Goal: Task Accomplishment & Management: Manage account settings

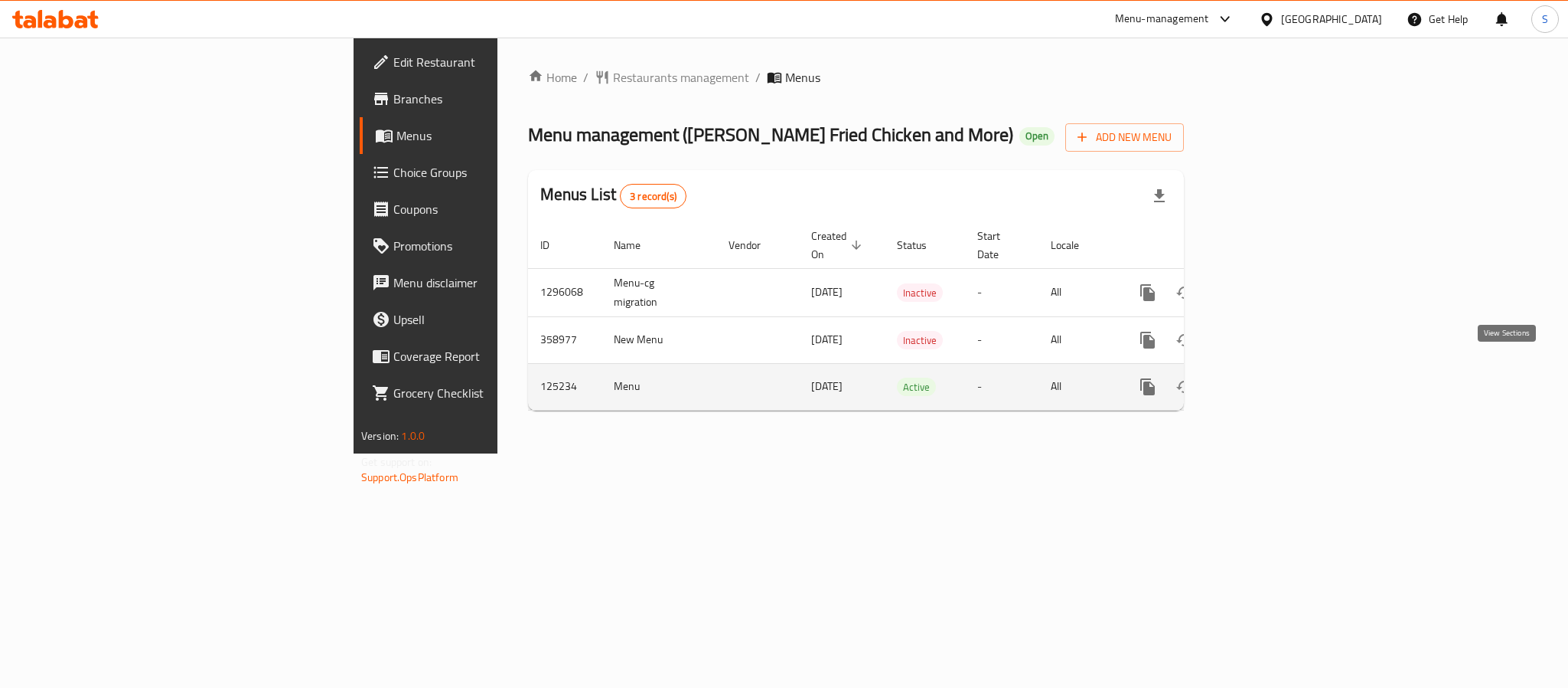
click at [1266, 380] on icon "enhanced table" at bounding box center [1258, 386] width 14 height 14
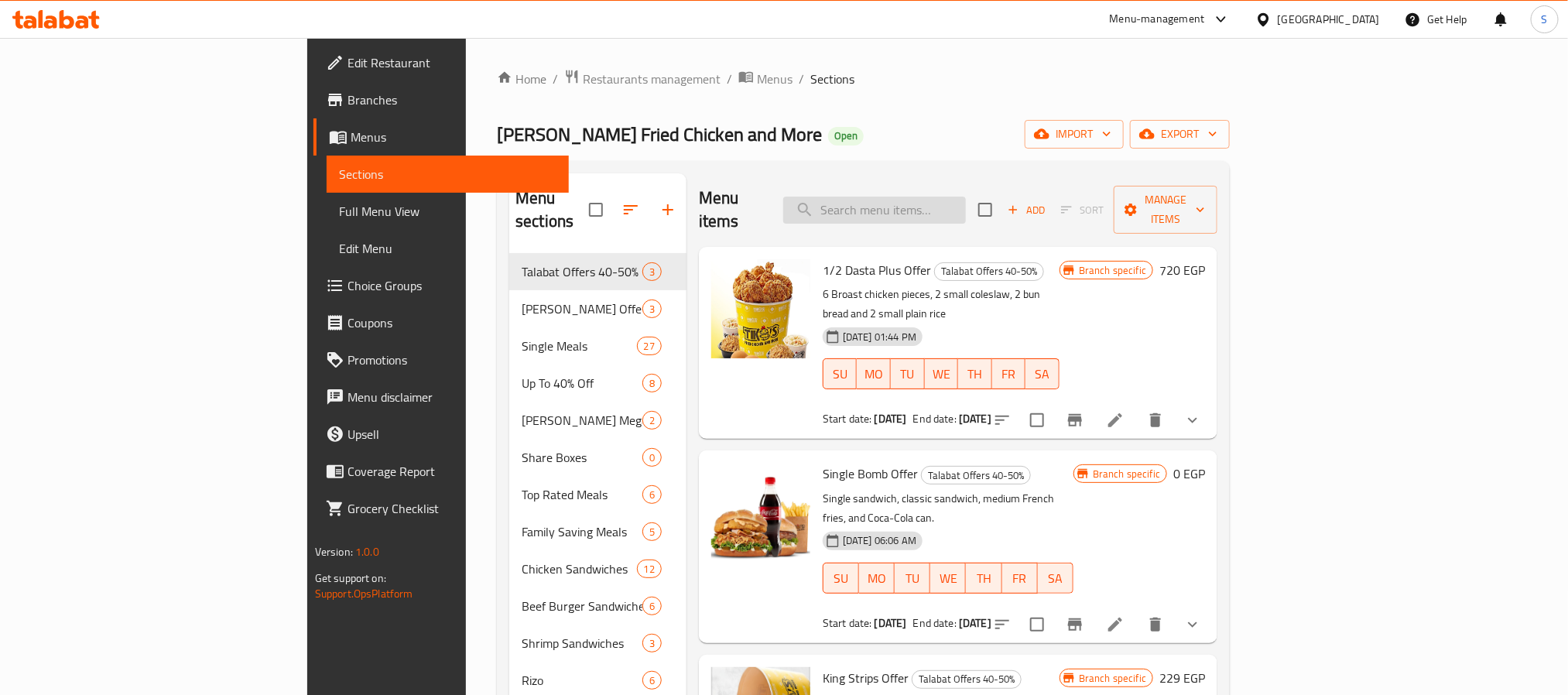
click at [952, 209] on input "search" at bounding box center [874, 210] width 183 height 27
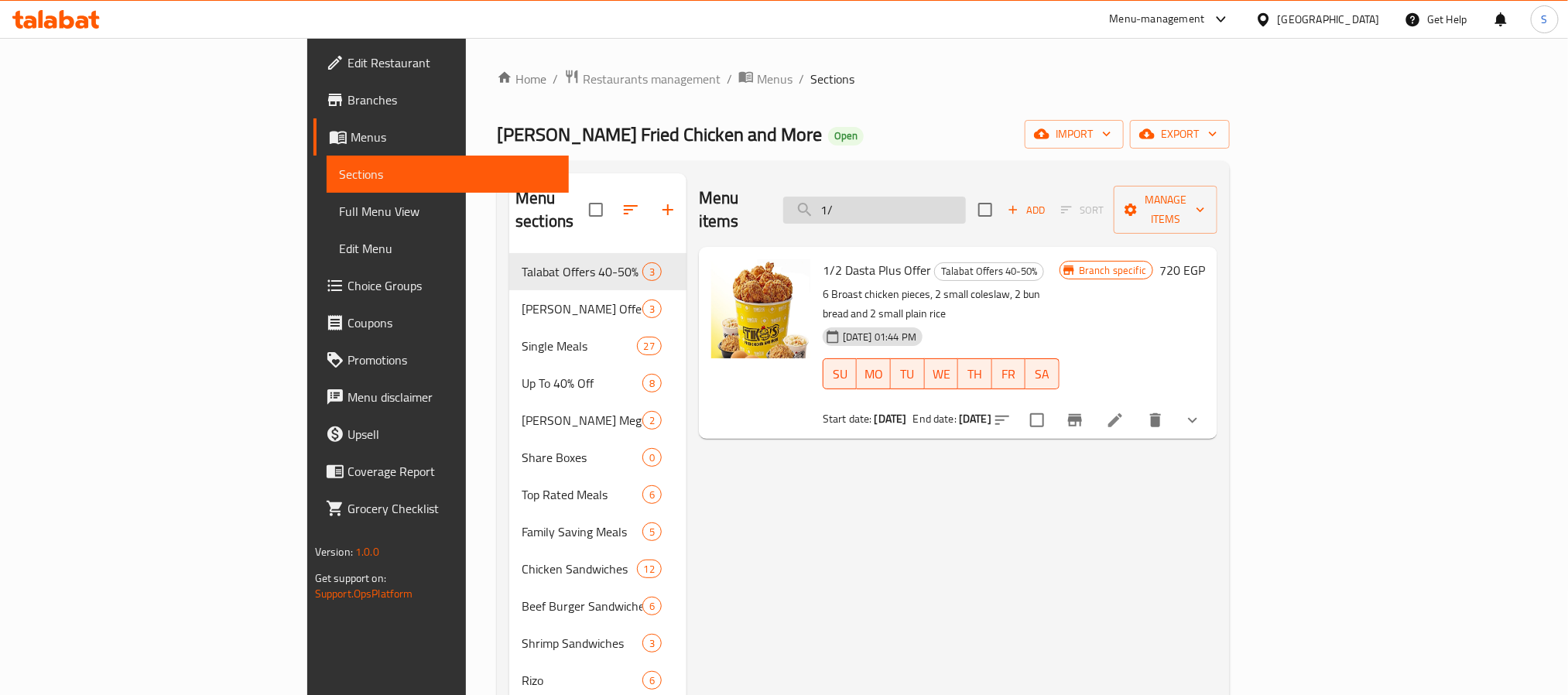
type input "1"
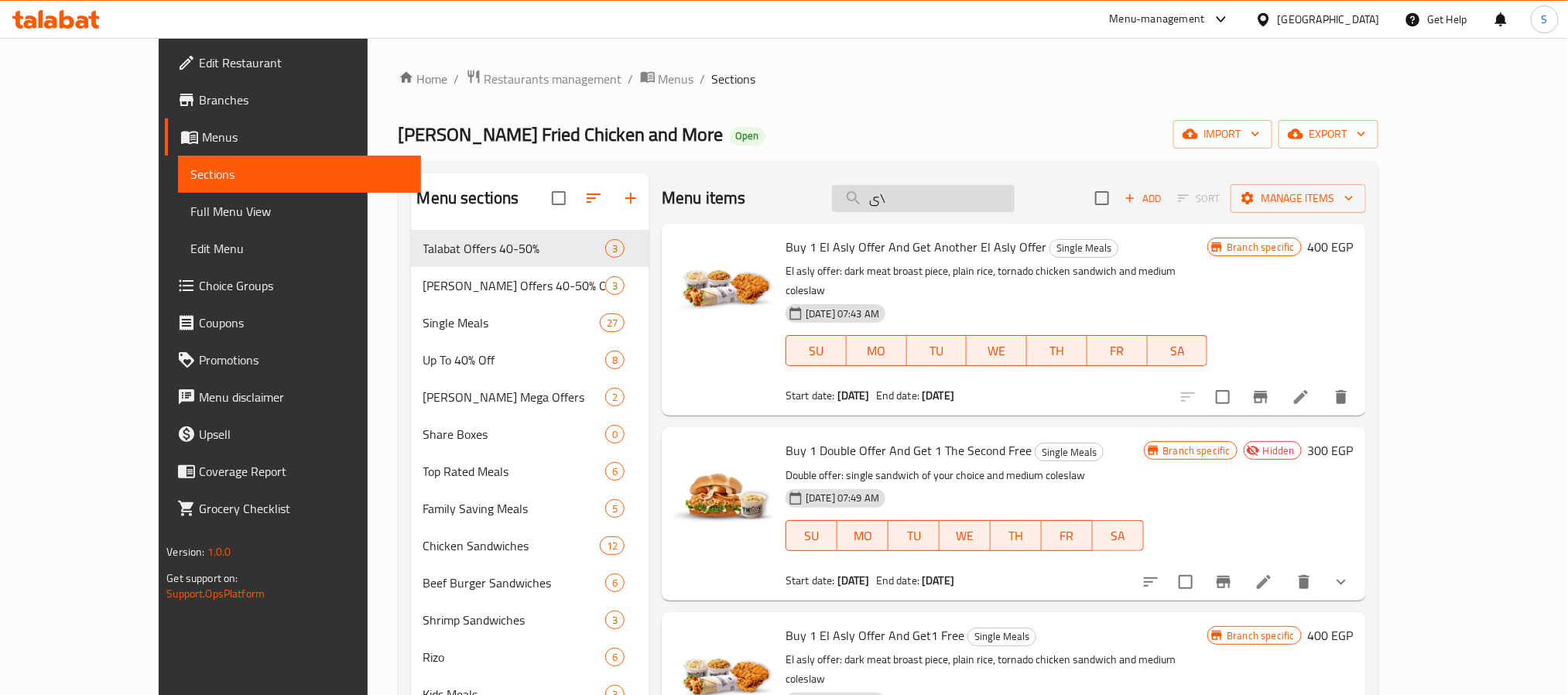
type input "ى"
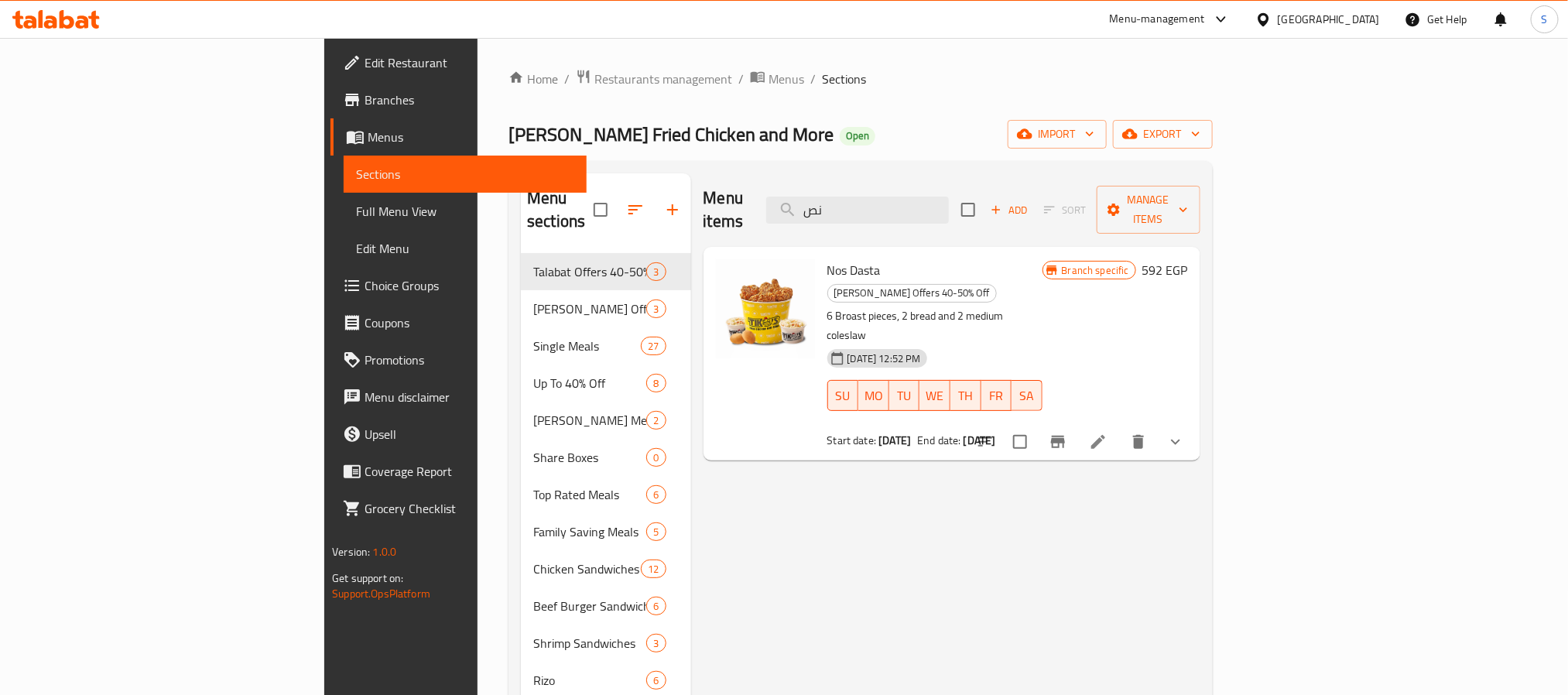
type input "نص"
click at [356, 203] on span "Full Menu View" at bounding box center [464, 211] width 217 height 19
click at [356, 181] on span "Sections" at bounding box center [464, 174] width 217 height 19
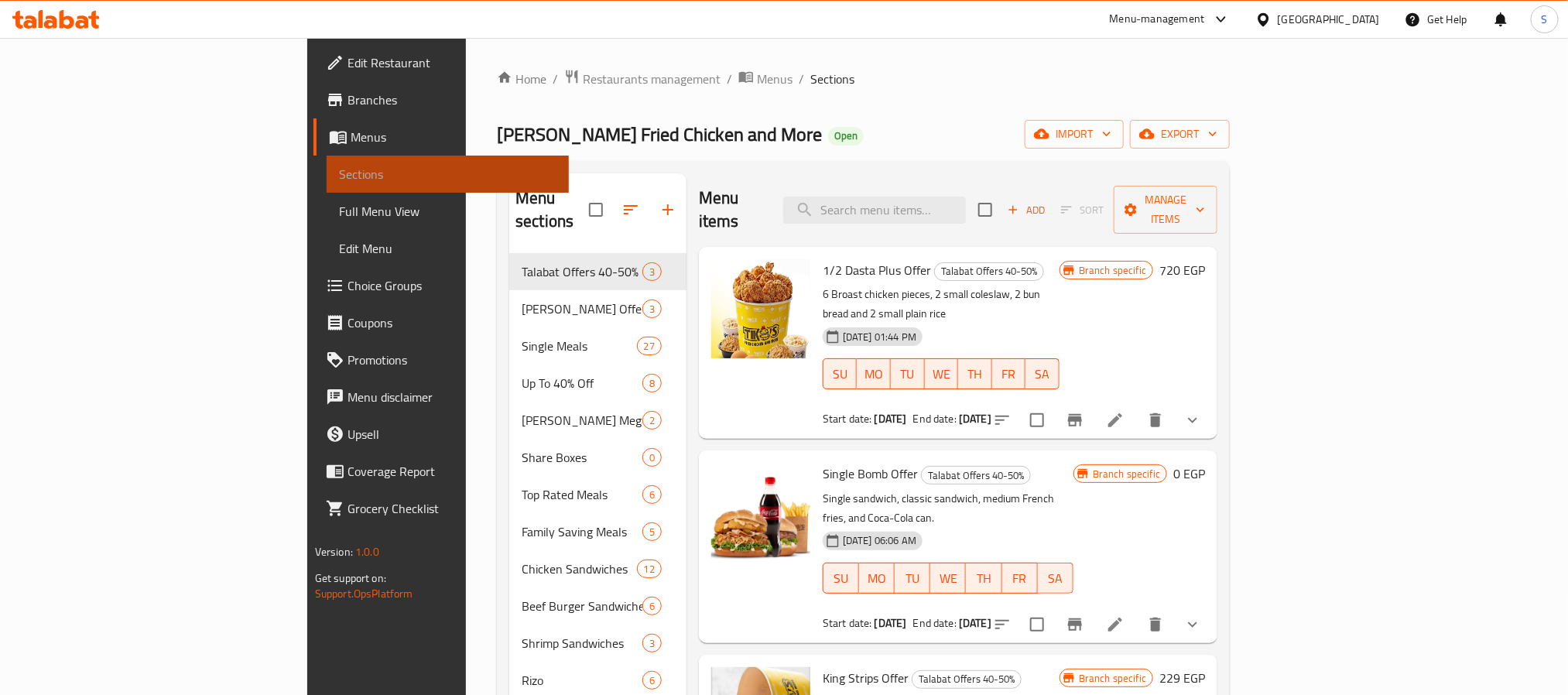
click at [339, 179] on span "Sections" at bounding box center [448, 174] width 217 height 19
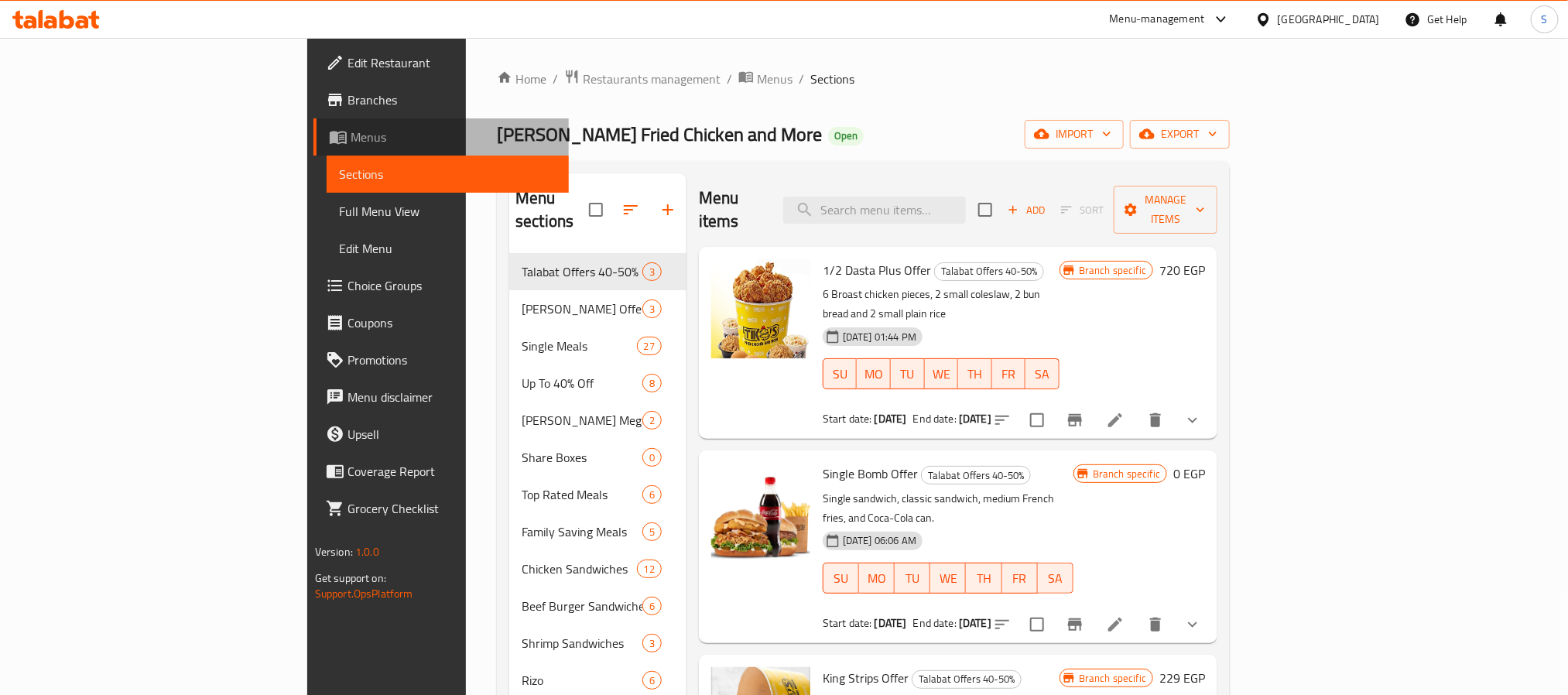
click at [351, 130] on span "Menus" at bounding box center [454, 137] width 206 height 19
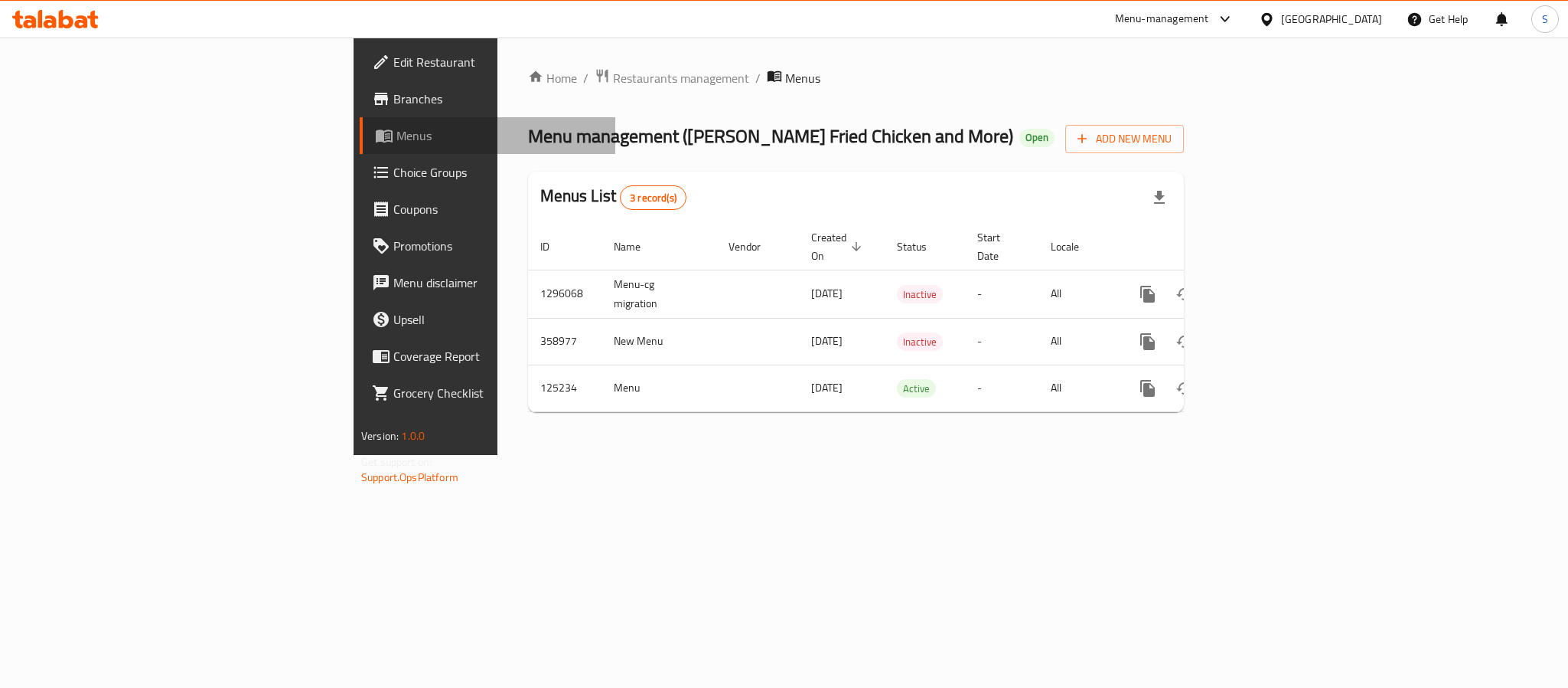
click at [396, 134] on span "Menus" at bounding box center [500, 135] width 207 height 18
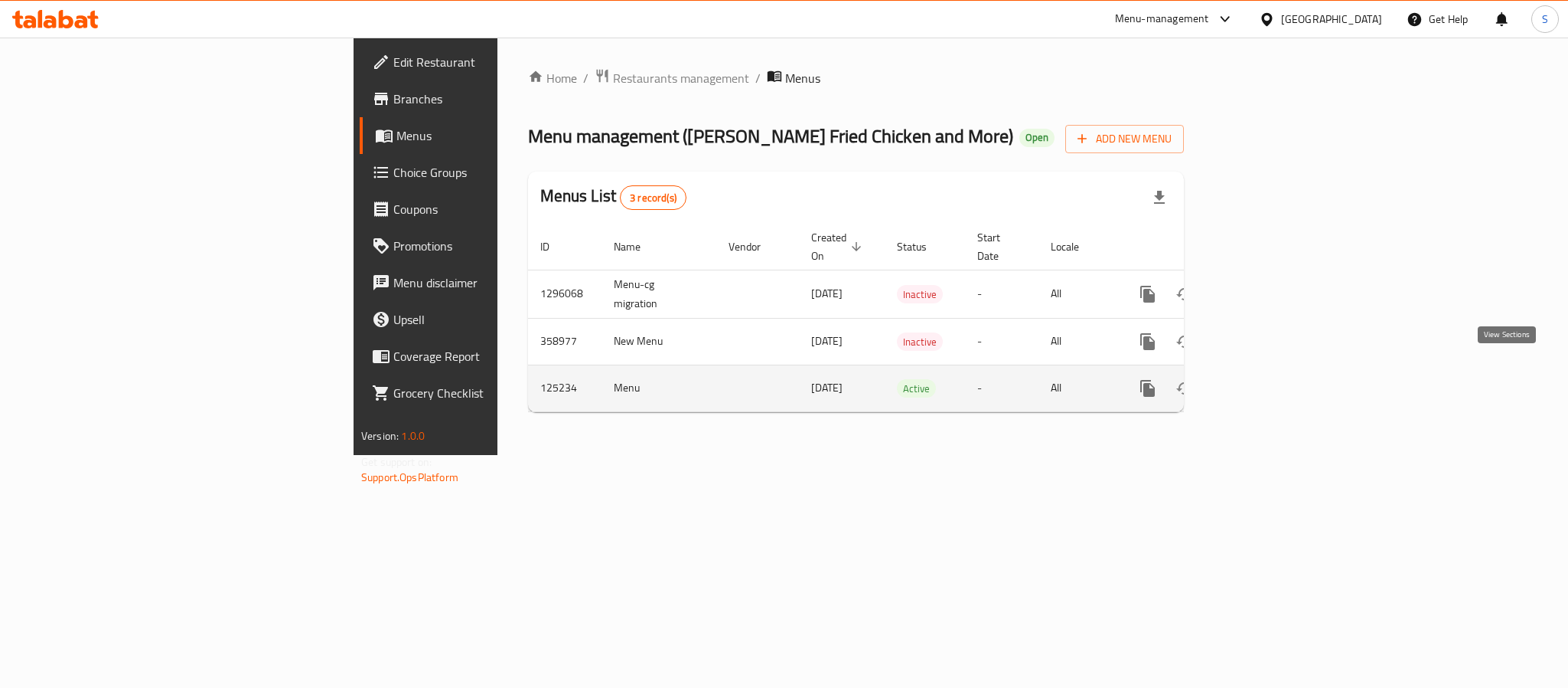
click at [1268, 379] on icon "enhanced table" at bounding box center [1258, 388] width 18 height 18
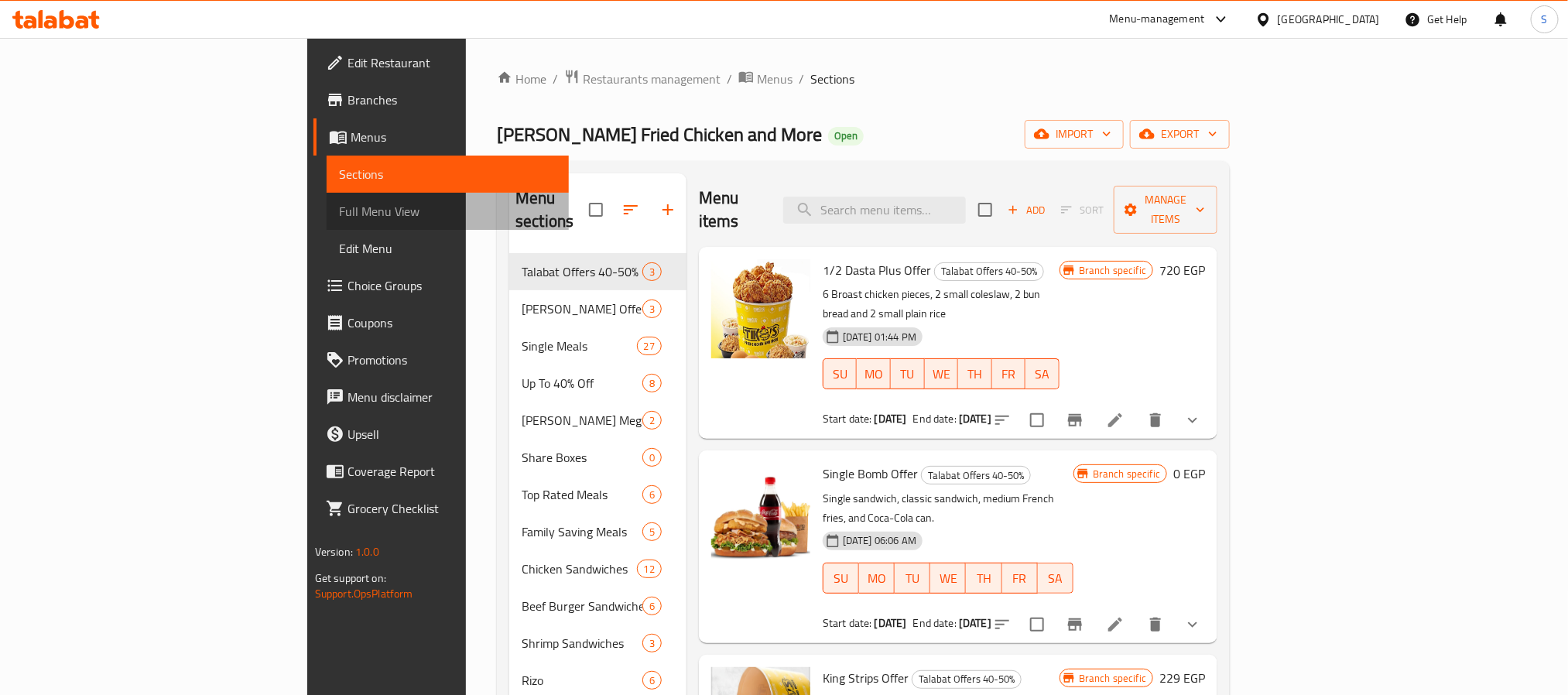
click at [339, 214] on span "Full Menu View" at bounding box center [448, 211] width 217 height 19
click at [339, 202] on span "Full Menu View" at bounding box center [448, 211] width 217 height 19
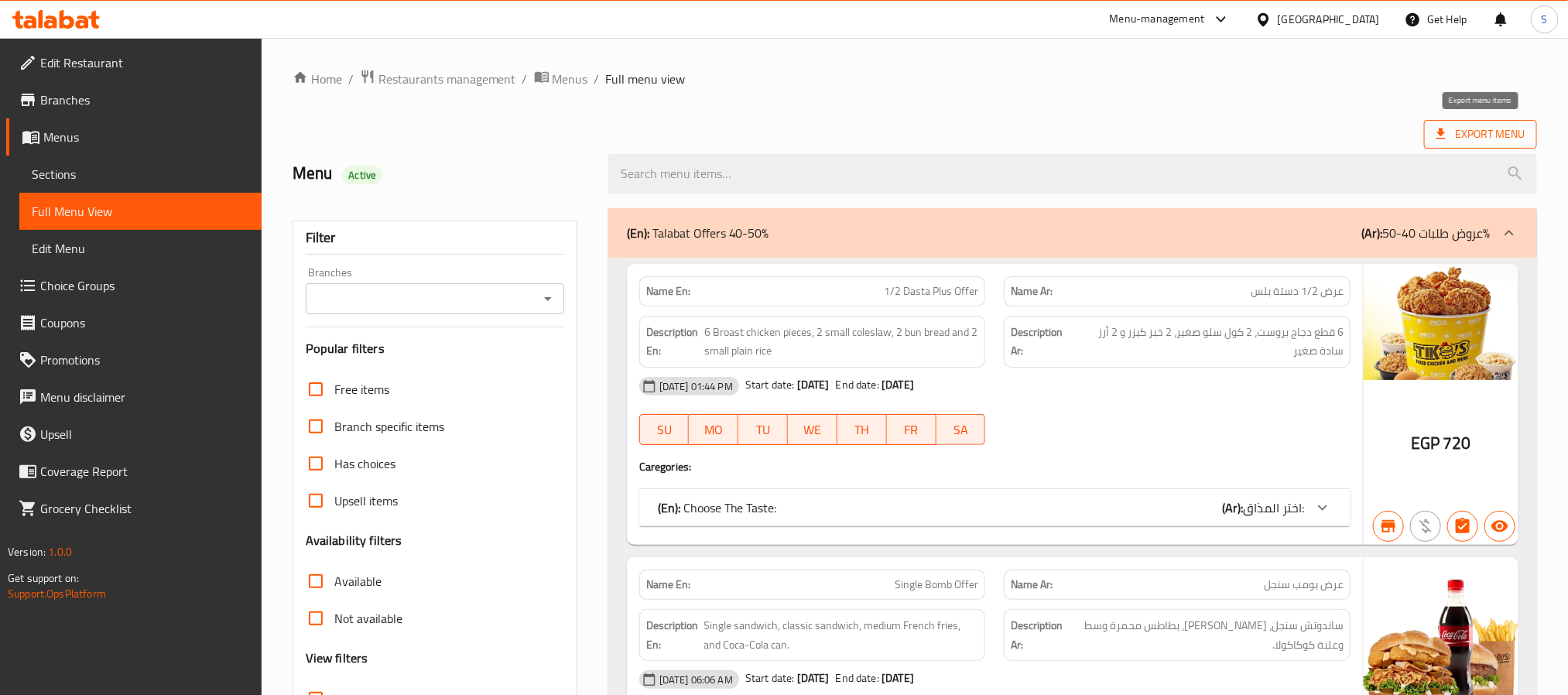
drag, startPoint x: 1461, startPoint y: 137, endPoint x: 1445, endPoint y: 133, distance: 16.5
click at [1445, 133] on span "Export Menu" at bounding box center [1481, 134] width 89 height 19
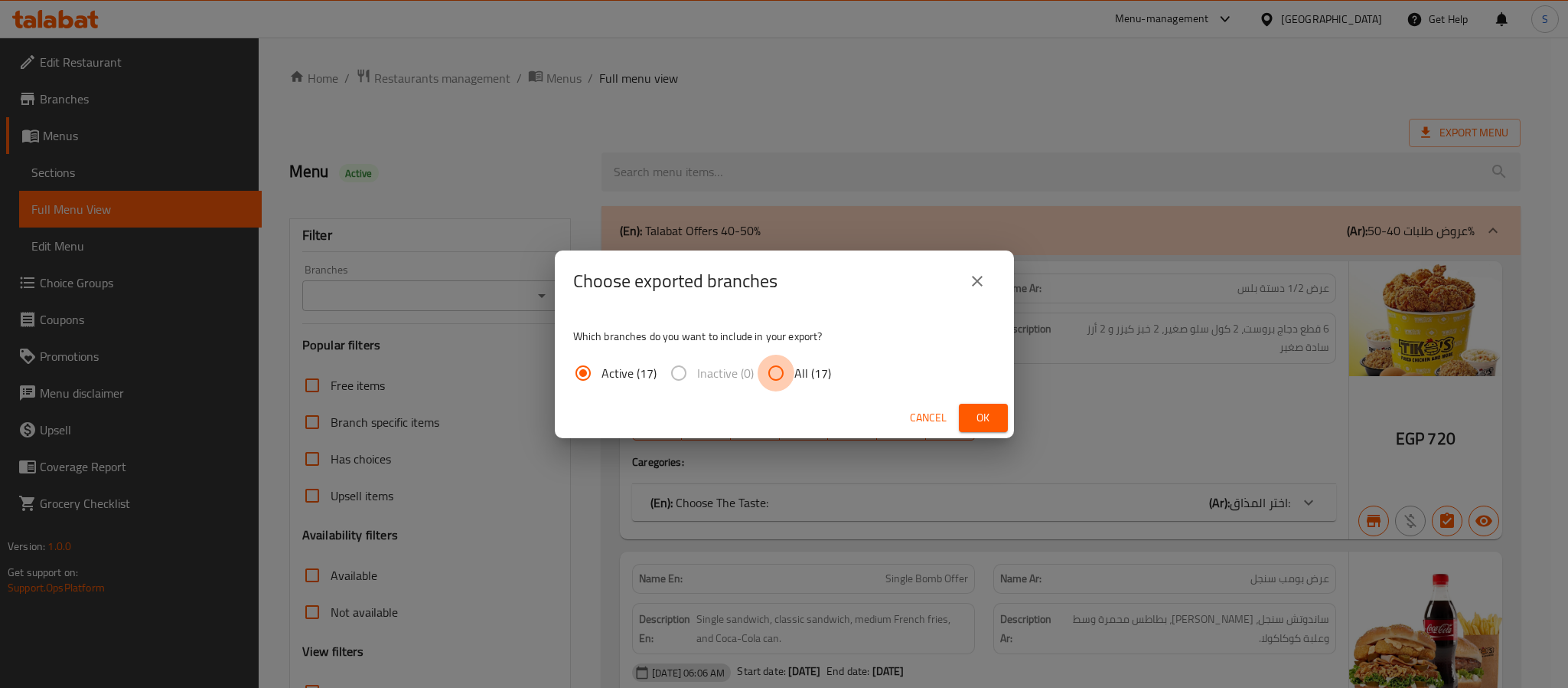
click at [792, 381] on input "All (17)" at bounding box center [776, 373] width 37 height 37
radio input "true"
click at [989, 416] on span "Ok" at bounding box center [983, 418] width 25 height 19
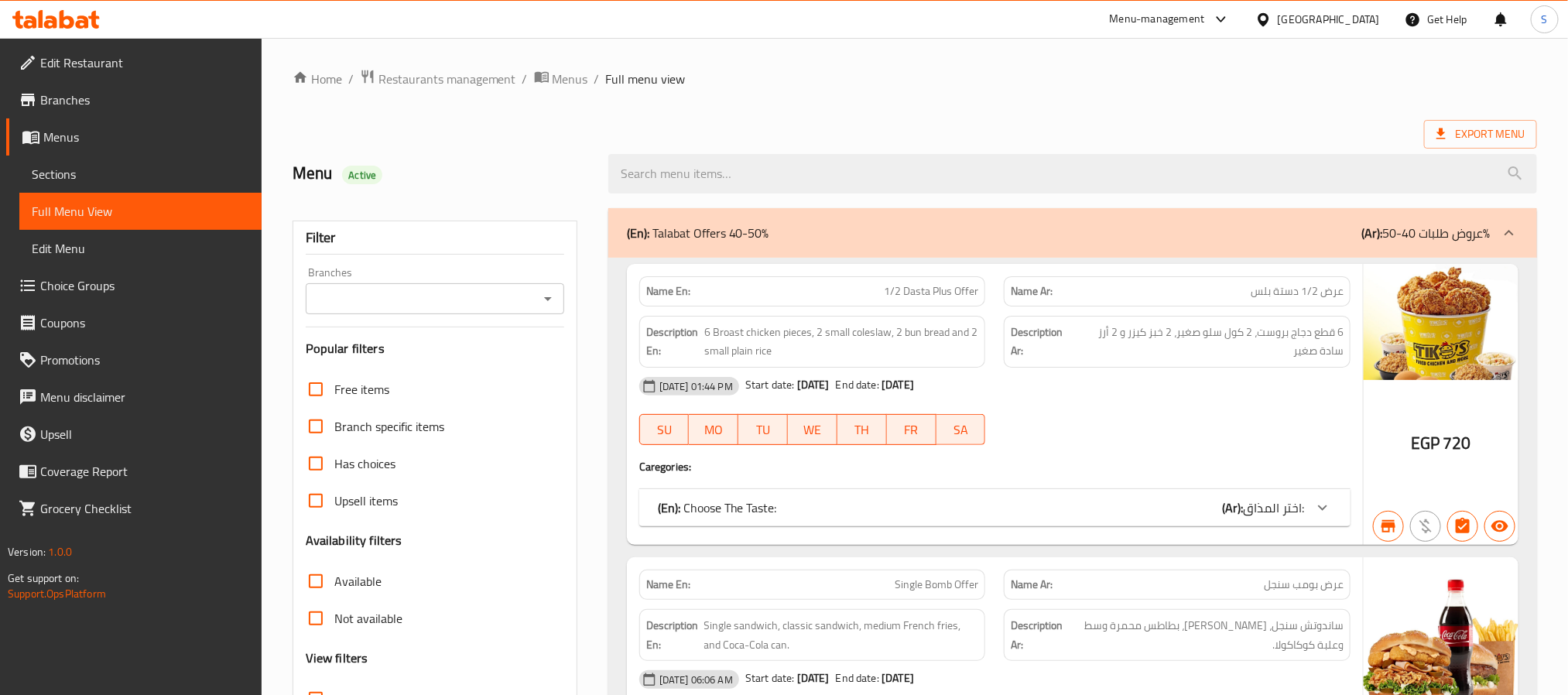
scroll to position [464, 0]
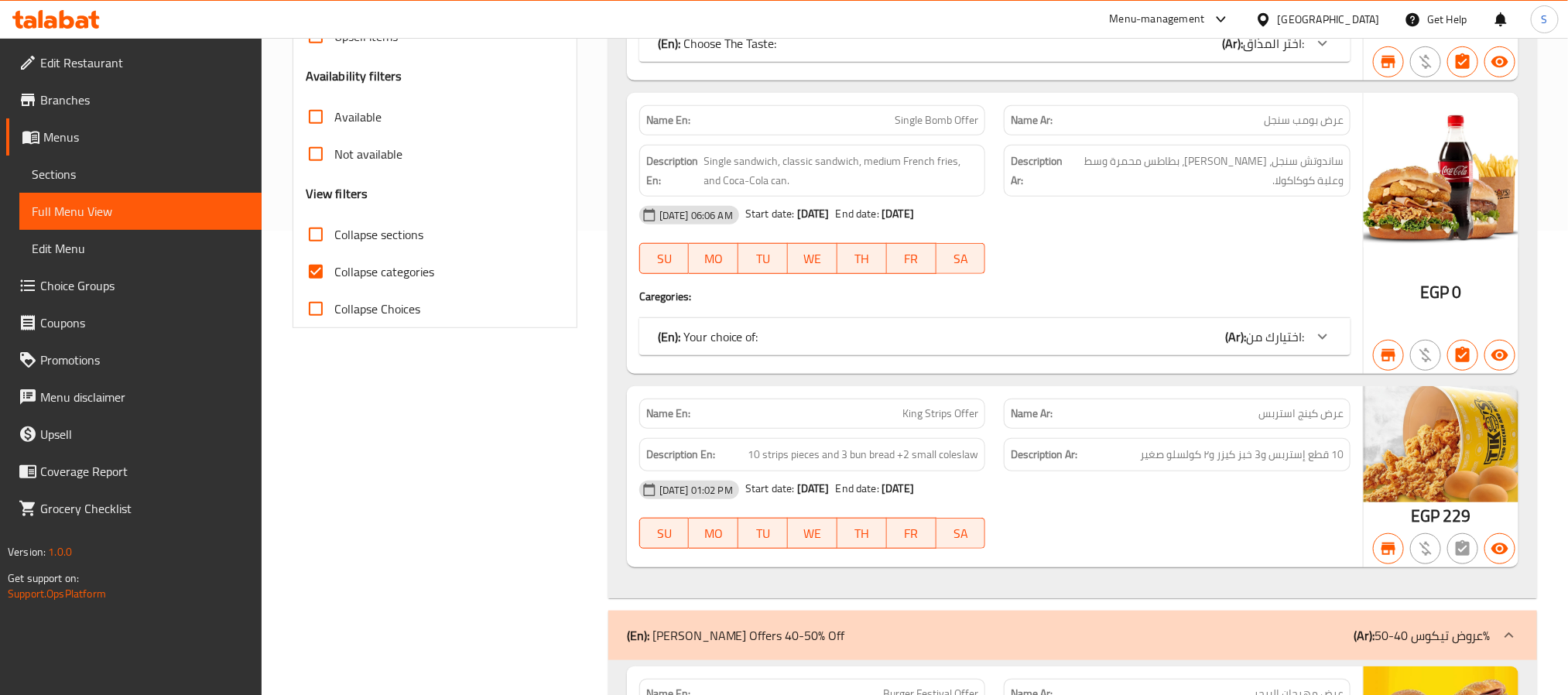
click at [328, 274] on input "Collapse categories" at bounding box center [316, 271] width 37 height 37
click at [325, 273] on input "Collapse categories" at bounding box center [316, 271] width 37 height 37
click at [314, 274] on input "Collapse categories" at bounding box center [316, 271] width 37 height 37
checkbox input "false"
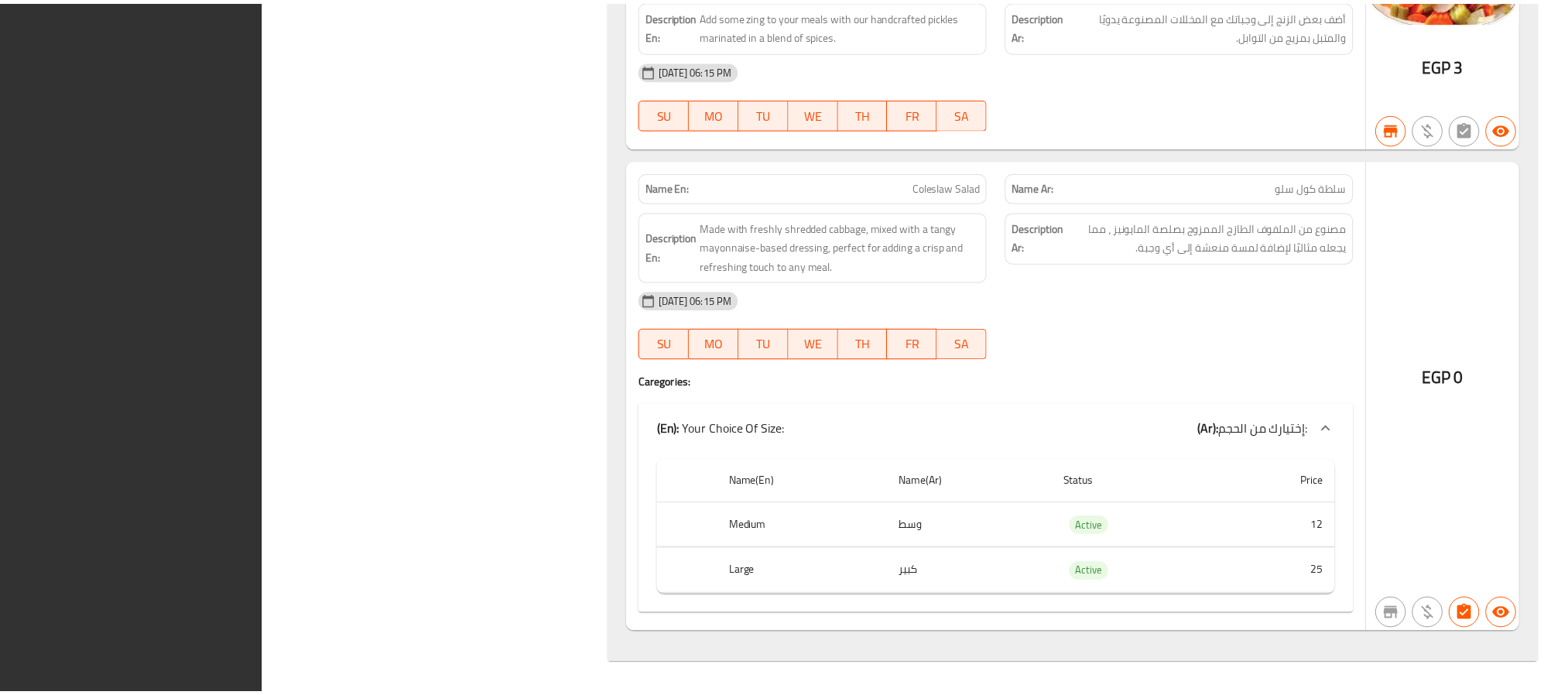
scroll to position [133522, 0]
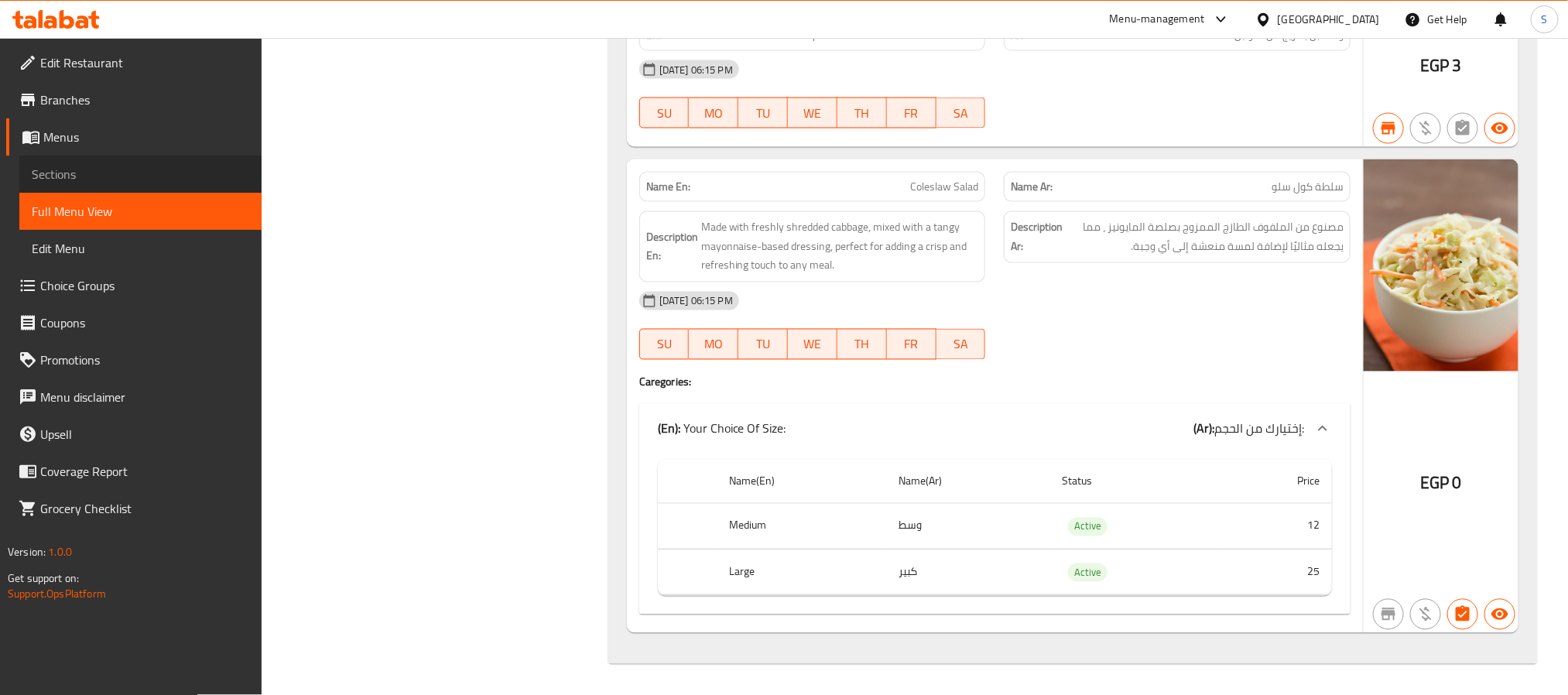
click at [68, 167] on span "Sections" at bounding box center [140, 174] width 217 height 19
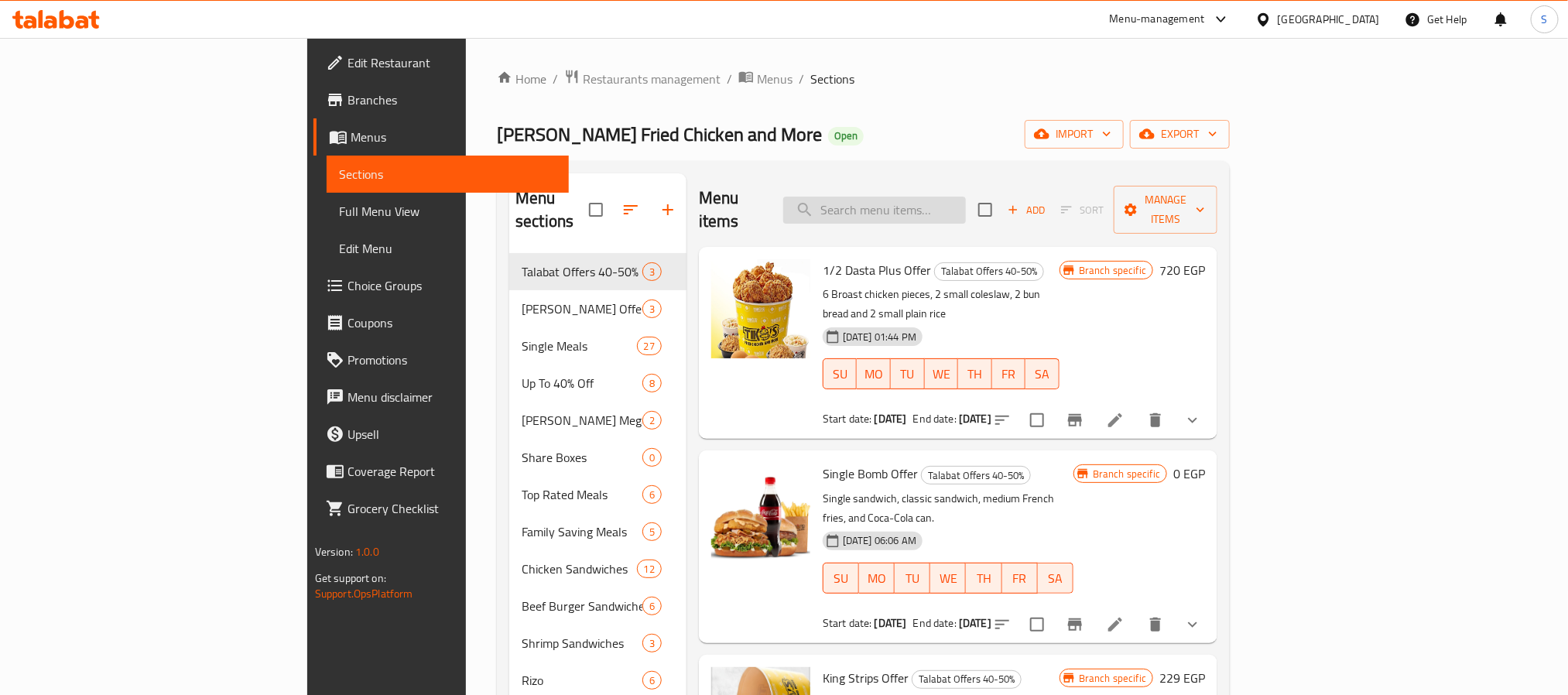
drag, startPoint x: 984, startPoint y: 203, endPoint x: 980, endPoint y: 192, distance: 11.7
click at [966, 196] on input "search" at bounding box center [874, 210] width 183 height 27
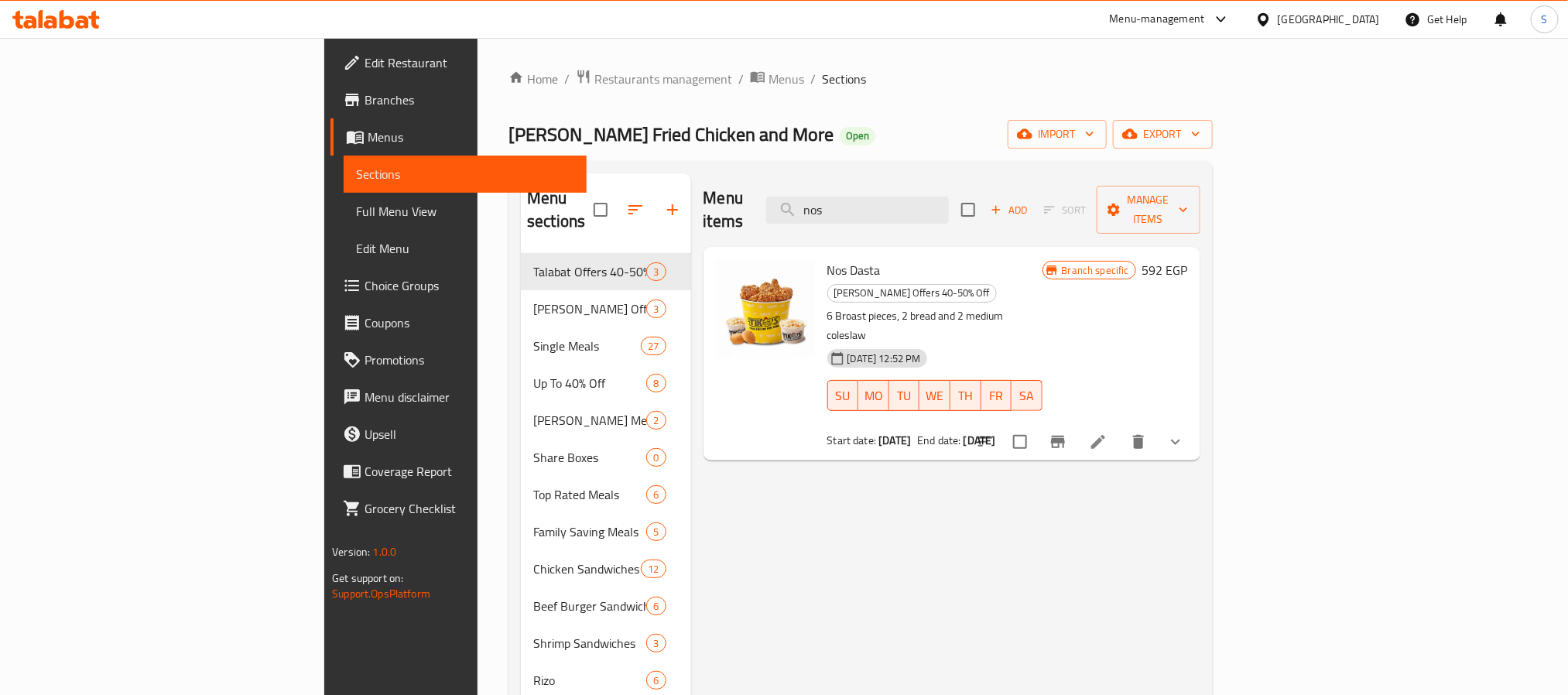
type input "nos"
click at [1065, 435] on icon "Branch-specific-item" at bounding box center [1058, 441] width 14 height 12
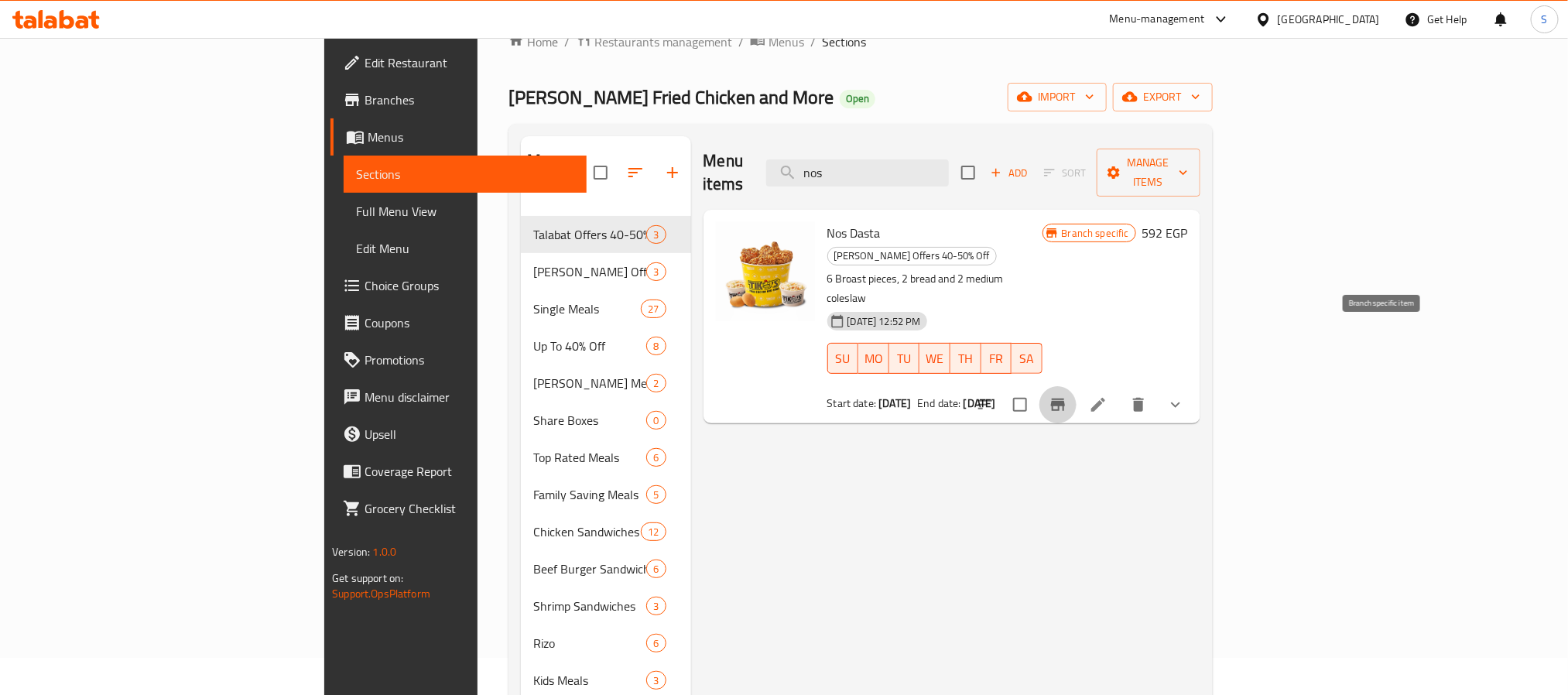
scroll to position [21, 0]
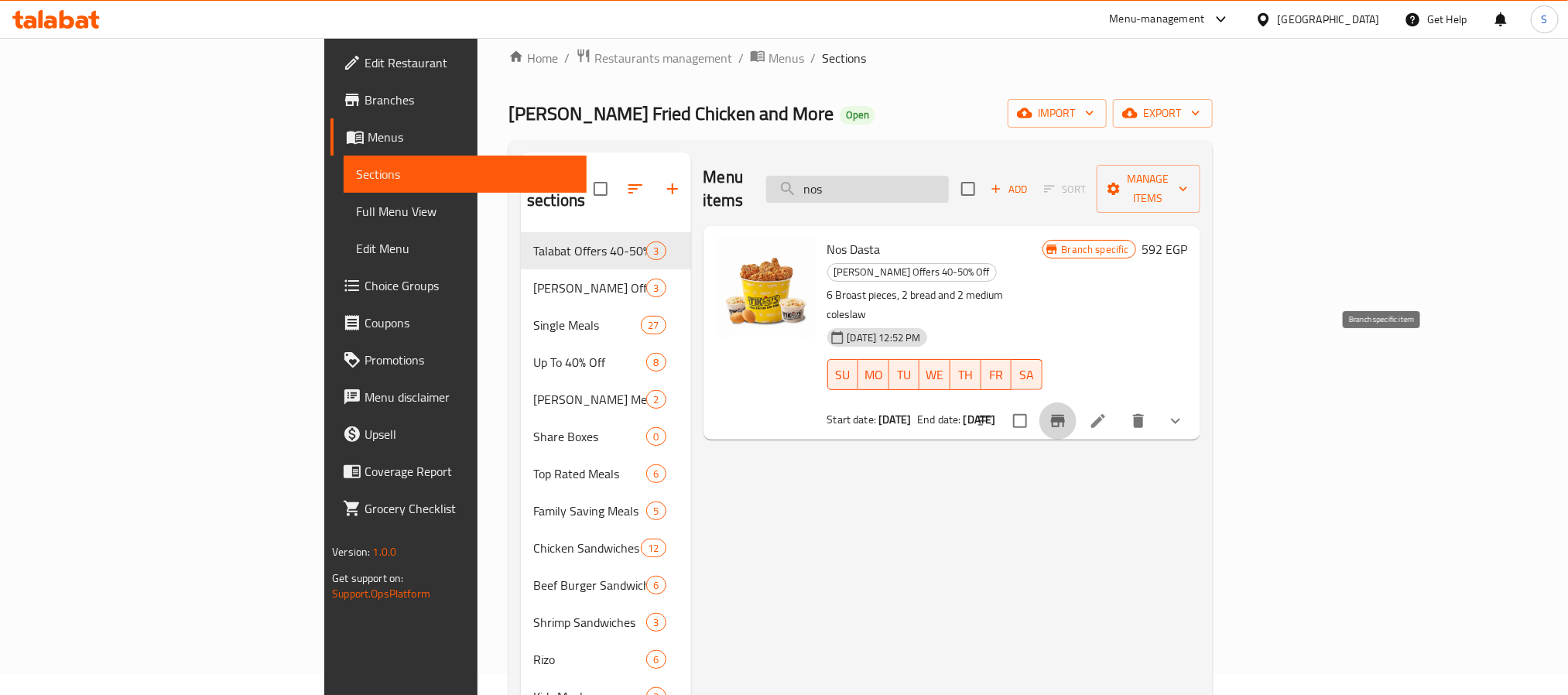
drag, startPoint x: 985, startPoint y: 147, endPoint x: 987, endPoint y: 179, distance: 32.1
click at [985, 167] on div "Menu sections Talabat Offers 40-50% 3 Tiko's Offers 40-50% Off 3 Single Meals 2…" at bounding box center [860, 529] width 704 height 779
drag, startPoint x: 831, startPoint y: 171, endPoint x: 820, endPoint y: 167, distance: 11.7
click at [818, 167] on div "Menu items nos Add Sort Manage items" at bounding box center [951, 188] width 497 height 73
paste input "alhryf"
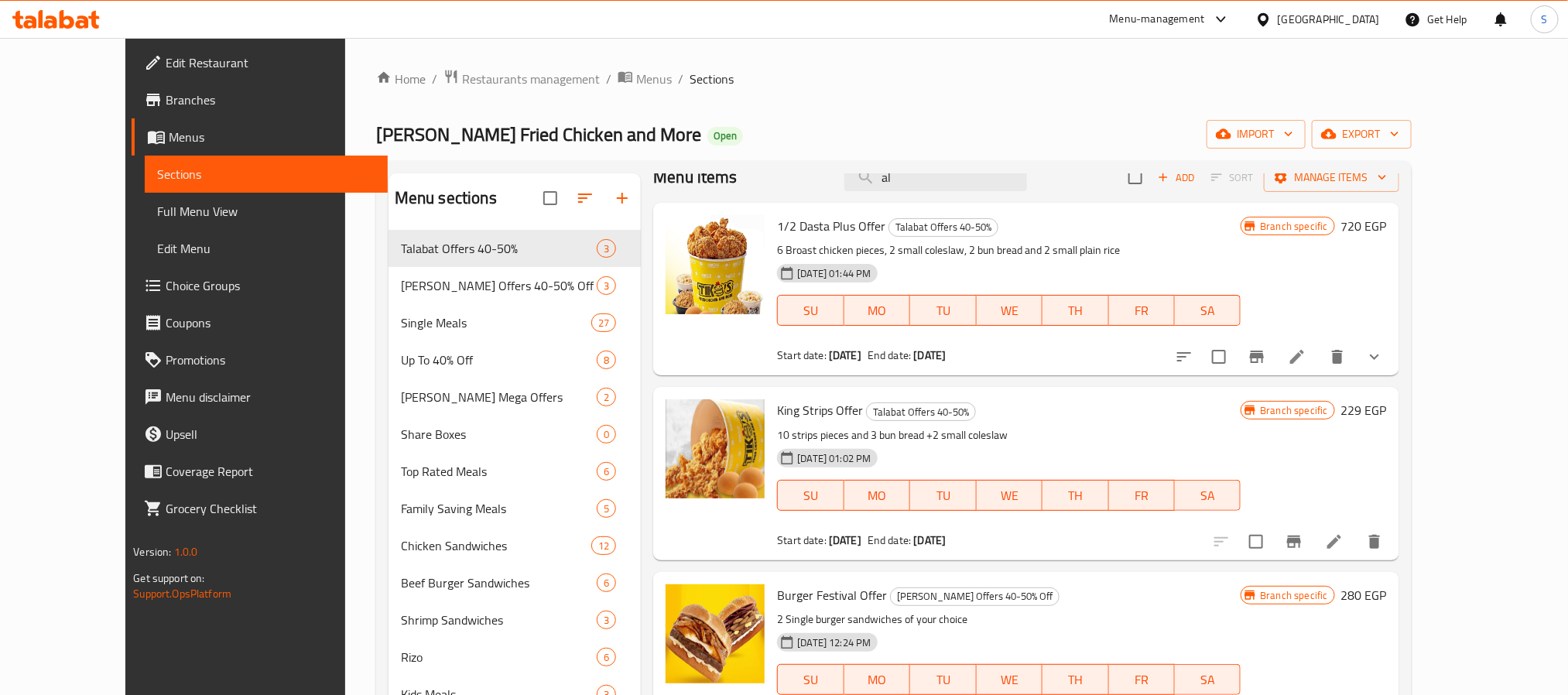
scroll to position [0, 0]
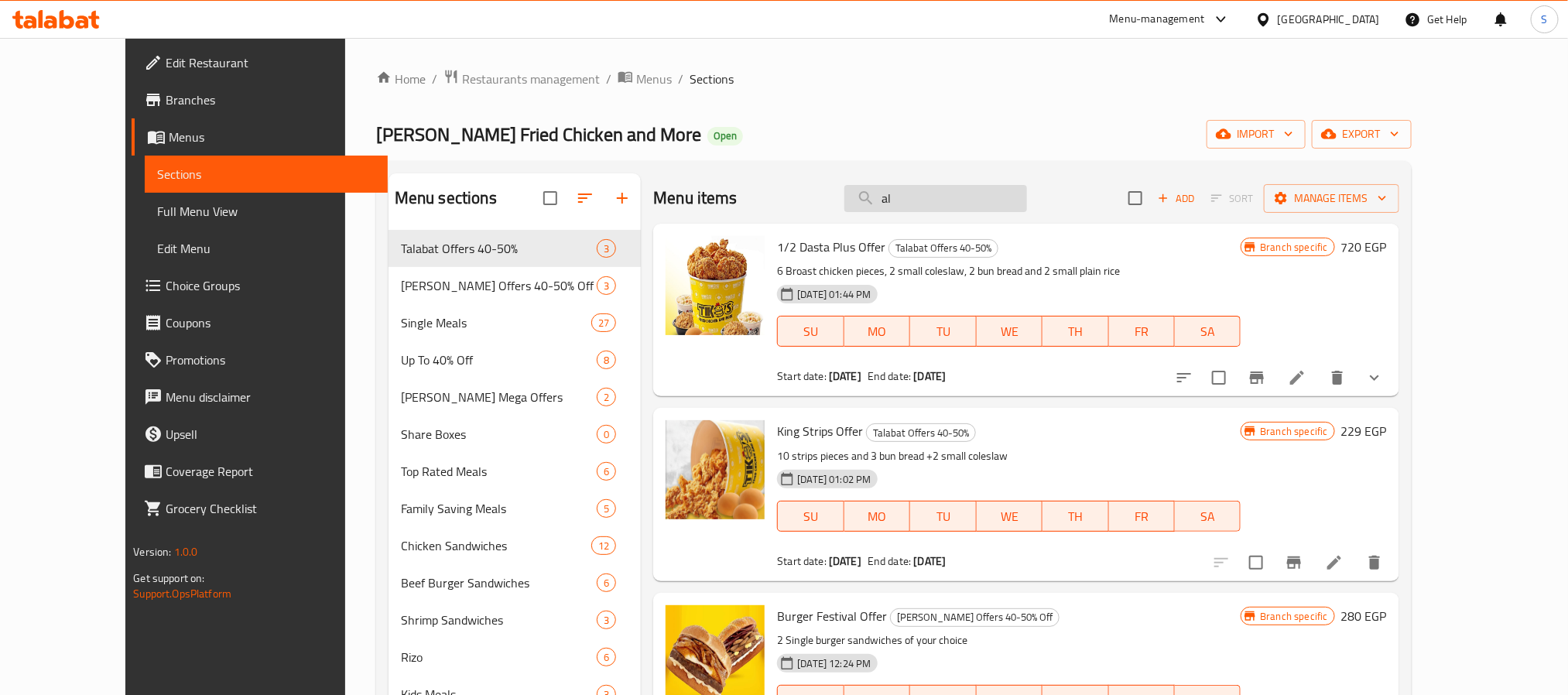
click at [955, 202] on input "al" at bounding box center [935, 199] width 183 height 27
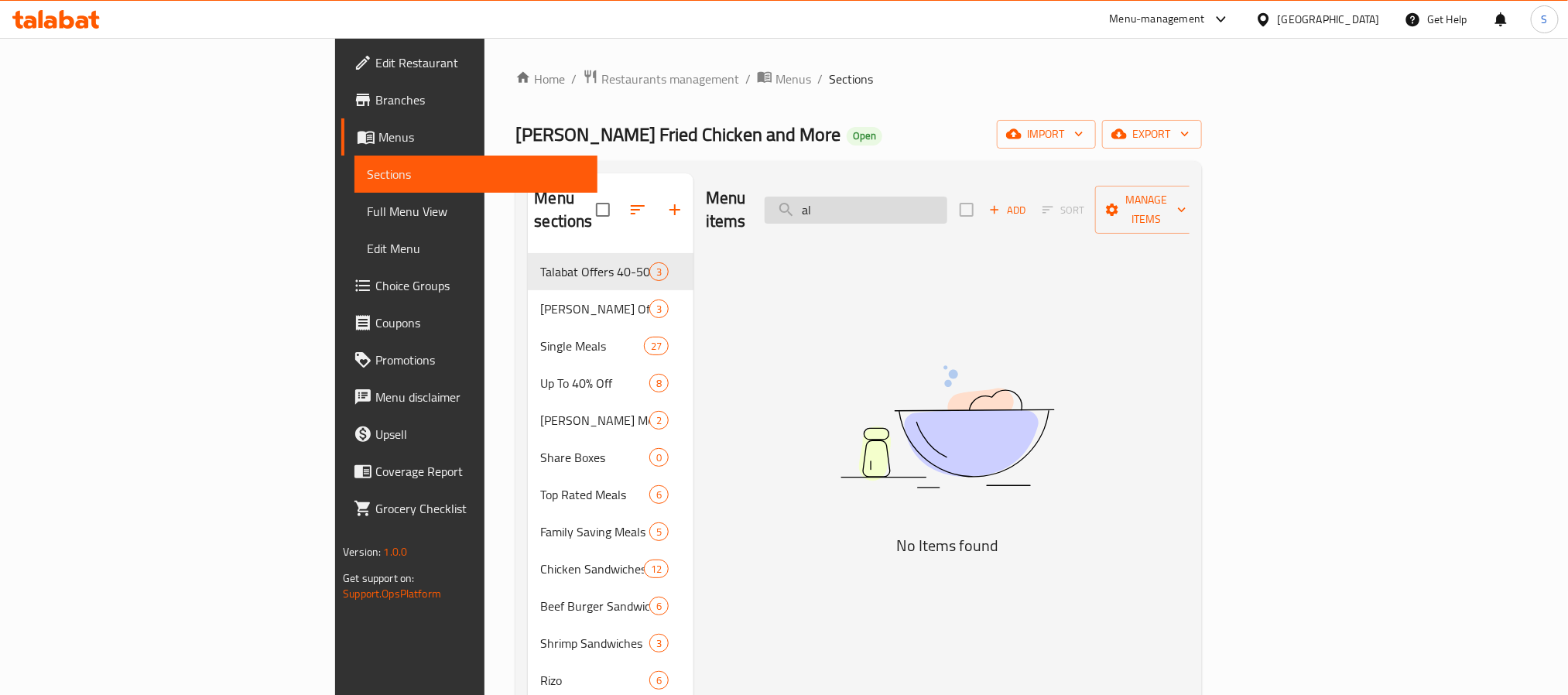
type input "a"
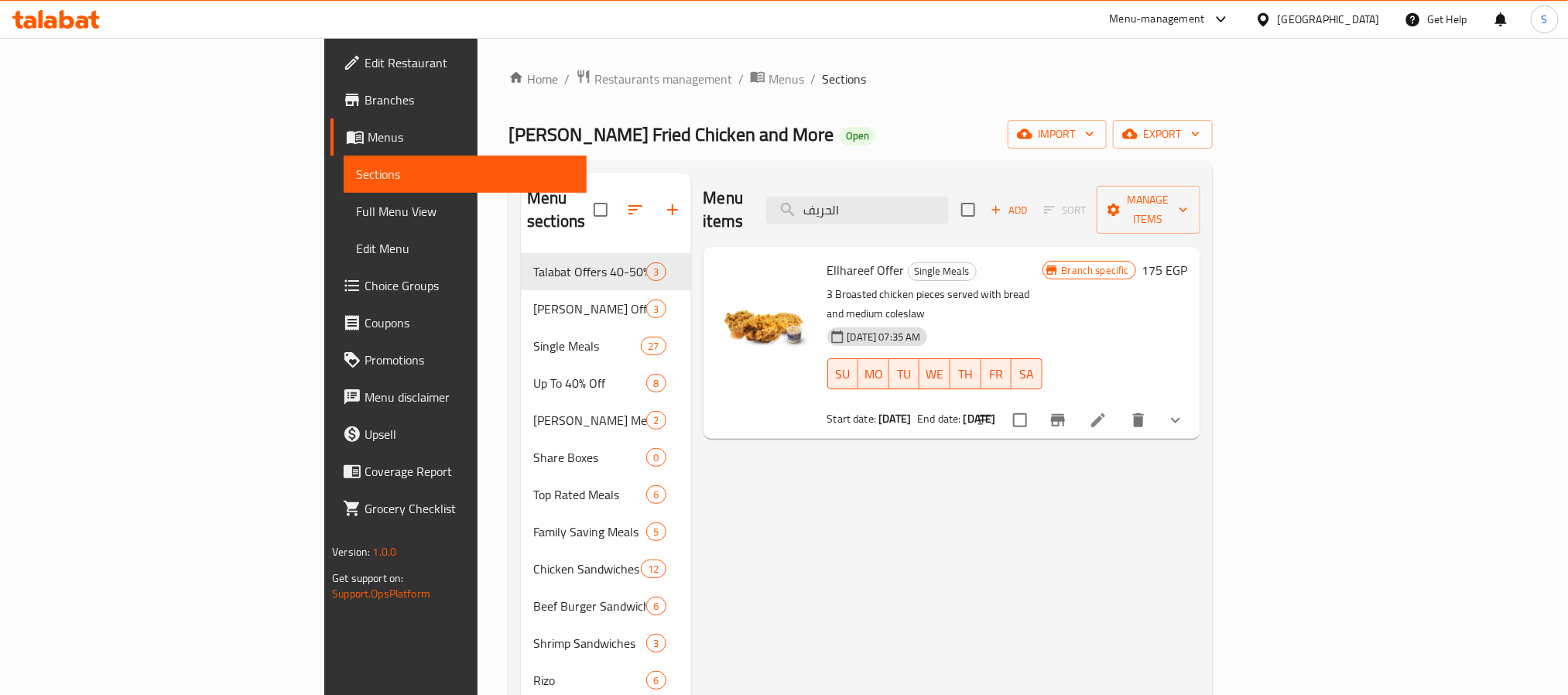
drag, startPoint x: 774, startPoint y: 210, endPoint x: 756, endPoint y: 212, distance: 18.1
click at [751, 212] on div "Menu items الحريف Add Sort Manage items" at bounding box center [951, 209] width 497 height 73
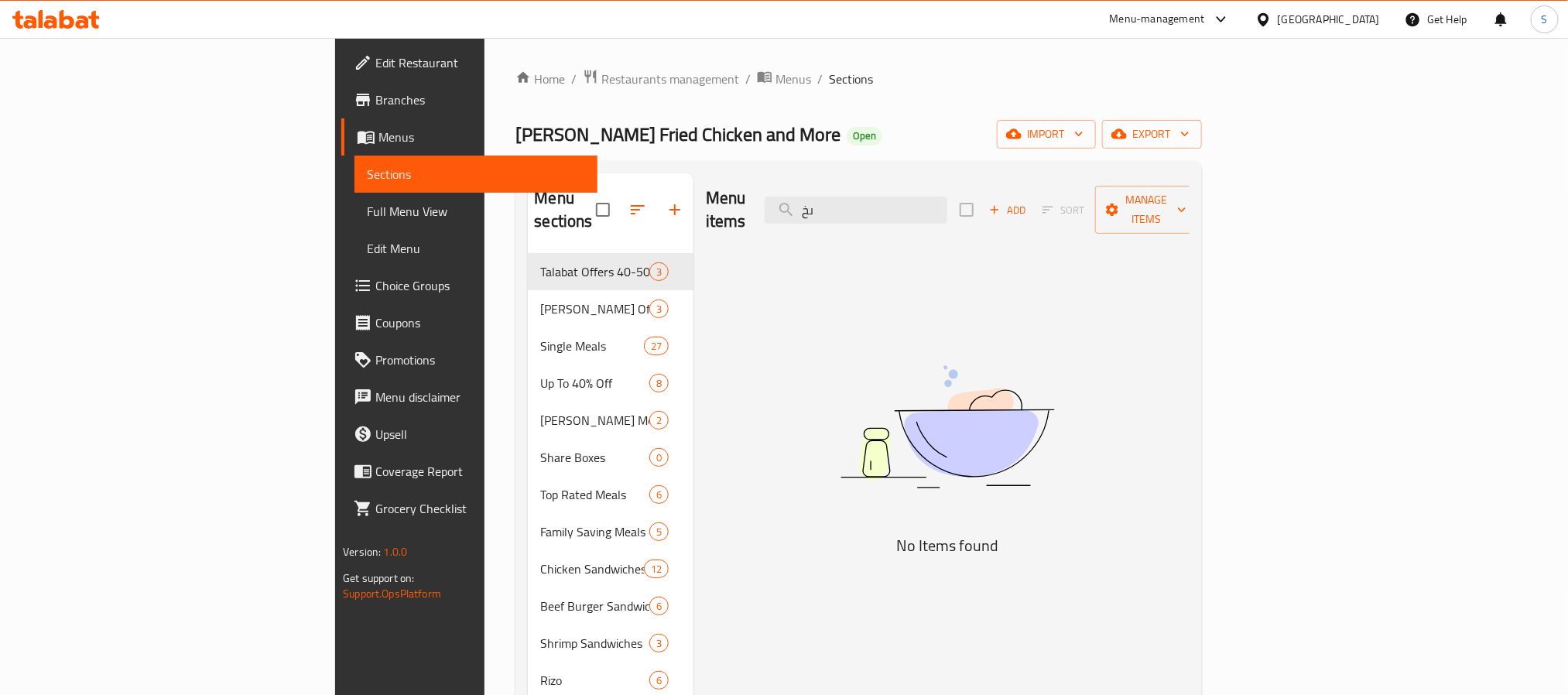
type input "ى"
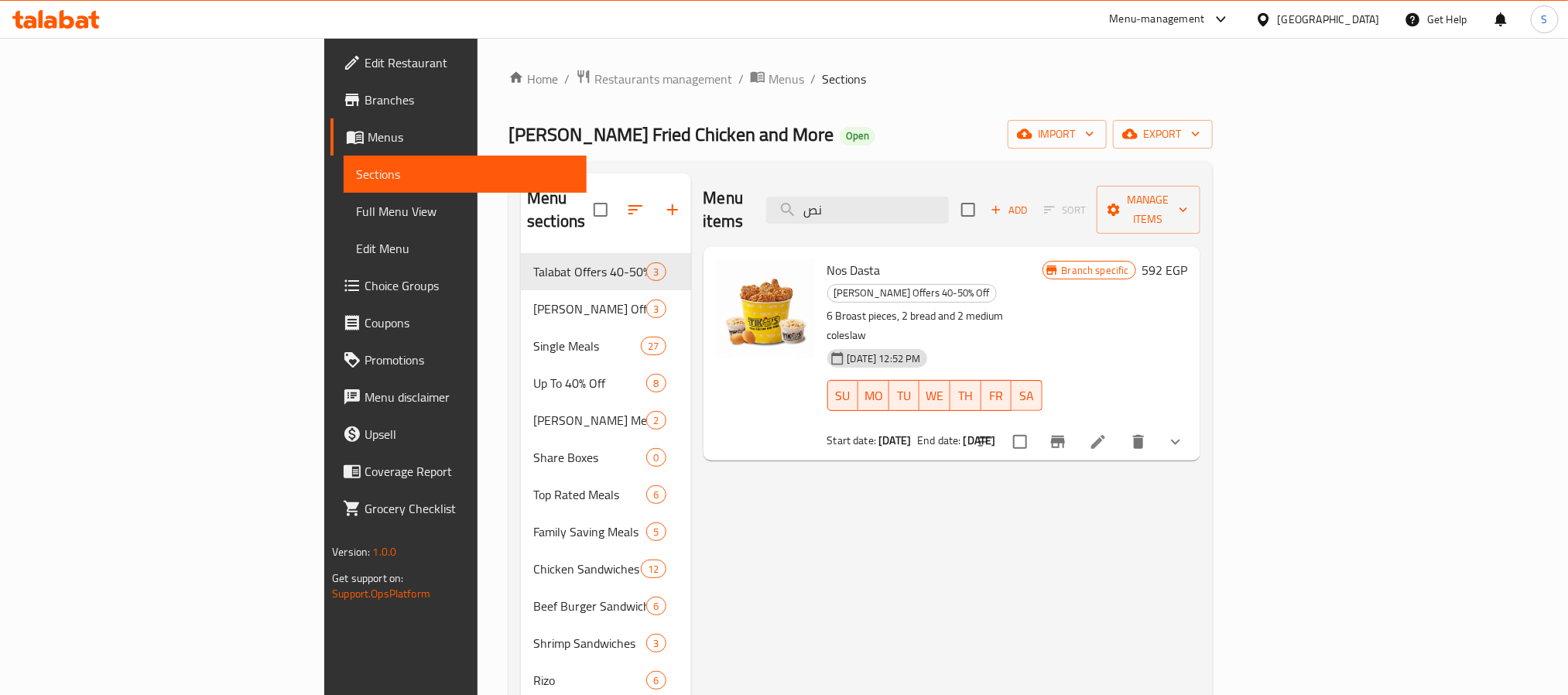
drag, startPoint x: 958, startPoint y: 202, endPoint x: 874, endPoint y: 182, distance: 86.3
click at [874, 182] on div "Menu items نص Add Sort Manage items" at bounding box center [951, 209] width 497 height 73
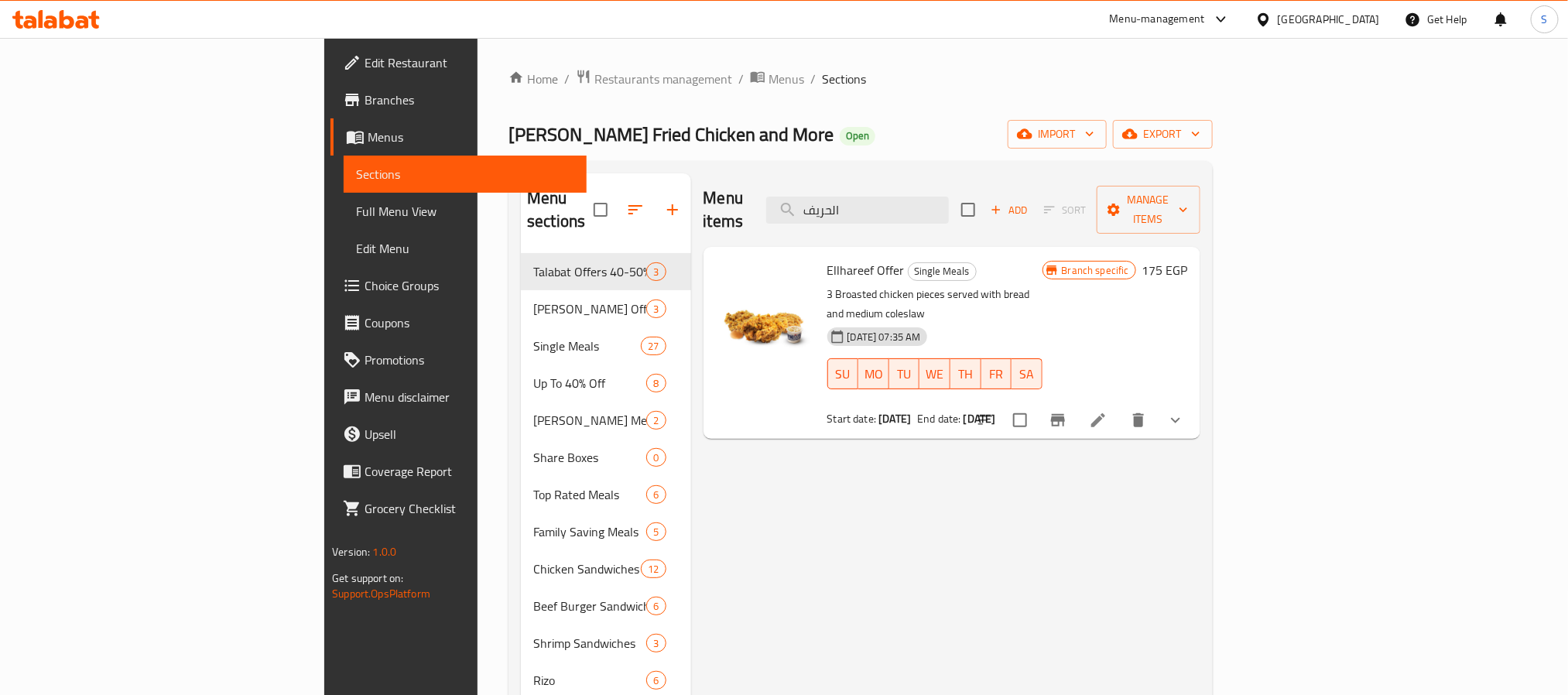
type input "الحريف"
click at [827, 258] on span "Ellhareef Offer" at bounding box center [866, 269] width 77 height 23
drag, startPoint x: 820, startPoint y: 244, endPoint x: 727, endPoint y: 257, distance: 93.9
click at [738, 253] on div "Ellhareef Offer Single Meals 3 Broasted chicken pieces served with bread and me…" at bounding box center [952, 342] width 485 height 179
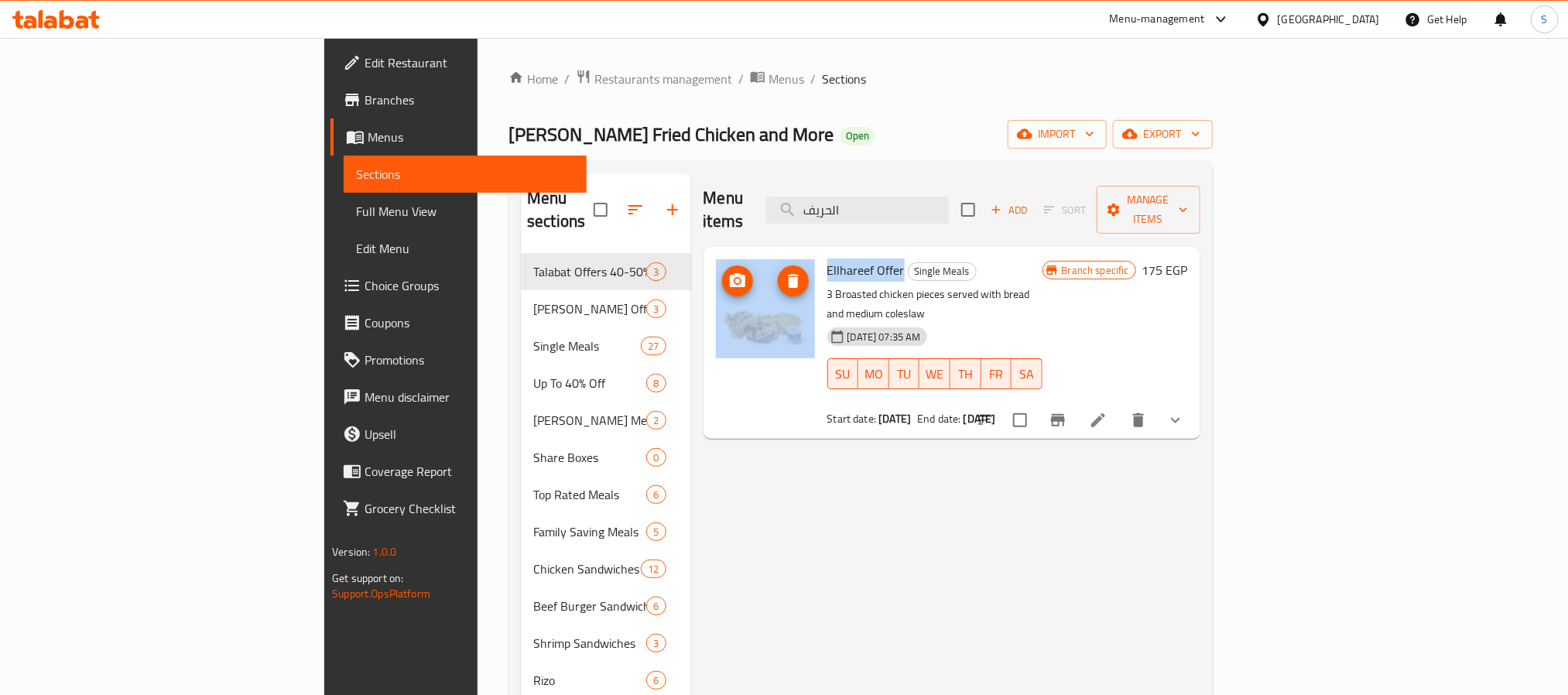
copy div "Ellhareef Offer"
click at [1065, 413] on icon "Branch-specific-item" at bounding box center [1058, 419] width 14 height 12
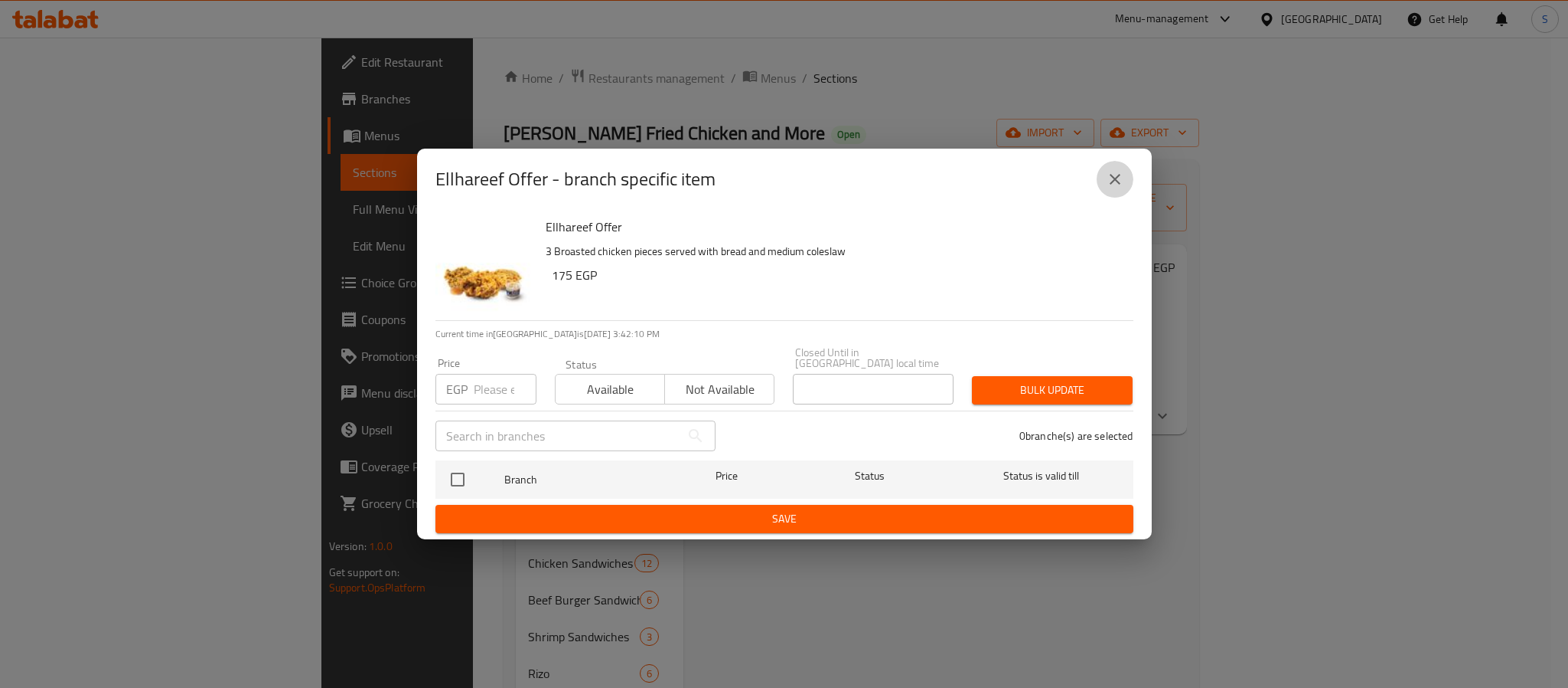
click at [1118, 182] on icon "close" at bounding box center [1114, 178] width 10 height 10
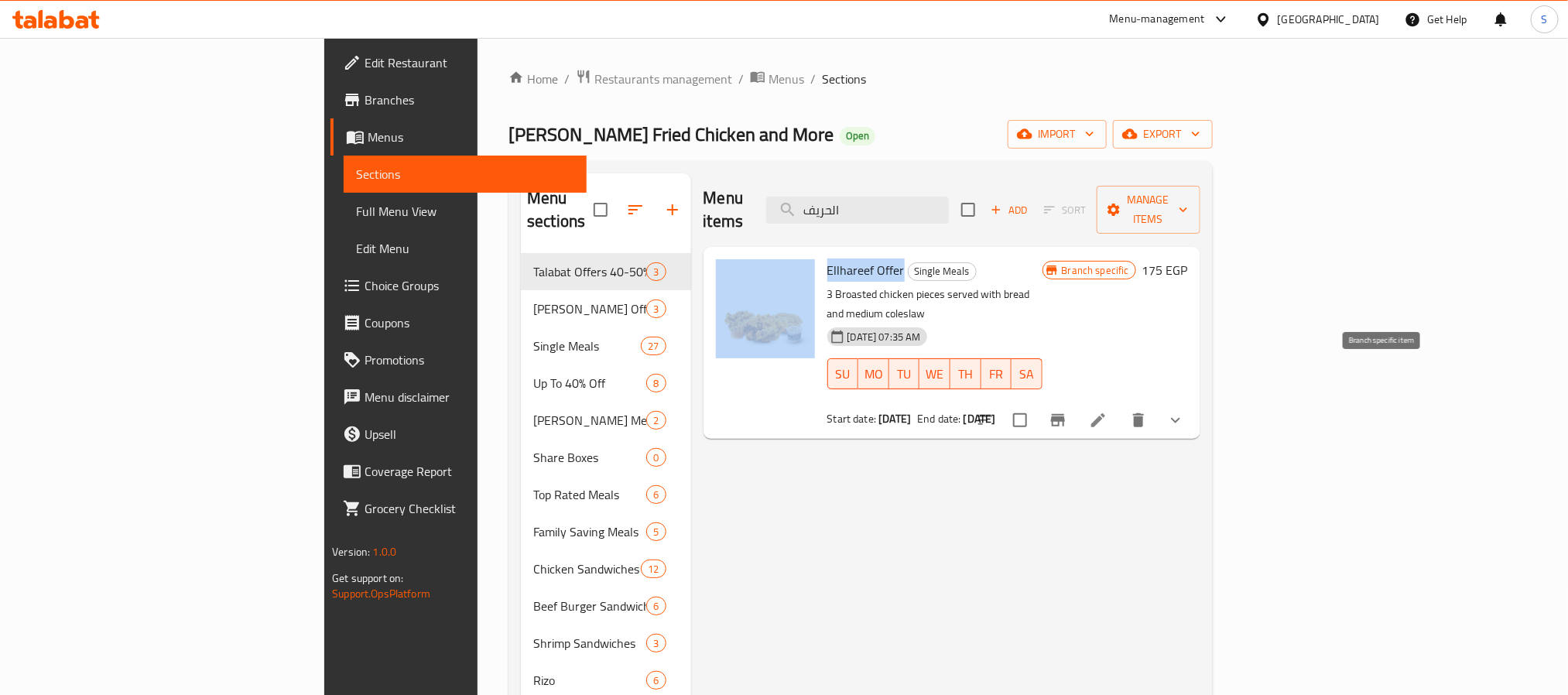
click at [1065, 413] on icon "Branch-specific-item" at bounding box center [1058, 419] width 14 height 12
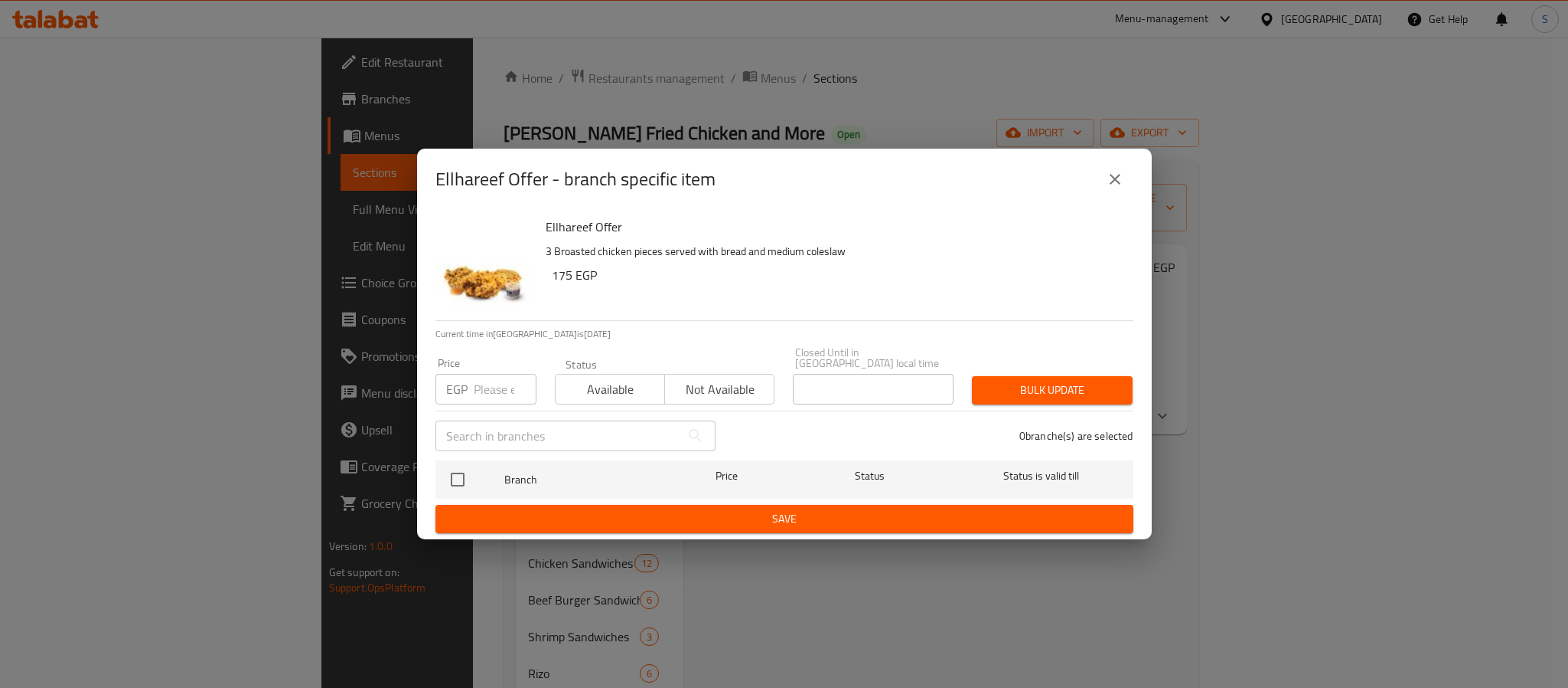
click at [1130, 197] on div "Ellhareef Offer - branch specific item" at bounding box center [784, 179] width 698 height 37
click at [1125, 187] on button "close" at bounding box center [1115, 179] width 37 height 37
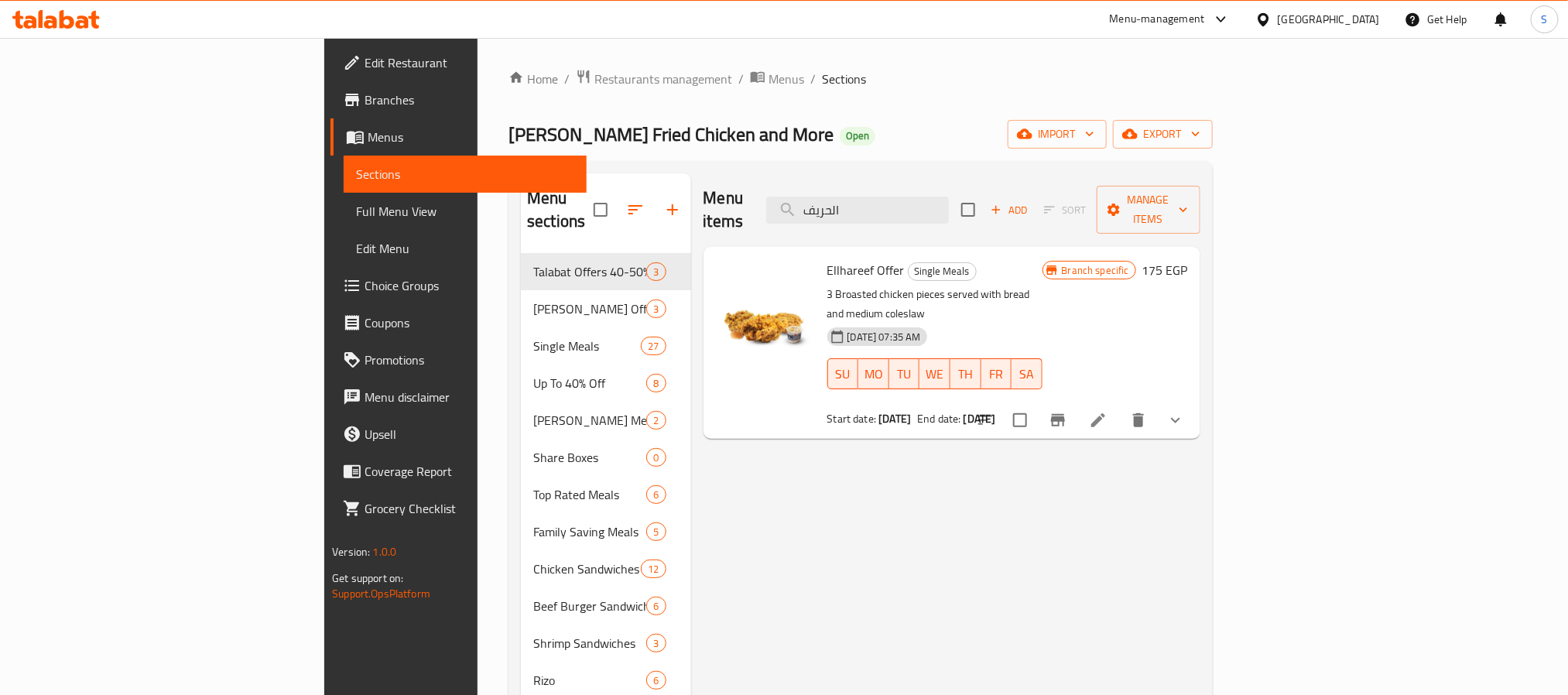
click at [827, 258] on span "Ellhareef Offer" at bounding box center [866, 269] width 77 height 23
copy h6 "Ellhareef Offer"
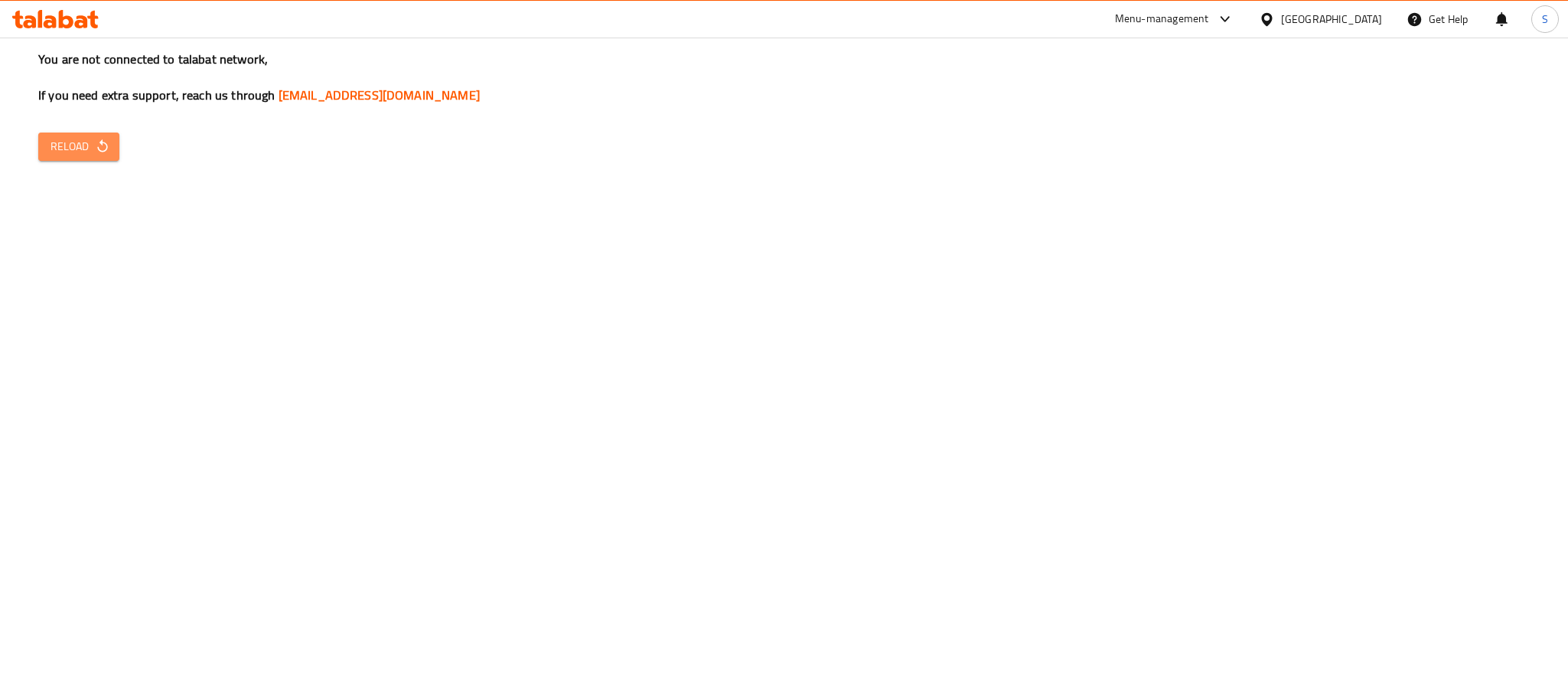
drag, startPoint x: 90, startPoint y: 135, endPoint x: 99, endPoint y: 138, distance: 9.5
click at [90, 134] on button "Reload" at bounding box center [79, 147] width 81 height 29
click at [49, 136] on button "Reload" at bounding box center [79, 147] width 81 height 29
click at [88, 156] on button "Reload" at bounding box center [79, 147] width 81 height 29
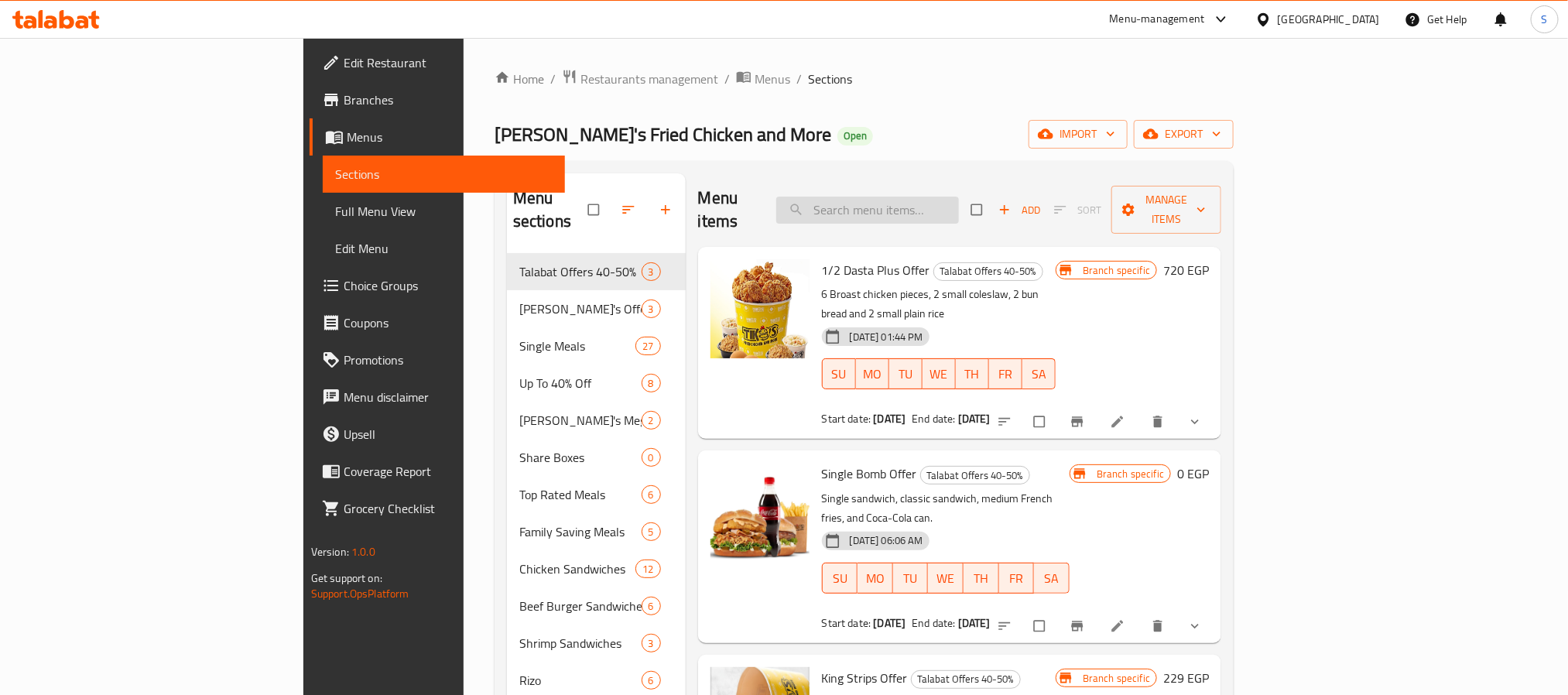
click at [959, 202] on input "search" at bounding box center [868, 210] width 183 height 27
paste input "Ellhareef Offer"
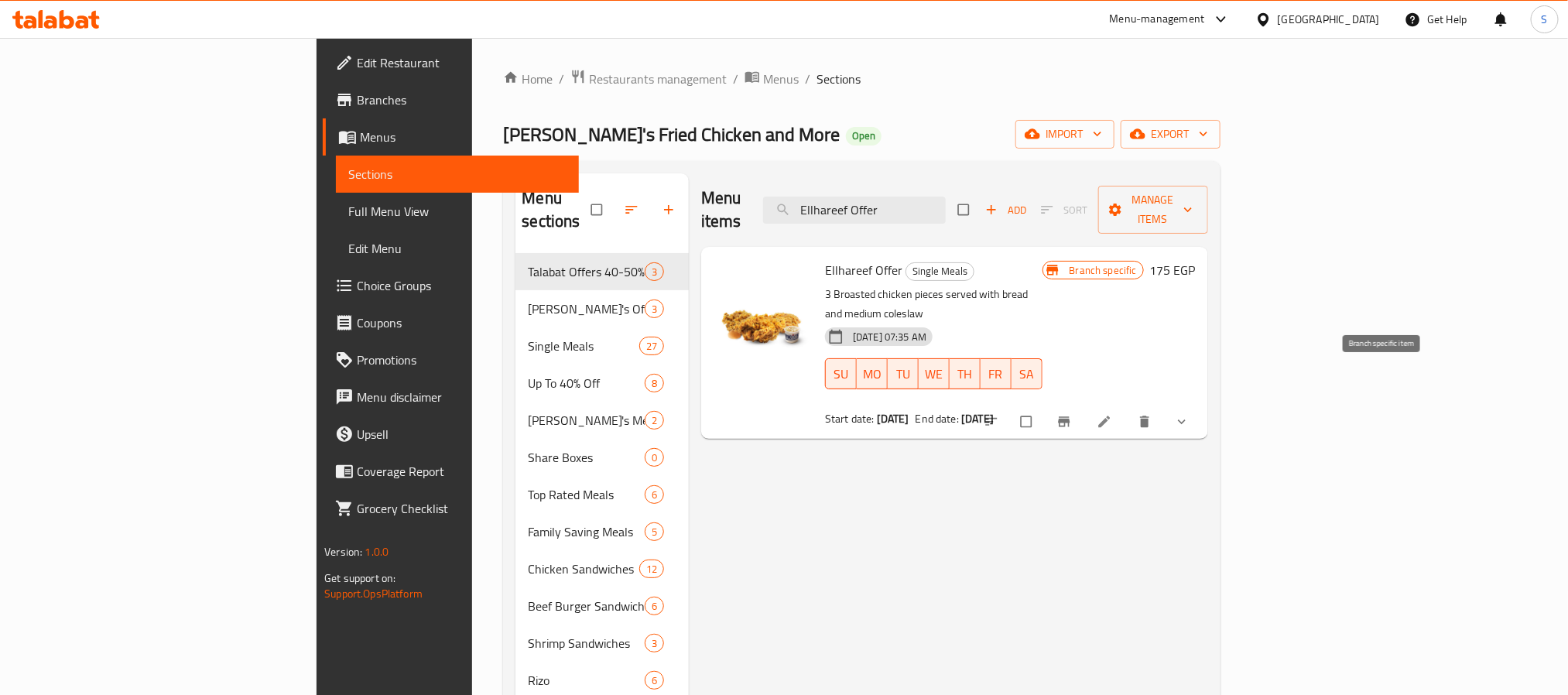
type input "Ellhareef Offer"
click at [1070, 417] on icon "Branch-specific-item" at bounding box center [1064, 422] width 11 height 10
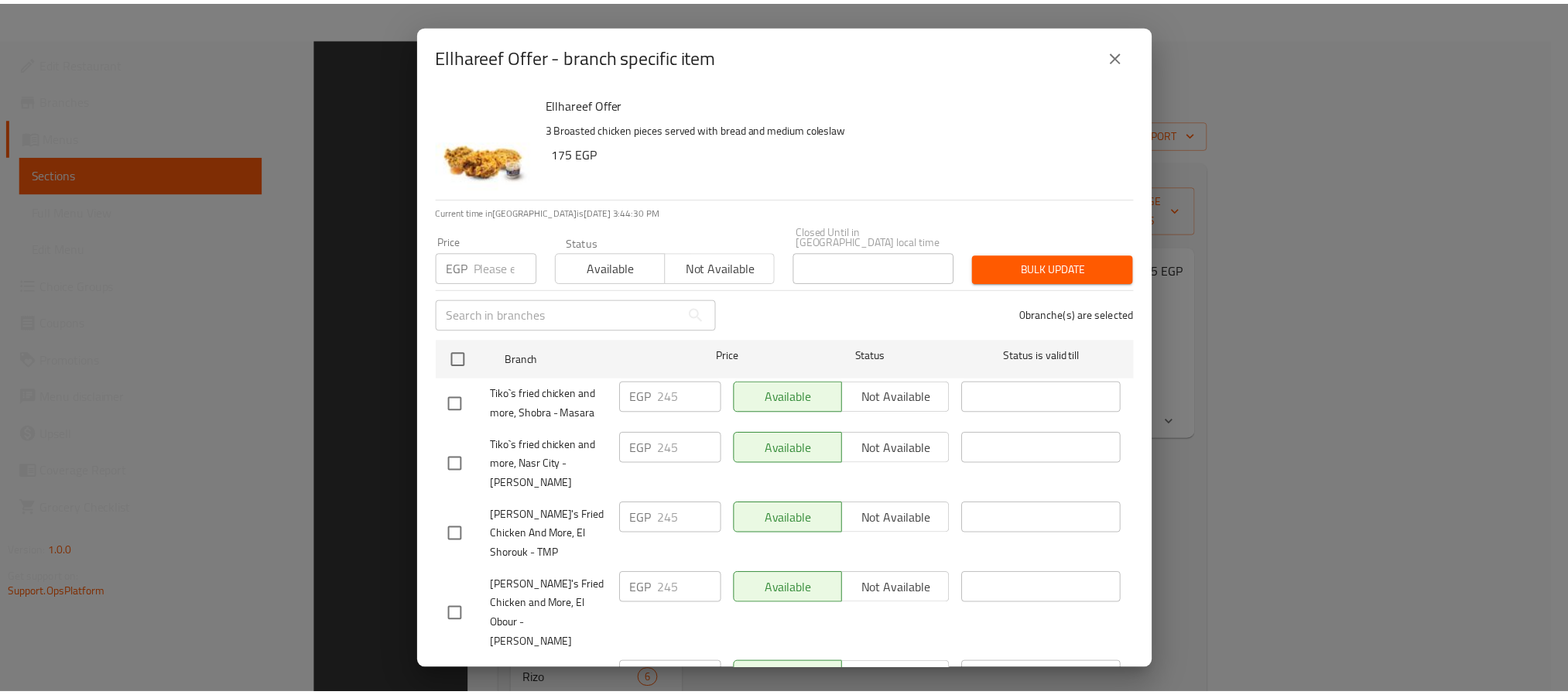
scroll to position [253, 0]
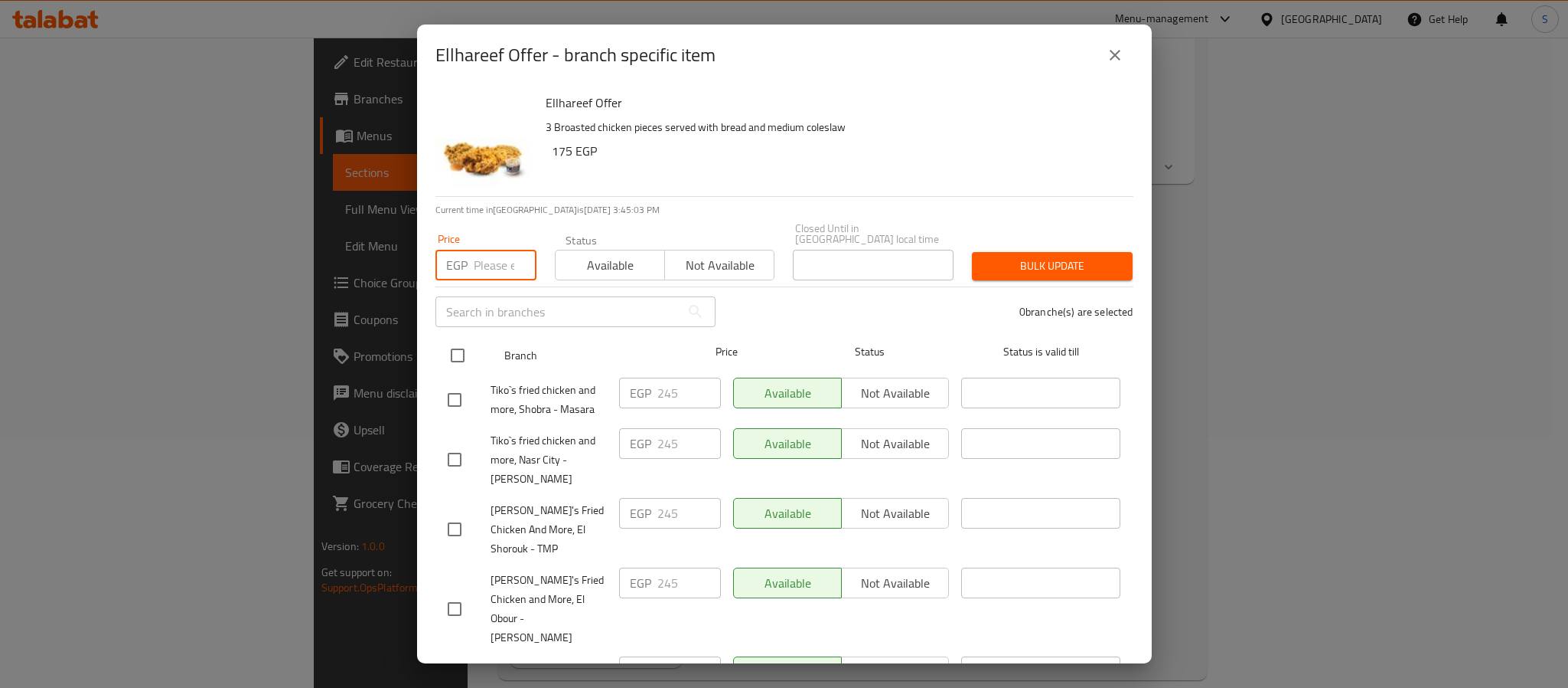
drag, startPoint x: 473, startPoint y: 249, endPoint x: 485, endPoint y: 329, distance: 80.9
click at [480, 252] on input "number" at bounding box center [505, 265] width 63 height 30
click at [457, 348] on input "checkbox" at bounding box center [458, 355] width 32 height 32
checkbox input "true"
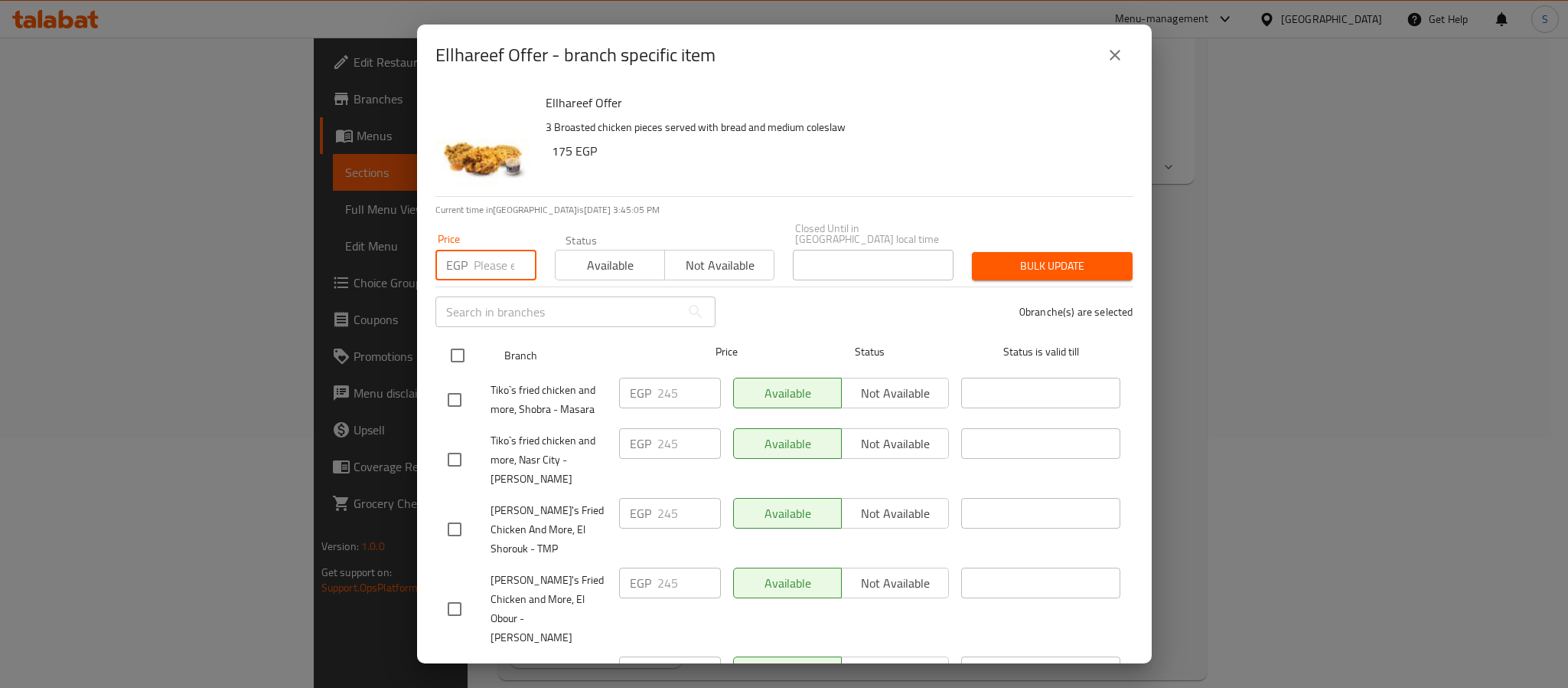
checkbox input "true"
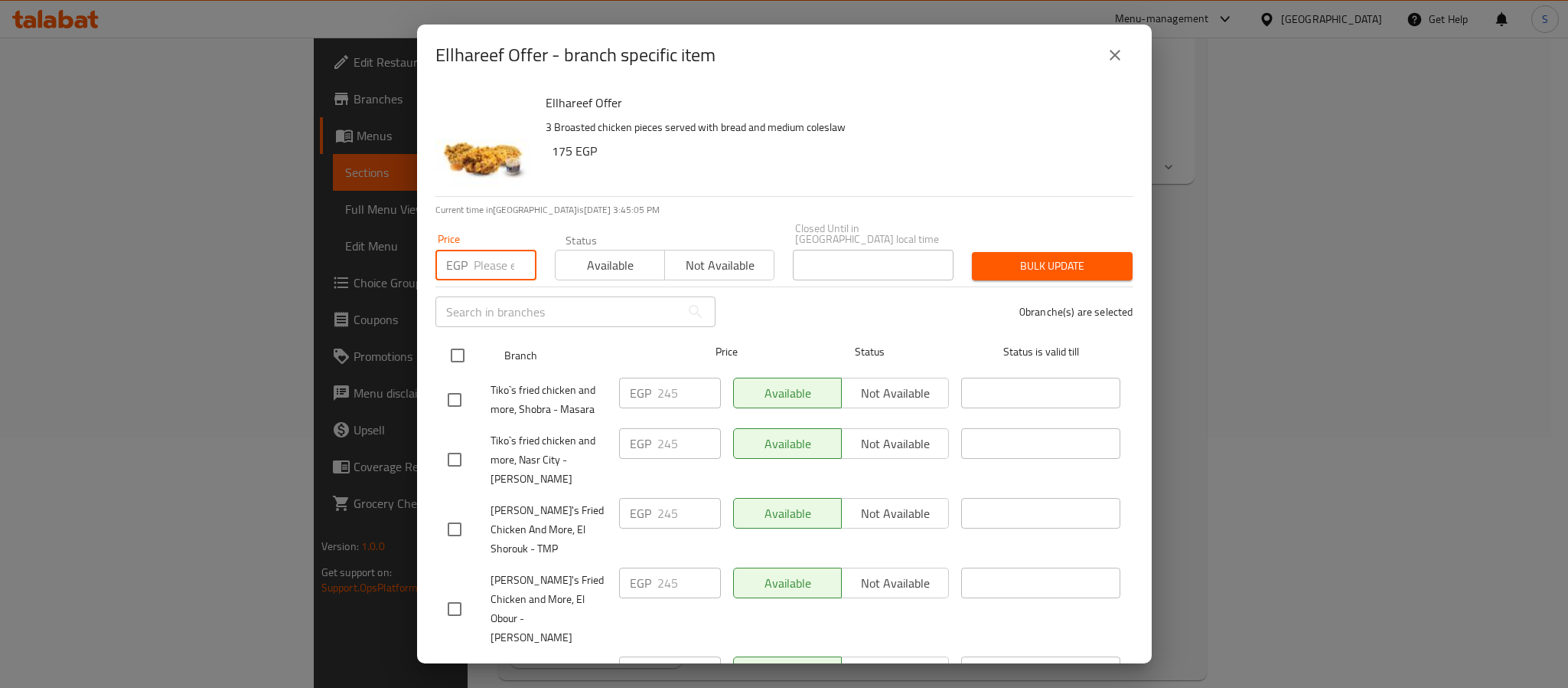
checkbox input "true"
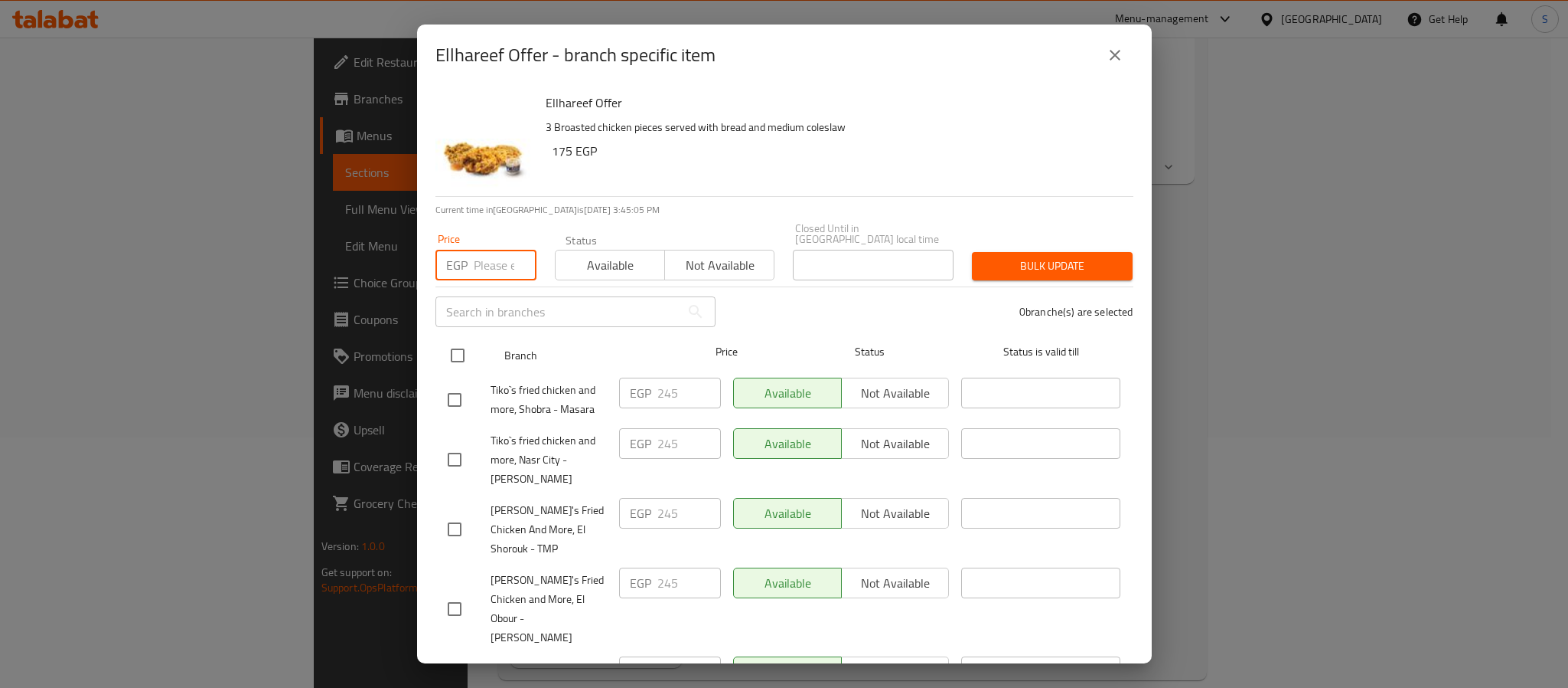
checkbox input "true"
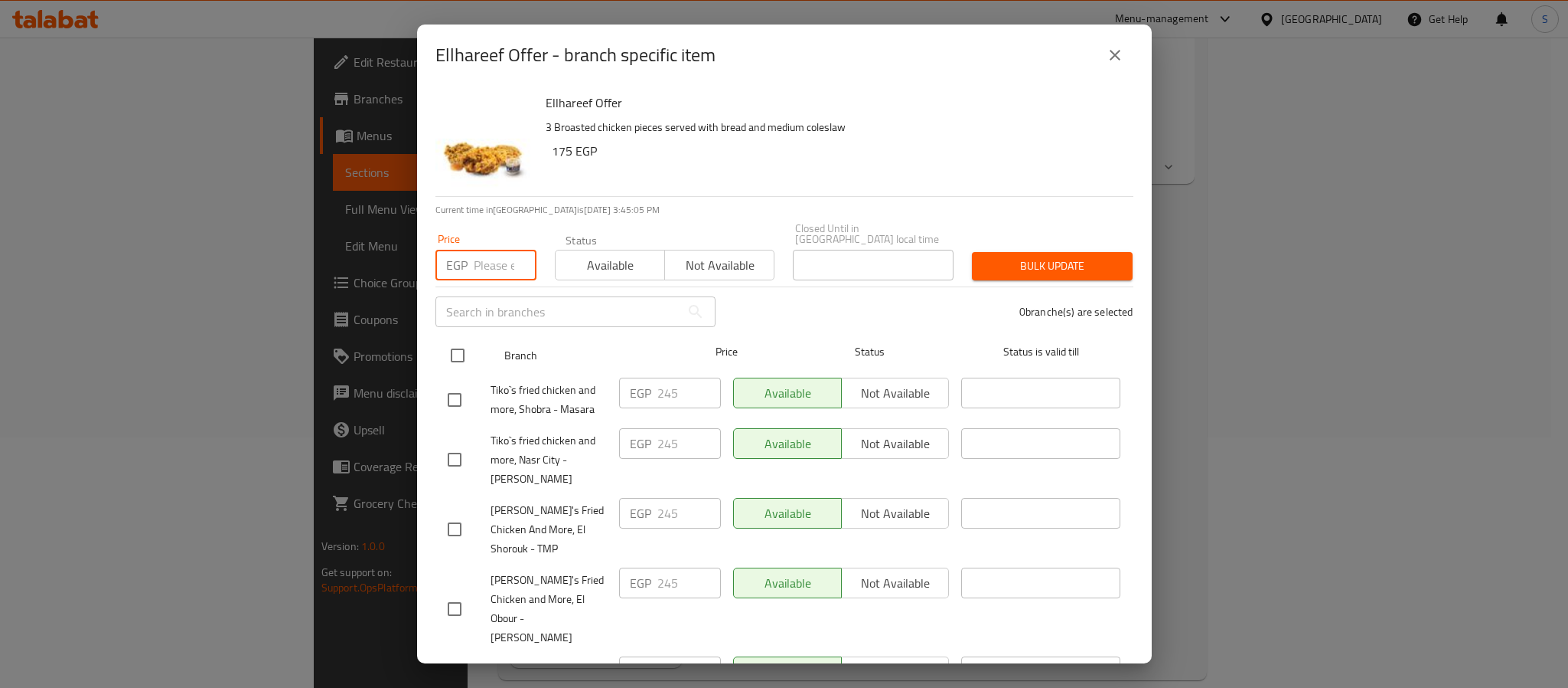
checkbox input "true"
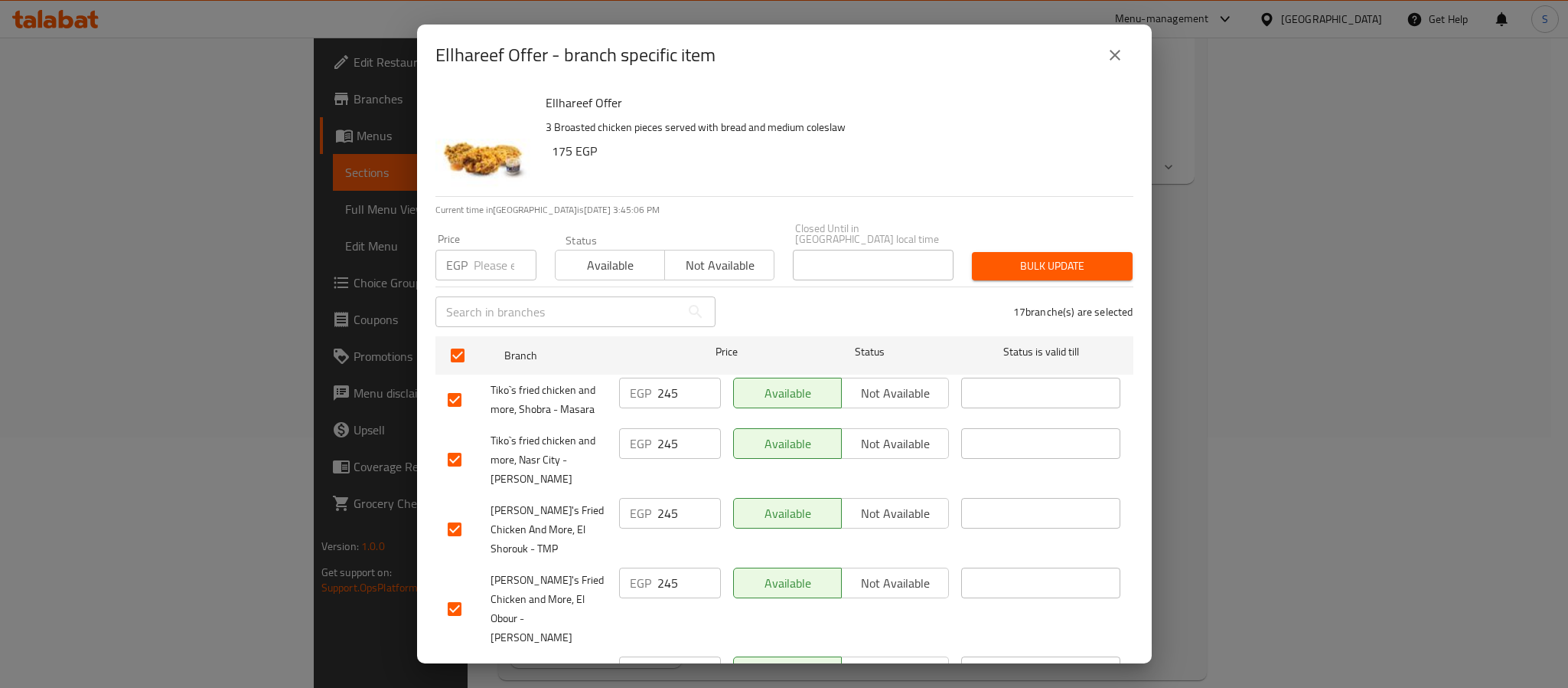
click at [490, 250] on input "number" at bounding box center [505, 265] width 63 height 30
type input "325"
click at [1040, 263] on span "Bulk update" at bounding box center [1052, 266] width 136 height 19
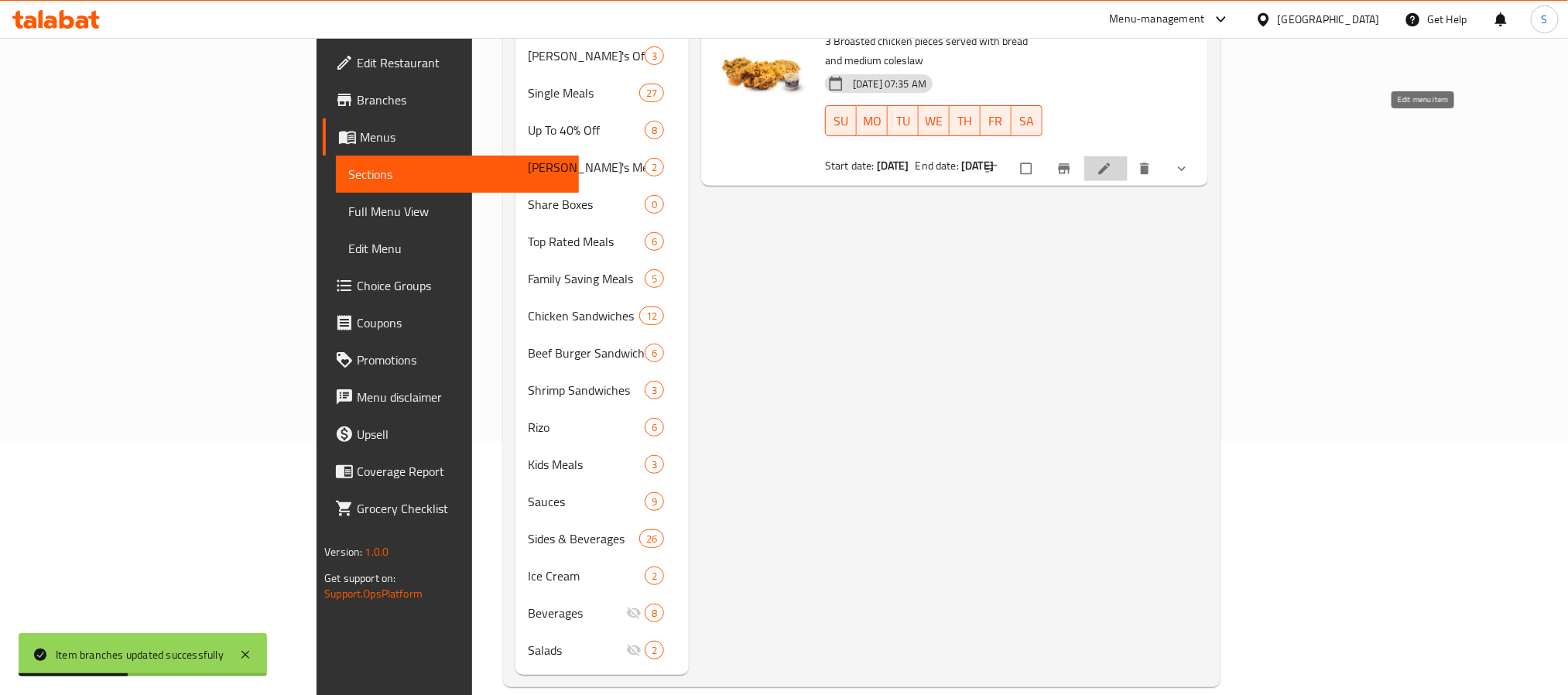
click at [1112, 161] on icon at bounding box center [1104, 168] width 15 height 15
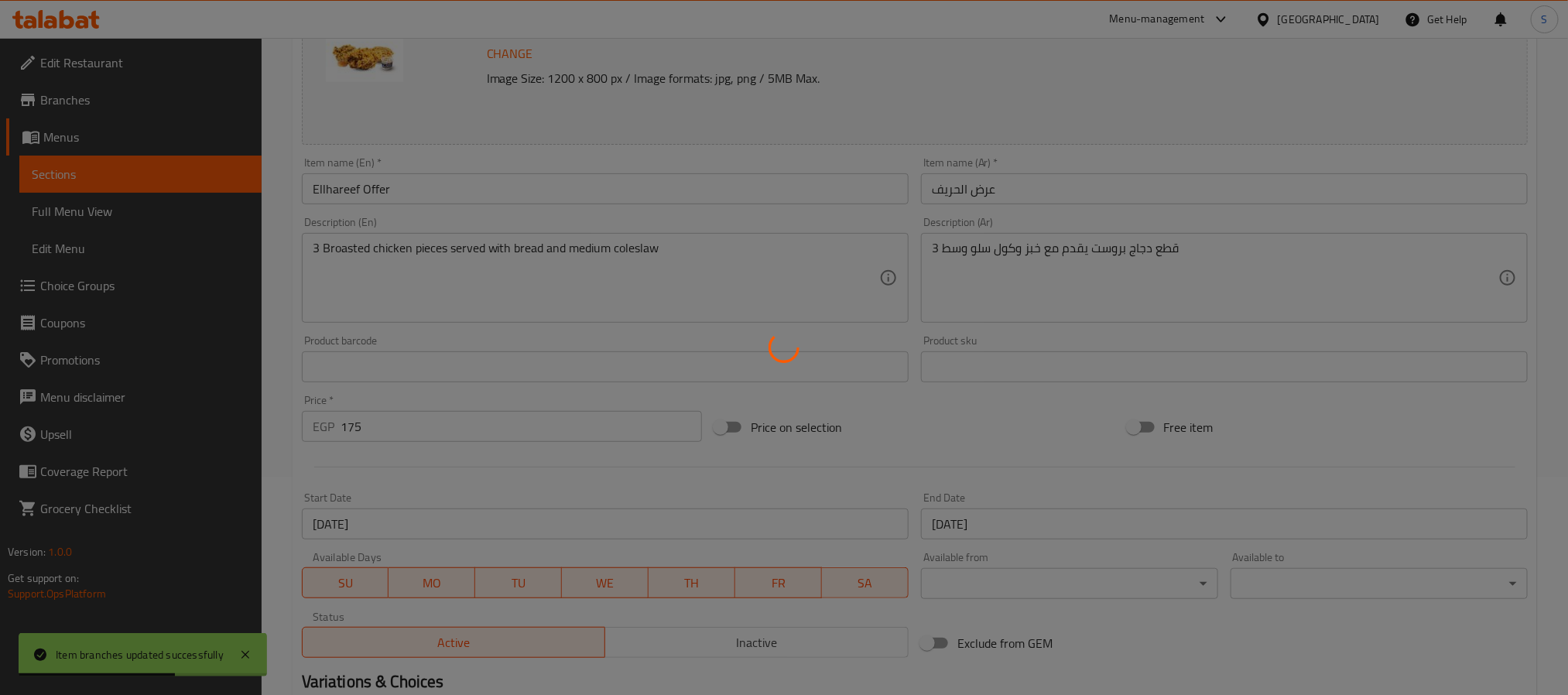
scroll to position [232, 0]
type input "اختر المذاق:"
type input "1"
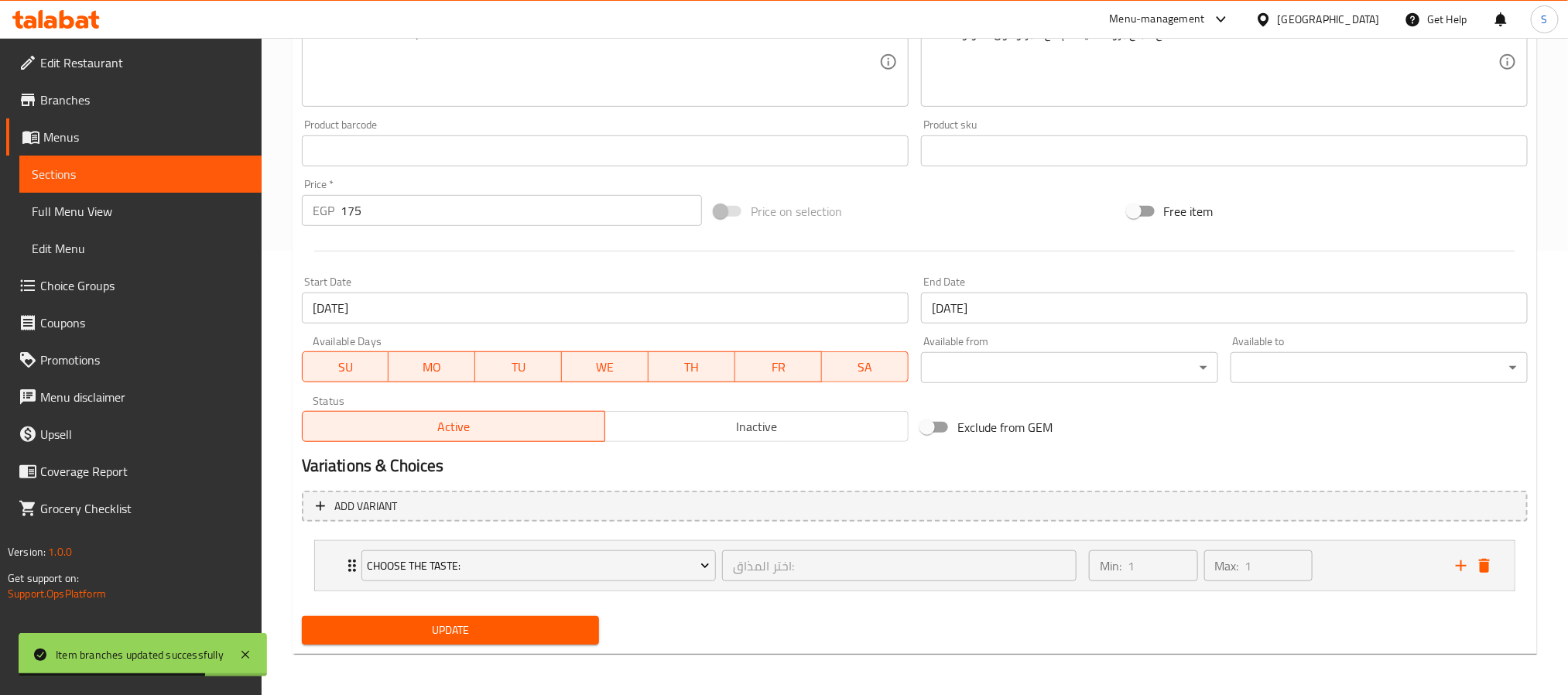
scroll to position [446, 0]
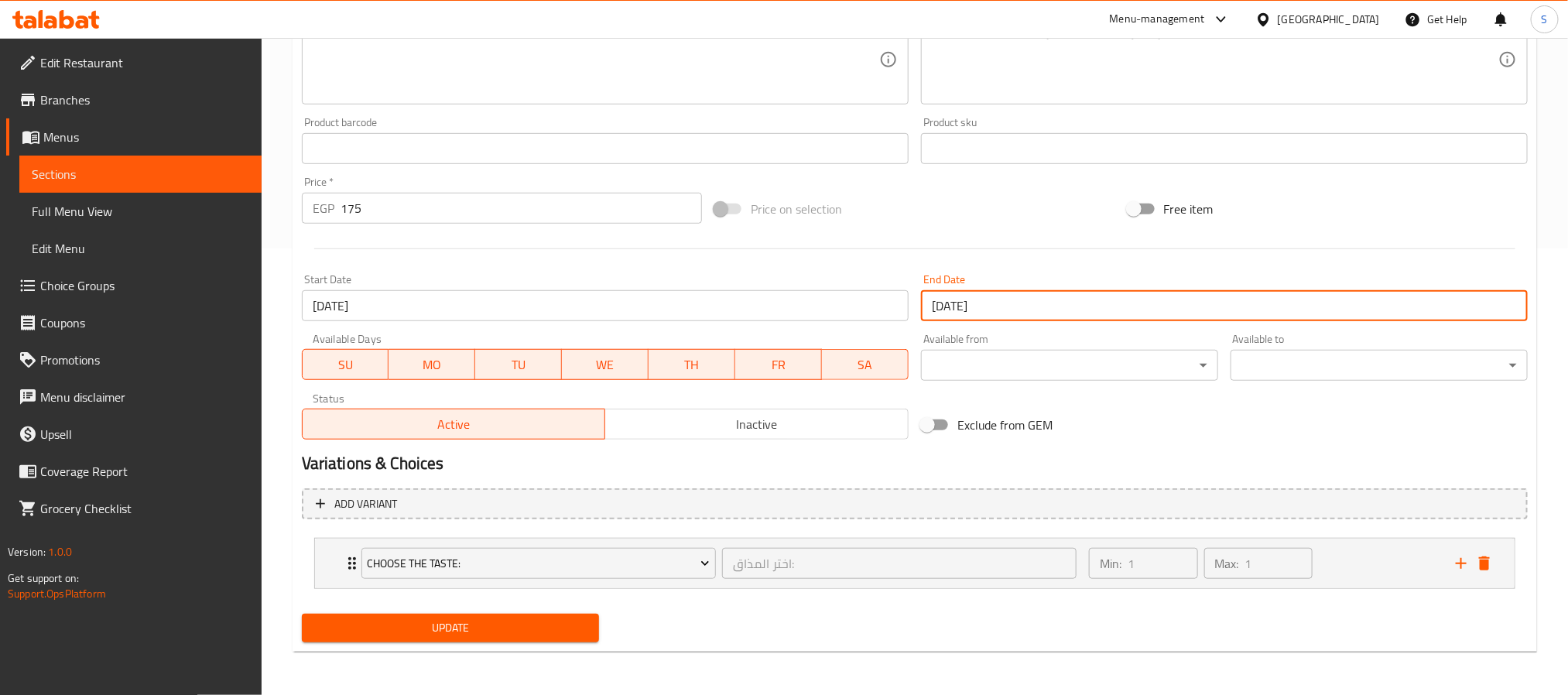
click at [959, 302] on input "[DATE]" at bounding box center [1224, 306] width 607 height 31
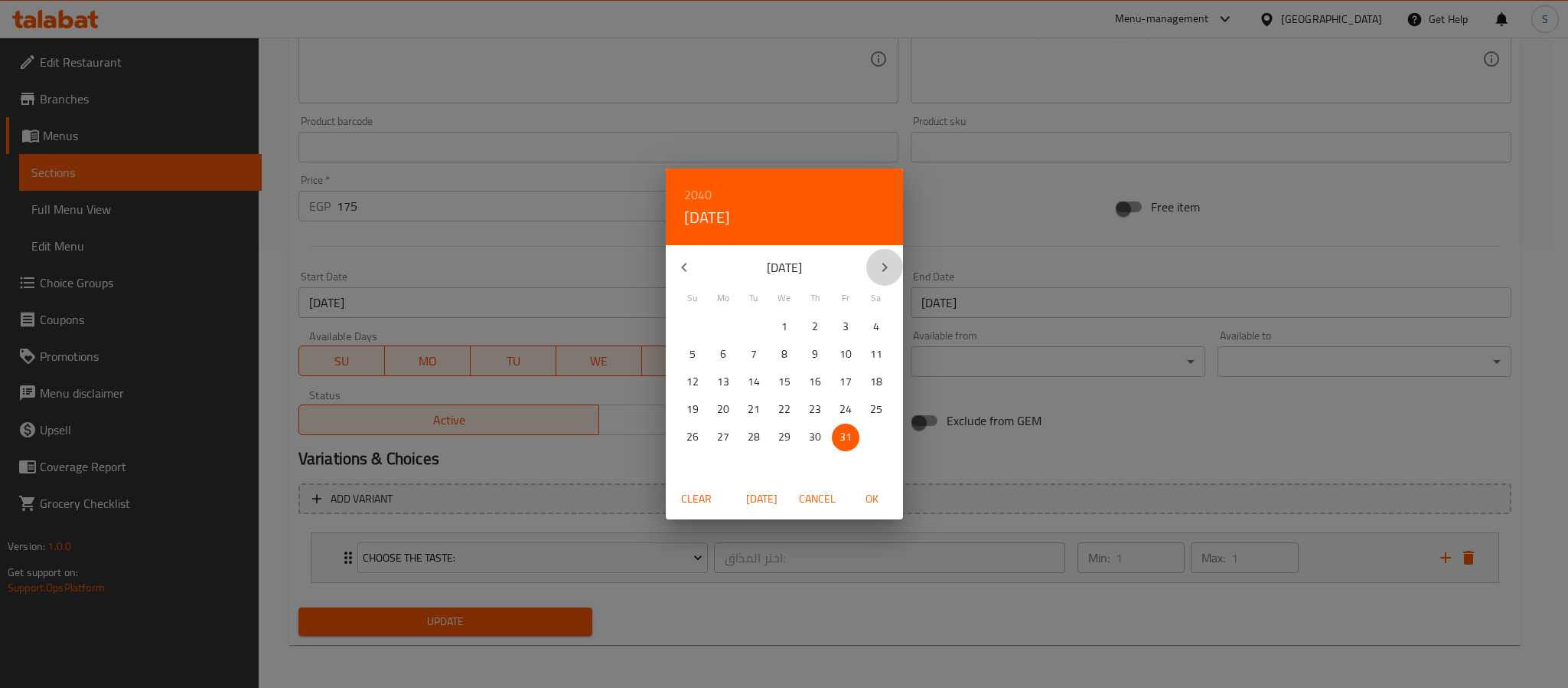
click at [883, 276] on icon "button" at bounding box center [884, 267] width 18 height 18
click at [789, 428] on p "31" at bounding box center [784, 437] width 12 height 19
click at [878, 489] on span "OK" at bounding box center [872, 498] width 37 height 19
type input "[DATE]"
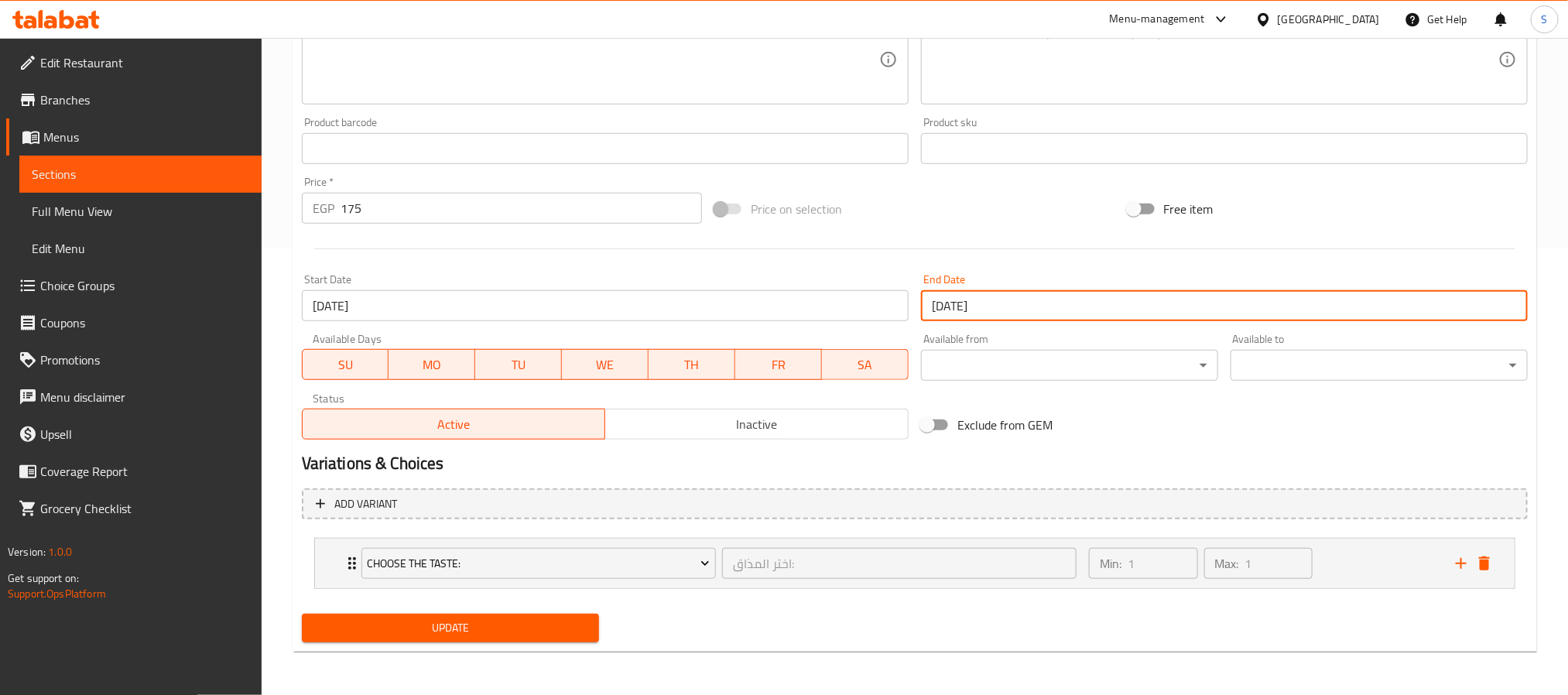
click at [570, 623] on span "Update" at bounding box center [450, 627] width 273 height 19
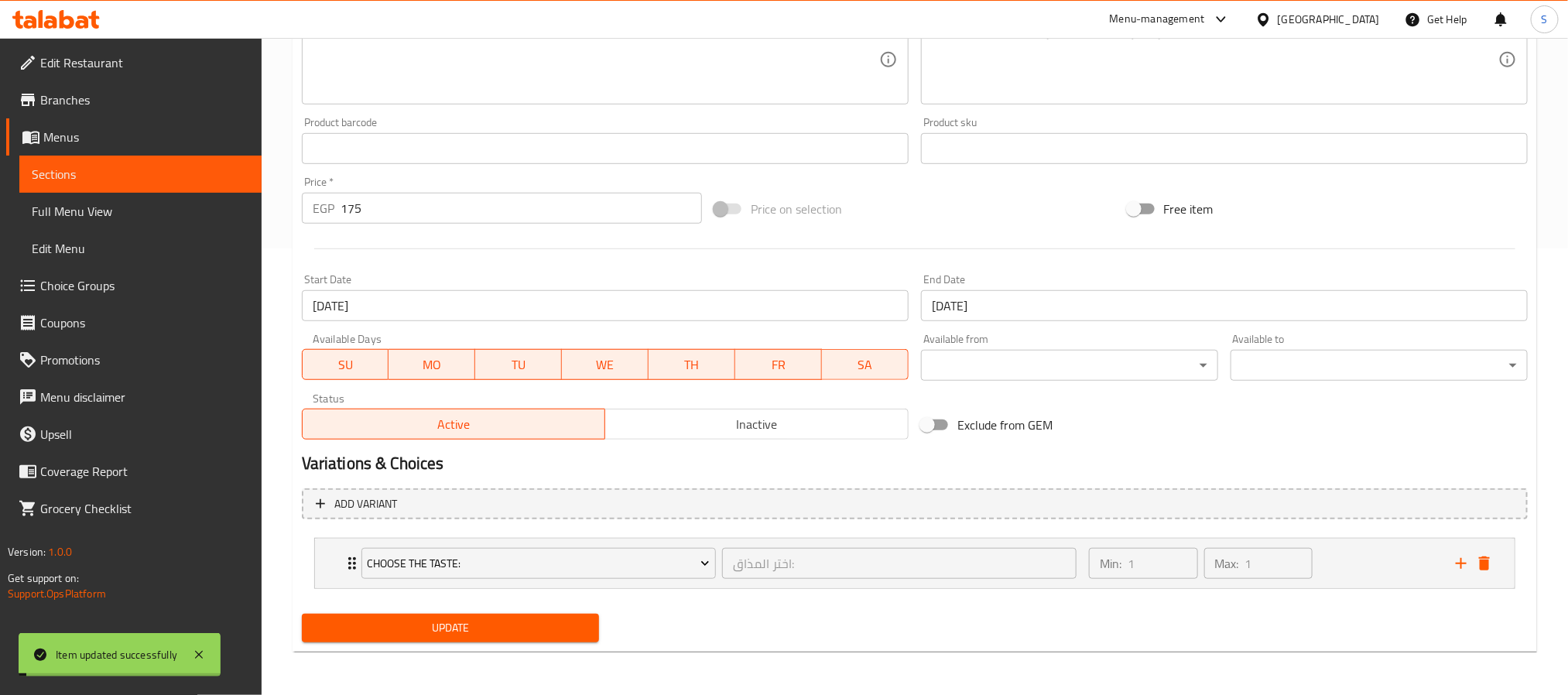
click at [72, 175] on span "Sections" at bounding box center [140, 174] width 217 height 19
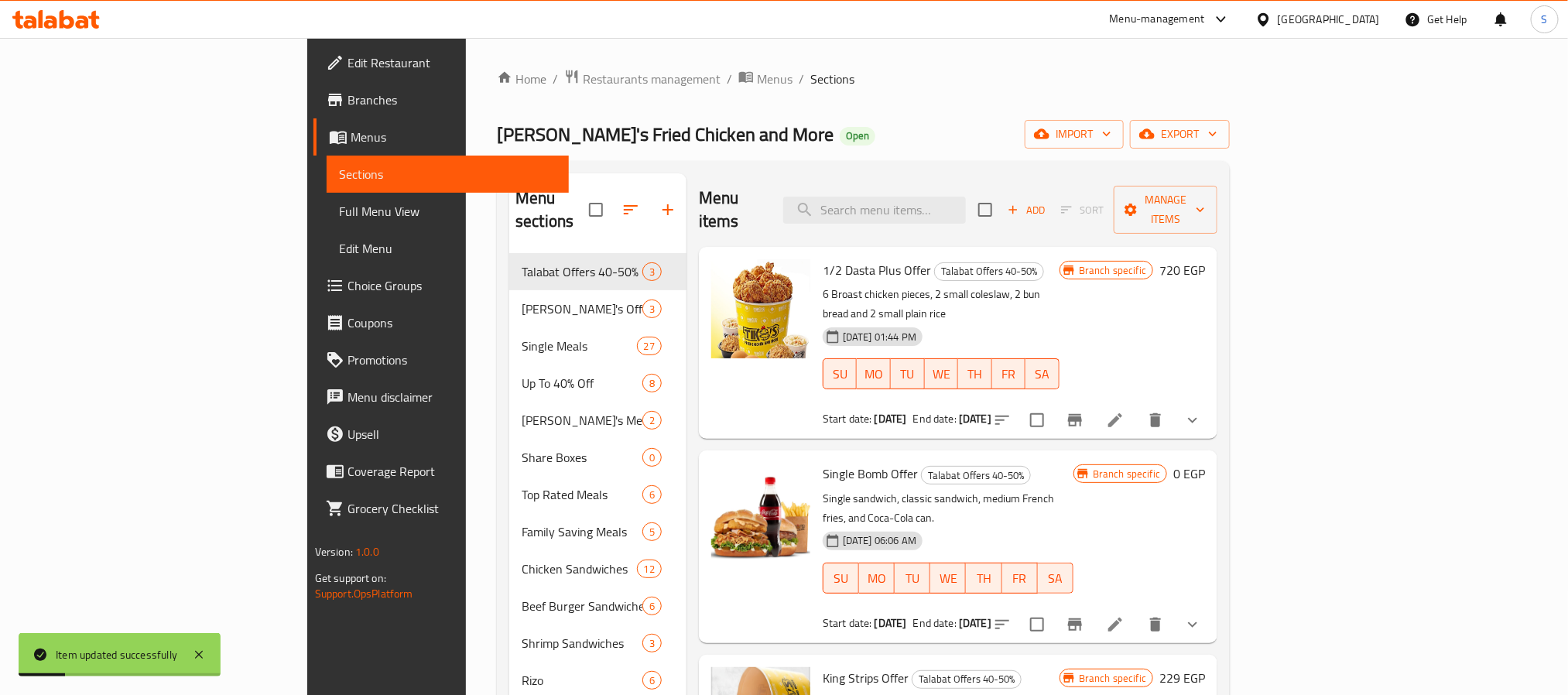
click at [1018, 183] on div "Menu items Add Sort Manage items" at bounding box center [958, 209] width 518 height 73
click at [966, 200] on input "search" at bounding box center [874, 210] width 183 height 27
paste input "Ellhareef Offer"
type input "Ellhareef Offer"
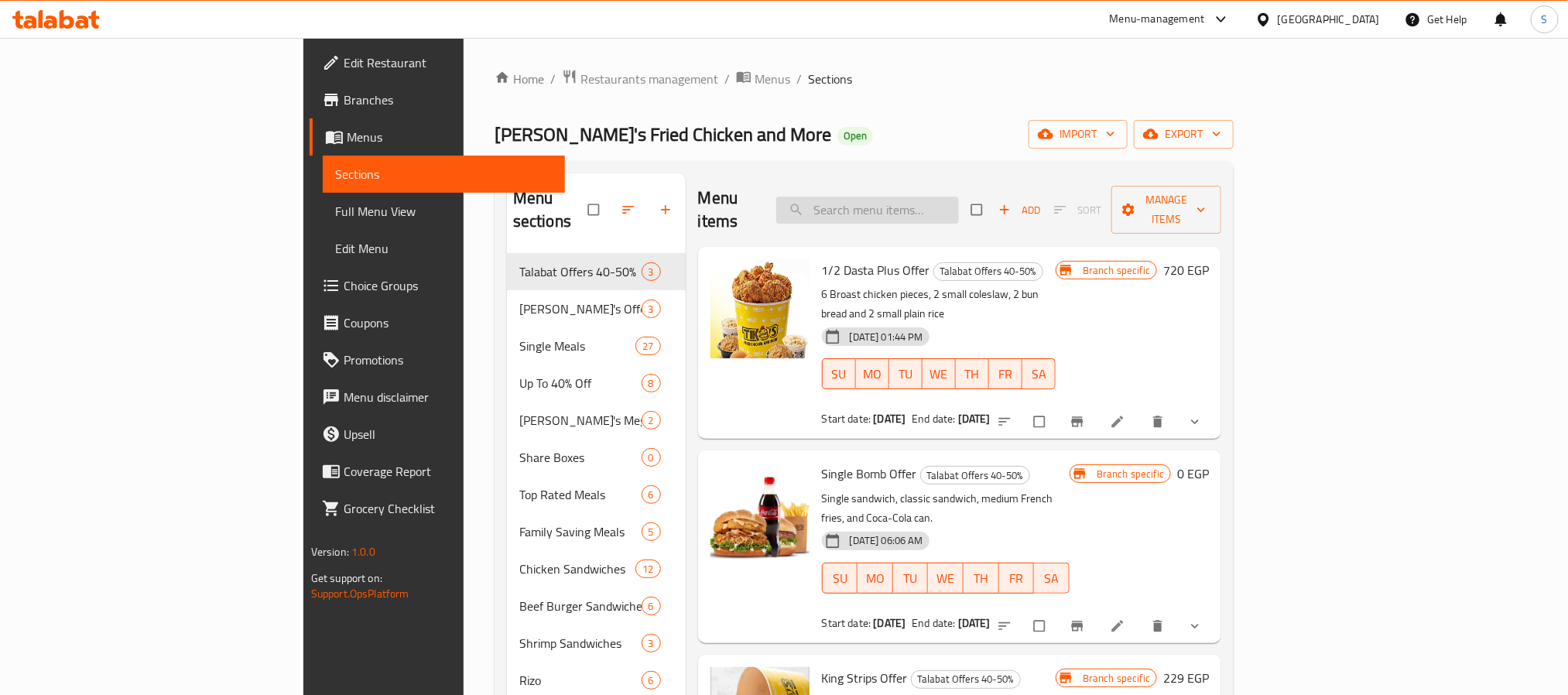
drag, startPoint x: 982, startPoint y: 208, endPoint x: 976, endPoint y: 197, distance: 12.5
click at [959, 200] on input "search" at bounding box center [868, 210] width 183 height 27
click at [959, 196] on input "search" at bounding box center [868, 210] width 183 height 27
paste input "Ellhareef Offer"
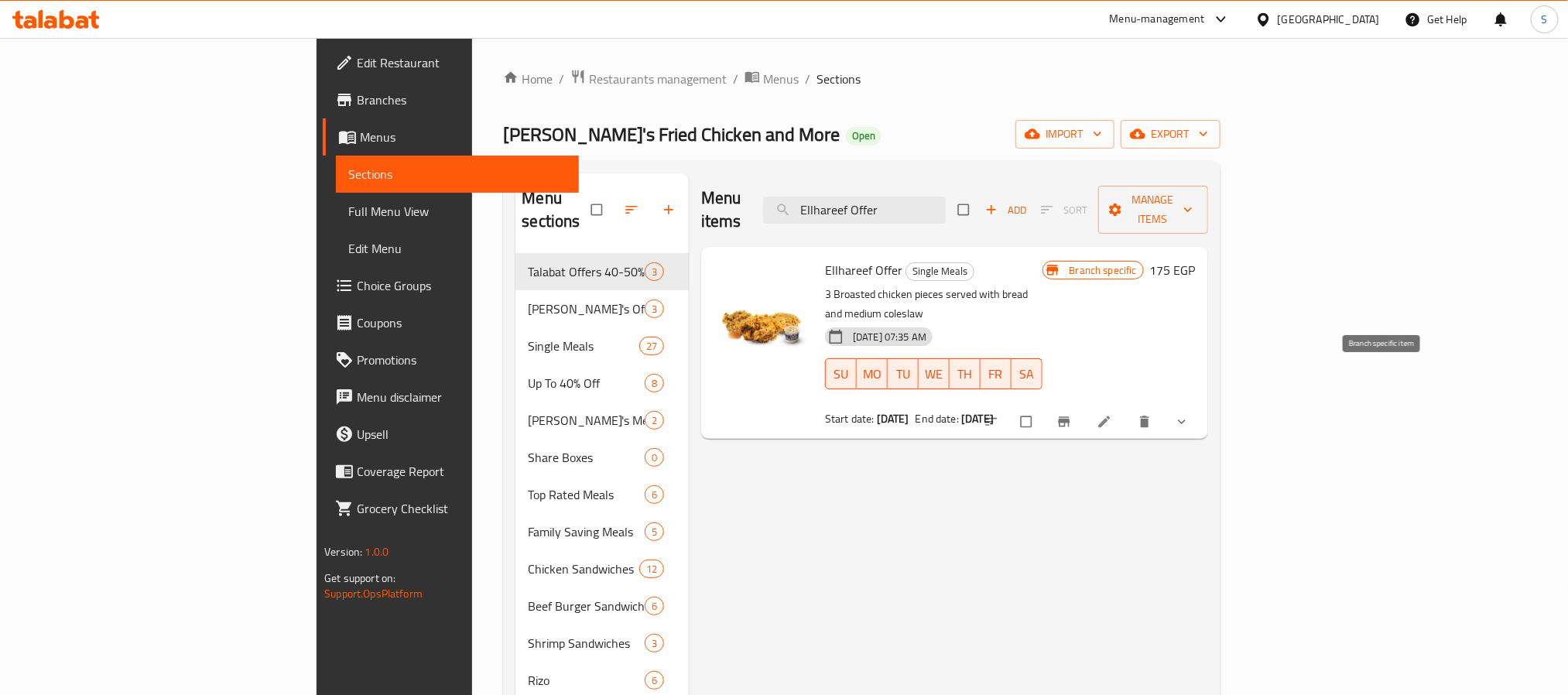
type input "Ellhareef Offer"
click at [1075, 413] on span "Branch-specific-item" at bounding box center [1066, 421] width 19 height 15
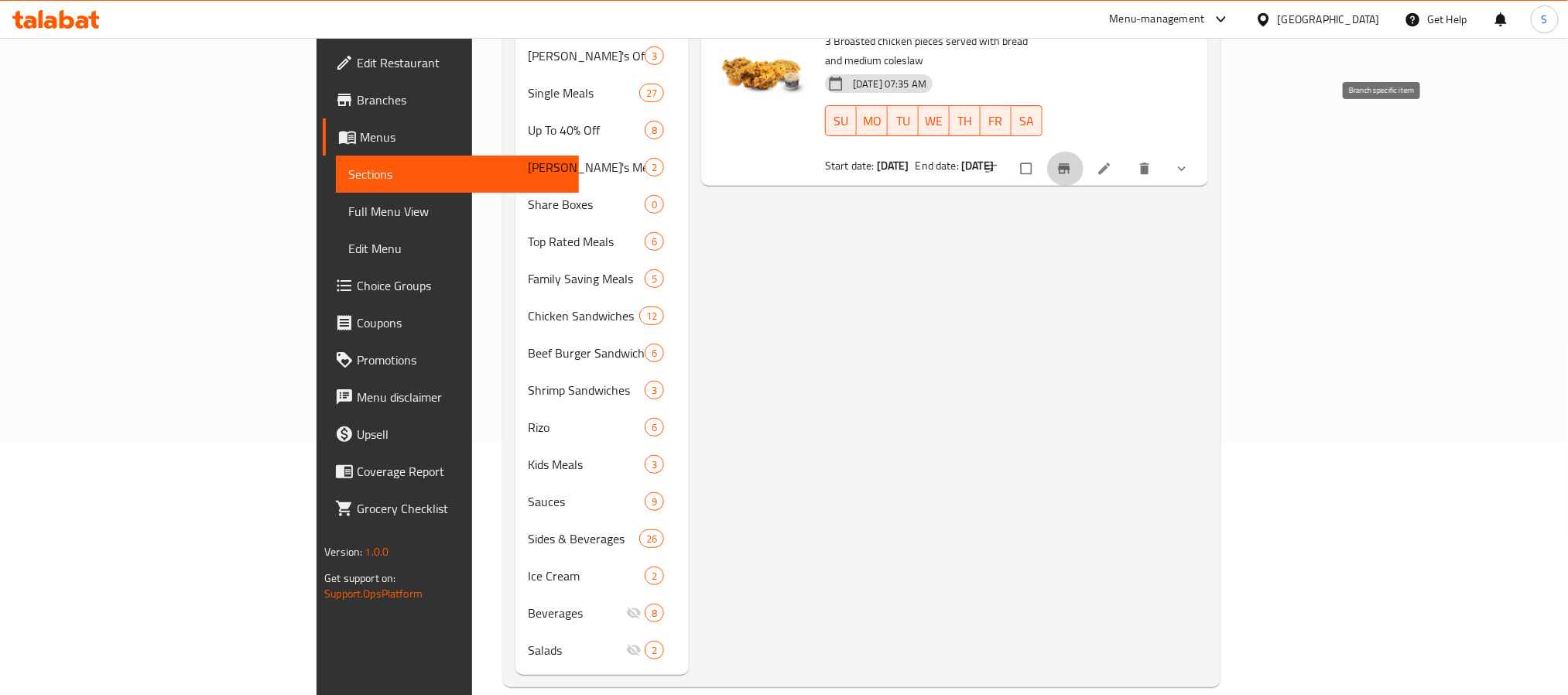
scroll to position [21, 0]
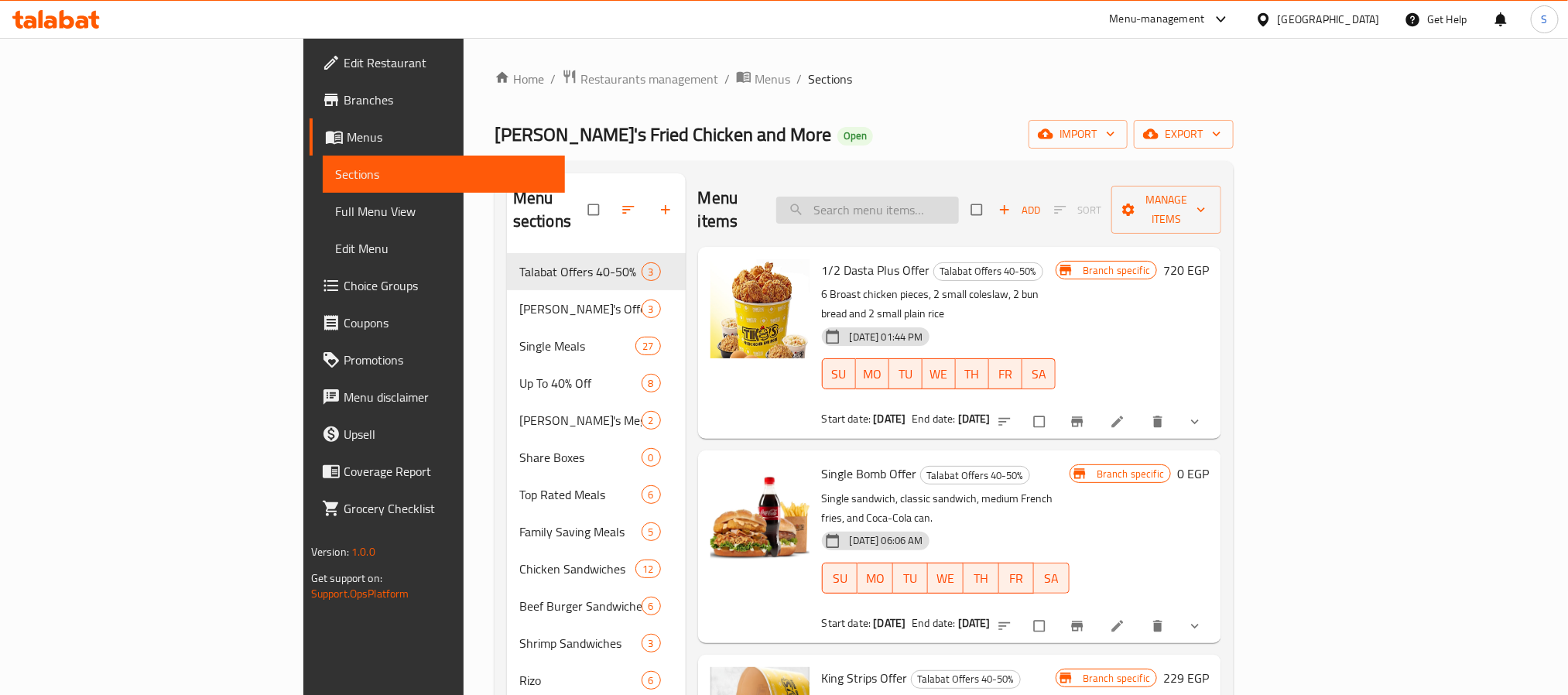
click at [959, 196] on input "search" at bounding box center [868, 210] width 183 height 27
paste input "Ellhareef Offer"
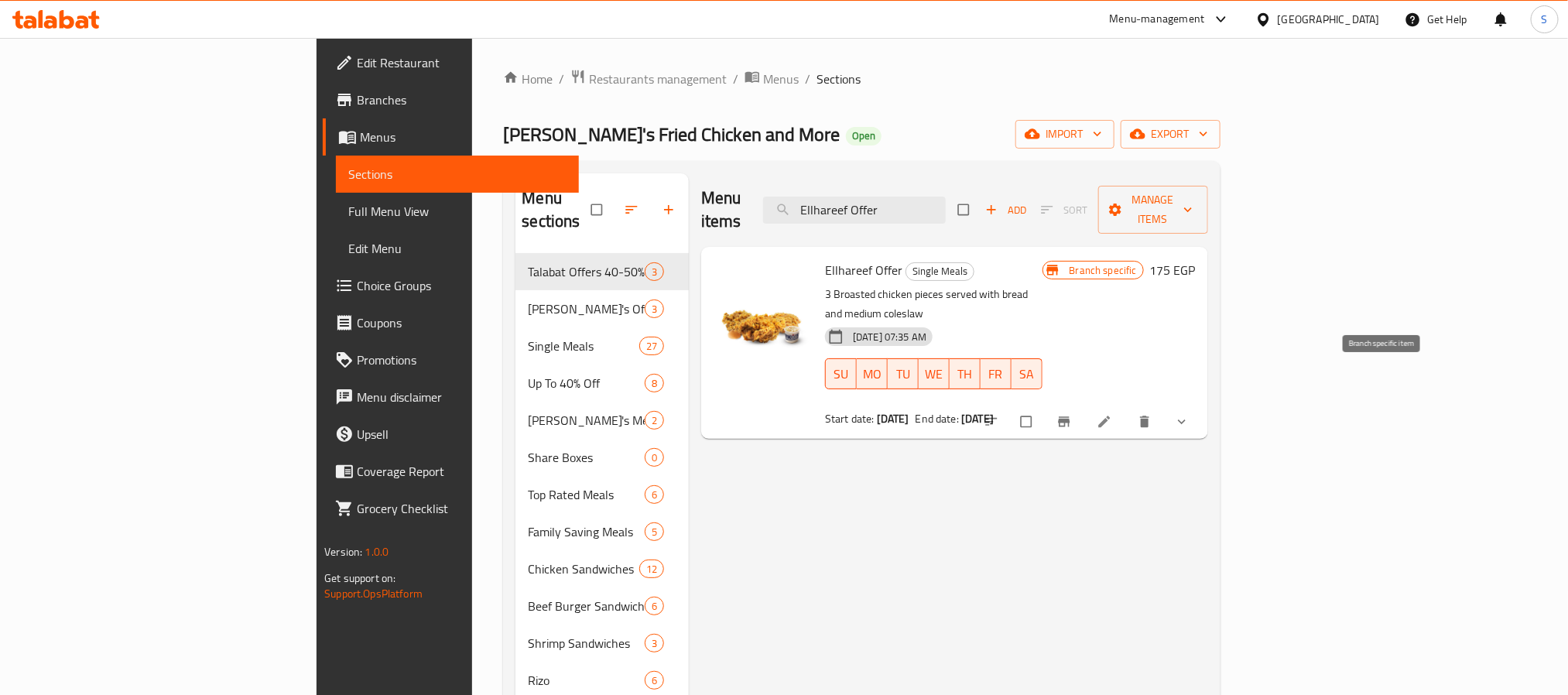
type input "Ellhareef Offer"
click at [1070, 417] on icon "Branch-specific-item" at bounding box center [1064, 422] width 11 height 10
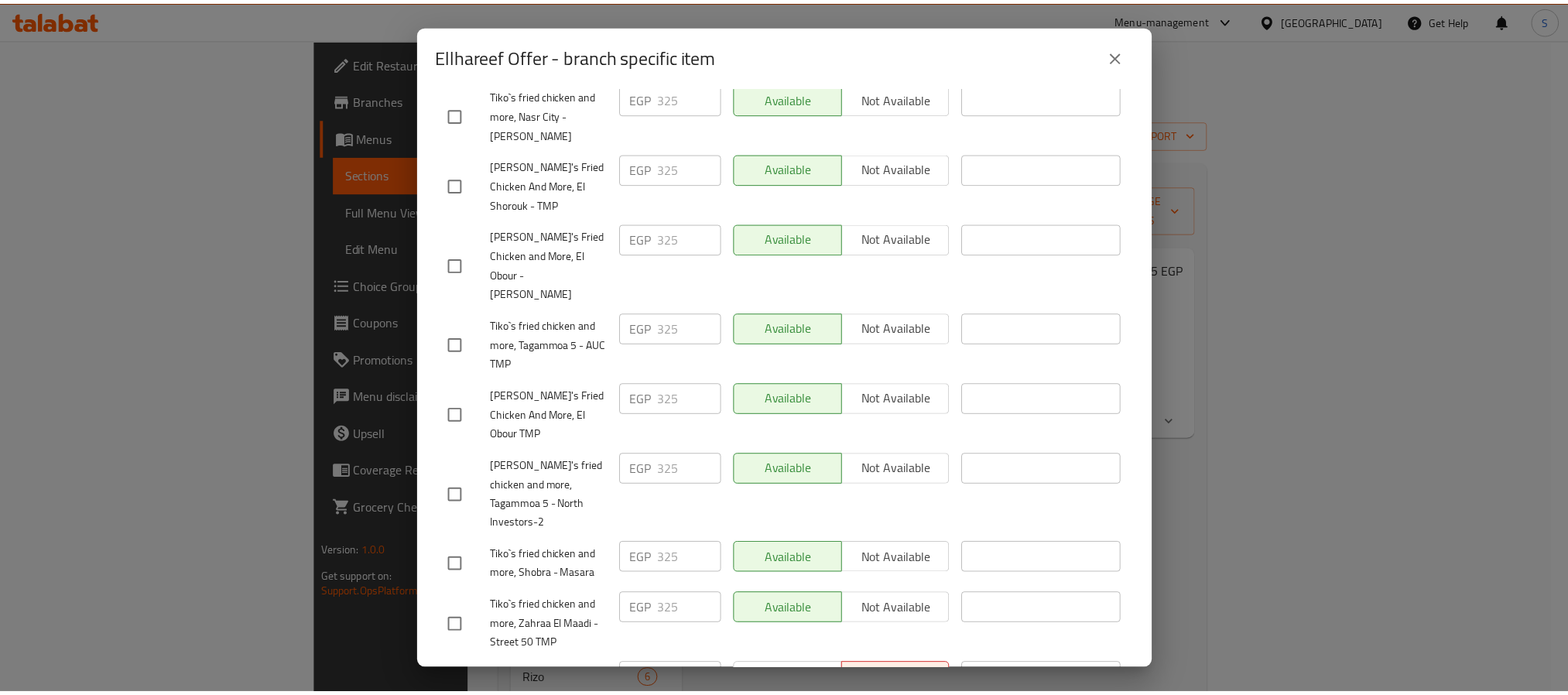
scroll to position [797, 0]
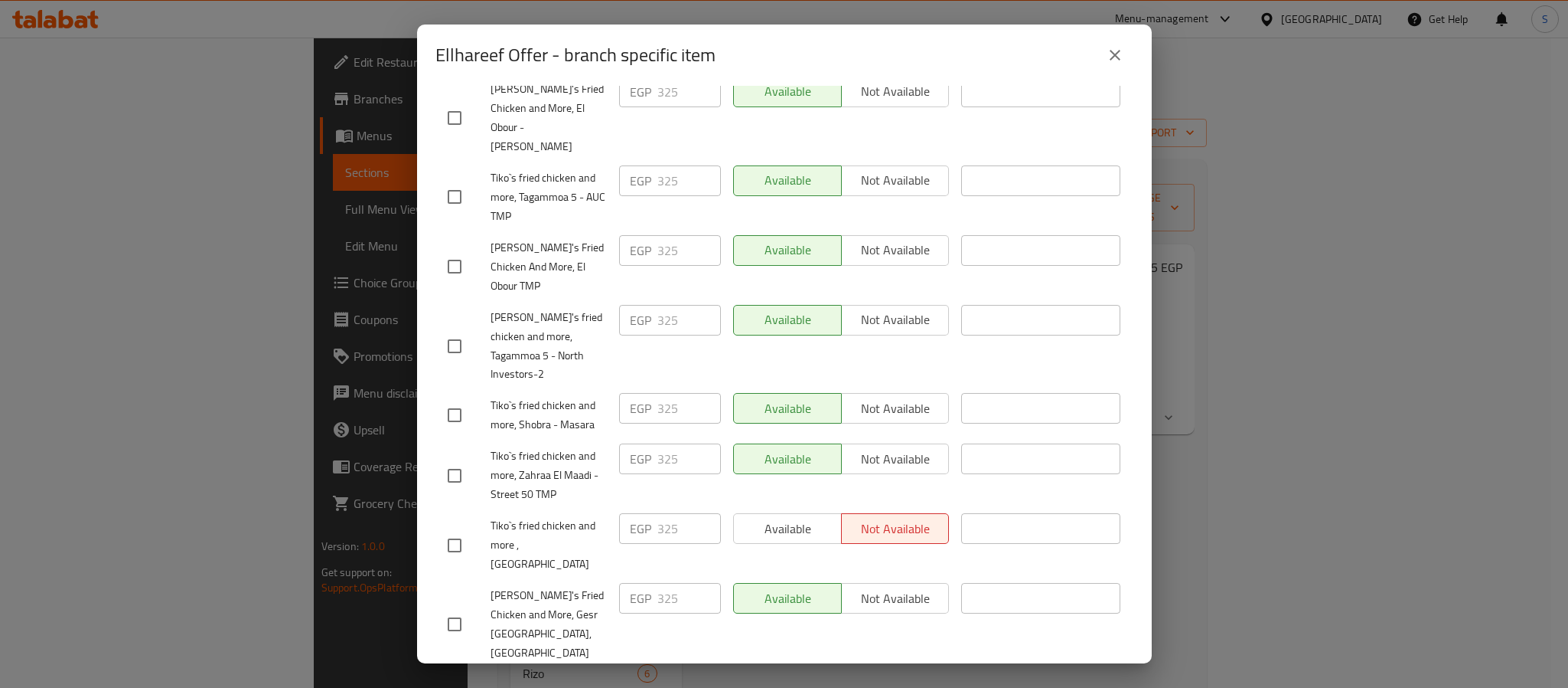
drag, startPoint x: 804, startPoint y: 390, endPoint x: 790, endPoint y: 397, distance: 15.7
click at [802, 513] on div "Available Not available" at bounding box center [841, 528] width 216 height 30
drag, startPoint x: 452, startPoint y: 408, endPoint x: 623, endPoint y: 418, distance: 171.3
click at [473, 530] on div at bounding box center [470, 545] width 43 height 32
click at [458, 530] on input "checkbox" at bounding box center [454, 545] width 32 height 32
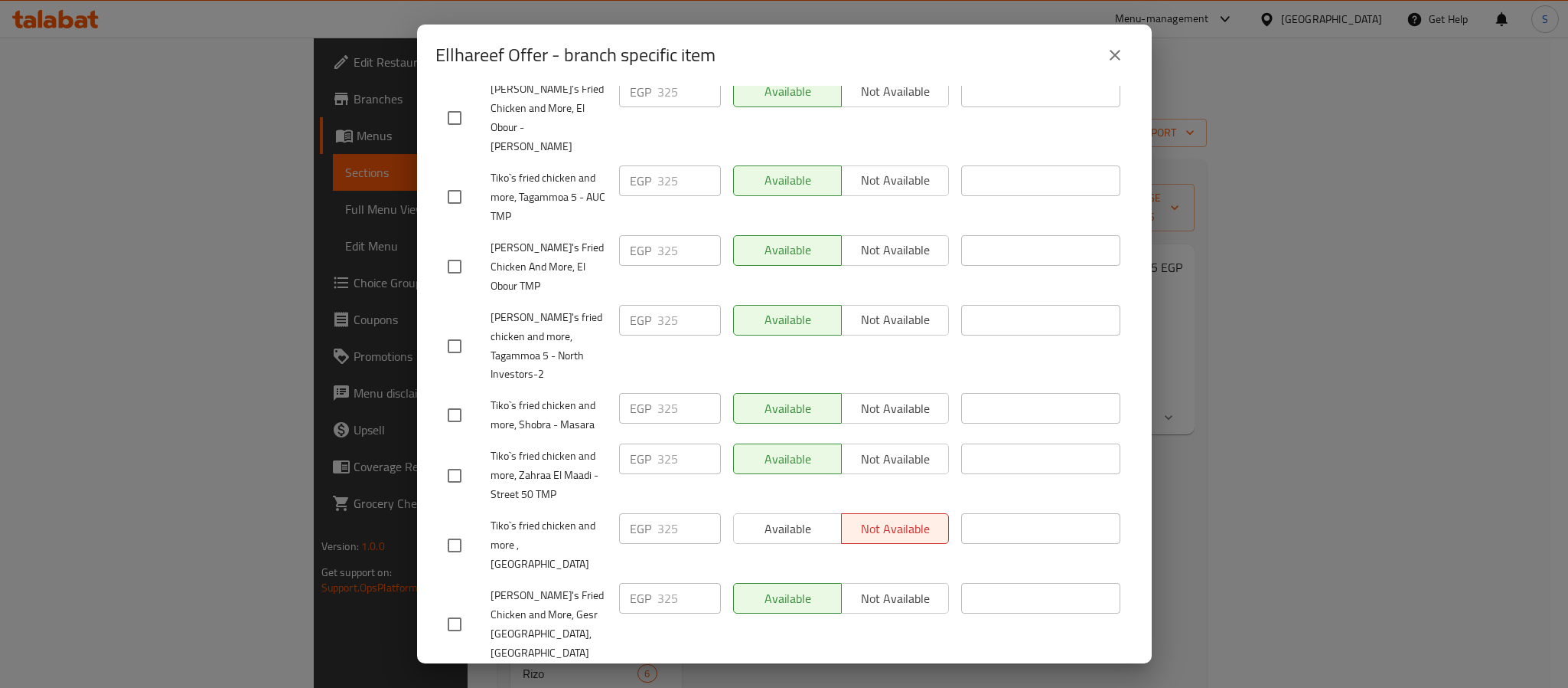
checkbox input "true"
drag, startPoint x: 779, startPoint y: 400, endPoint x: 781, endPoint y: 430, distance: 30.1
click at [782, 518] on span "Available" at bounding box center [788, 529] width 96 height 22
drag, startPoint x: 815, startPoint y: 649, endPoint x: 735, endPoint y: 631, distance: 82.0
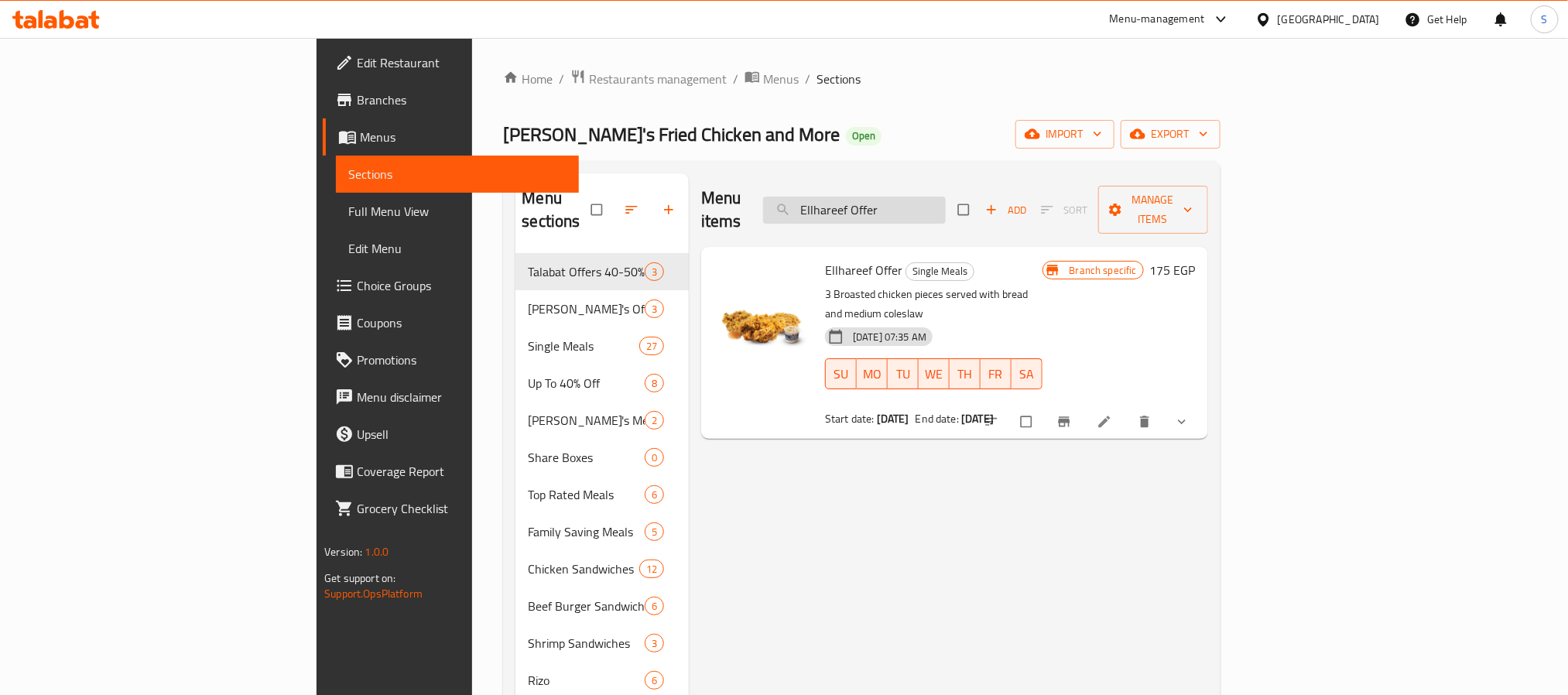
click at [946, 207] on input "Ellhareef Offer" at bounding box center [854, 210] width 183 height 27
paste input "Energy Box Offer .."
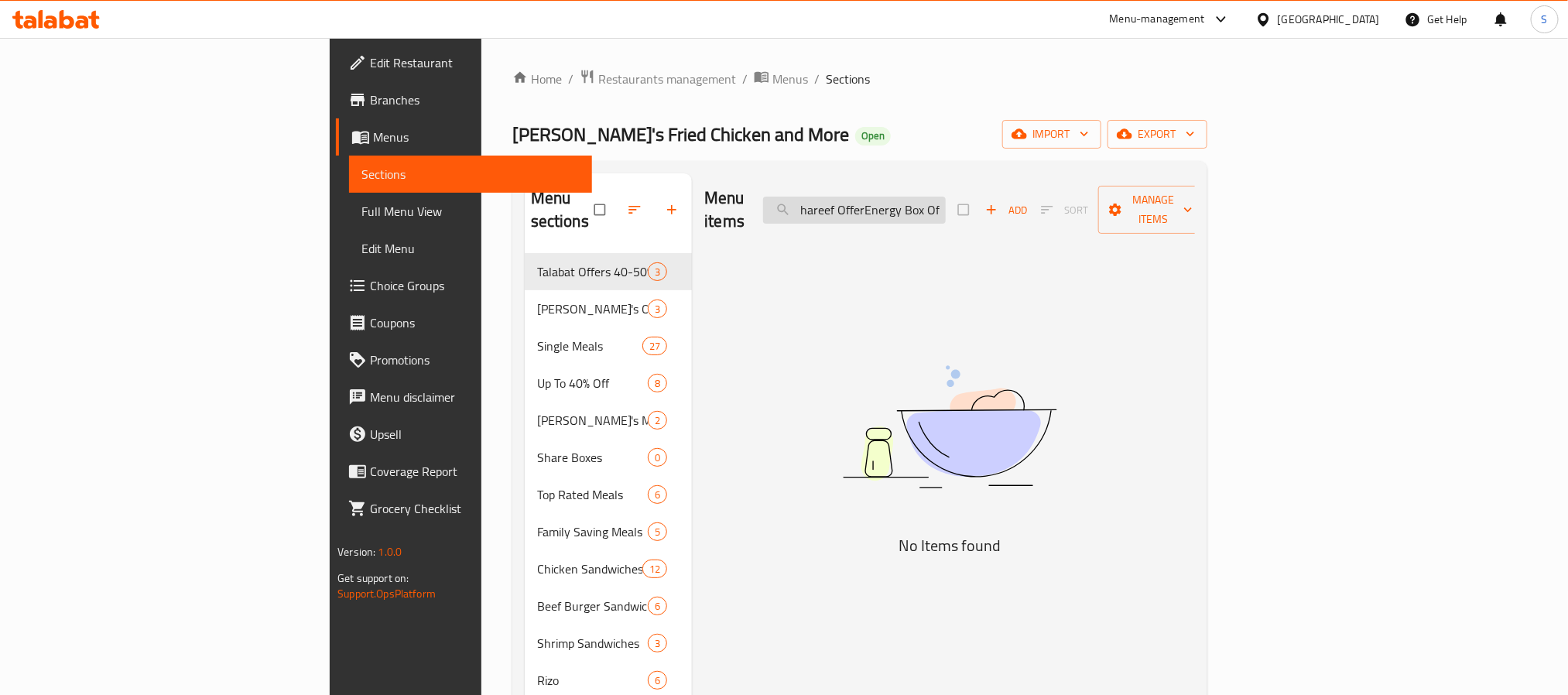
scroll to position [0, 0]
type input "E"
paste input "Energy Box Offer .."
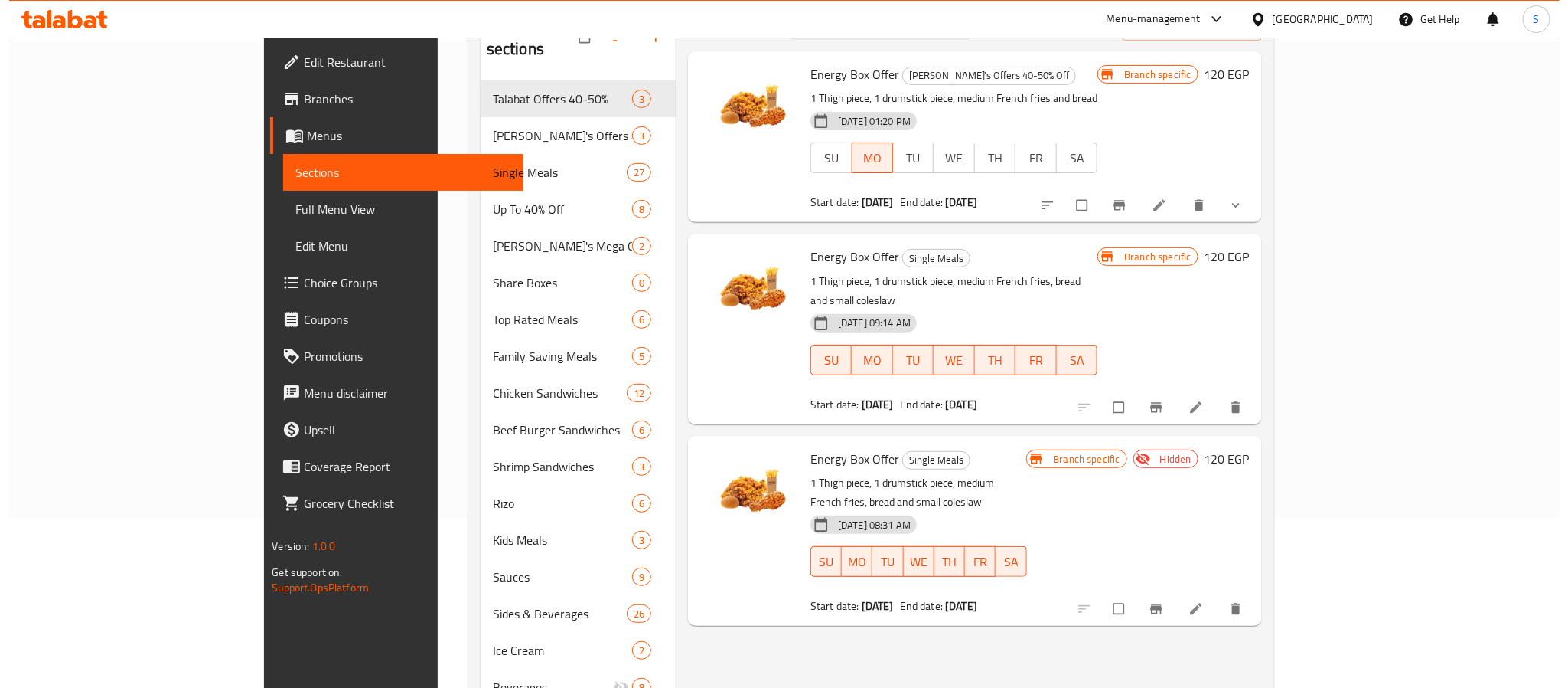
scroll to position [115, 0]
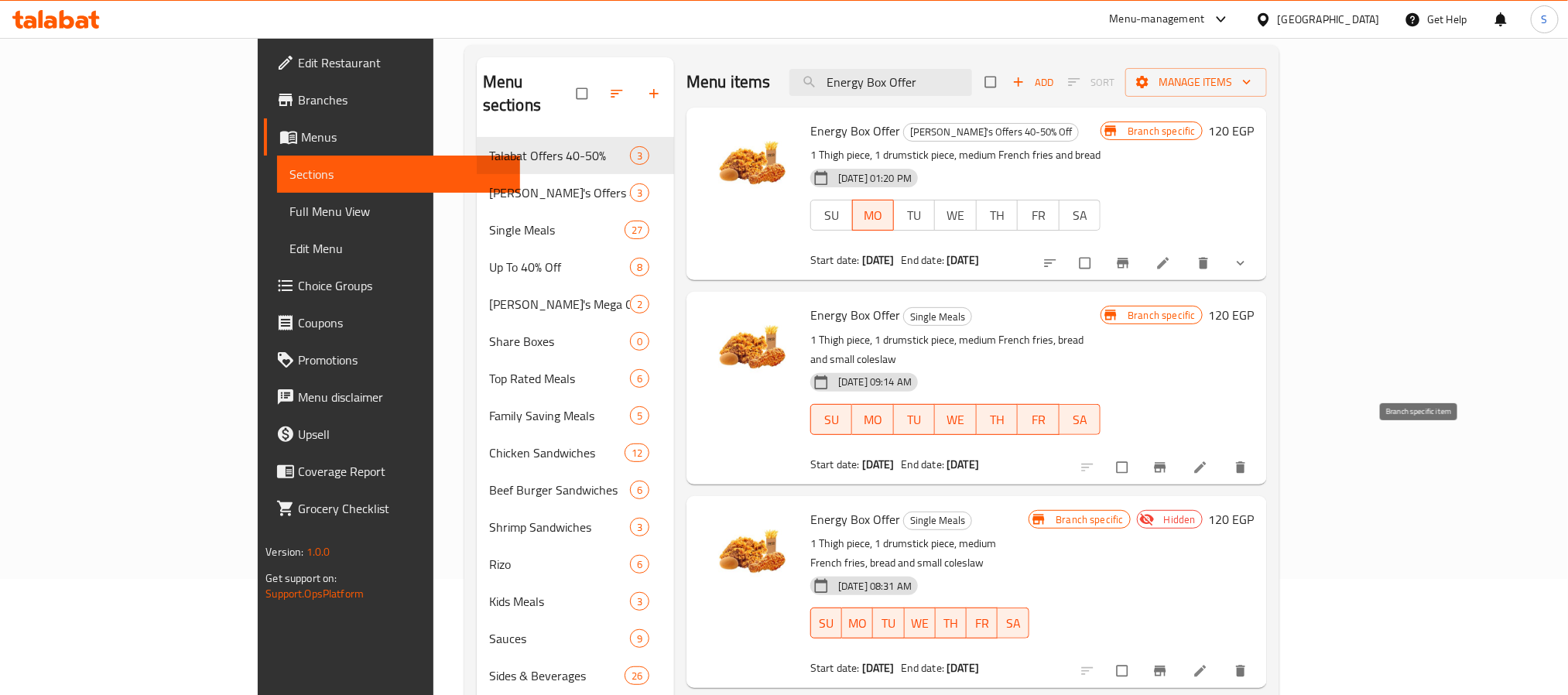
type input "Energy Box Offer"
drag, startPoint x: 1407, startPoint y: 450, endPoint x: 1414, endPoint y: 446, distance: 8.1
click at [1181, 450] on button "Branch-specific-item" at bounding box center [1162, 467] width 37 height 34
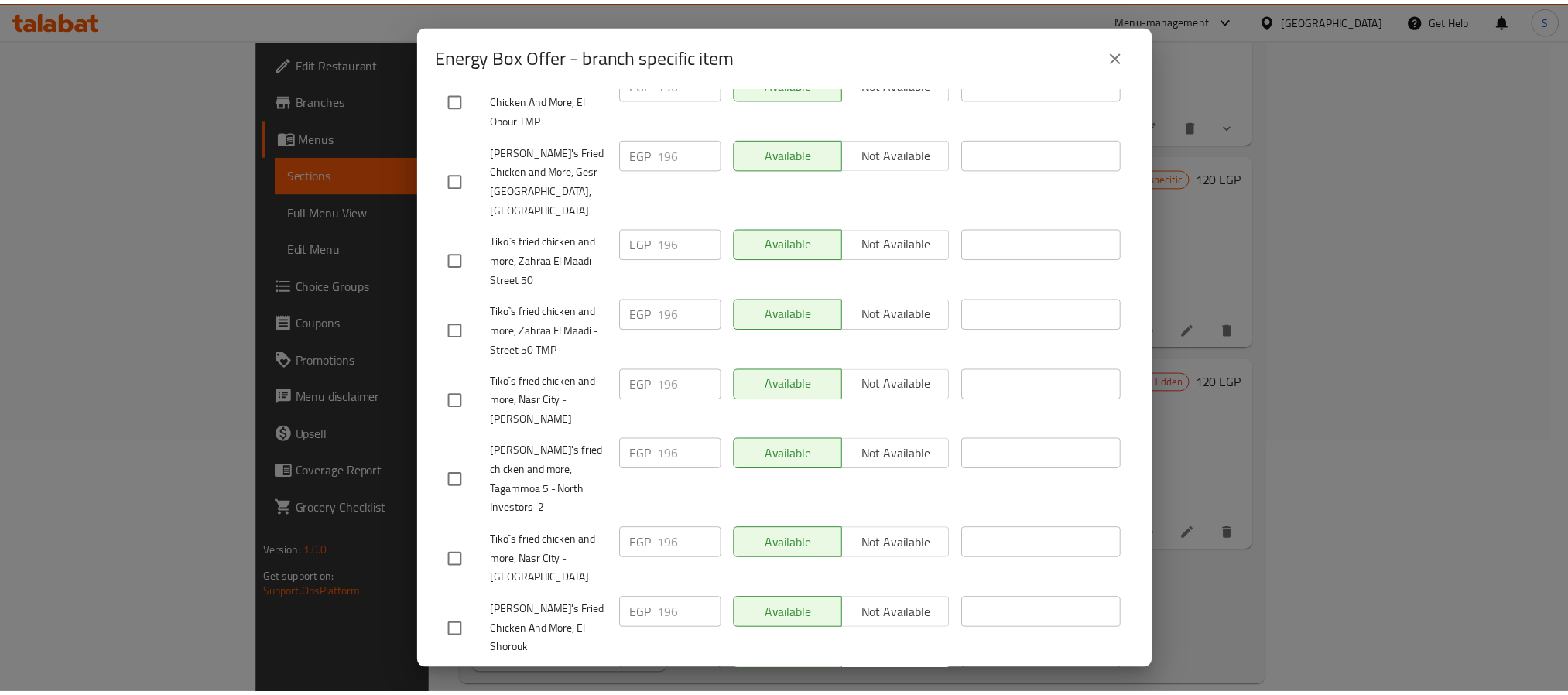
scroll to position [797, 0]
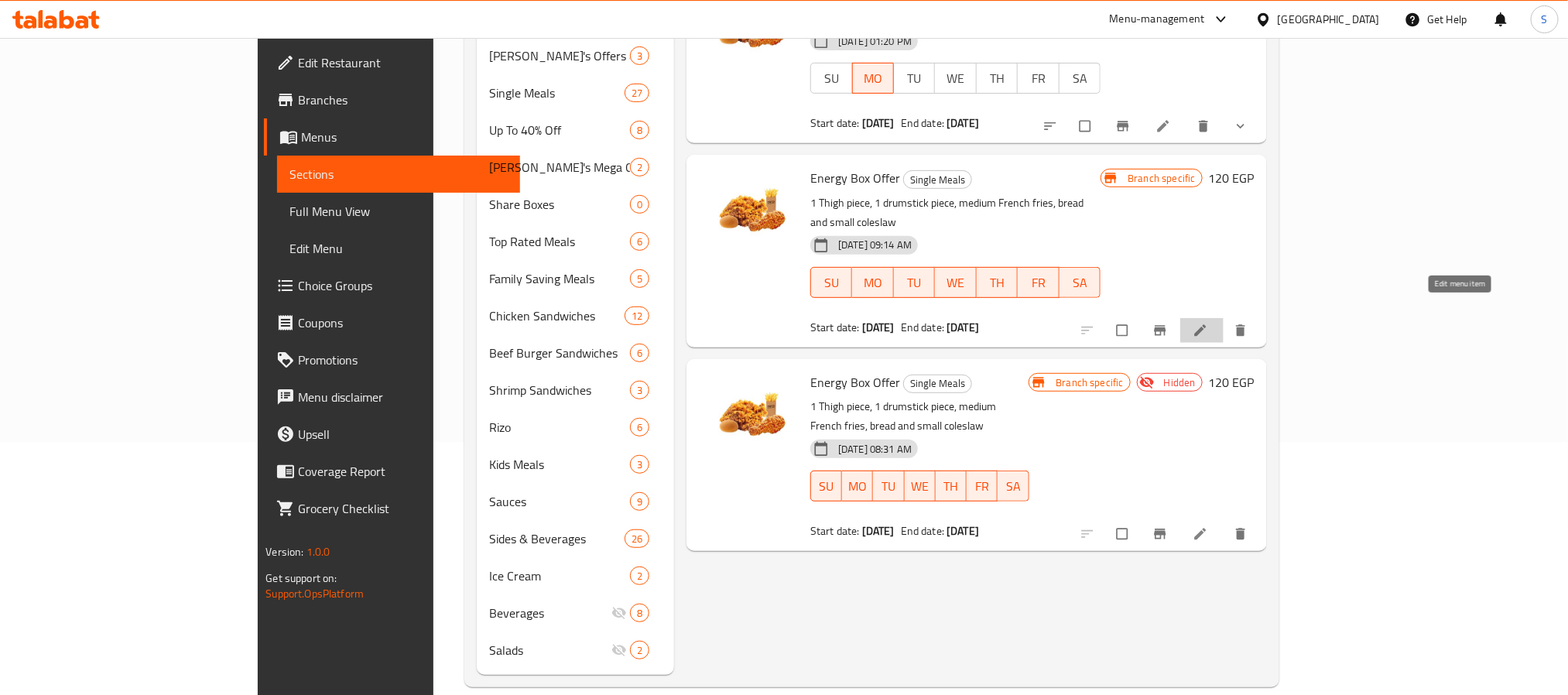
click at [1208, 323] on icon at bounding box center [1200, 330] width 15 height 15
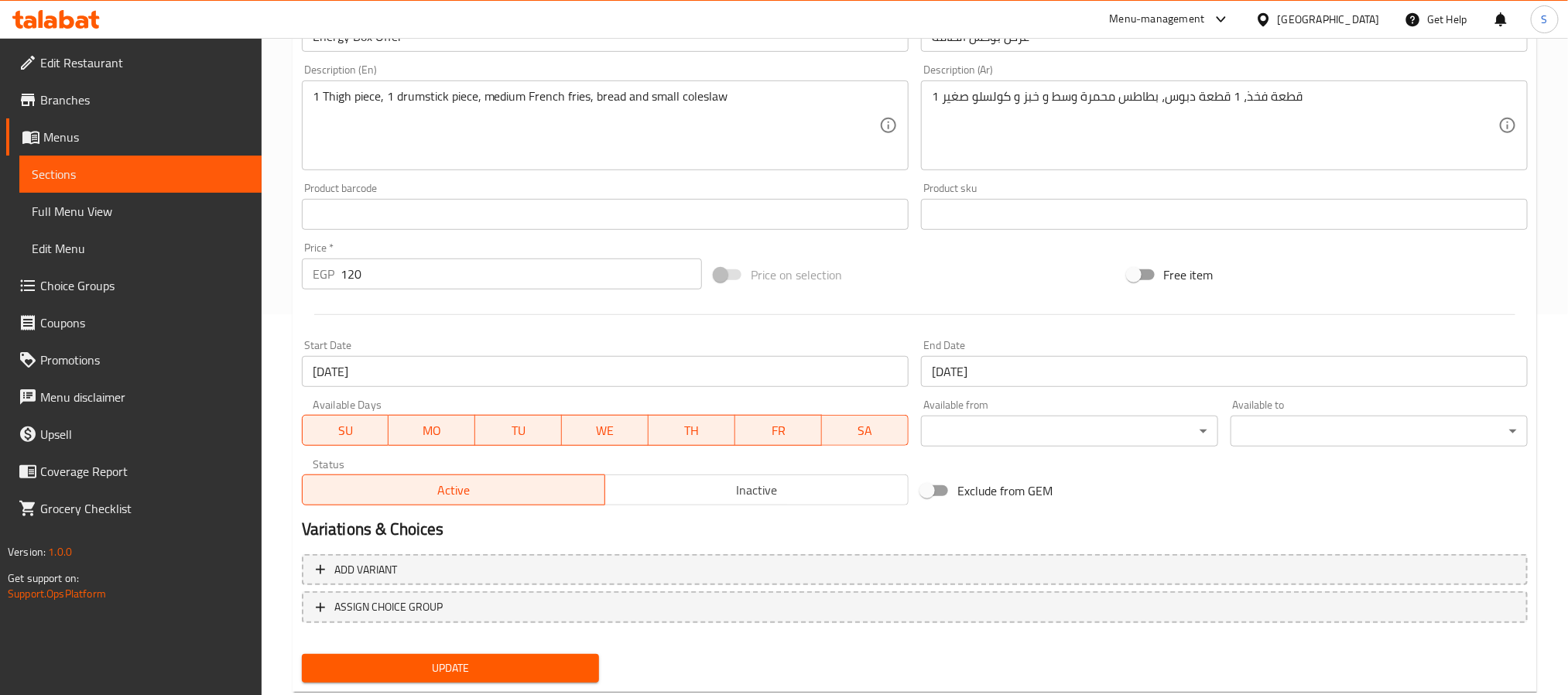
scroll to position [418, 0]
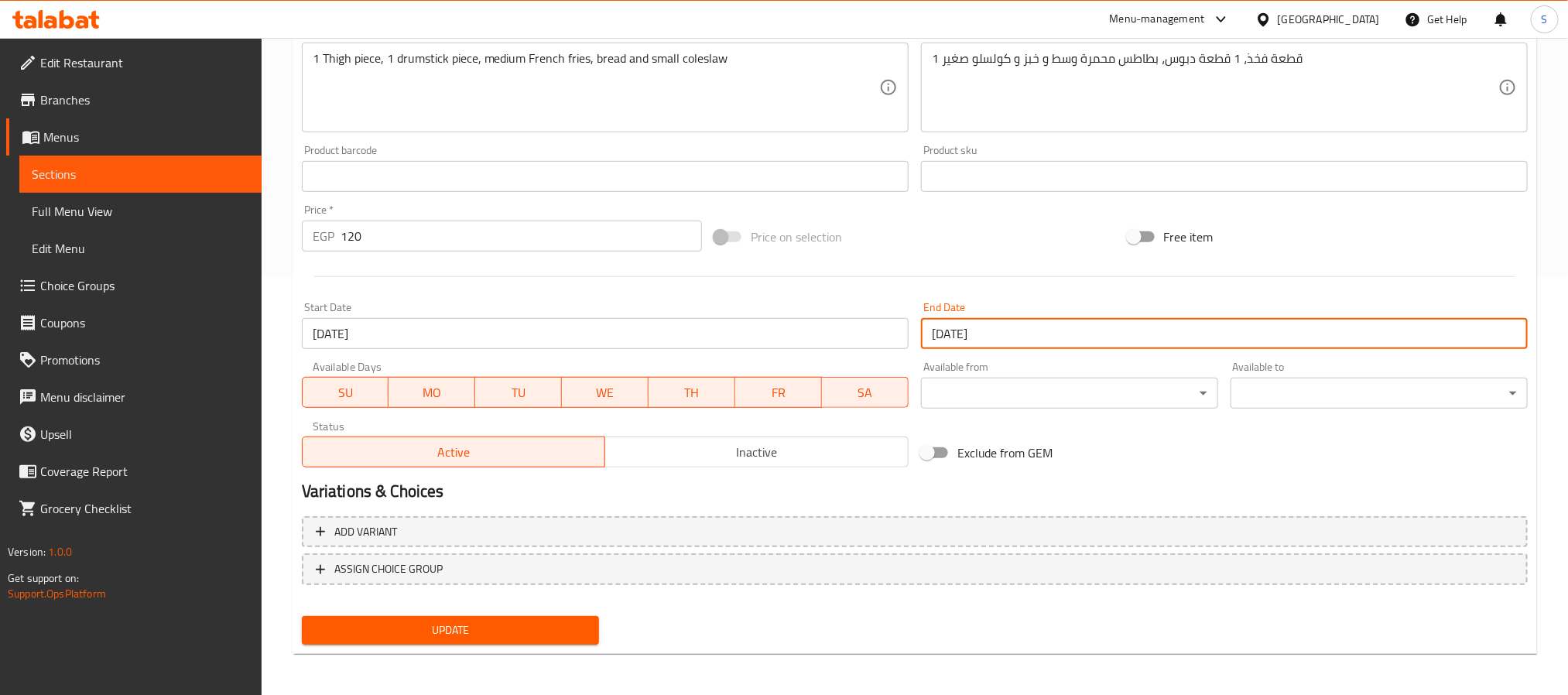
click at [959, 337] on input "31-08-2040" at bounding box center [1224, 333] width 607 height 31
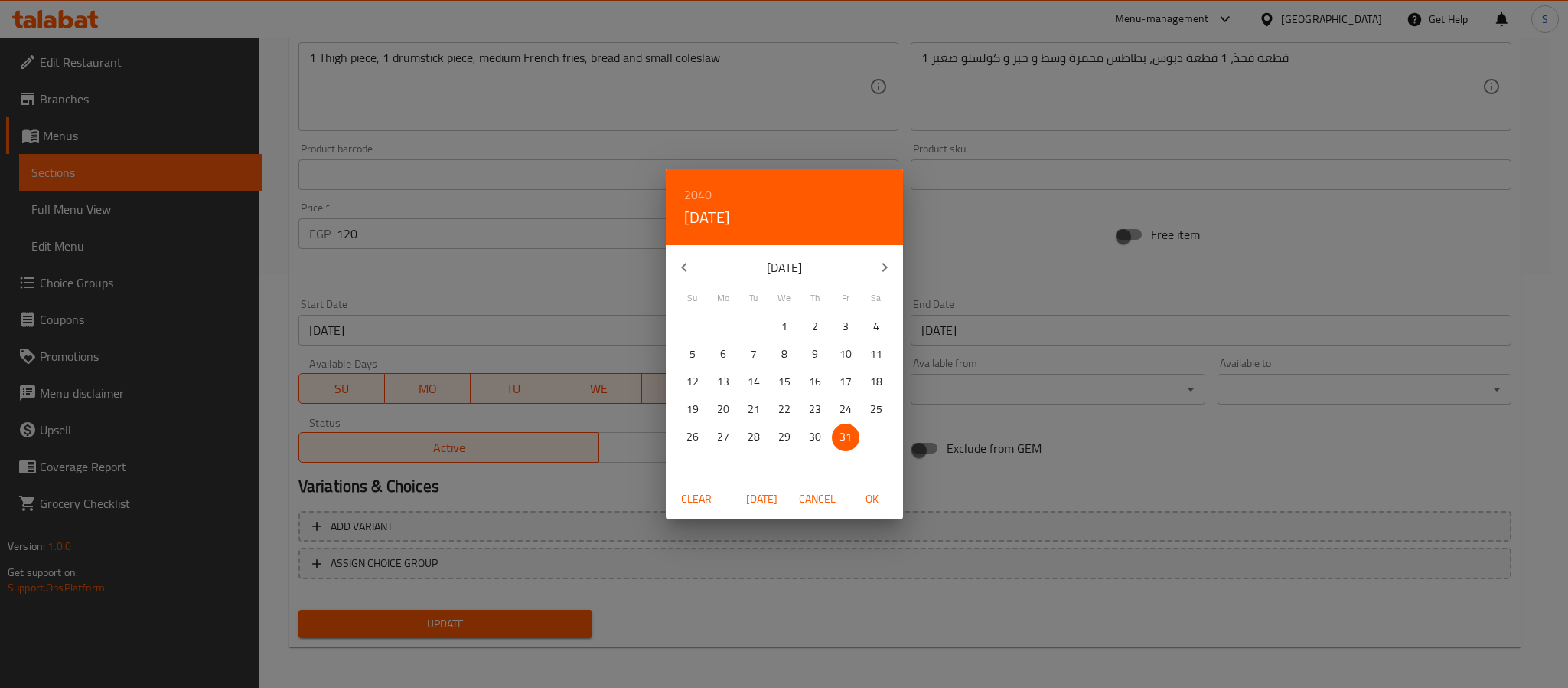
click at [896, 265] on button "button" at bounding box center [885, 268] width 37 height 37
drag, startPoint x: 896, startPoint y: 265, endPoint x: 894, endPoint y: 288, distance: 23.1
click at [896, 265] on button "button" at bounding box center [885, 268] width 37 height 37
drag, startPoint x: 790, startPoint y: 432, endPoint x: 883, endPoint y: 501, distance: 115.8
click at [799, 435] on div "28 29 30 31 1 2 3" at bounding box center [785, 437] width 237 height 28
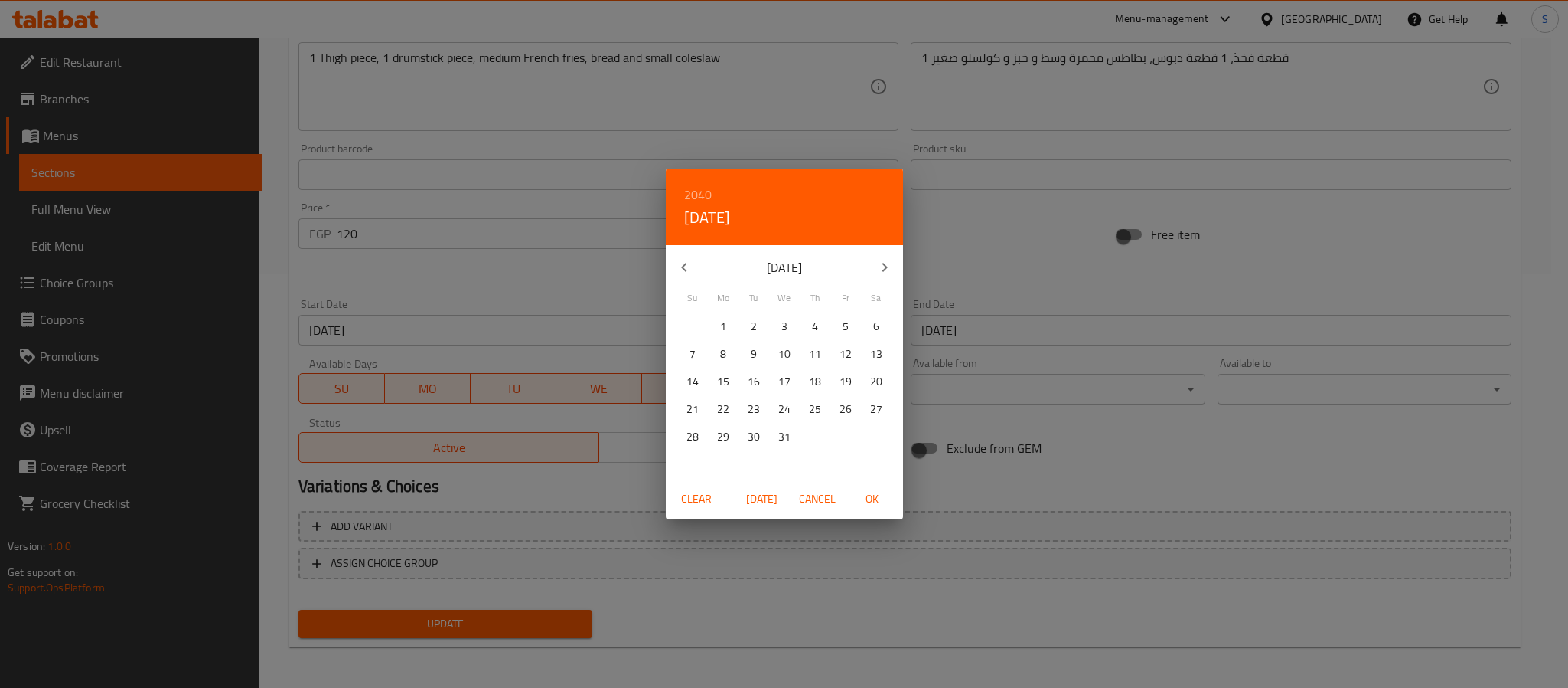
click at [882, 494] on span "OK" at bounding box center [872, 498] width 37 height 19
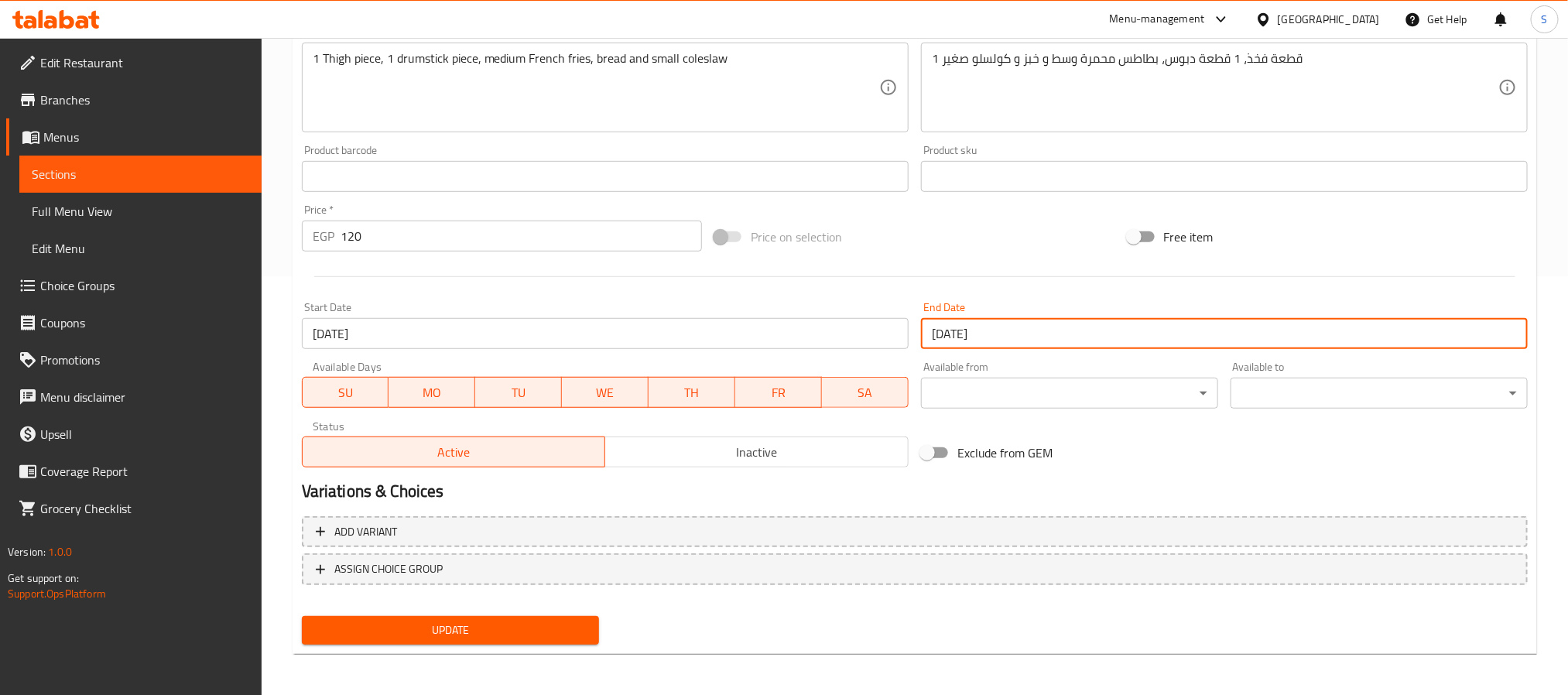
drag, startPoint x: 493, startPoint y: 632, endPoint x: 613, endPoint y: 496, distance: 181.4
click at [491, 627] on span "Update" at bounding box center [450, 630] width 273 height 19
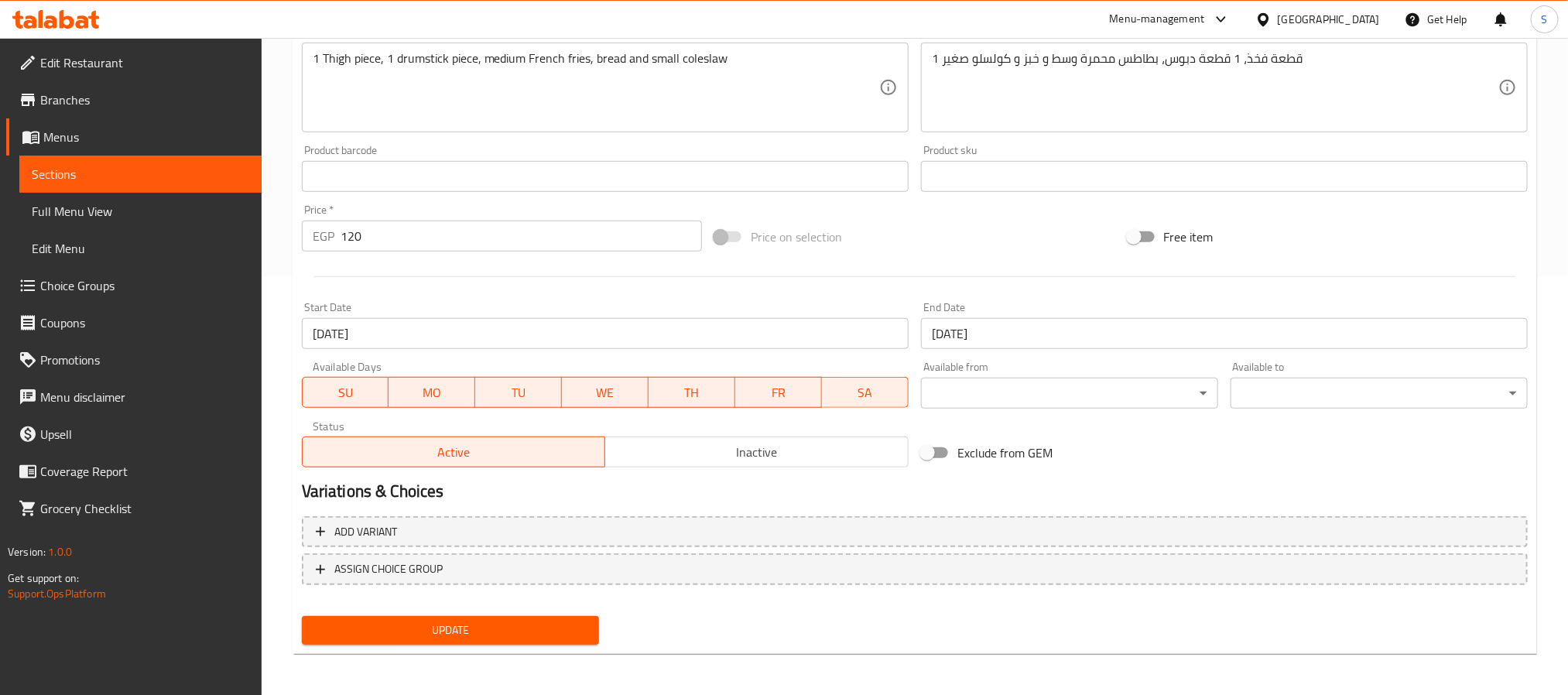
scroll to position [302, 0]
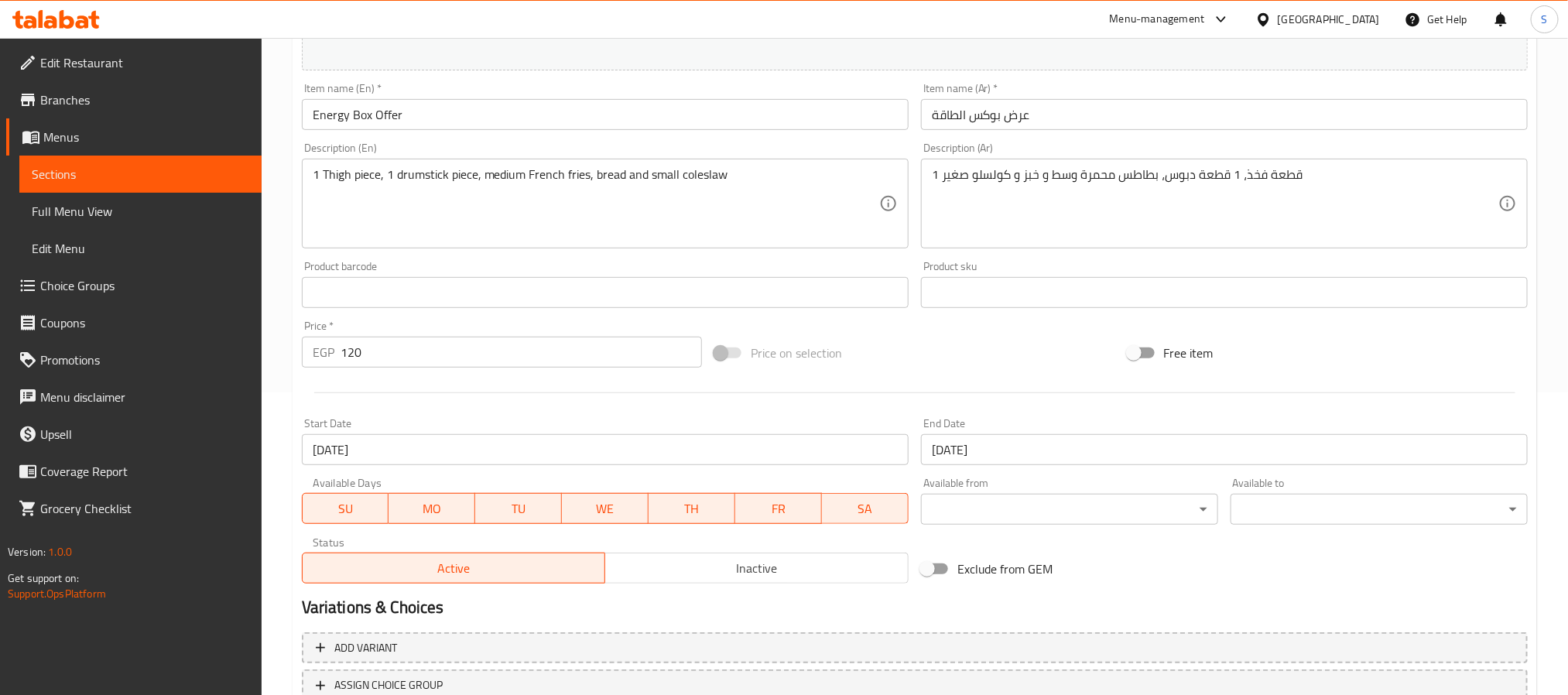
click at [80, 179] on span "Sections" at bounding box center [140, 174] width 217 height 19
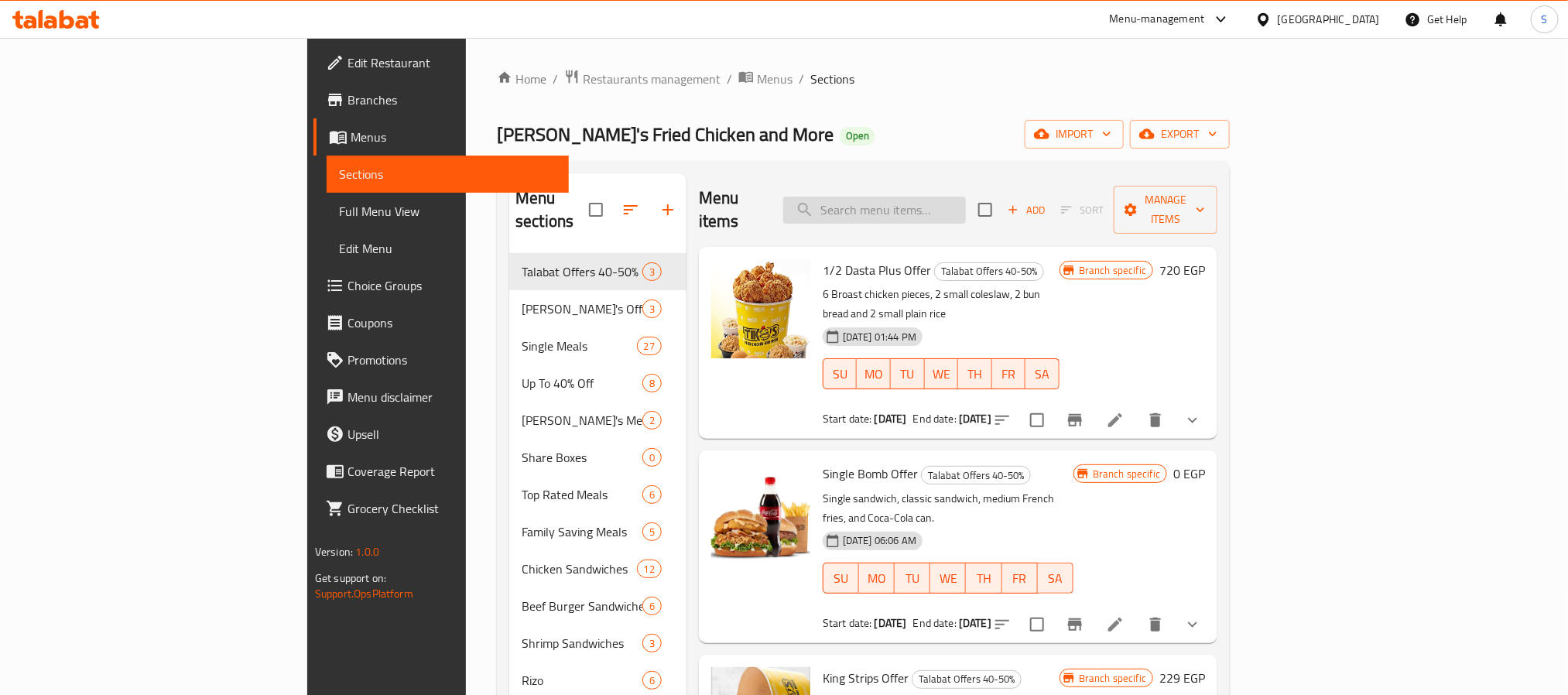
drag, startPoint x: 994, startPoint y: 179, endPoint x: 987, endPoint y: 193, distance: 15.7
click at [992, 179] on div "Menu items Add Sort Manage items" at bounding box center [958, 209] width 518 height 73
click at [966, 196] on input "search" at bounding box center [874, 210] width 183 height 27
paste input "Energy Box Offer .."
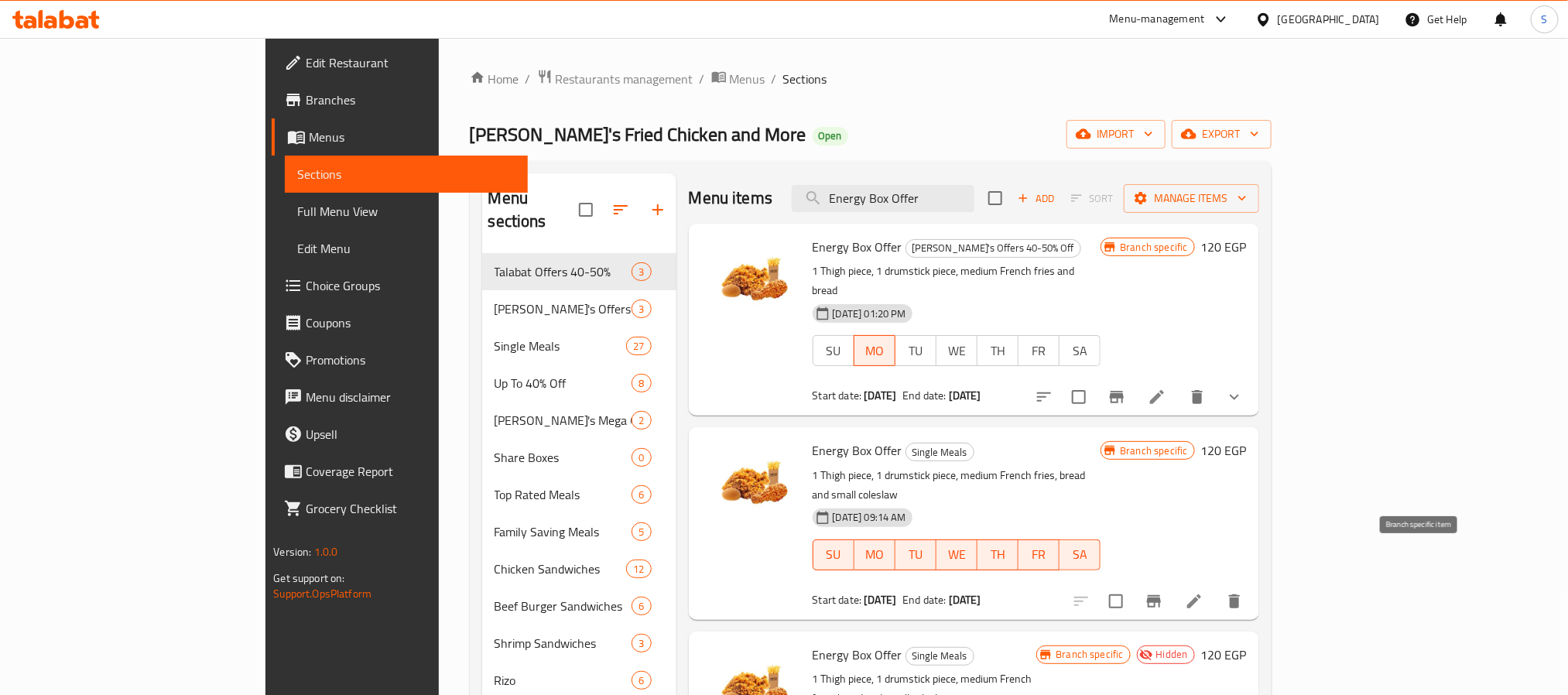
type input "Energy Box Offer"
click at [1161, 595] on icon "Branch-specific-item" at bounding box center [1153, 601] width 14 height 12
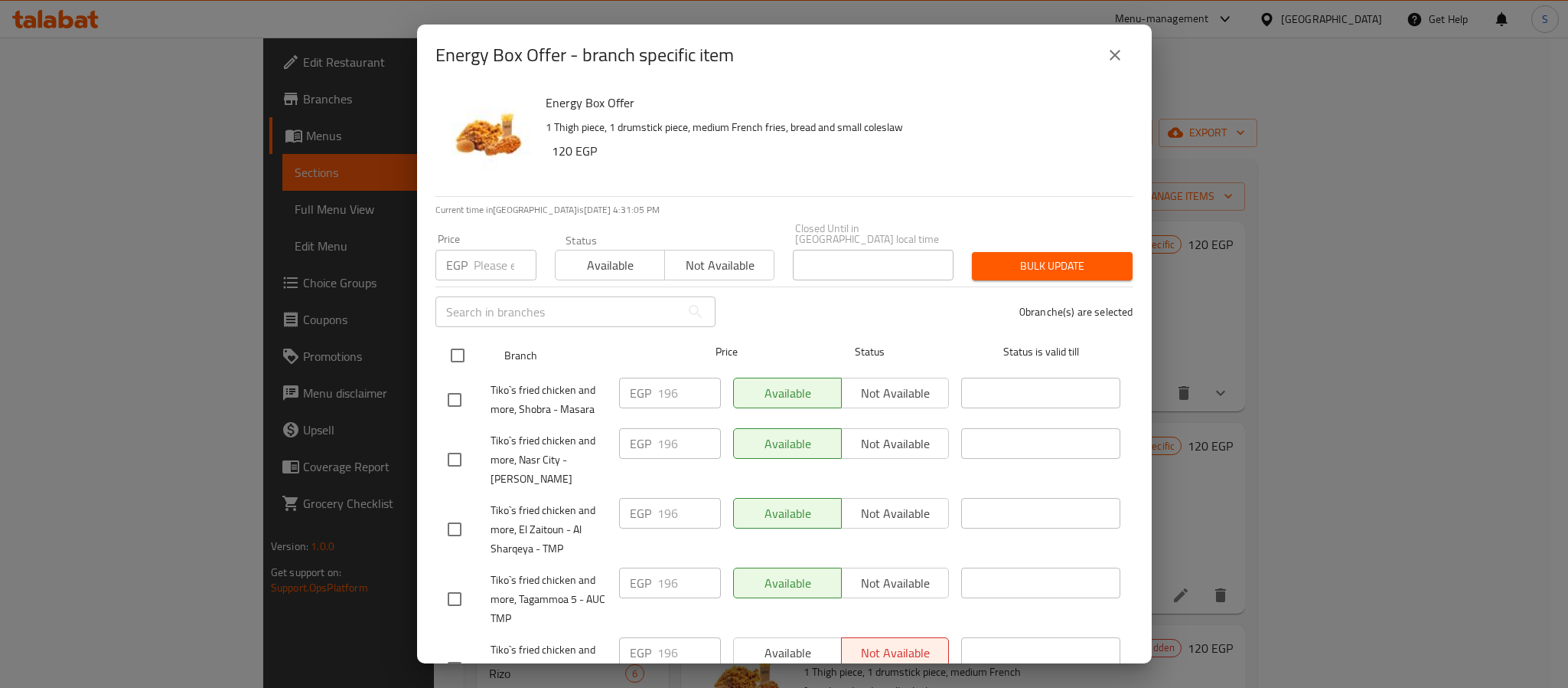
click at [458, 350] on input "checkbox" at bounding box center [458, 355] width 32 height 32
checkbox input "true"
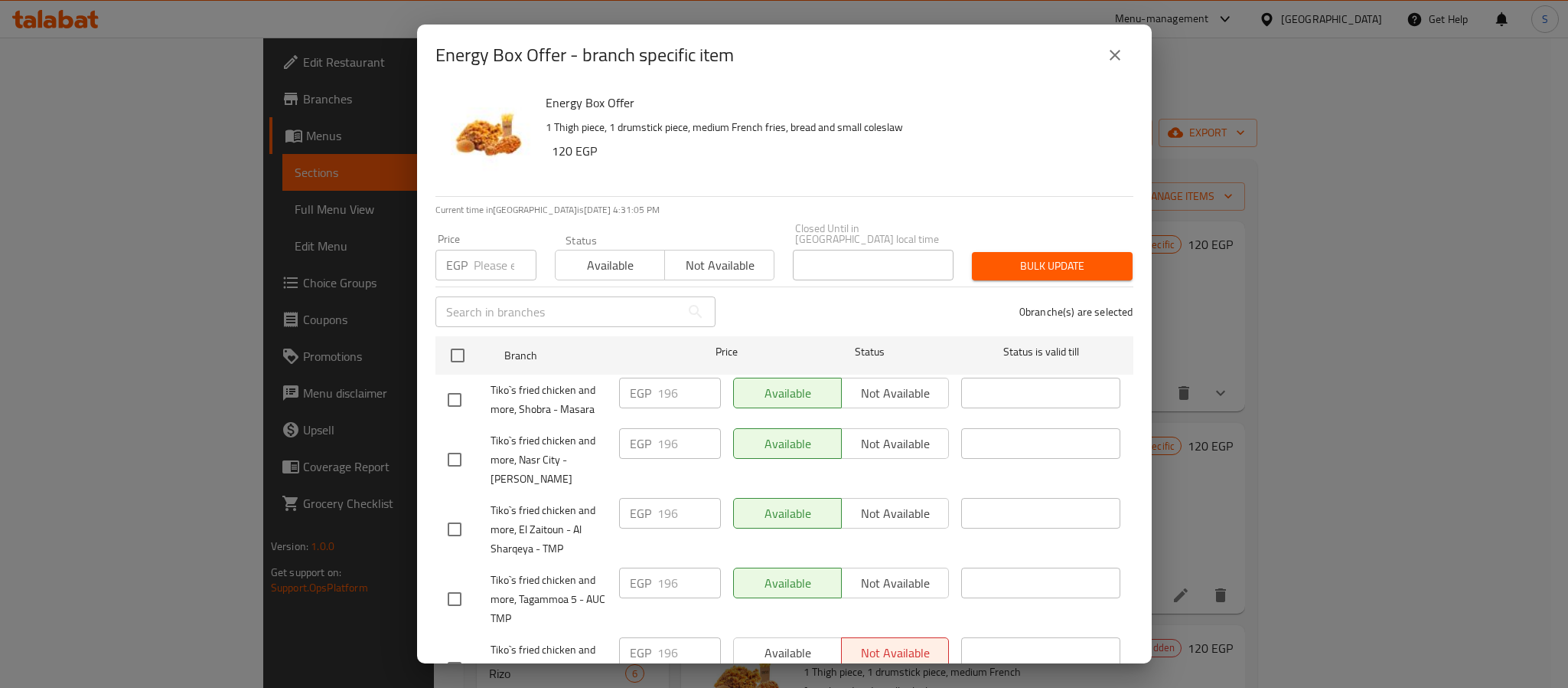
checkbox input "true"
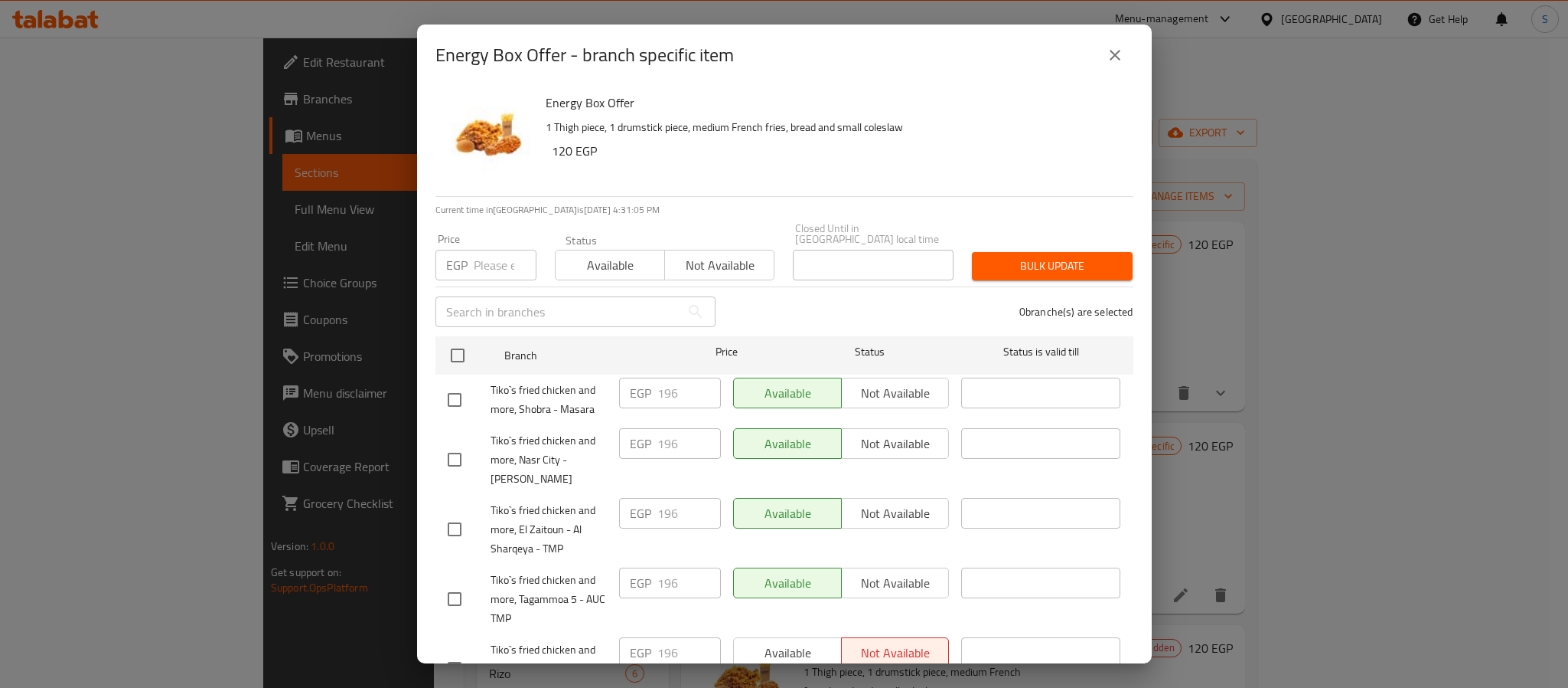
checkbox input "true"
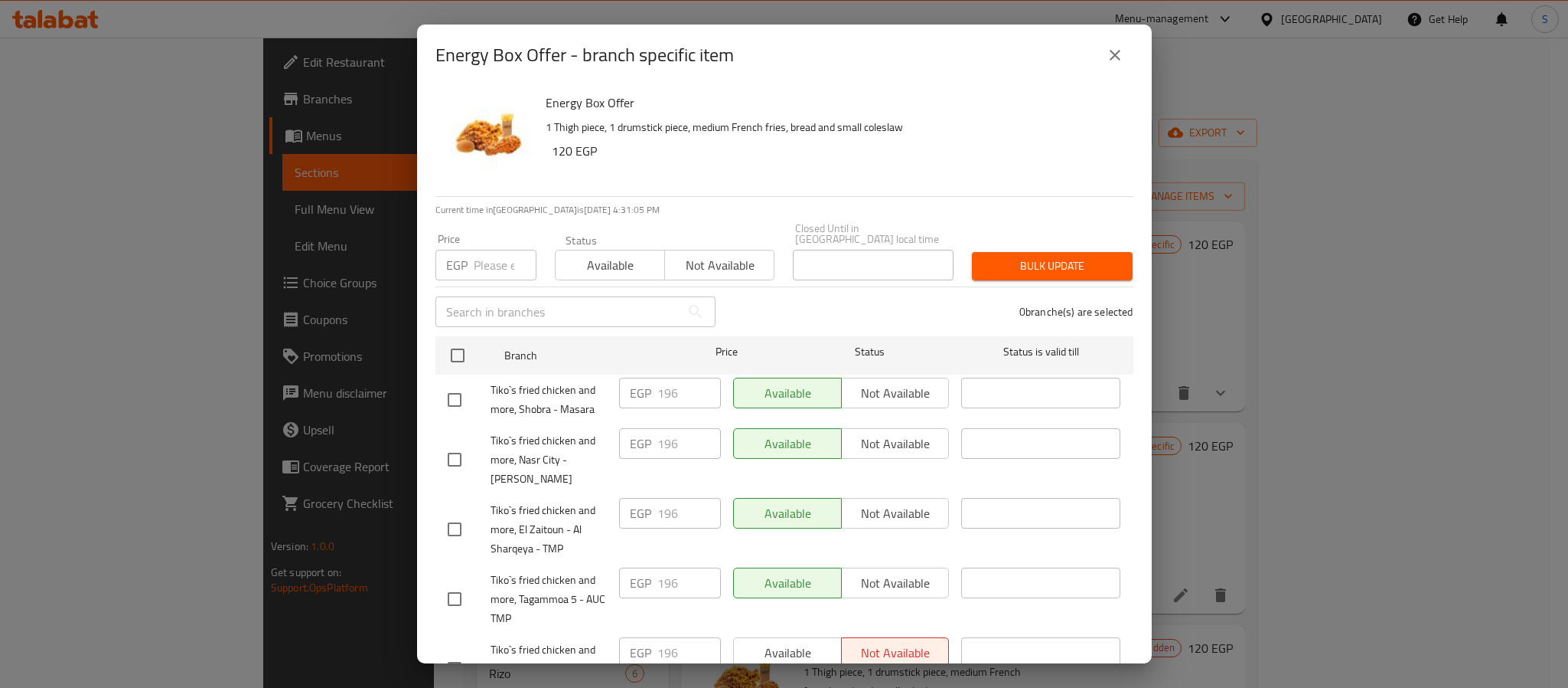
checkbox input "true"
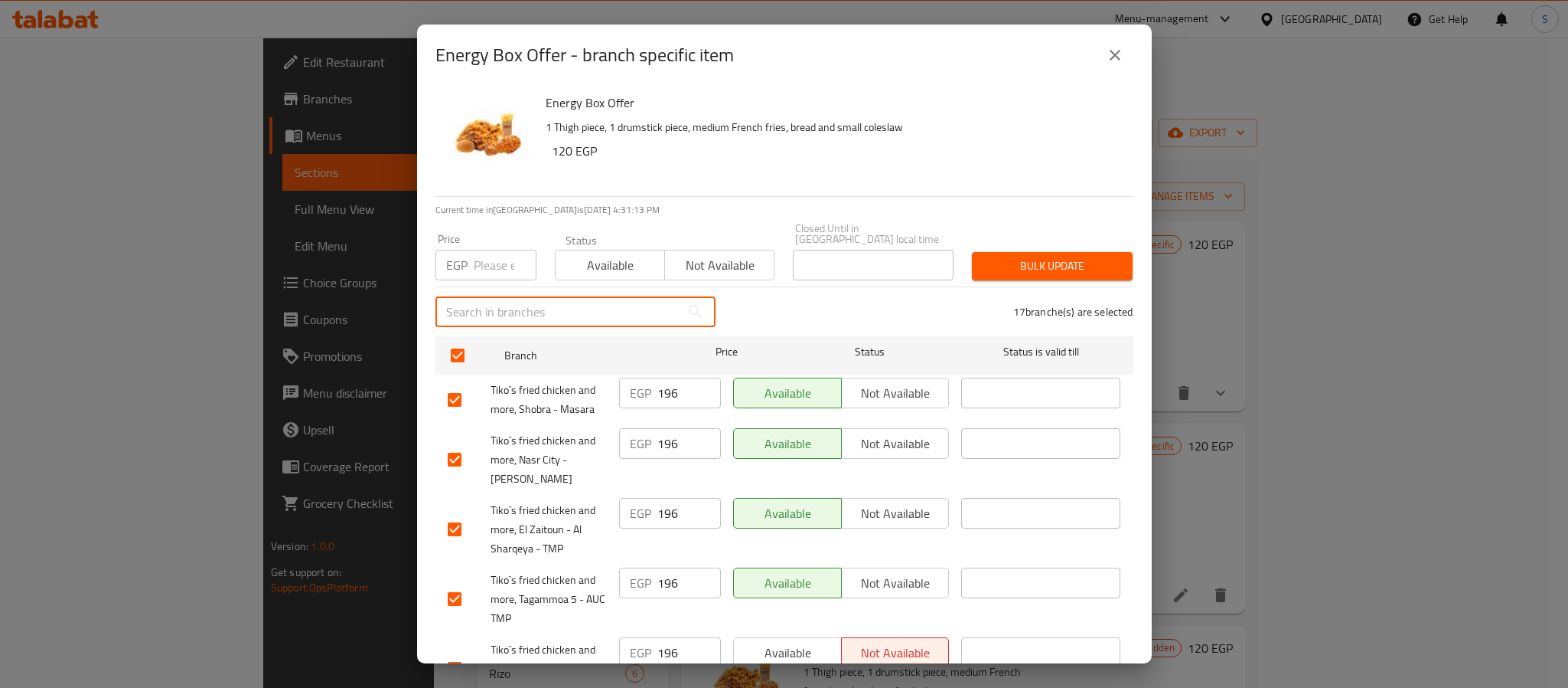
drag, startPoint x: 532, startPoint y: 296, endPoint x: 505, endPoint y: 263, distance: 42.6
click at [529, 296] on input "text" at bounding box center [558, 311] width 245 height 30
click at [501, 251] on input "number" at bounding box center [505, 265] width 63 height 30
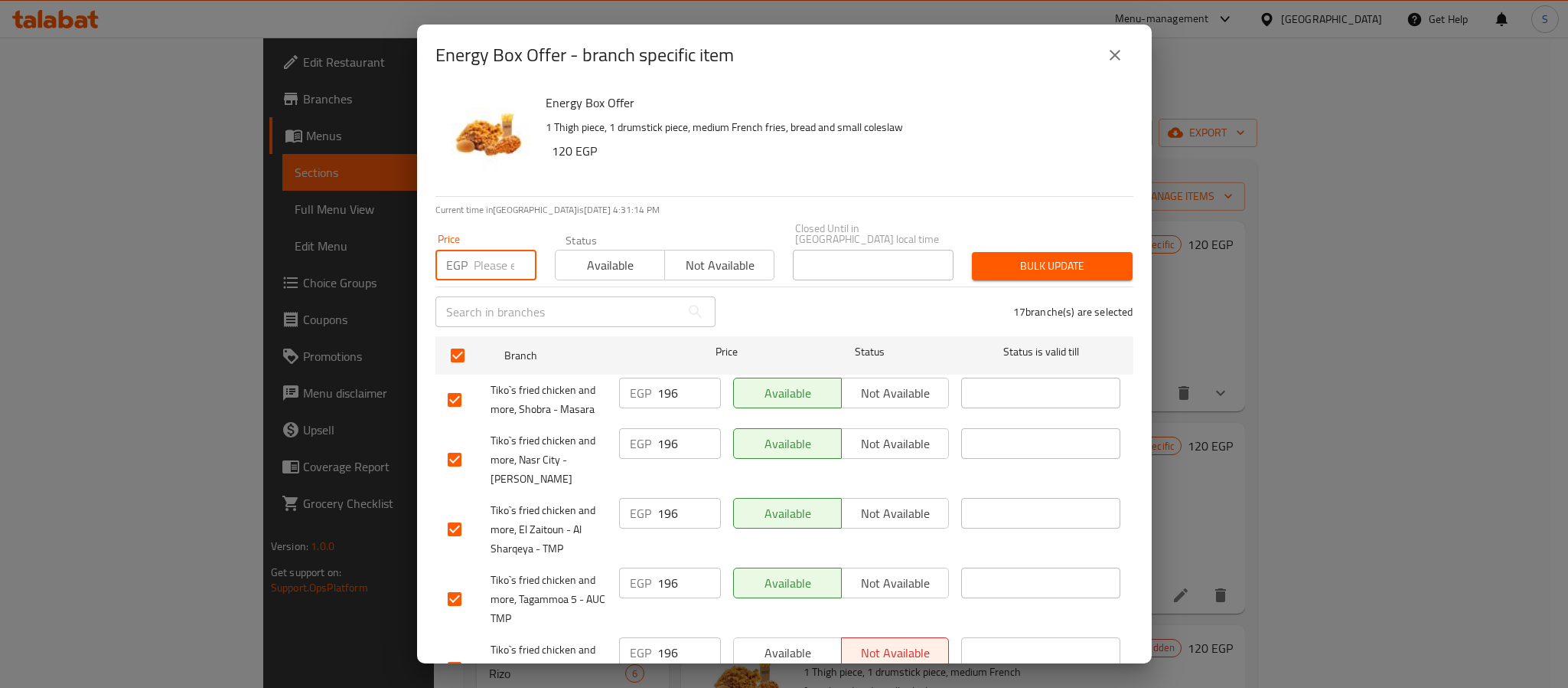
paste input "235"
type input "235"
click at [1052, 258] on span "Bulk update" at bounding box center [1052, 266] width 136 height 19
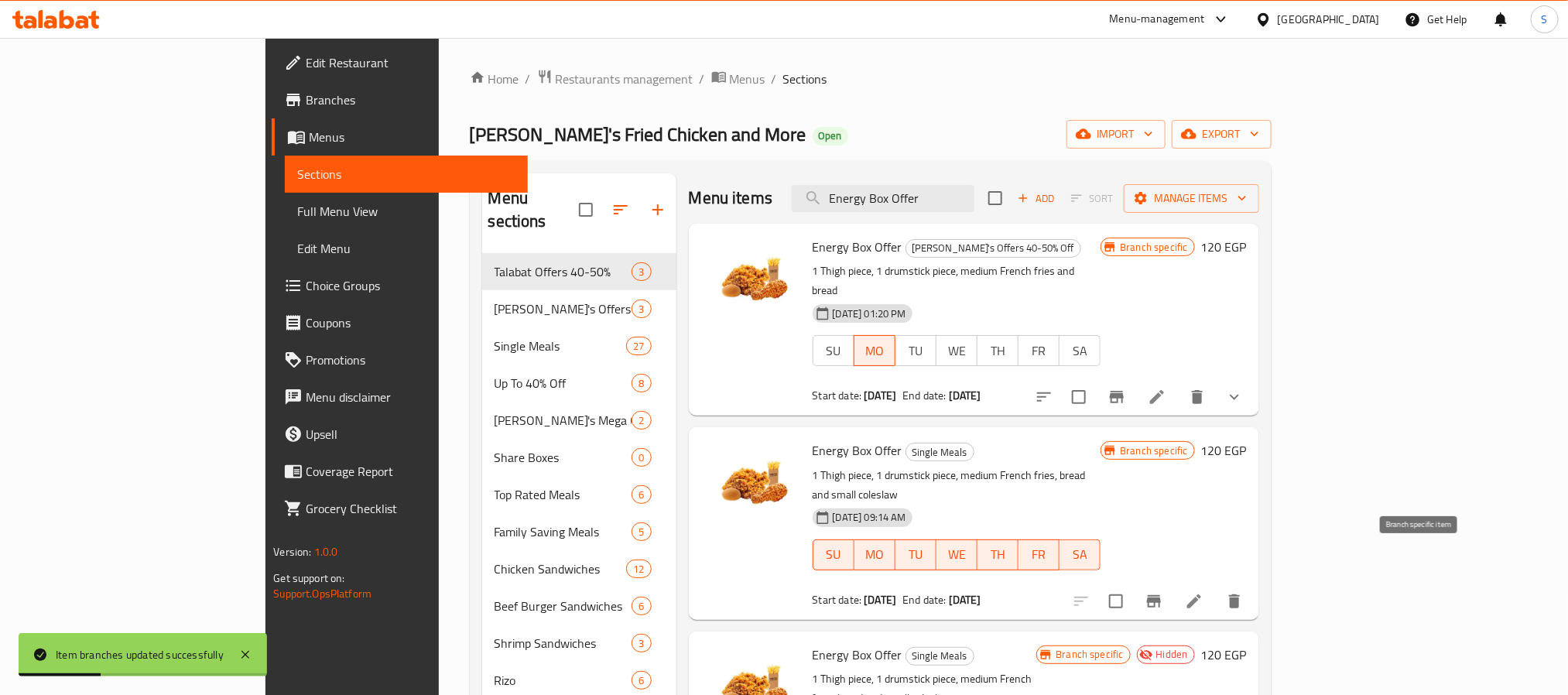
click at [1163, 592] on icon "Branch-specific-item" at bounding box center [1153, 601] width 19 height 19
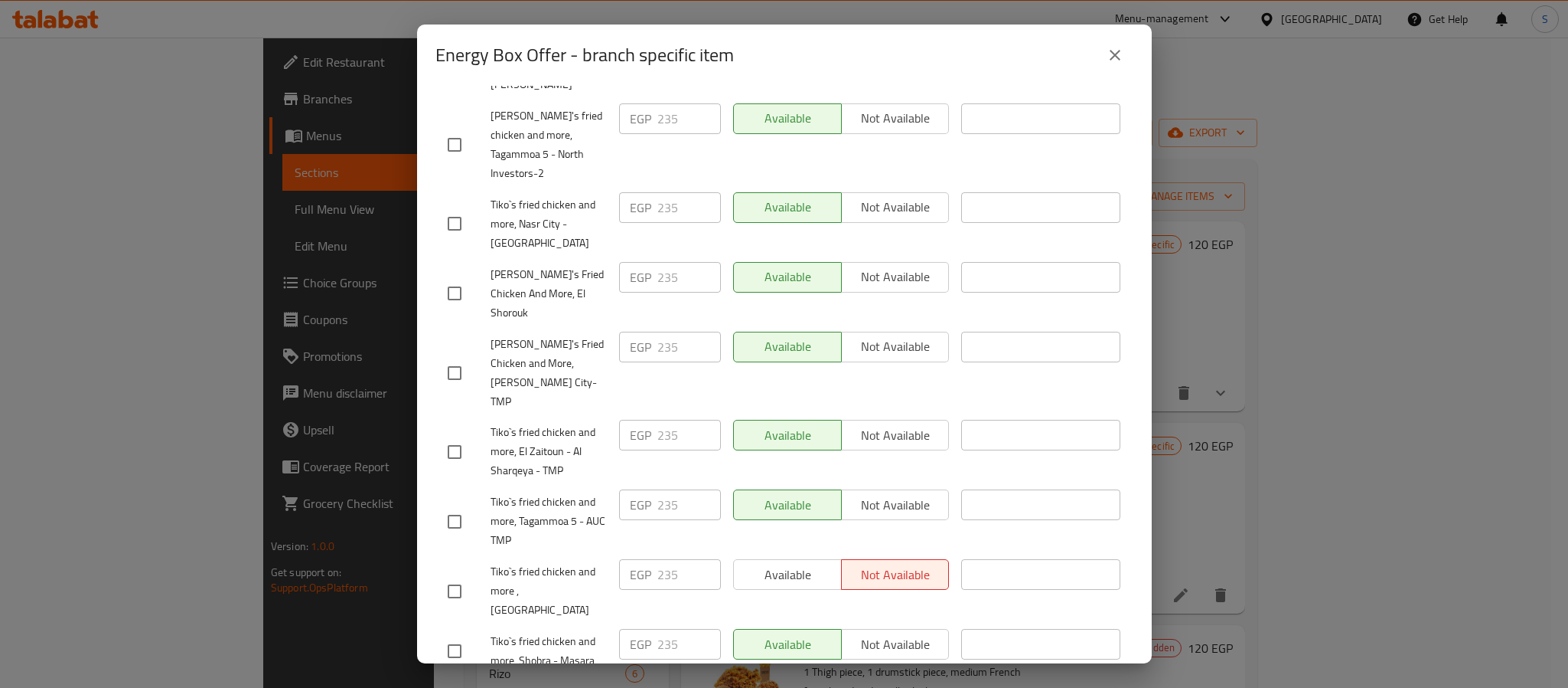
scroll to position [789, 0]
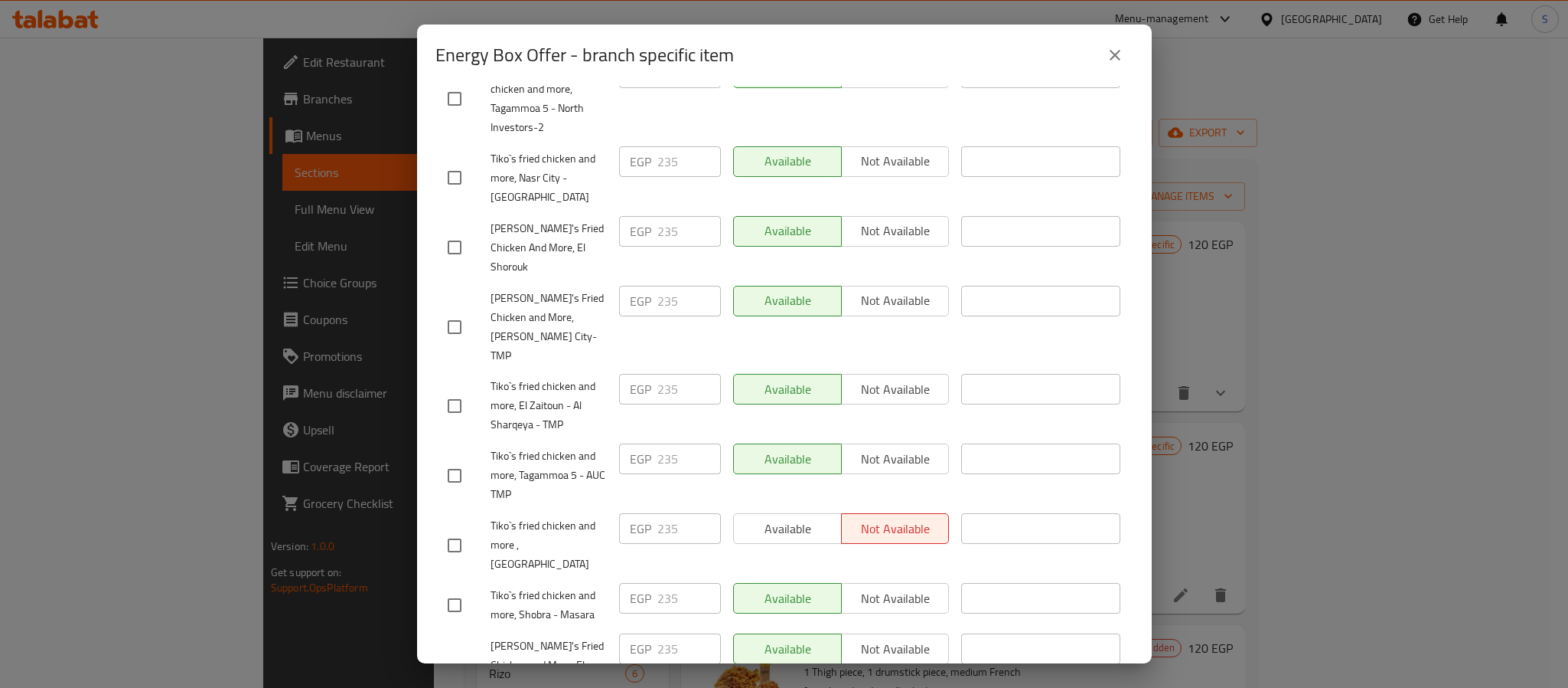
click at [799, 513] on div "Available Not available" at bounding box center [841, 528] width 216 height 30
drag, startPoint x: 439, startPoint y: 409, endPoint x: 480, endPoint y: 407, distance: 41.0
click at [464, 530] on input "checkbox" at bounding box center [454, 545] width 32 height 32
checkbox input "true"
drag, startPoint x: 722, startPoint y: 411, endPoint x: 754, endPoint y: 405, distance: 32.6
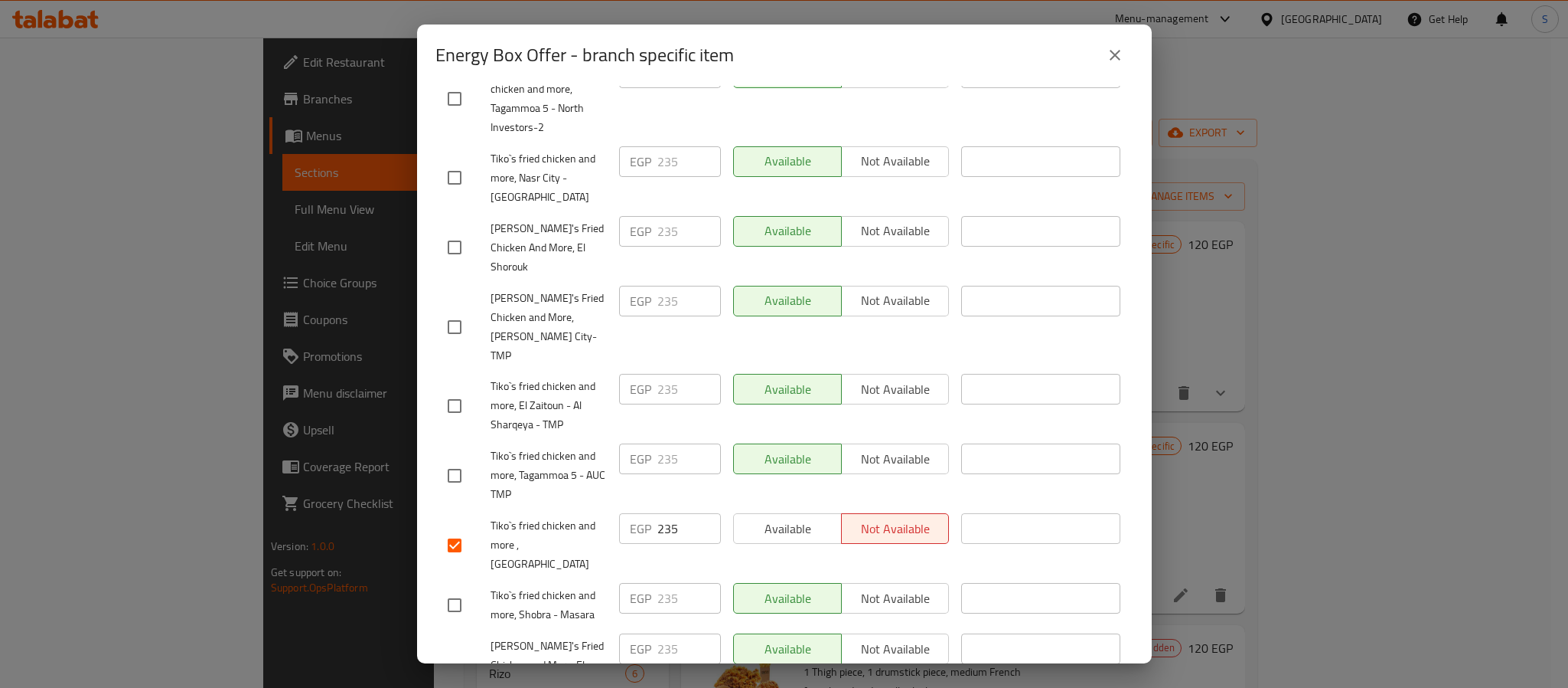
click at [735, 507] on div "Available Not available" at bounding box center [842, 545] width 229 height 76
drag, startPoint x: 754, startPoint y: 405, endPoint x: 782, endPoint y: 457, distance: 59.1
click at [756, 518] on span "Available" at bounding box center [788, 529] width 96 height 22
drag, startPoint x: 822, startPoint y: 630, endPoint x: 786, endPoint y: 637, distance: 36.7
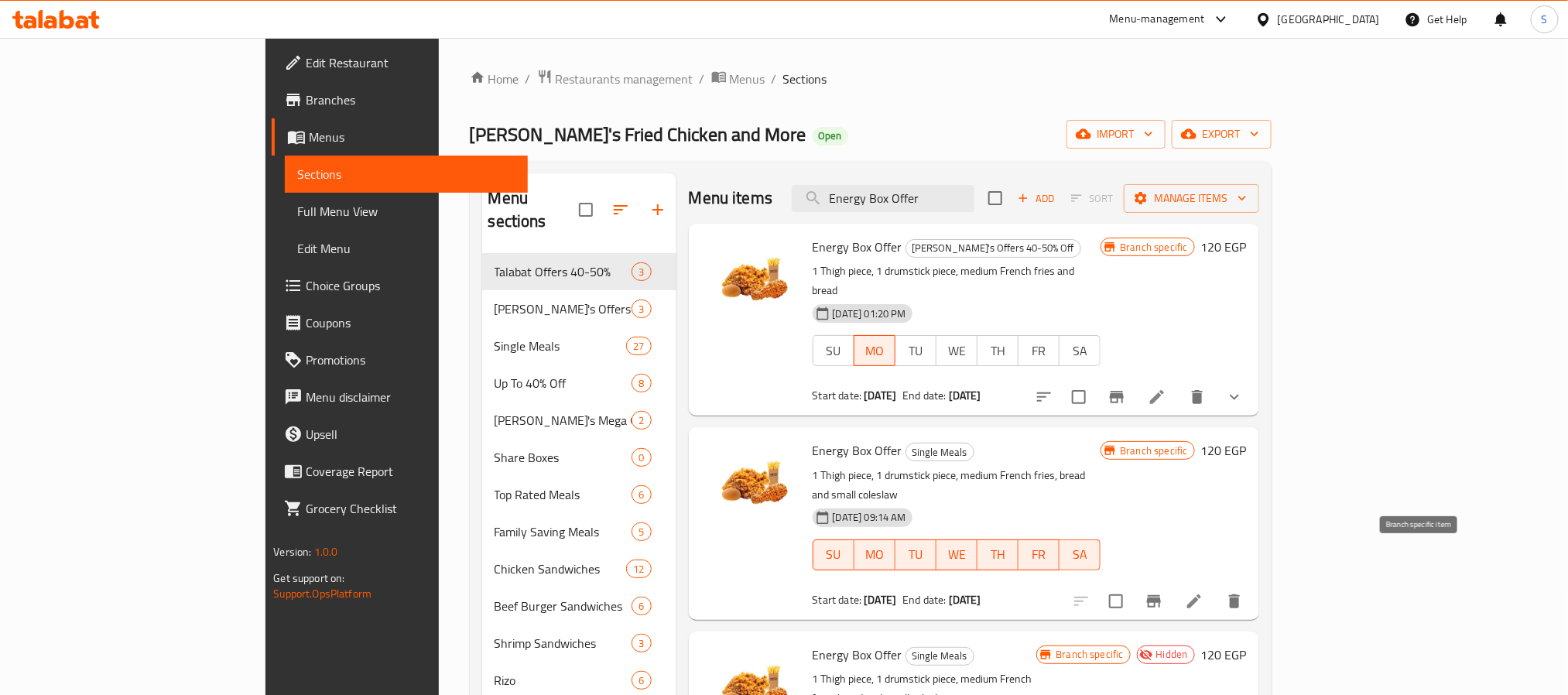
click at [1161, 595] on icon "Branch-specific-item" at bounding box center [1153, 601] width 14 height 12
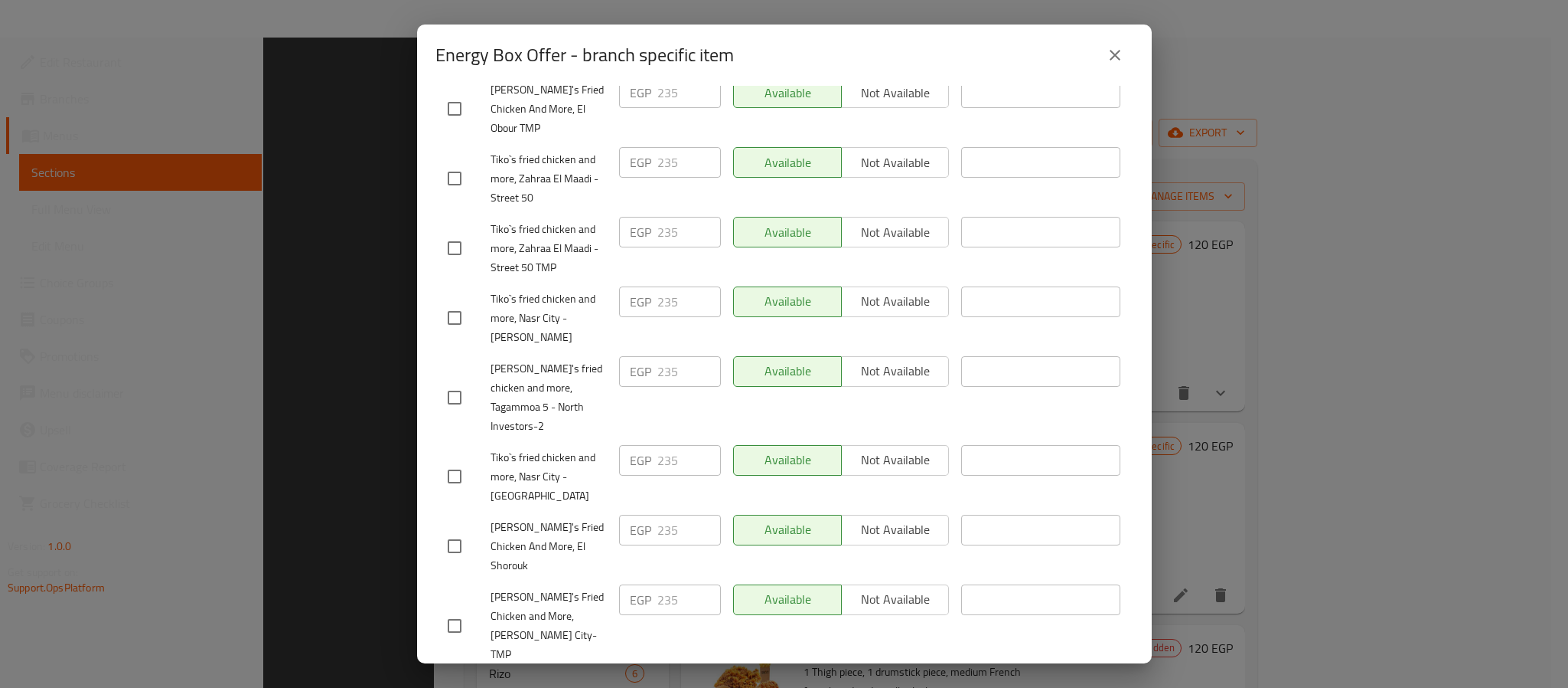
scroll to position [250, 0]
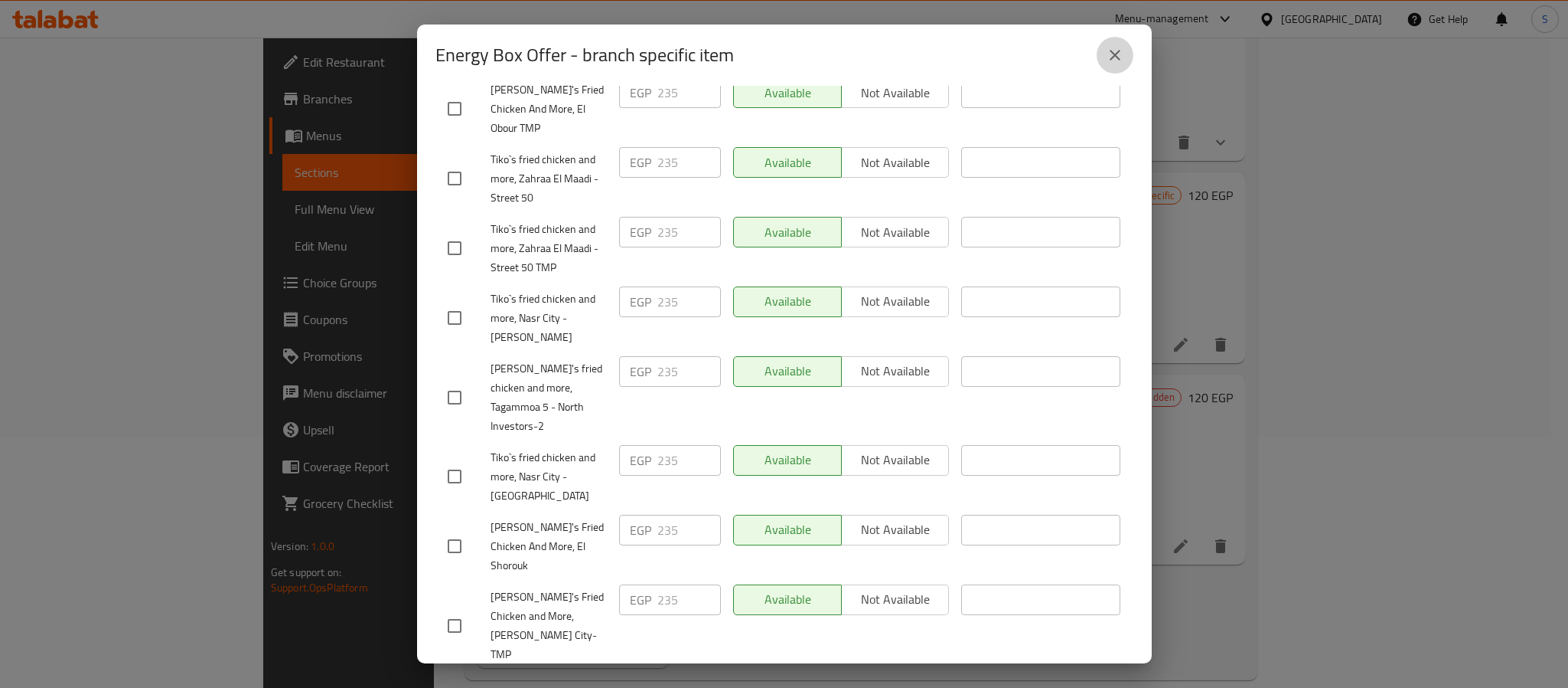
drag, startPoint x: 1119, startPoint y: 58, endPoint x: 1147, endPoint y: 182, distance: 127.1
click at [1121, 58] on icon "close" at bounding box center [1115, 55] width 18 height 18
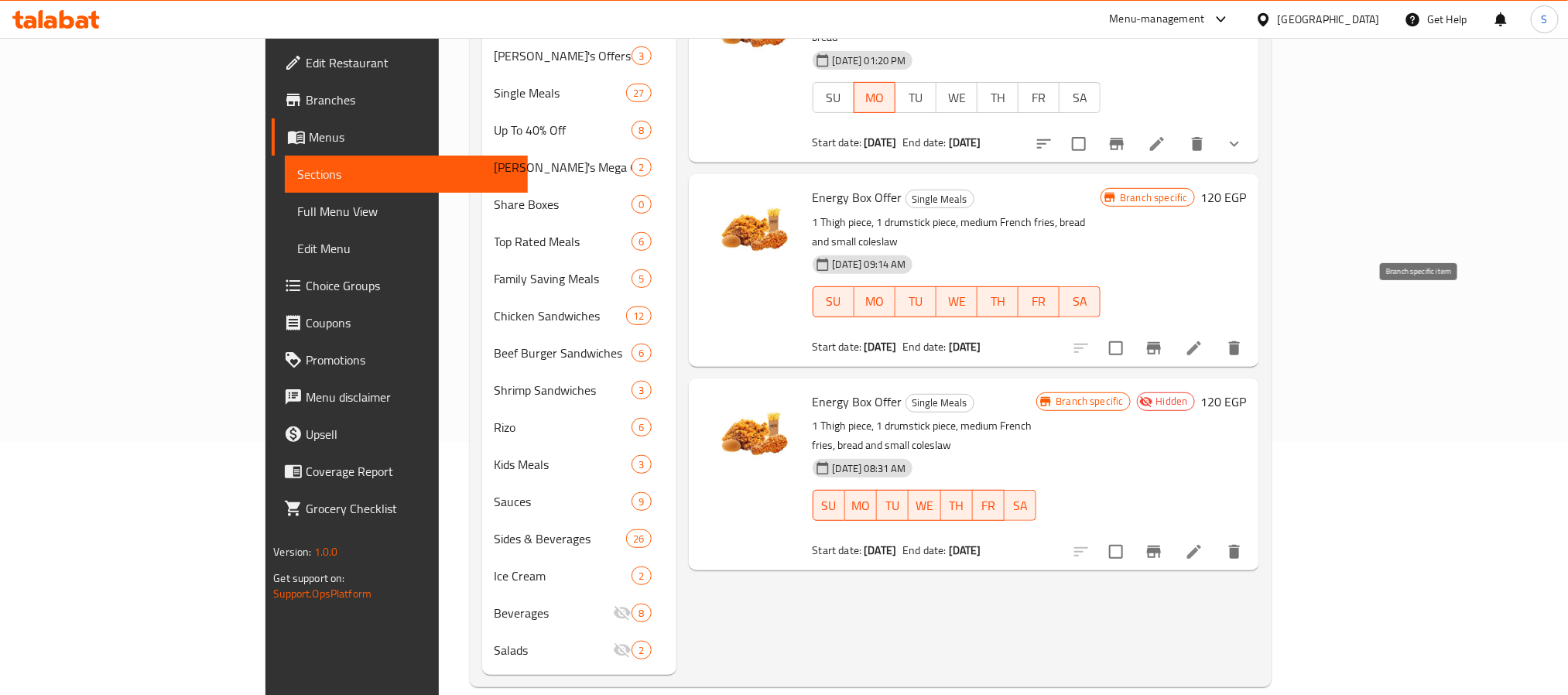
click at [1161, 342] on icon "Branch-specific-item" at bounding box center [1153, 348] width 14 height 12
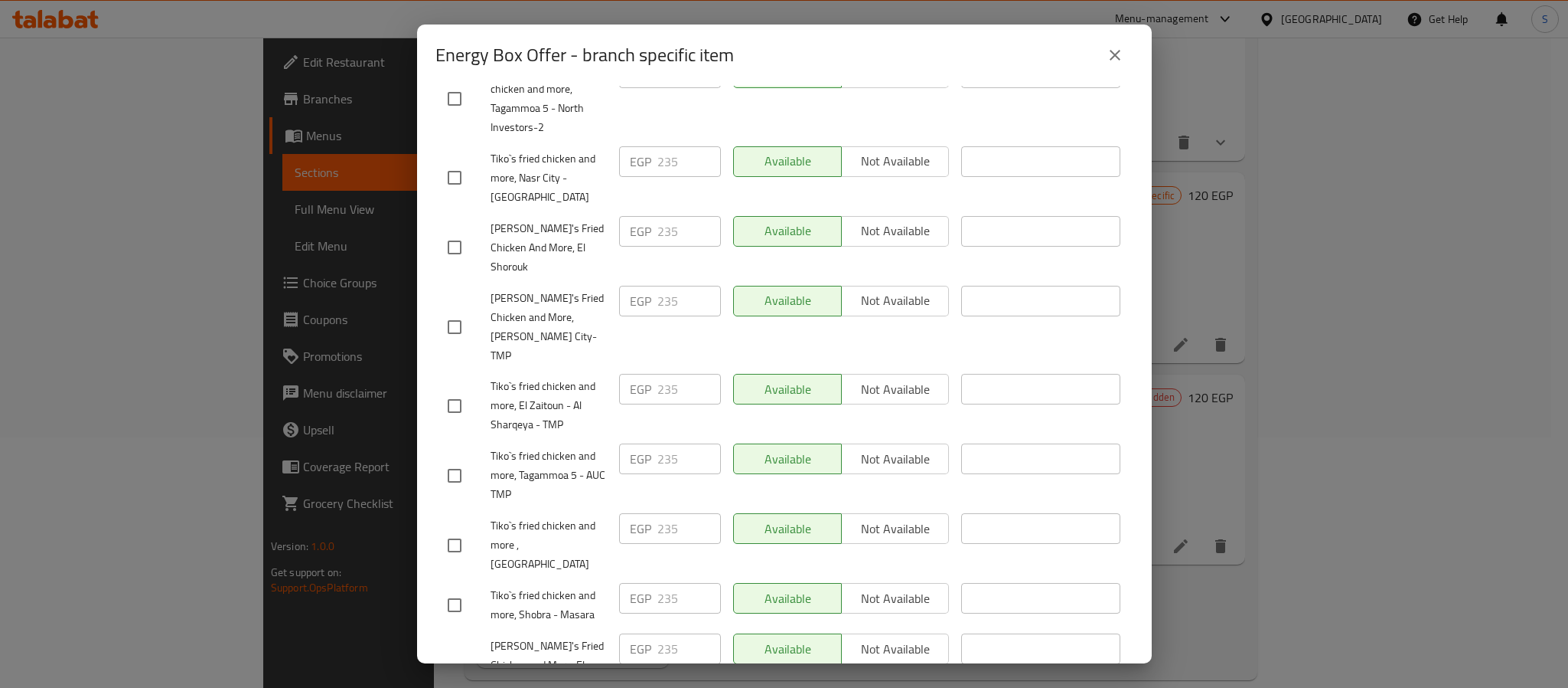
click at [1474, 228] on div "Energy Box Offer - branch specific item Energy Box Offer 1 Thigh piece, 1 drums…" at bounding box center [784, 344] width 1568 height 688
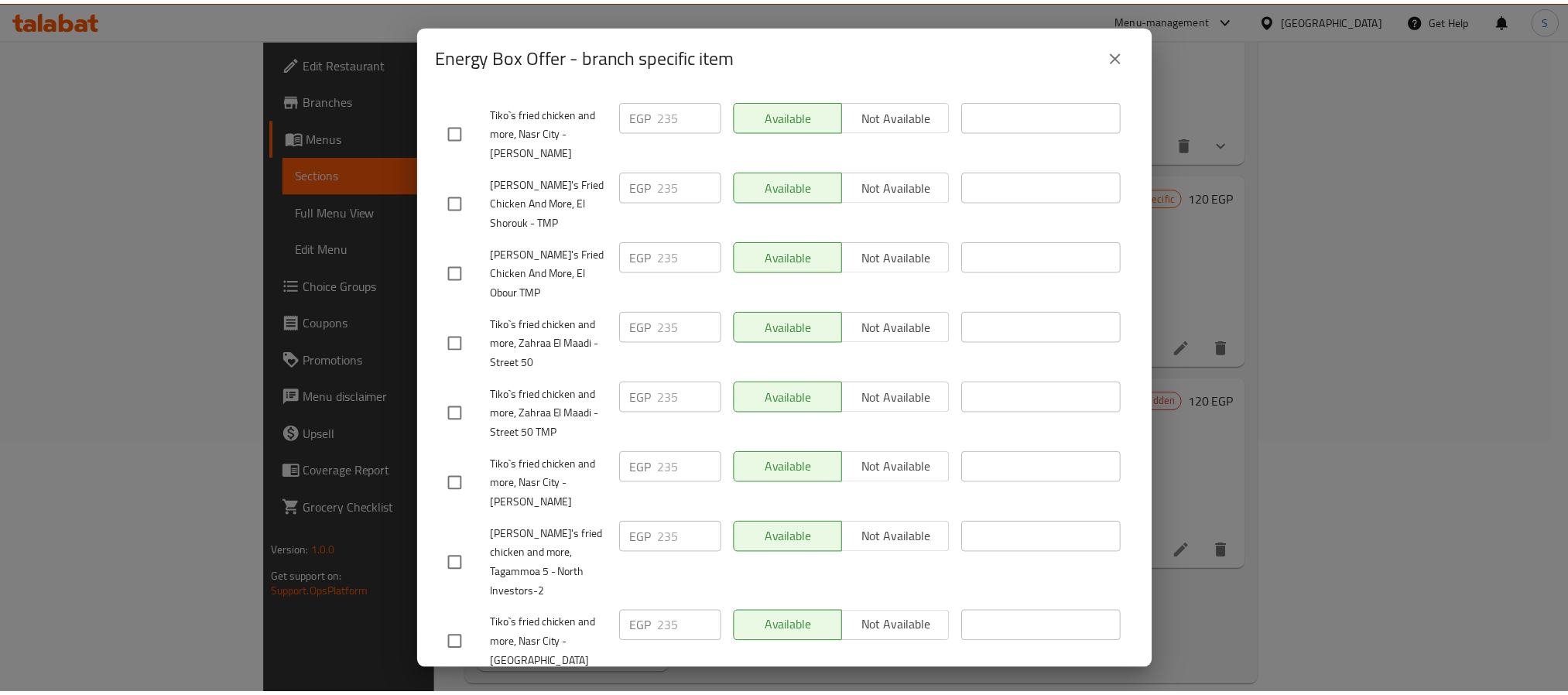
scroll to position [0, 0]
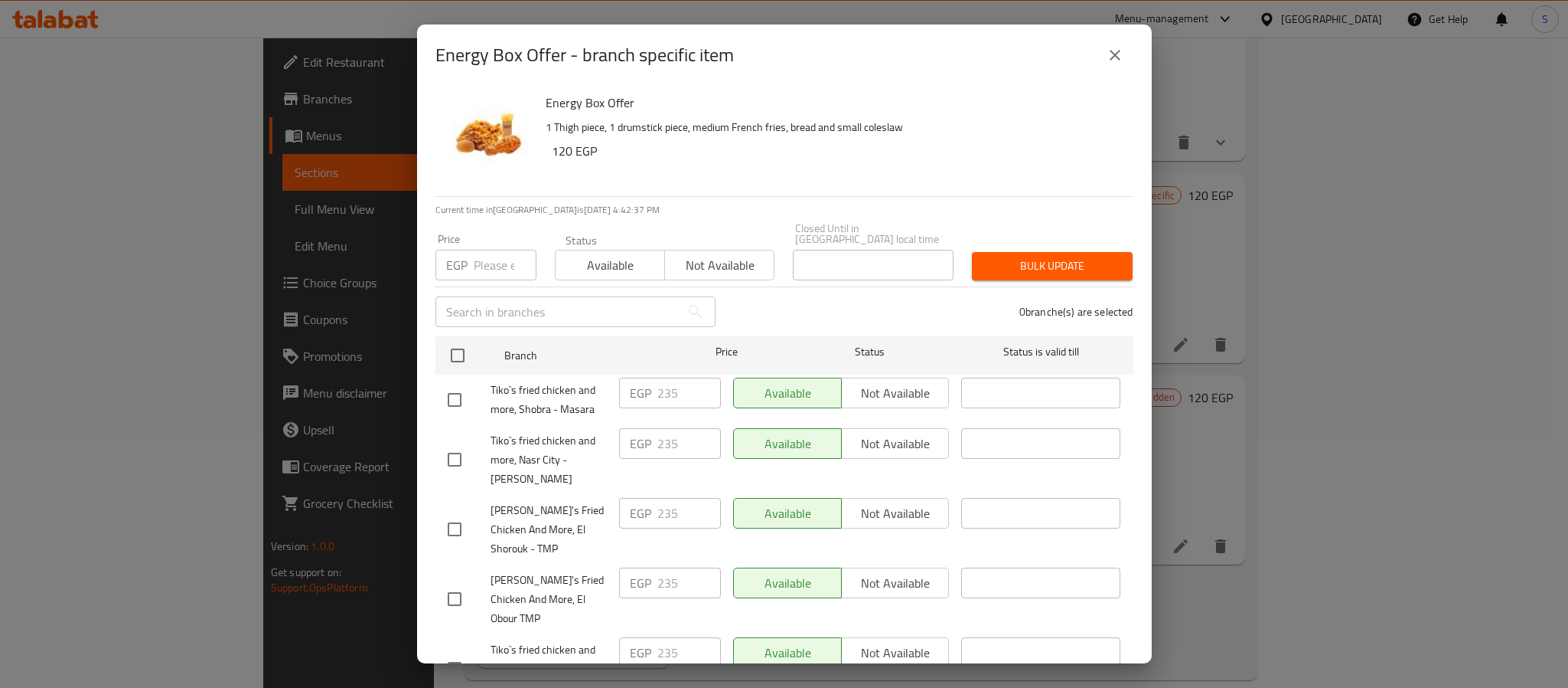
drag, startPoint x: 1118, startPoint y: 51, endPoint x: 1095, endPoint y: 151, distance: 102.6
click at [1117, 53] on icon "close" at bounding box center [1115, 55] width 18 height 18
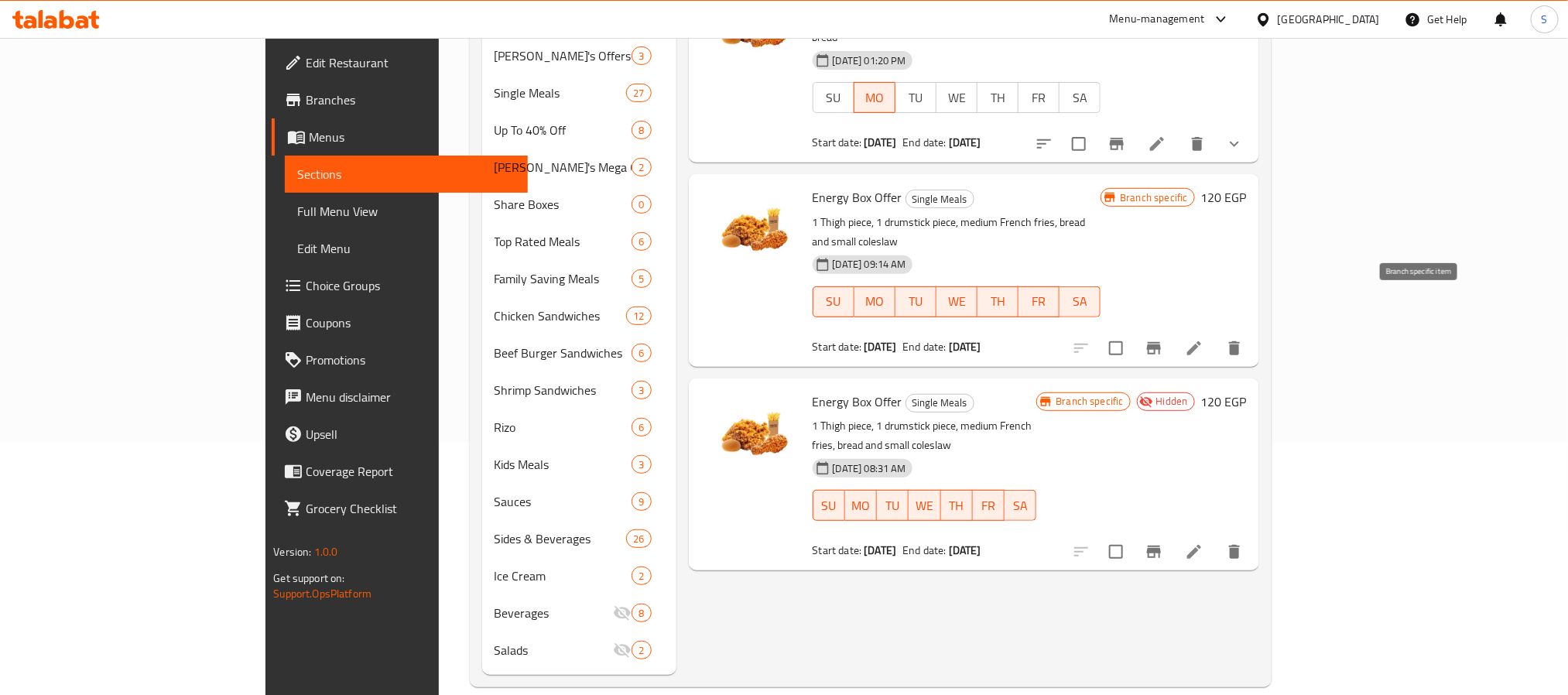
click at [1163, 339] on icon "Branch-specific-item" at bounding box center [1153, 348] width 19 height 19
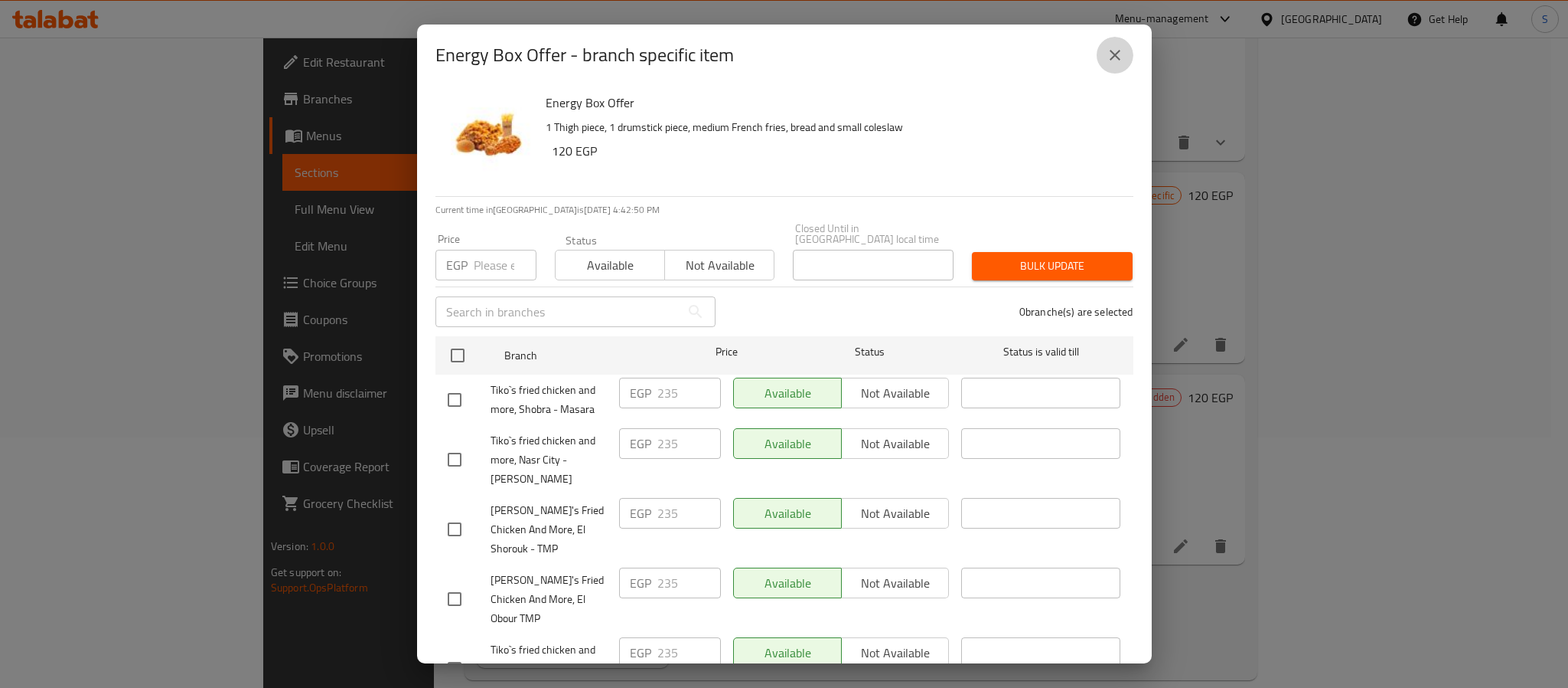
click at [1114, 58] on icon "close" at bounding box center [1115, 55] width 18 height 18
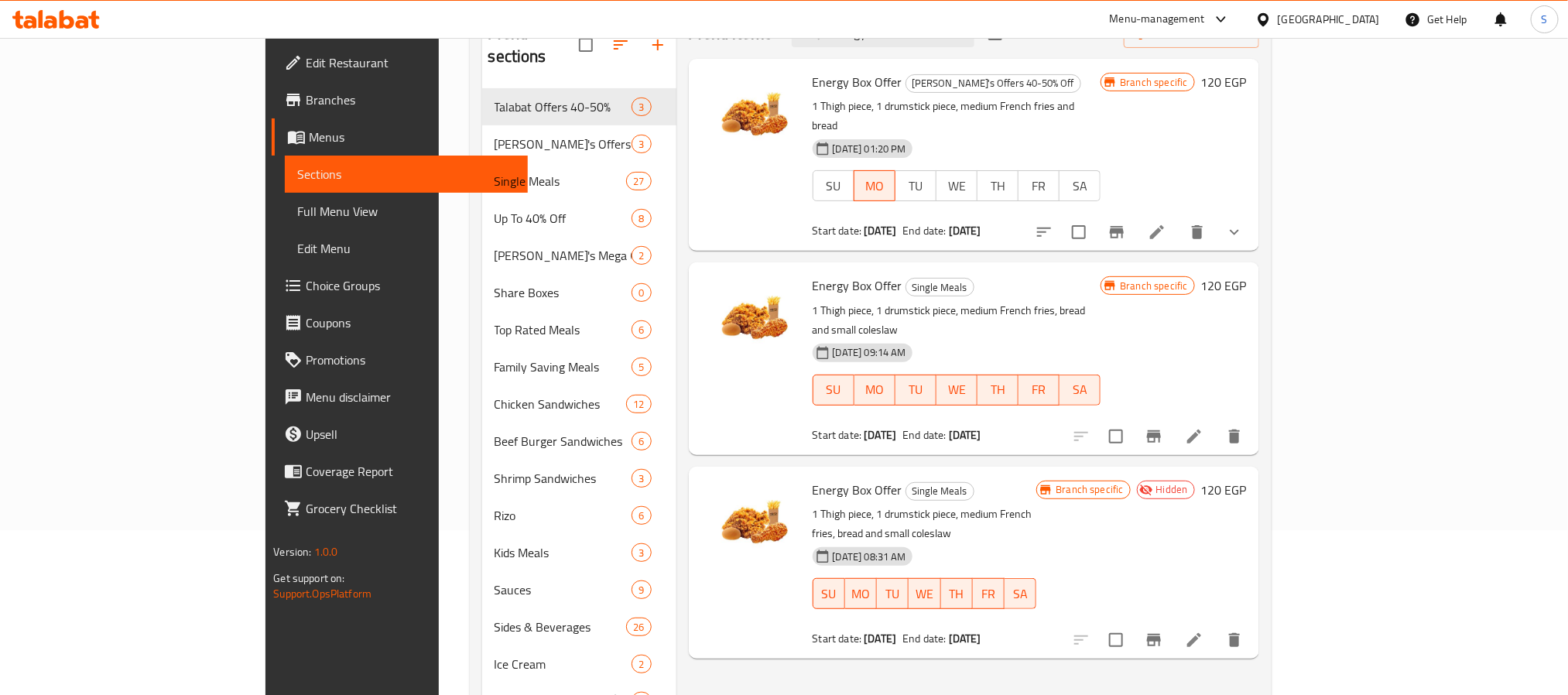
scroll to position [21, 0]
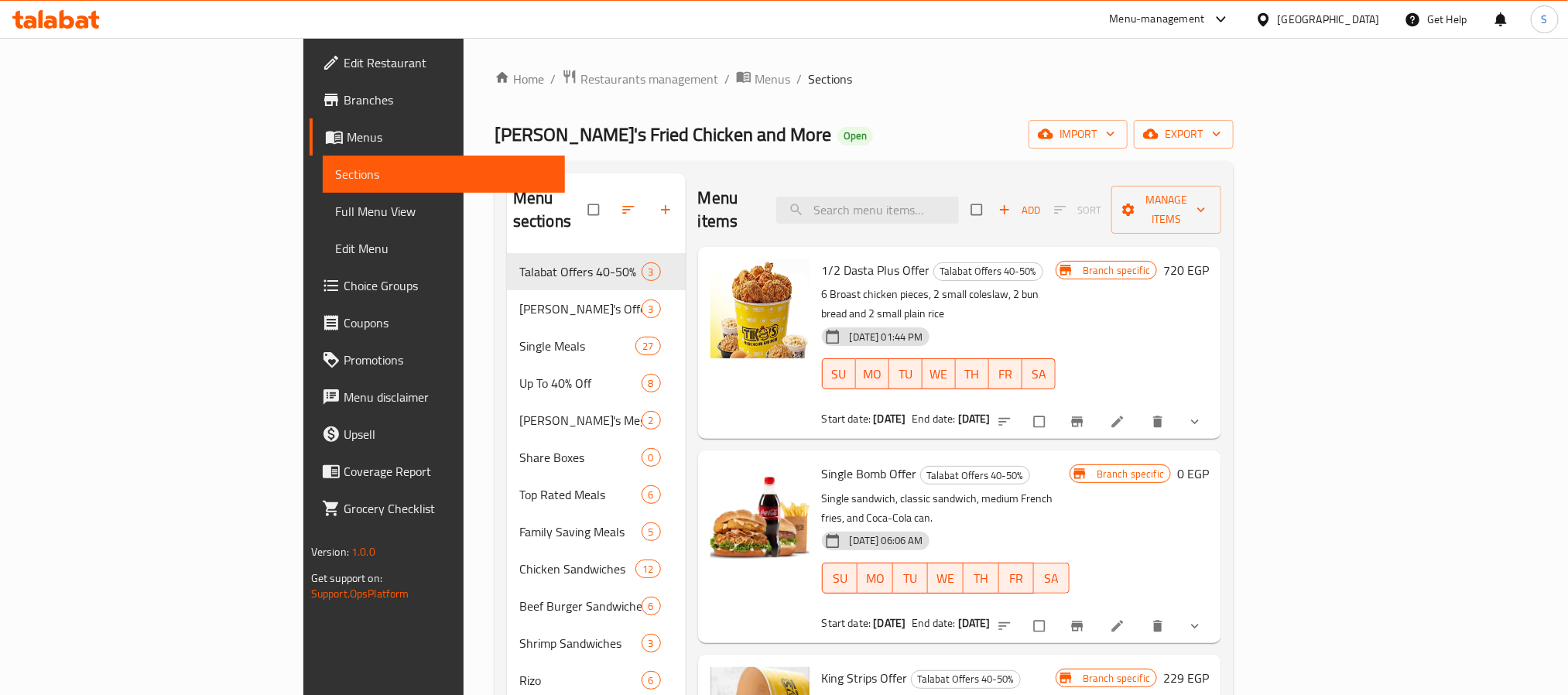
click at [973, 183] on div "Menu items Add Sort Manage items" at bounding box center [959, 209] width 523 height 73
click at [959, 196] on input "search" at bounding box center [868, 210] width 183 height 27
paste input "615441"
type input "615441"
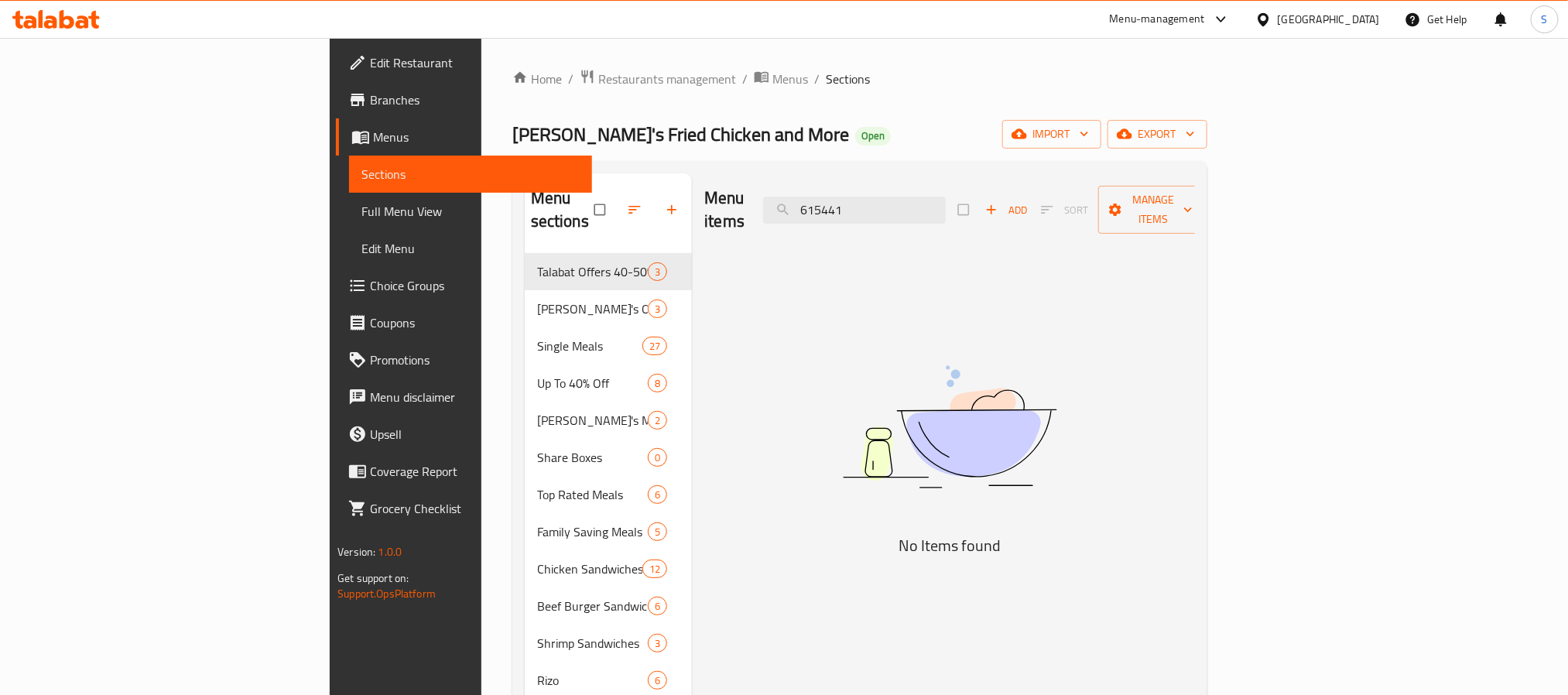
drag, startPoint x: 985, startPoint y: 202, endPoint x: 803, endPoint y: 191, distance: 182.3
click at [803, 191] on div "Menu items 615441 Add Sort Manage items" at bounding box center [950, 209] width 491 height 73
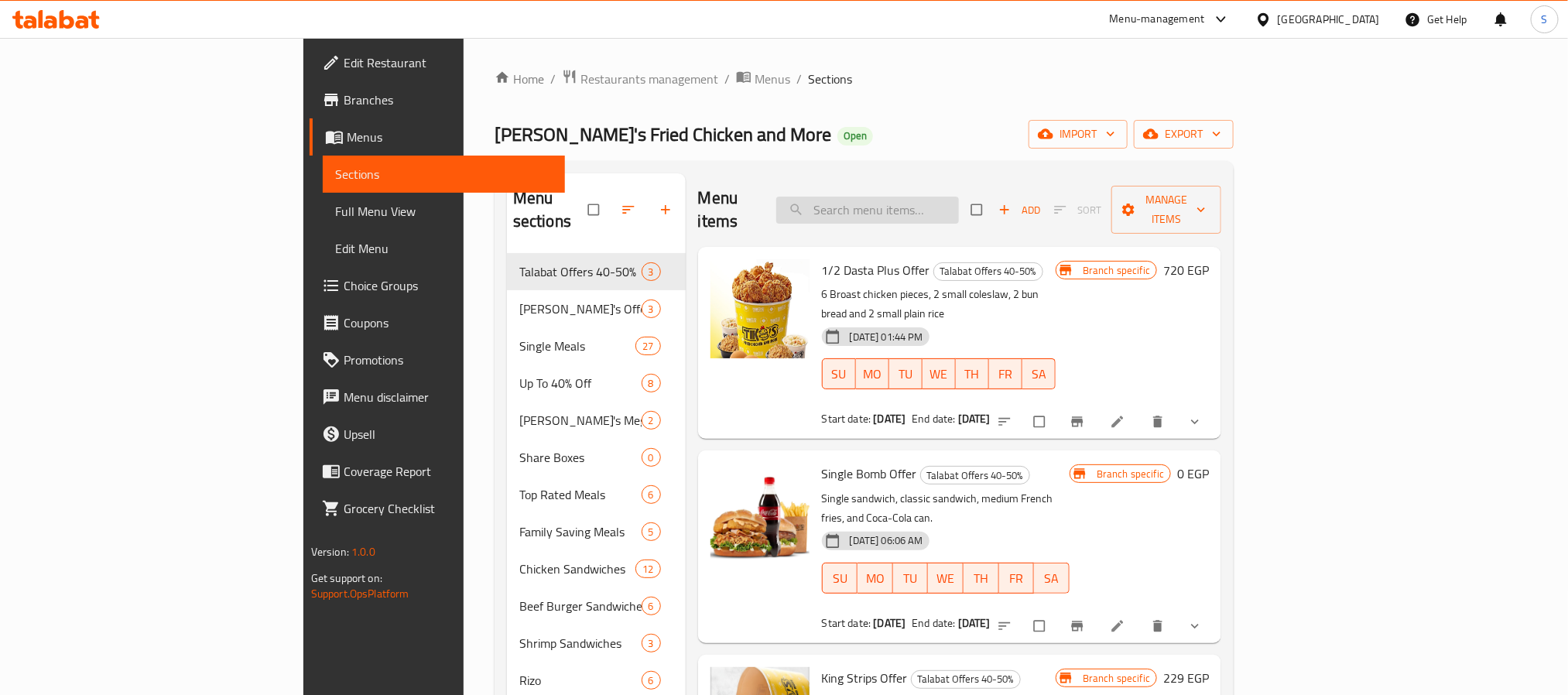
click at [948, 196] on input "search" at bounding box center [868, 210] width 183 height 27
paste input "box singel"
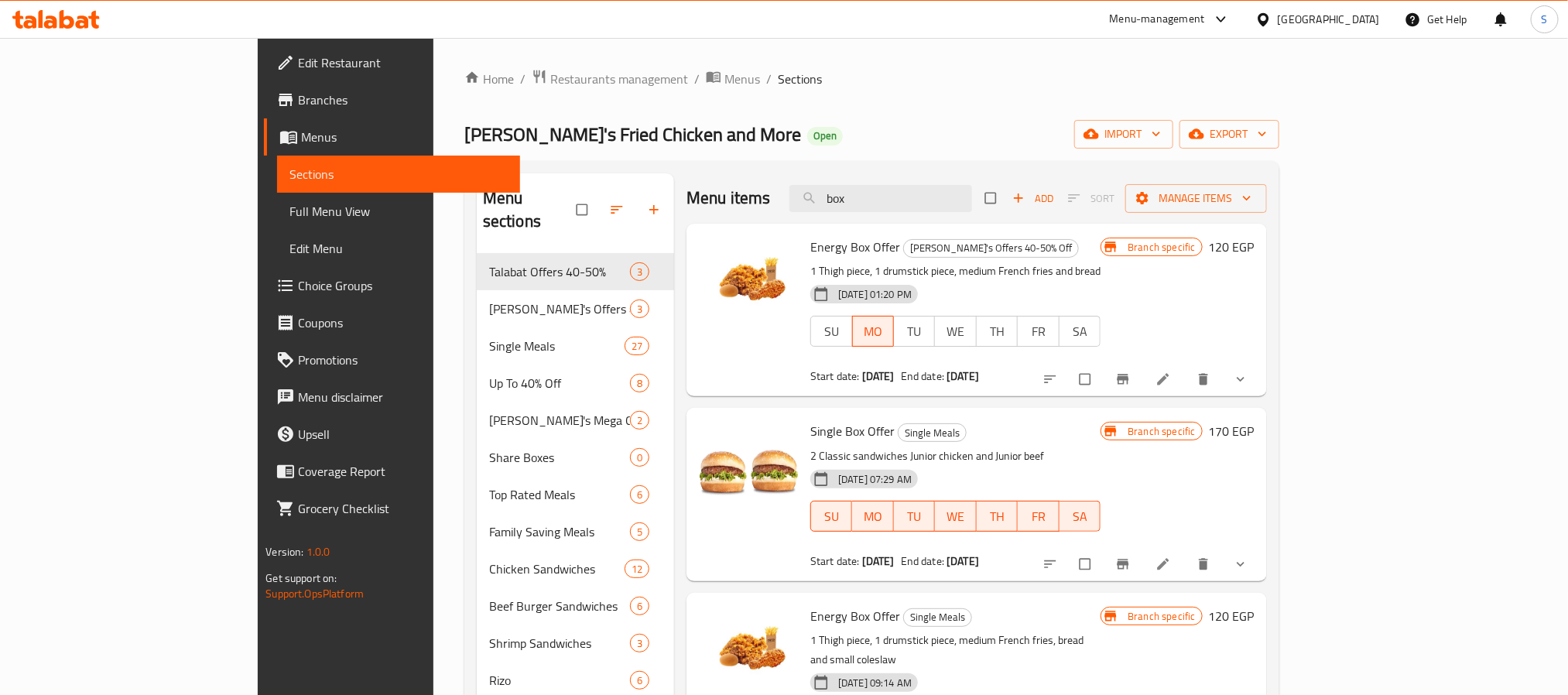
drag, startPoint x: 932, startPoint y: 204, endPoint x: 815, endPoint y: 186, distance: 118.4
click at [815, 186] on div "Menu items box Add Sort Manage items" at bounding box center [976, 198] width 580 height 51
paste input "singel"
click at [972, 202] on input "box" at bounding box center [881, 199] width 183 height 27
drag, startPoint x: 718, startPoint y: 197, endPoint x: 649, endPoint y: 195, distance: 69.0
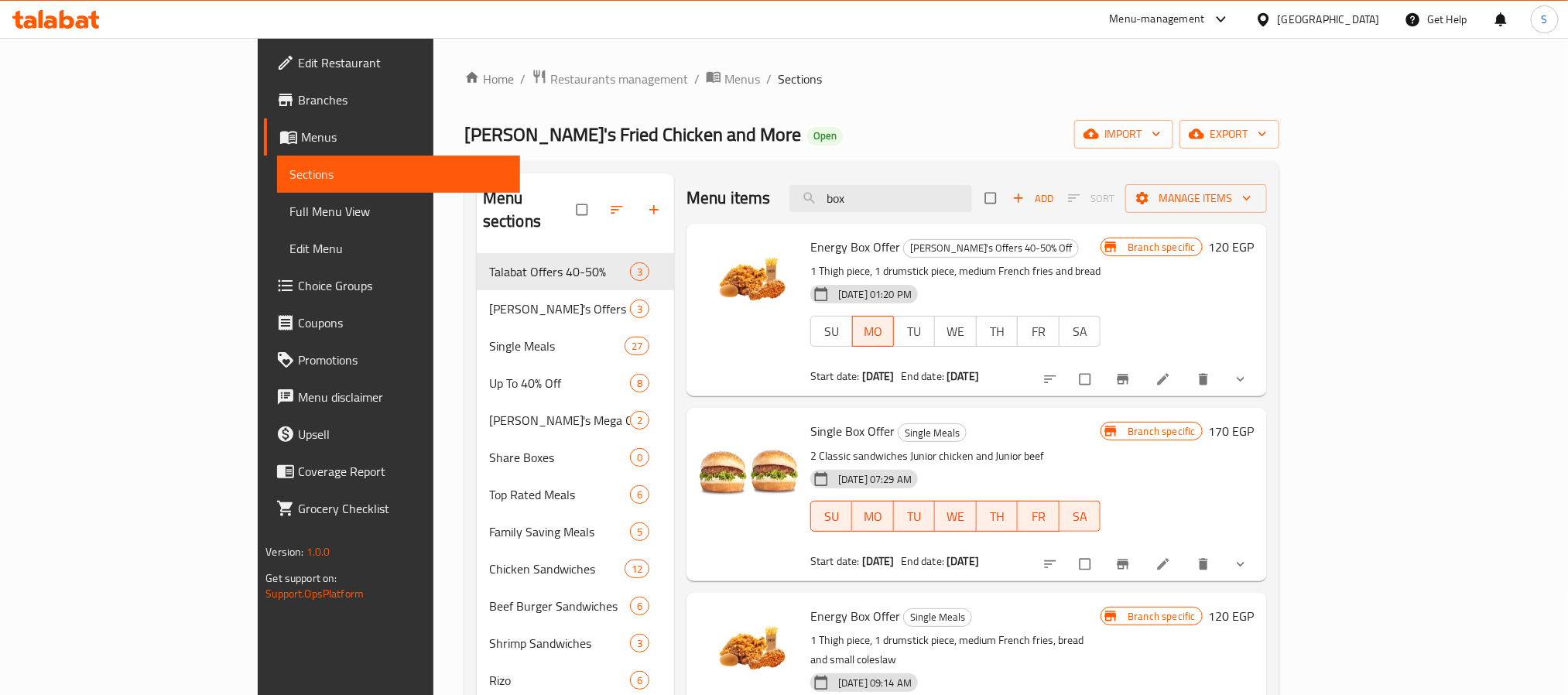
click at [687, 195] on div "Menu items box Add Sort Manage items" at bounding box center [976, 198] width 580 height 51
drag, startPoint x: 777, startPoint y: 433, endPoint x: 704, endPoint y: 433, distance: 73.0
click at [704, 433] on div "Single Box Offer Single Meals 2 Classic sandwiches Junior chicken and Junior be…" at bounding box center [977, 493] width 568 height 160
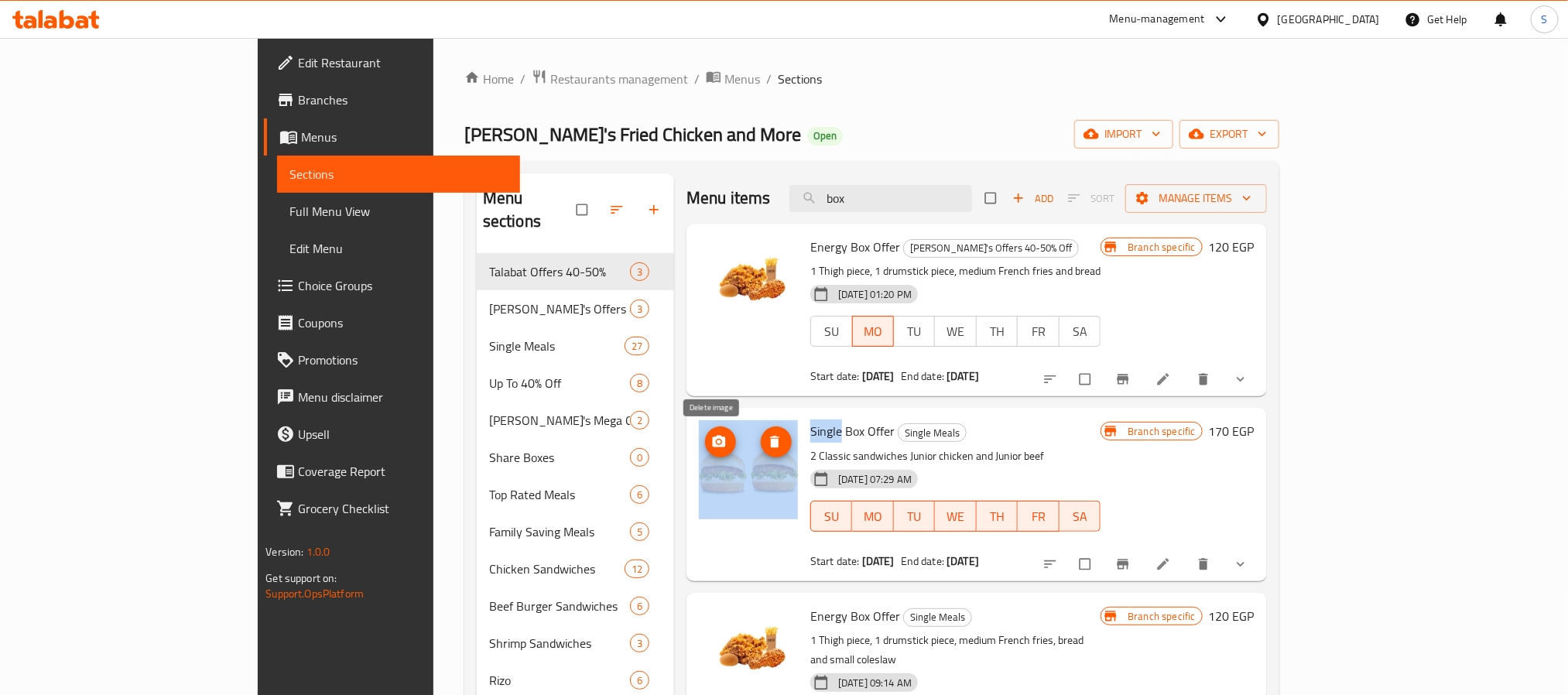
copy div "Single"
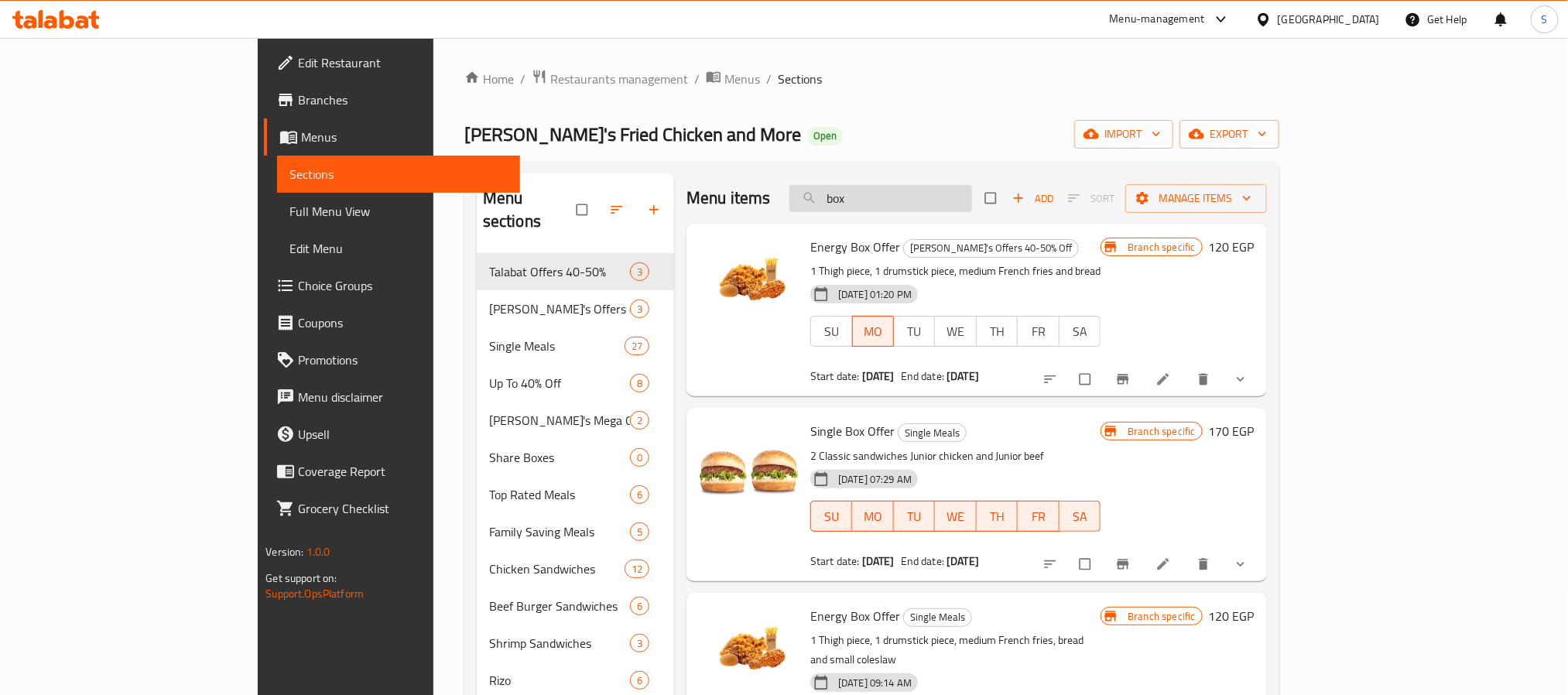
click at [934, 191] on input "box" at bounding box center [881, 199] width 183 height 27
drag, startPoint x: 864, startPoint y: 199, endPoint x: 835, endPoint y: 193, distance: 29.6
click at [831, 195] on div "Menu items box Add Sort Manage items" at bounding box center [976, 198] width 580 height 51
paste input "Single Box Offer Single"
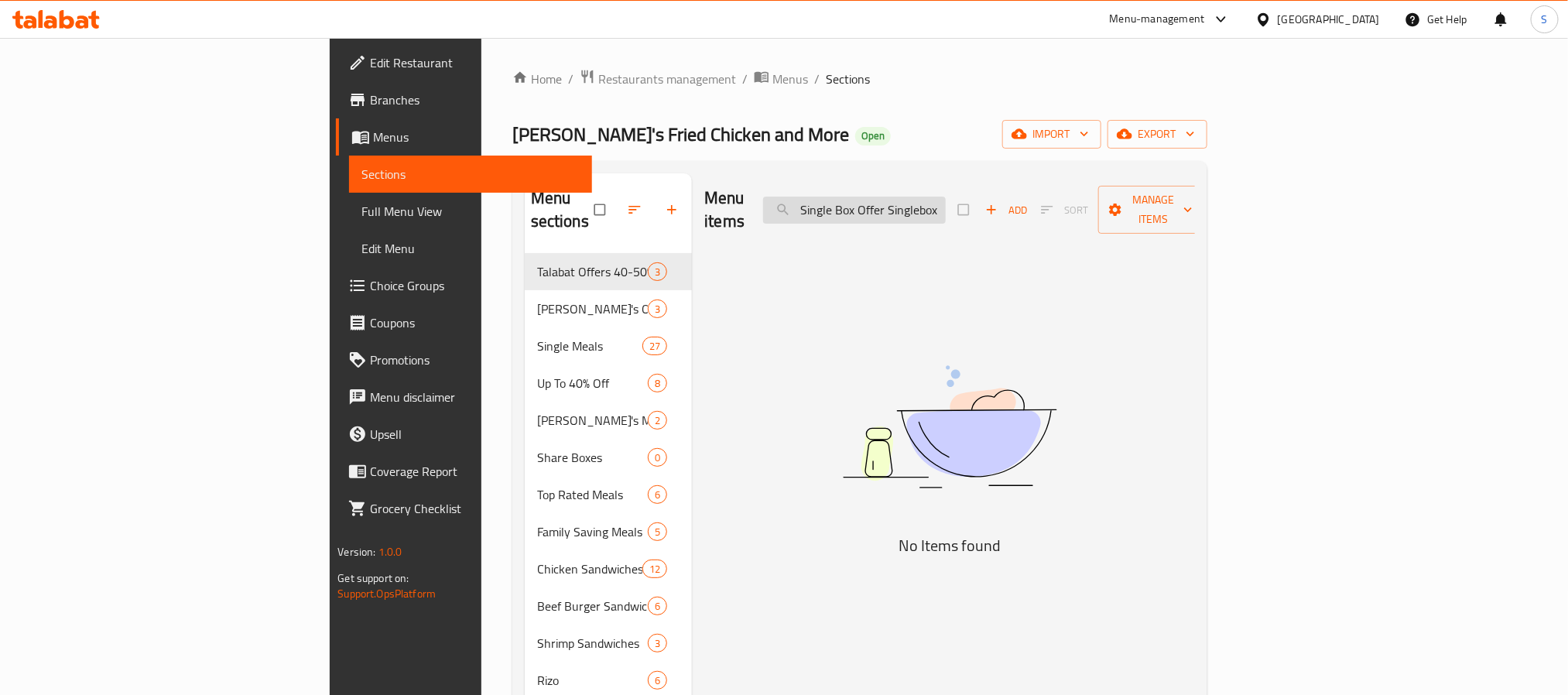
click at [946, 196] on input "Single Box Offer Singlebox" at bounding box center [854, 210] width 183 height 27
paste input "search"
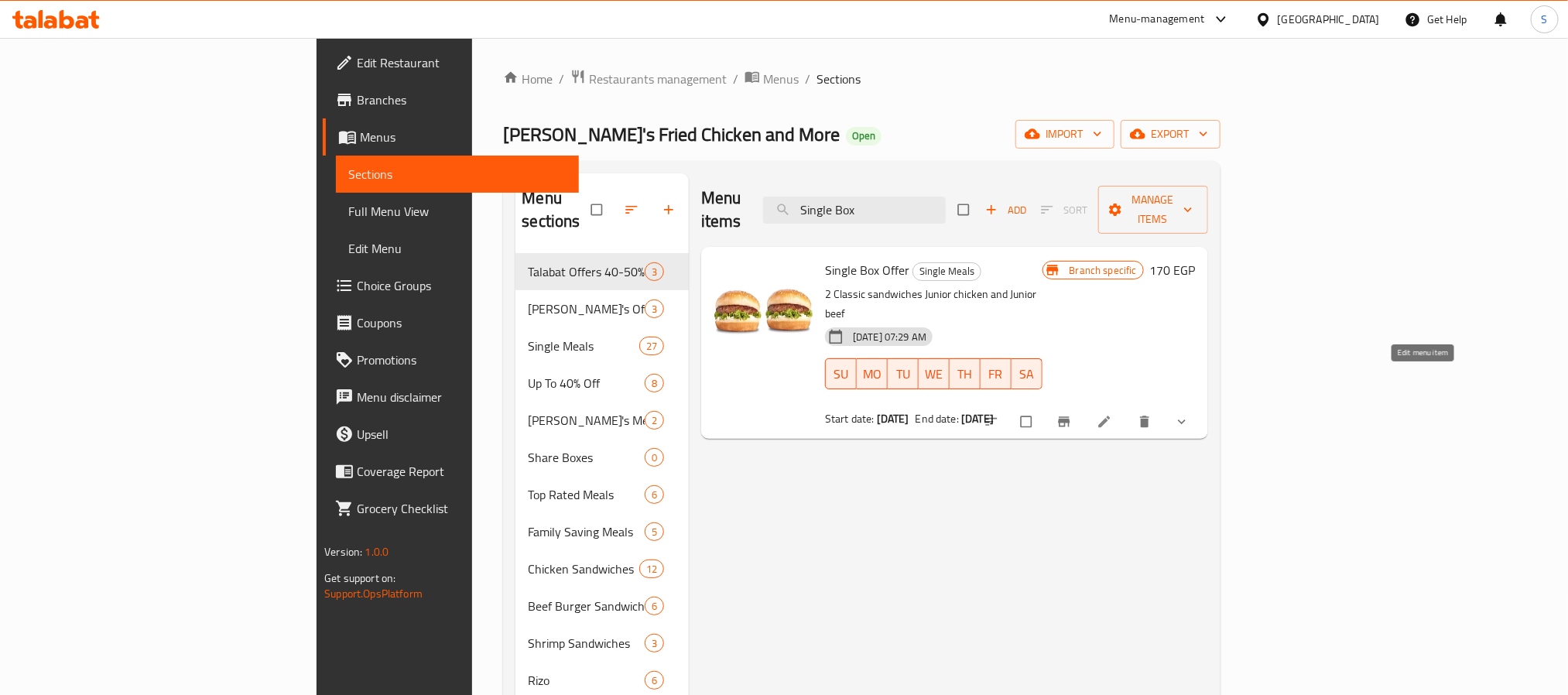
type input "Single Box"
click at [1070, 417] on icon "Branch-specific-item" at bounding box center [1064, 422] width 11 height 10
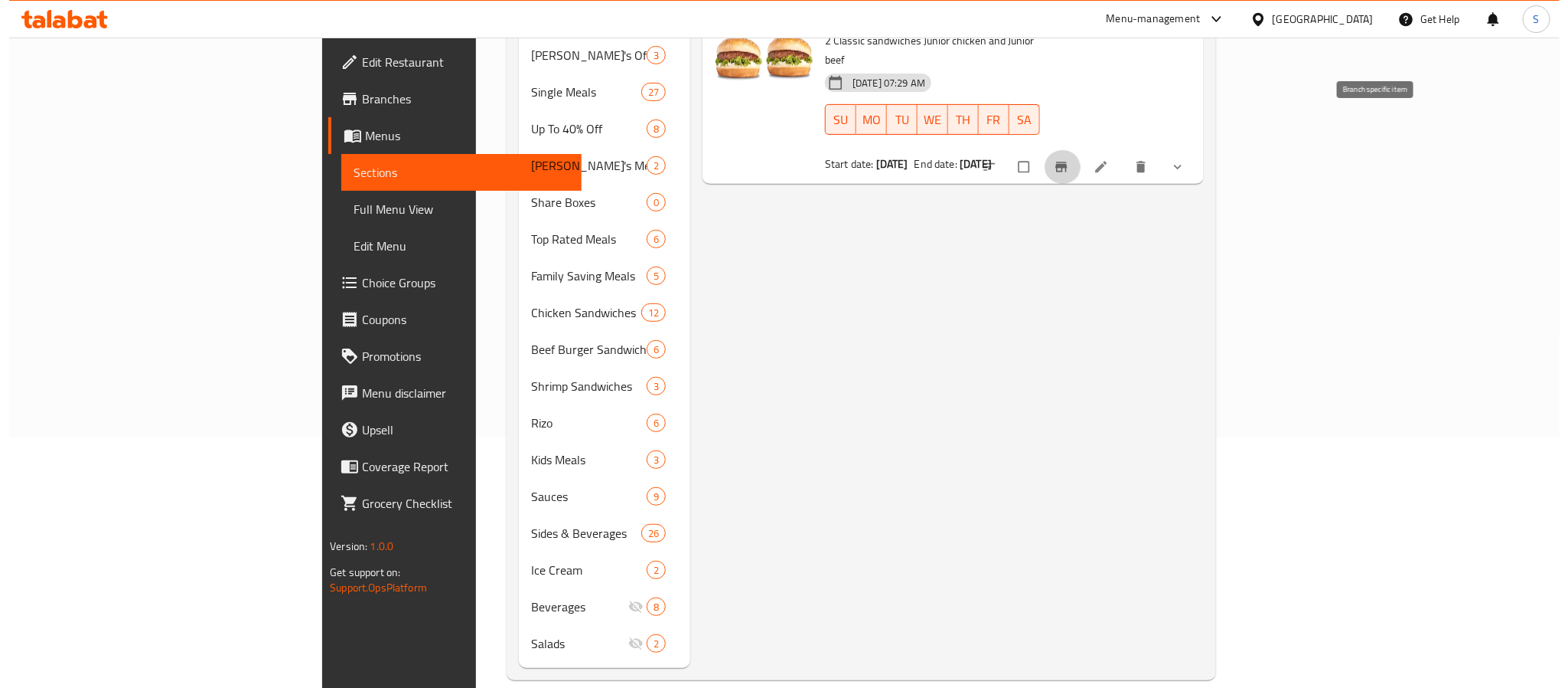
scroll to position [21, 0]
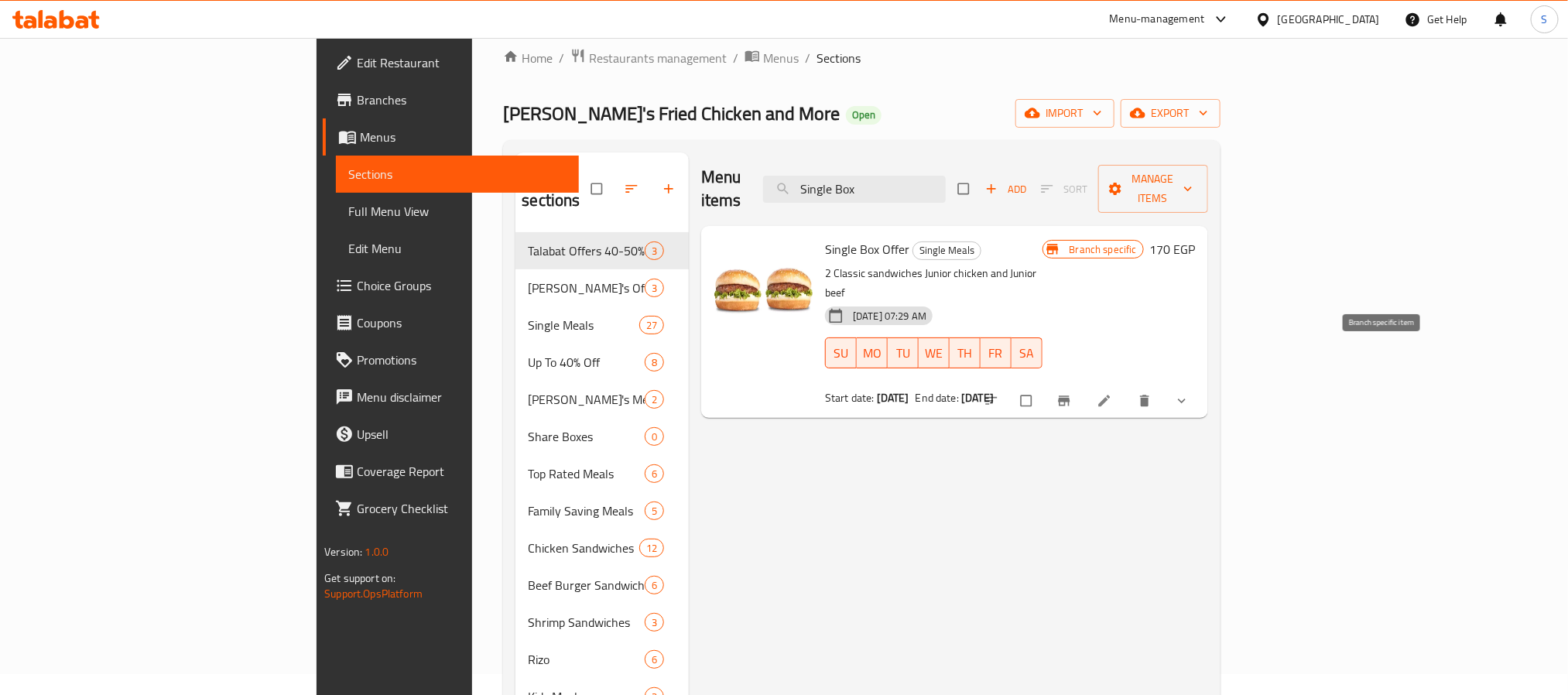
click at [1072, 393] on icon "Branch-specific-item" at bounding box center [1064, 401] width 15 height 15
click at [1084, 384] on button "Branch-specific-item" at bounding box center [1066, 401] width 37 height 34
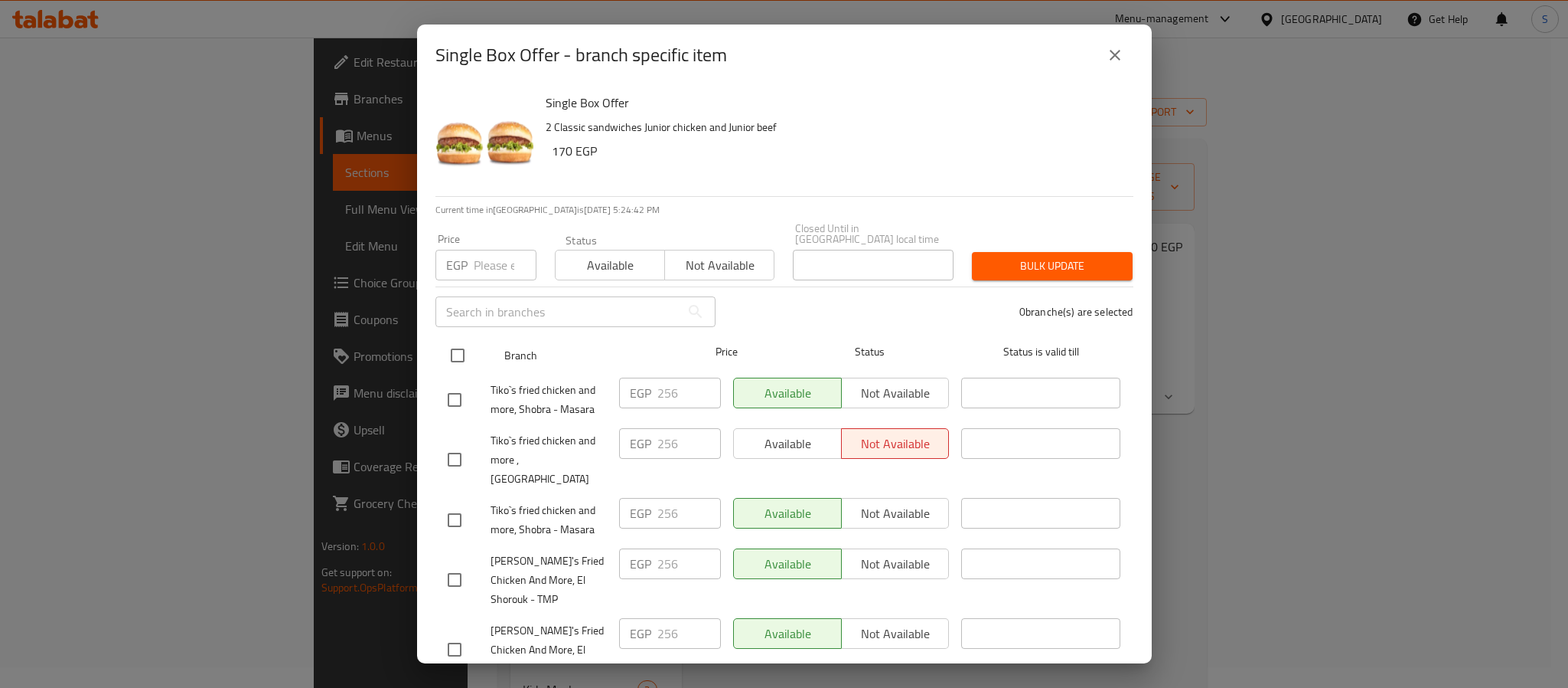
click at [460, 339] on input "checkbox" at bounding box center [458, 355] width 32 height 32
checkbox input "true"
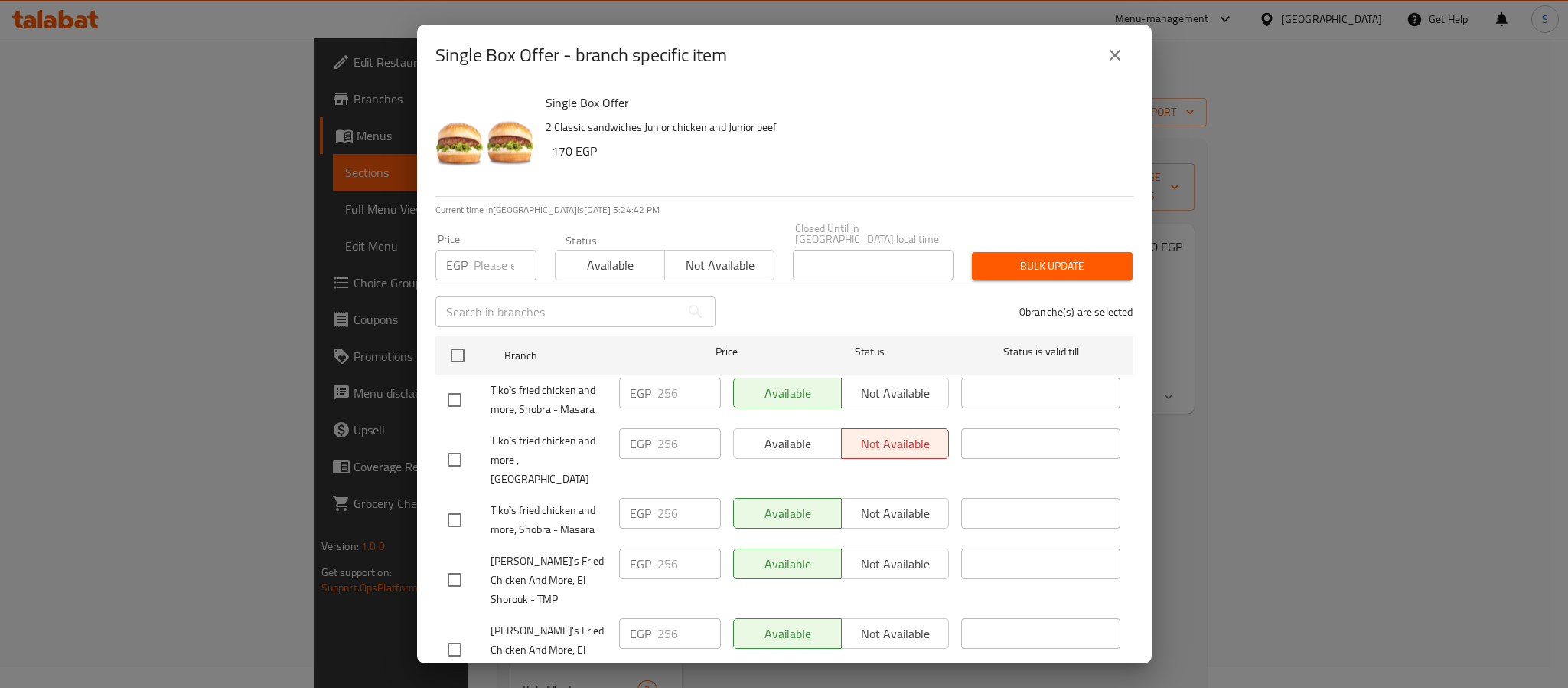
checkbox input "true"
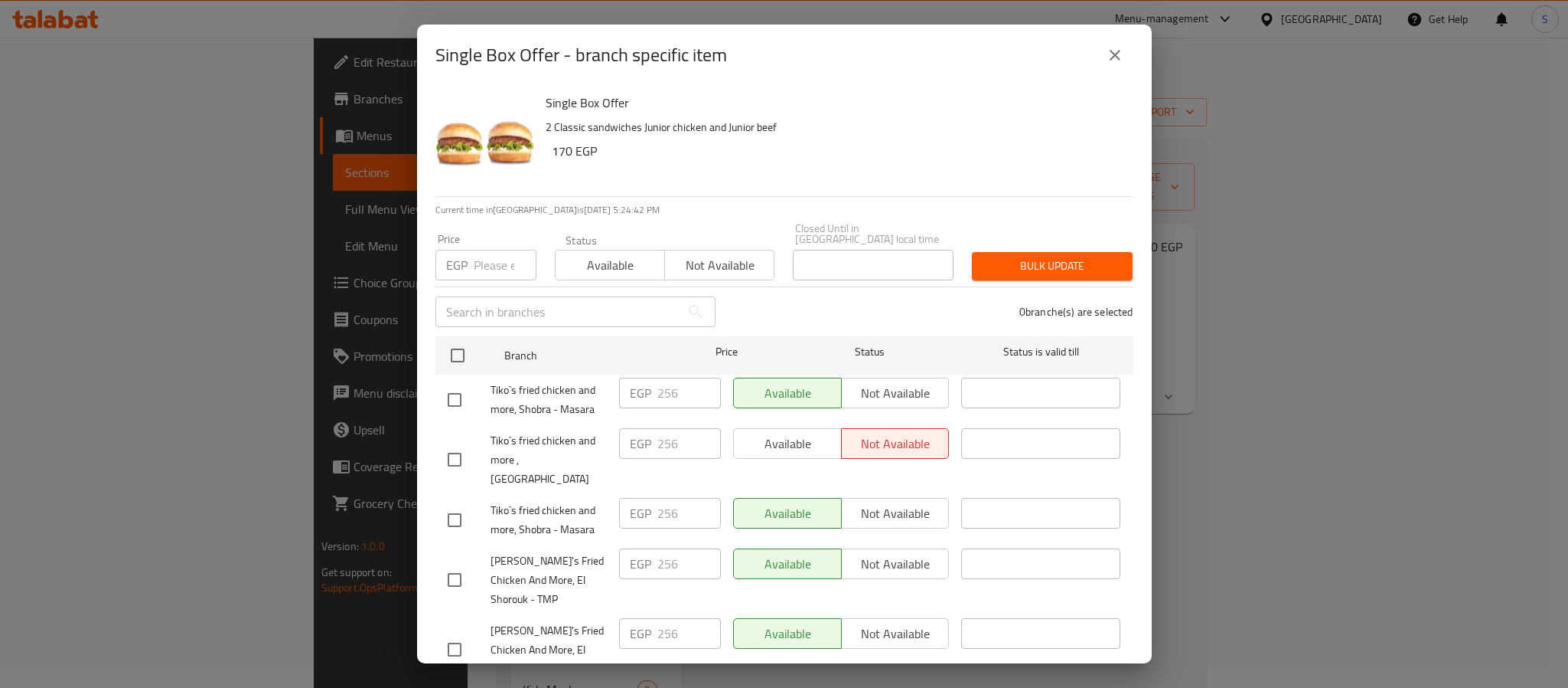
checkbox input "true"
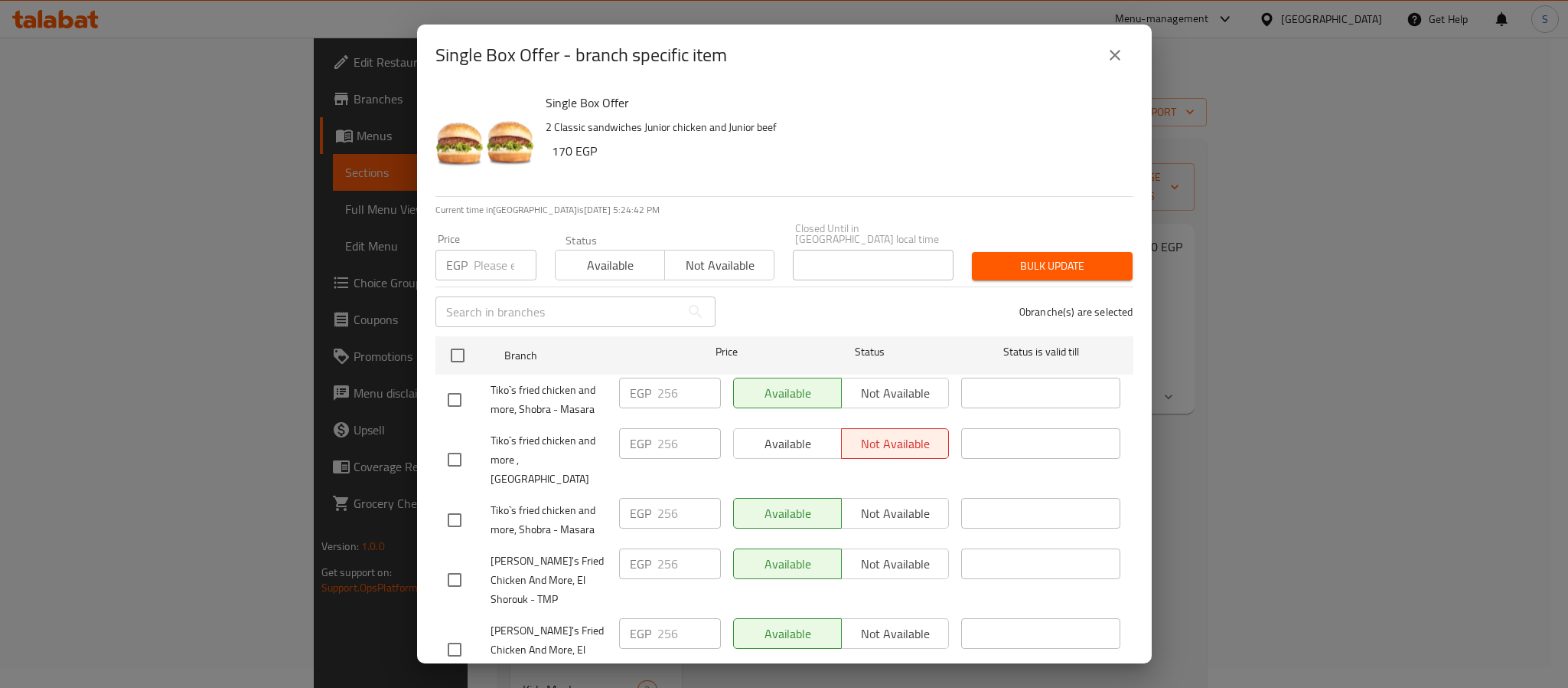
checkbox input "true"
drag, startPoint x: 681, startPoint y: 391, endPoint x: 626, endPoint y: 398, distance: 55.4
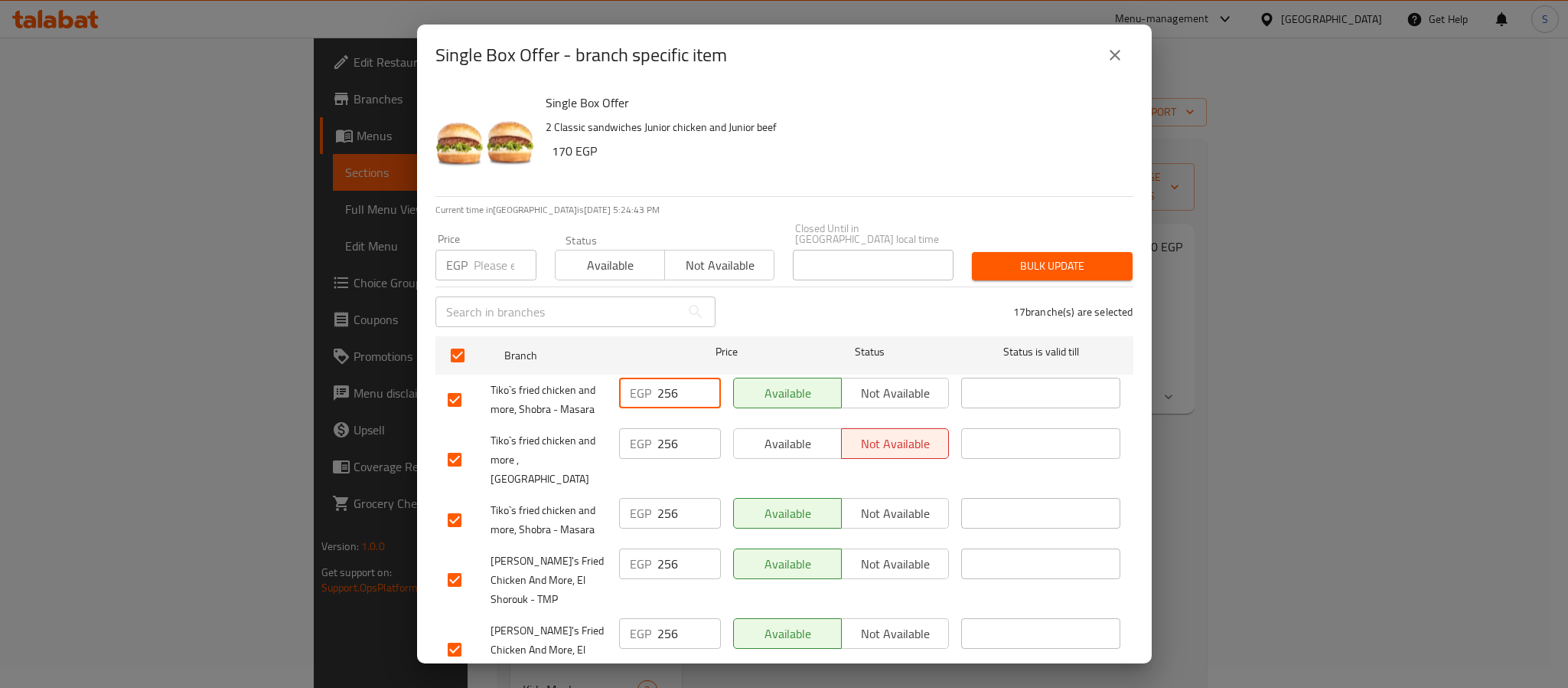
click at [620, 390] on div "EGP 256 ​" at bounding box center [670, 393] width 102 height 30
type input "270"
click at [501, 257] on input "number" at bounding box center [505, 265] width 63 height 30
type input "1"
type input "270"
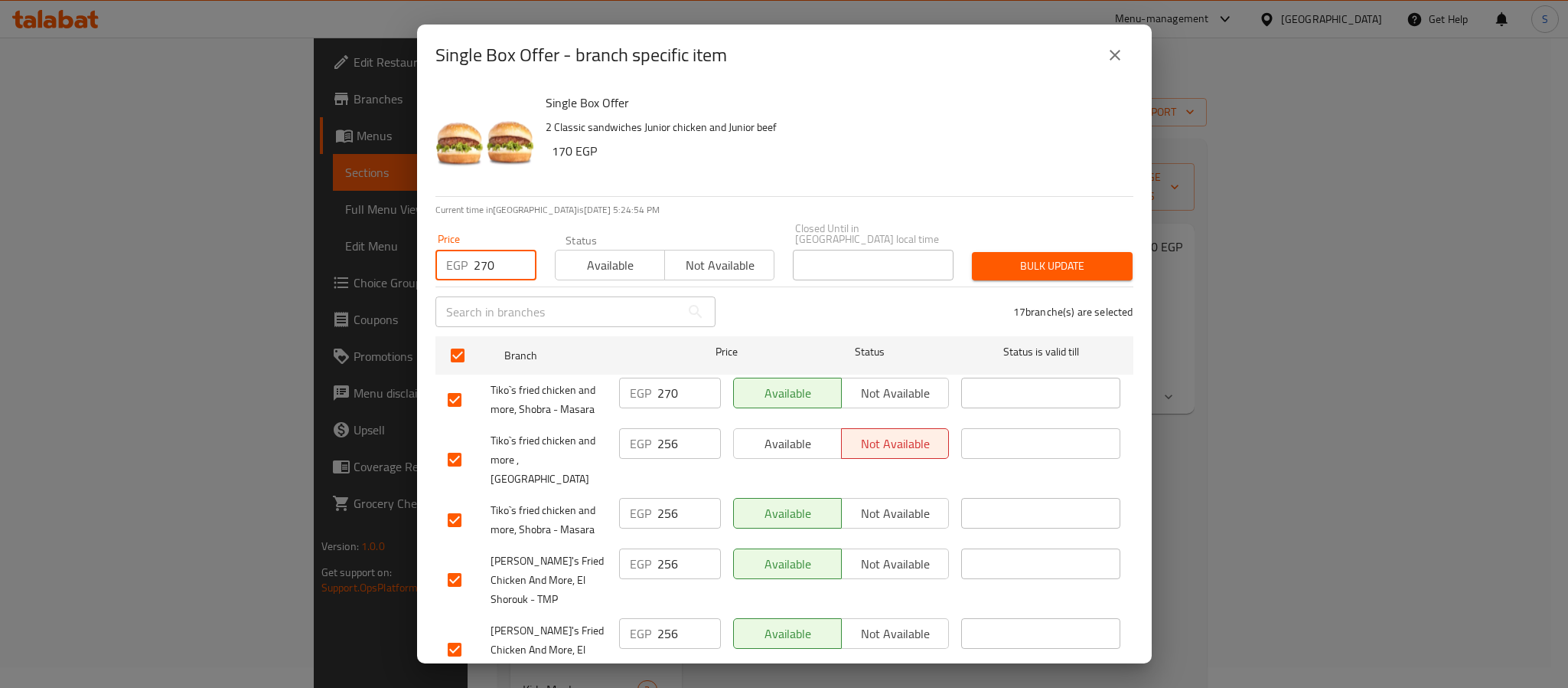
drag, startPoint x: 1040, startPoint y: 246, endPoint x: 1038, endPoint y: 301, distance: 55.0
click at [1039, 256] on span "Bulk update" at bounding box center [1052, 266] width 136 height 19
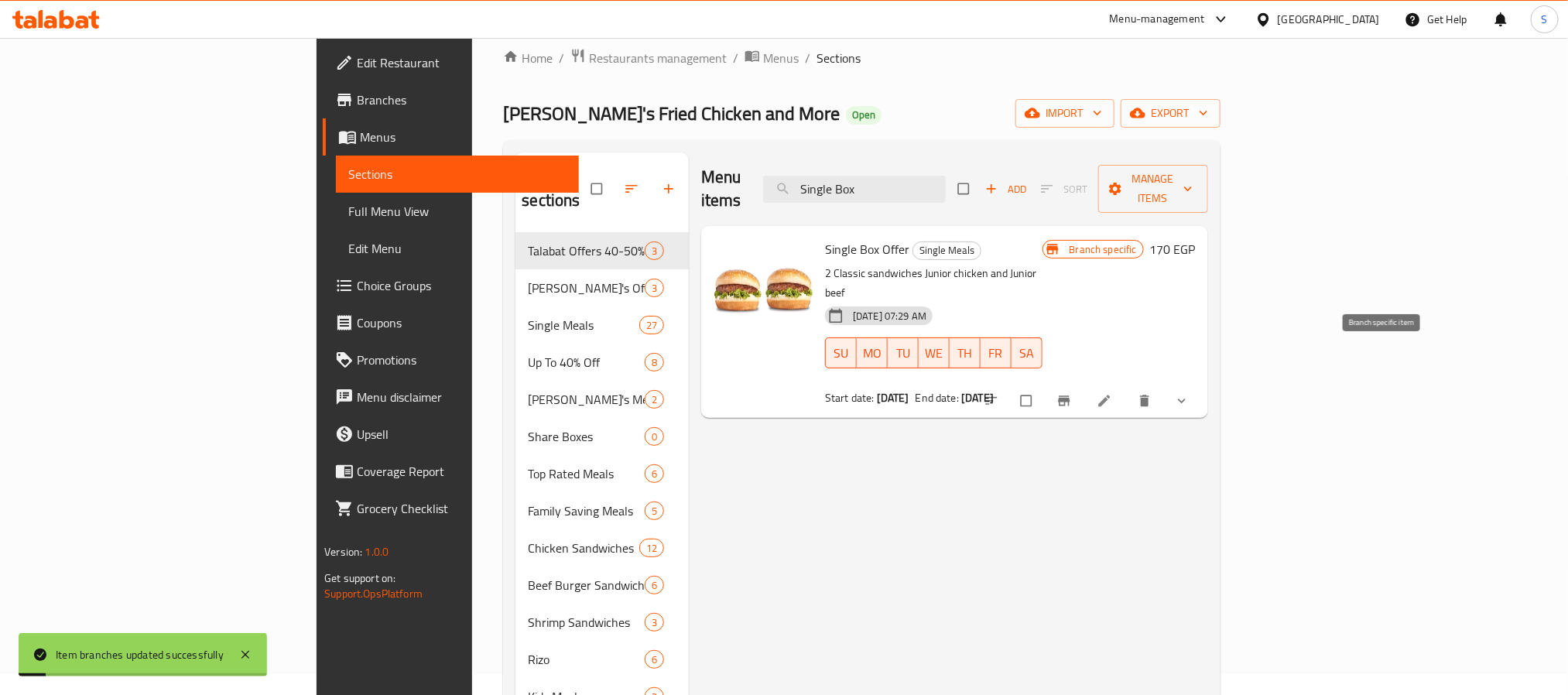
click at [1072, 393] on icon "Branch-specific-item" at bounding box center [1064, 401] width 15 height 15
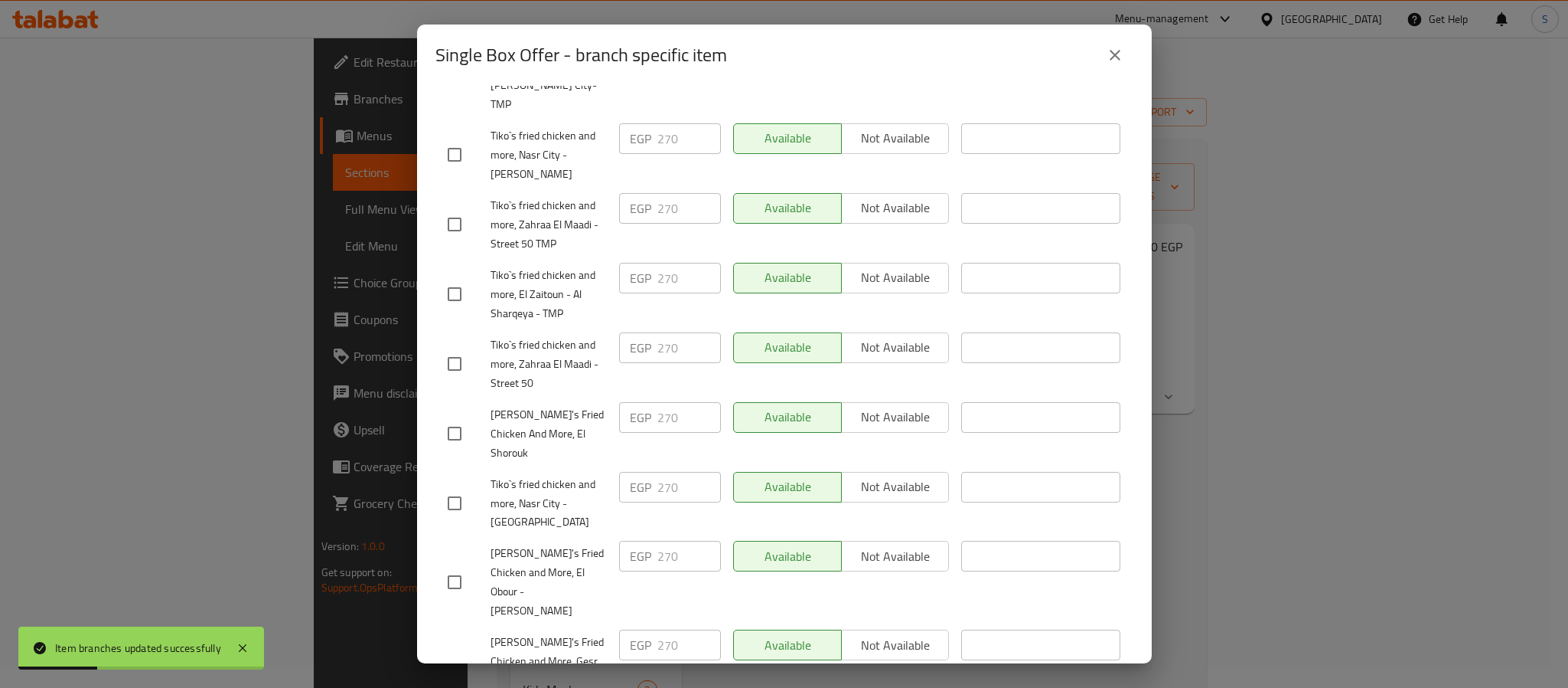
scroll to position [789, 0]
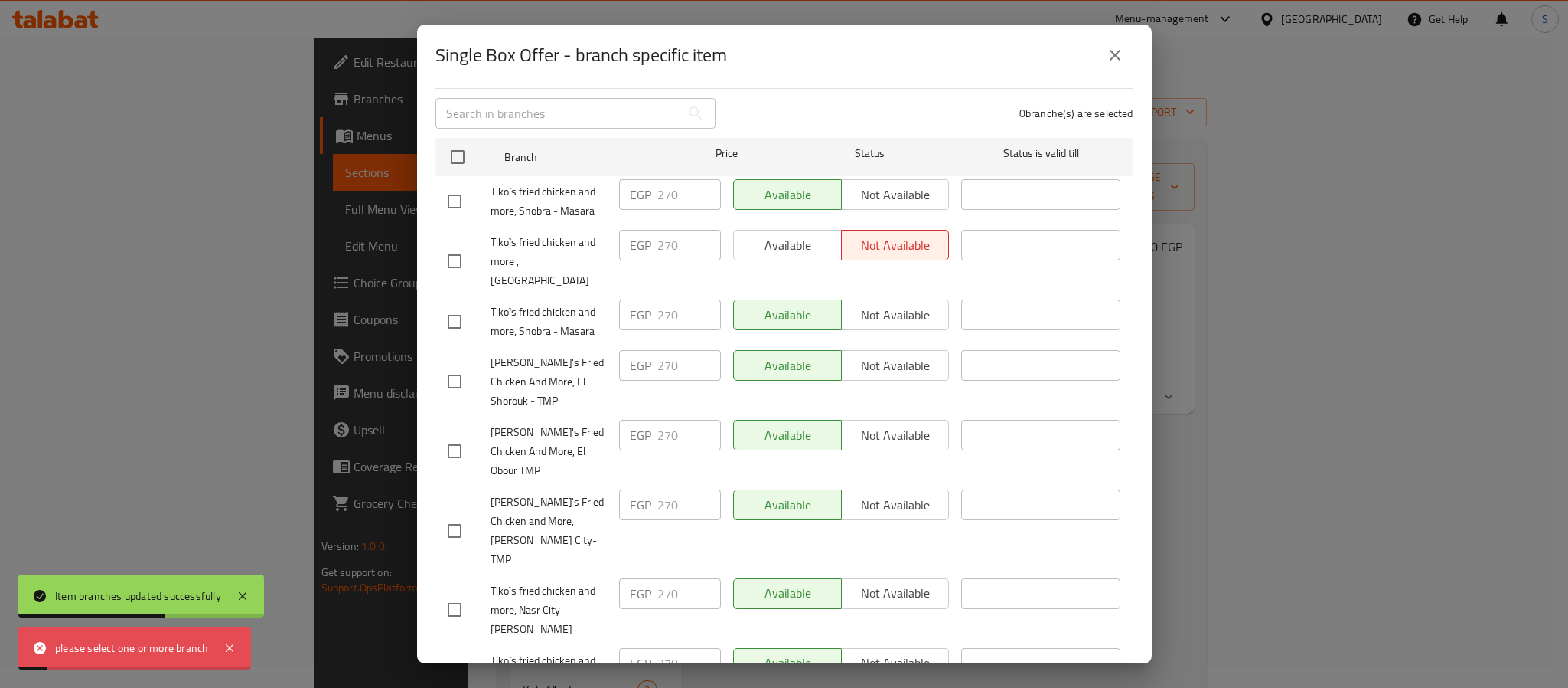
scroll to position [0, 0]
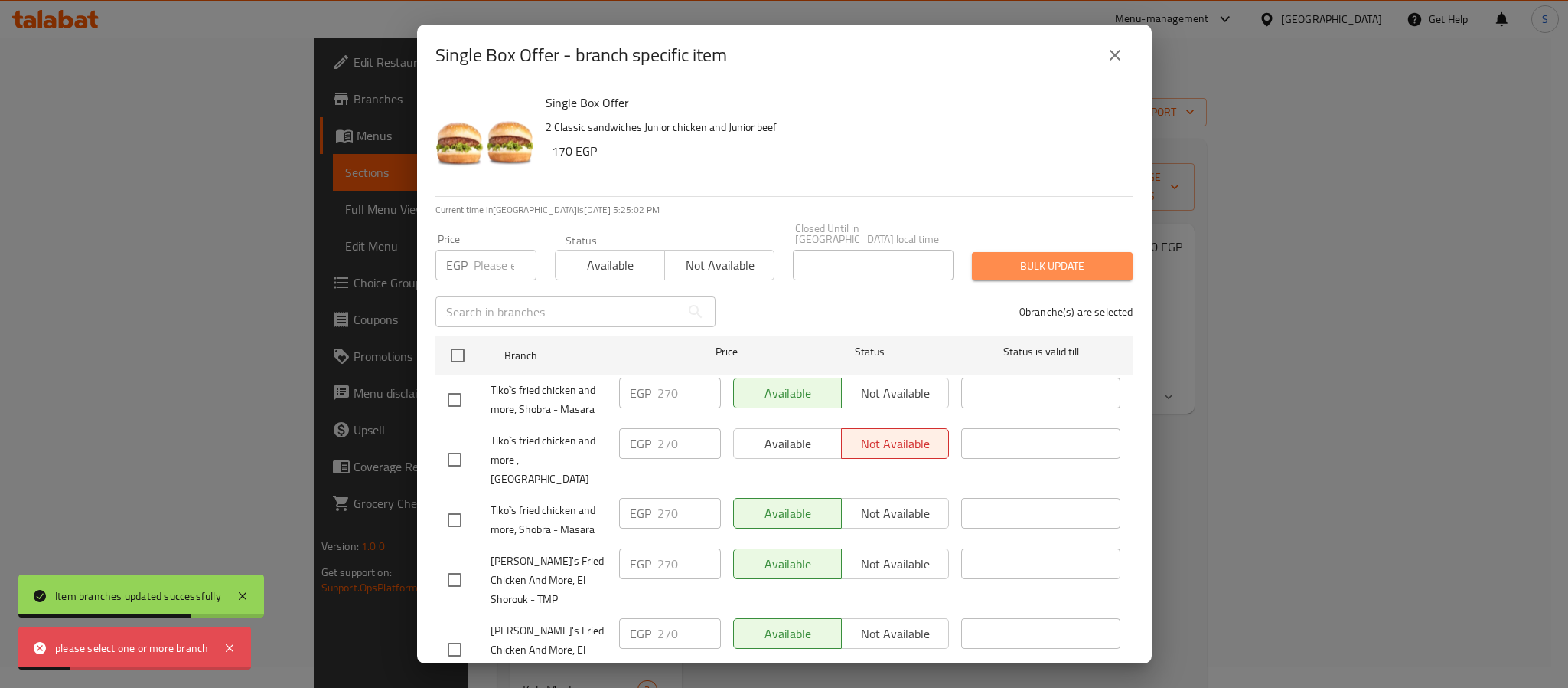
click at [1051, 256] on span "Bulk update" at bounding box center [1052, 266] width 136 height 19
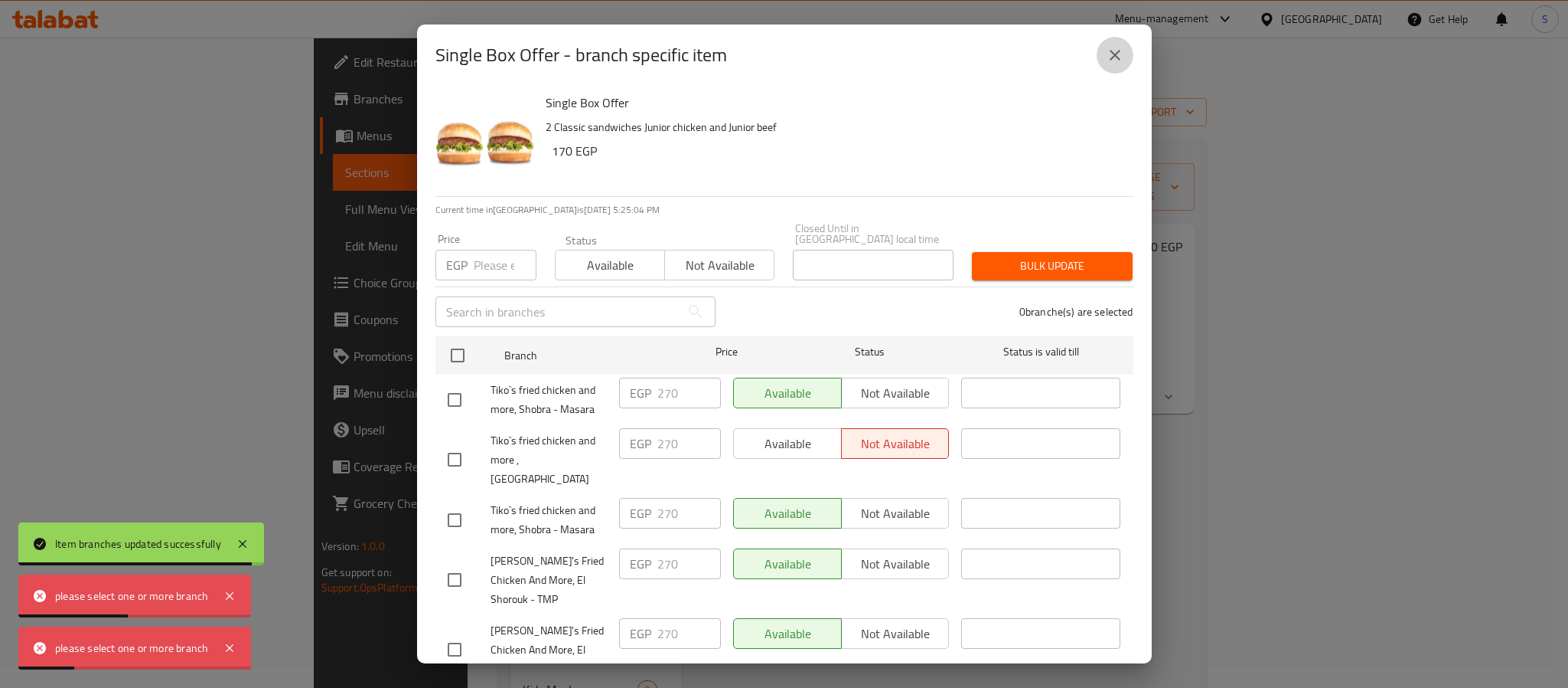
click at [1112, 62] on icon "close" at bounding box center [1115, 55] width 18 height 18
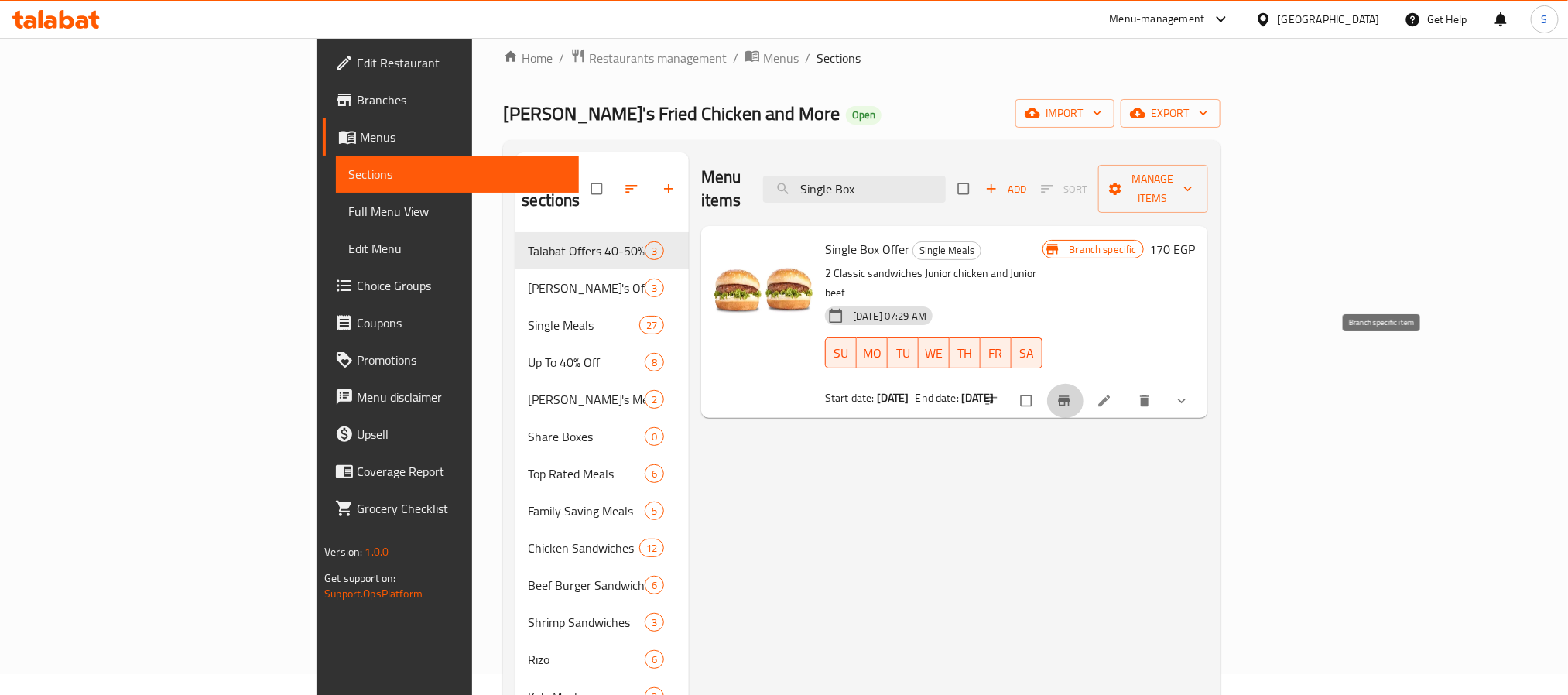
click at [1072, 393] on icon "Branch-specific-item" at bounding box center [1064, 401] width 15 height 15
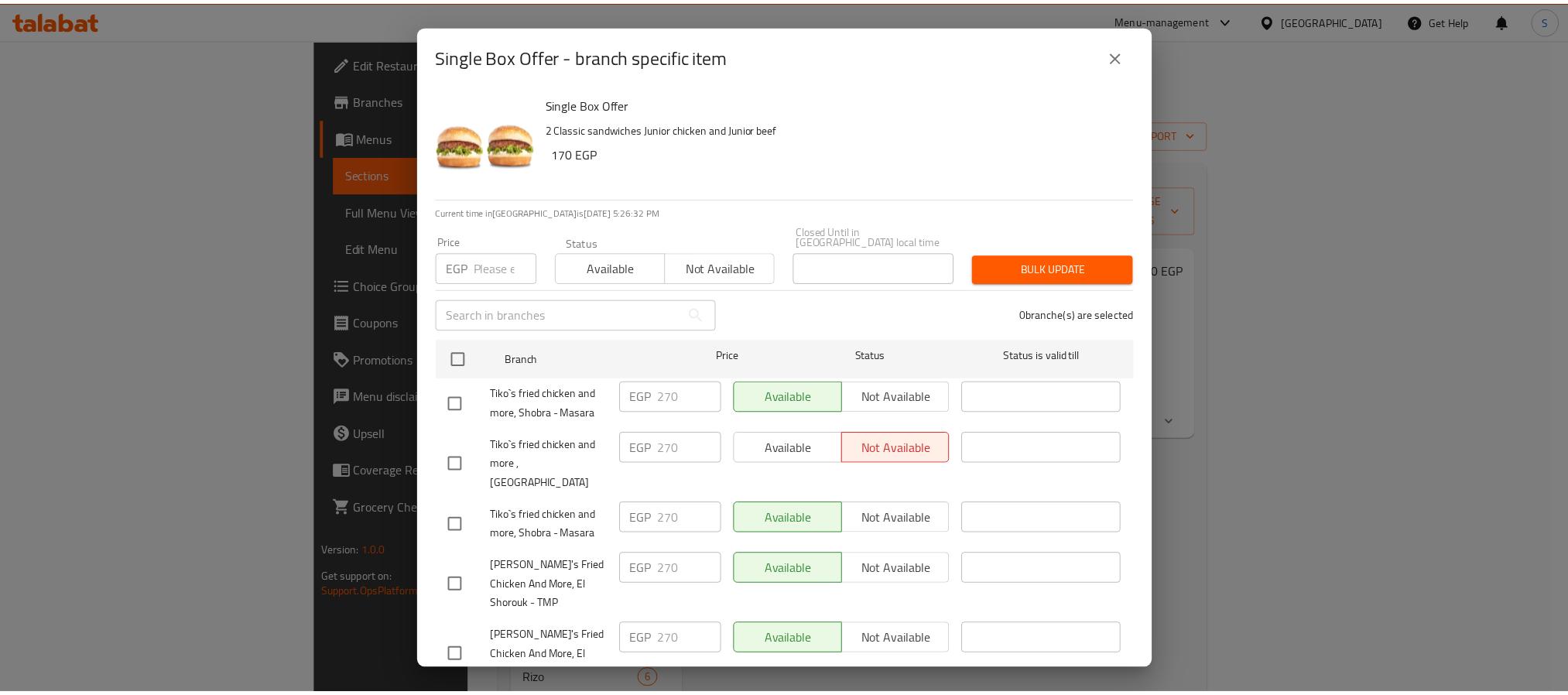
scroll to position [253, 0]
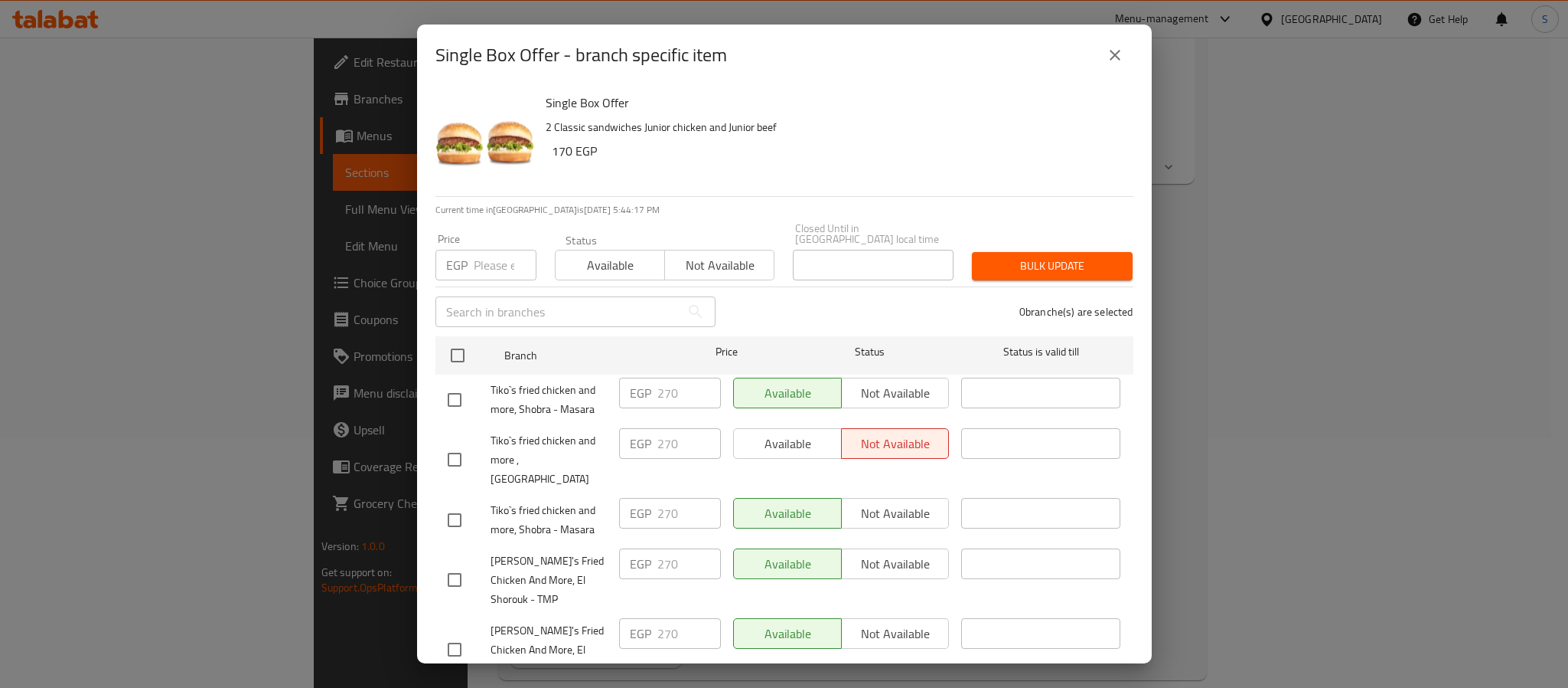
drag, startPoint x: 1340, startPoint y: 347, endPoint x: 1313, endPoint y: 350, distance: 27.2
click at [1324, 348] on div "Single Box Offer - branch specific item Single Box Offer 2 Classic sandwiches J…" at bounding box center [784, 344] width 1568 height 688
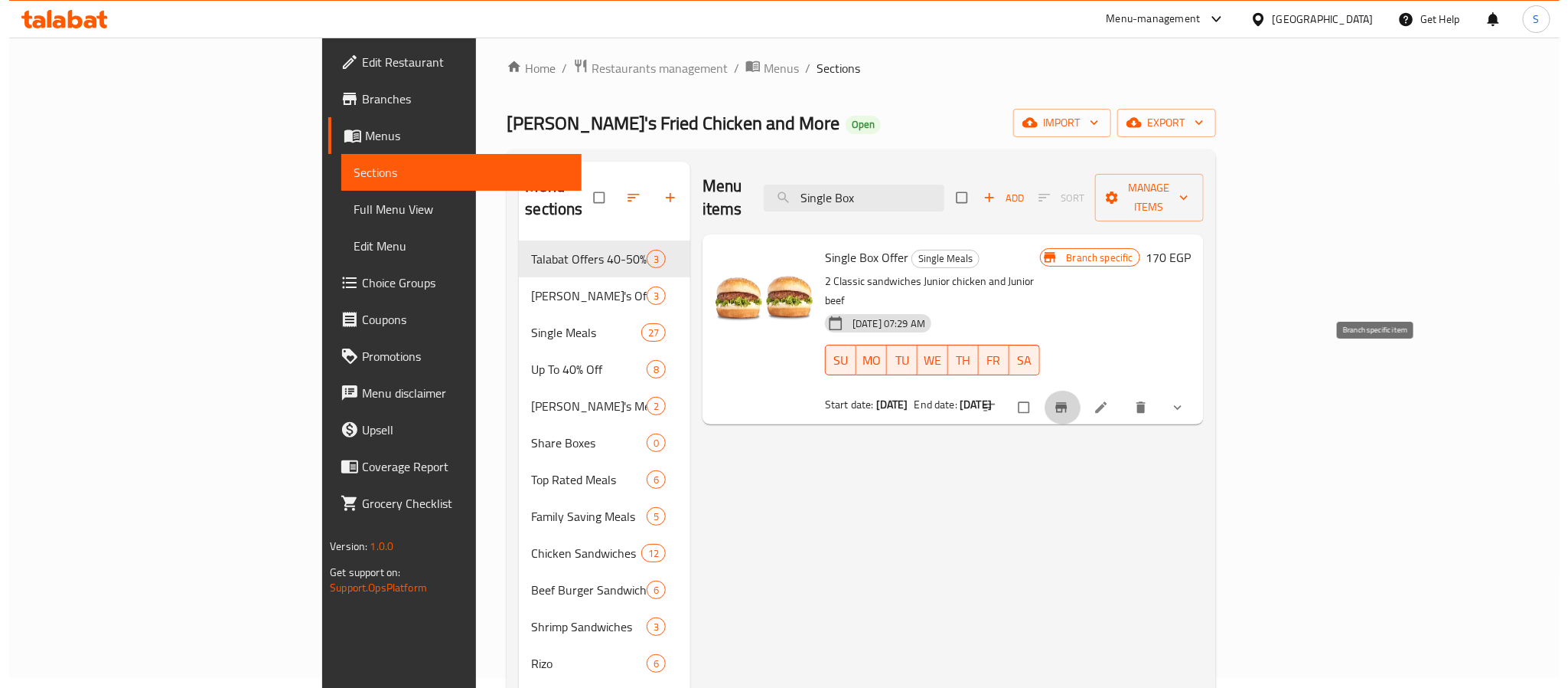
scroll to position [0, 0]
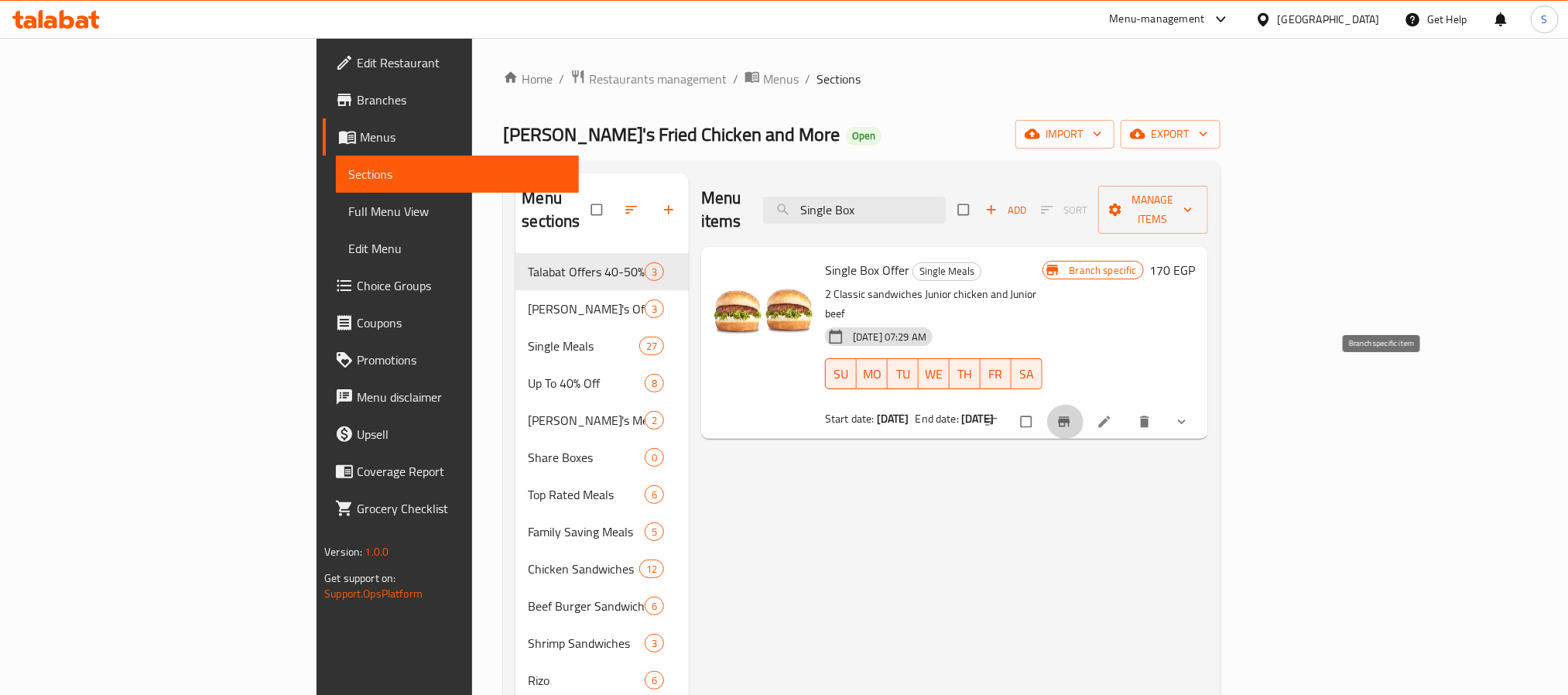
click at [1075, 413] on span "Branch-specific-item" at bounding box center [1066, 421] width 19 height 15
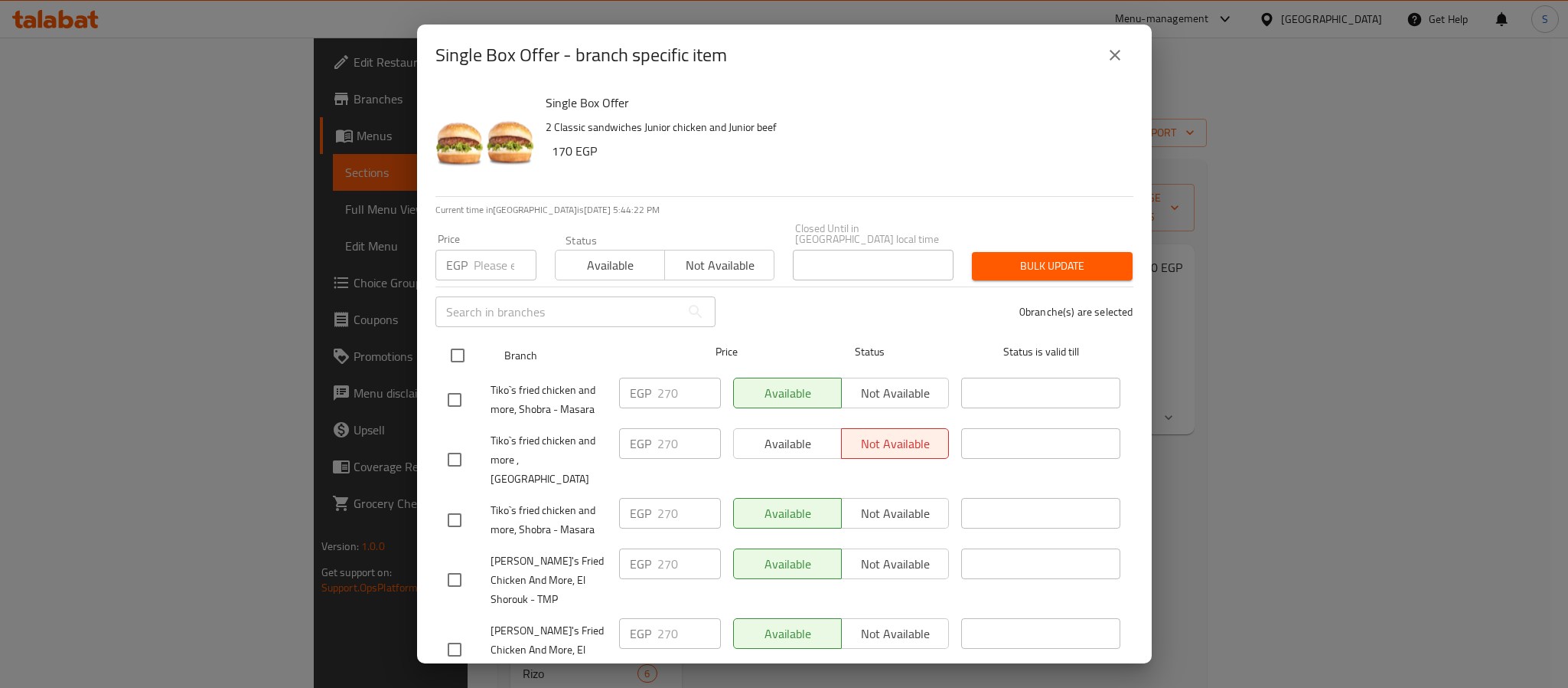
click at [462, 350] on input "checkbox" at bounding box center [458, 355] width 32 height 32
checkbox input "true"
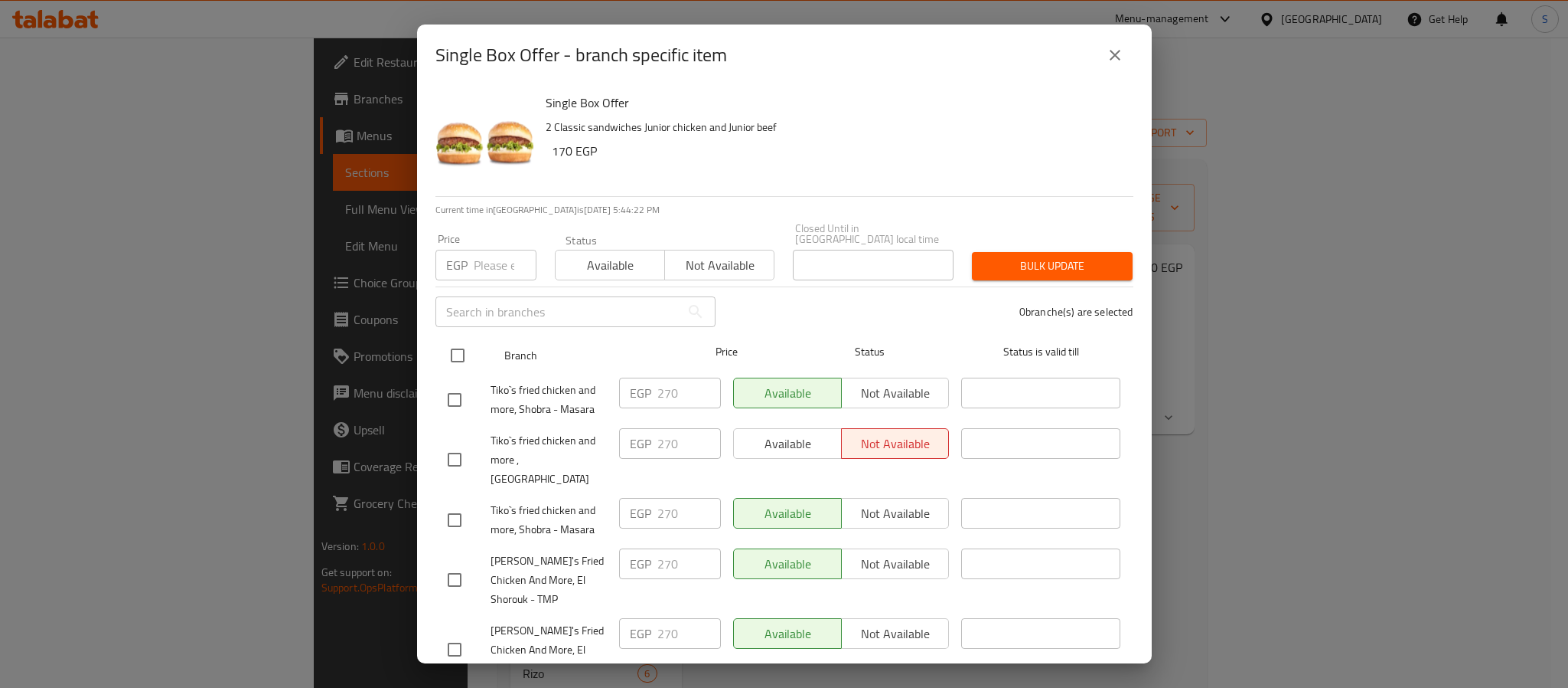
checkbox input "true"
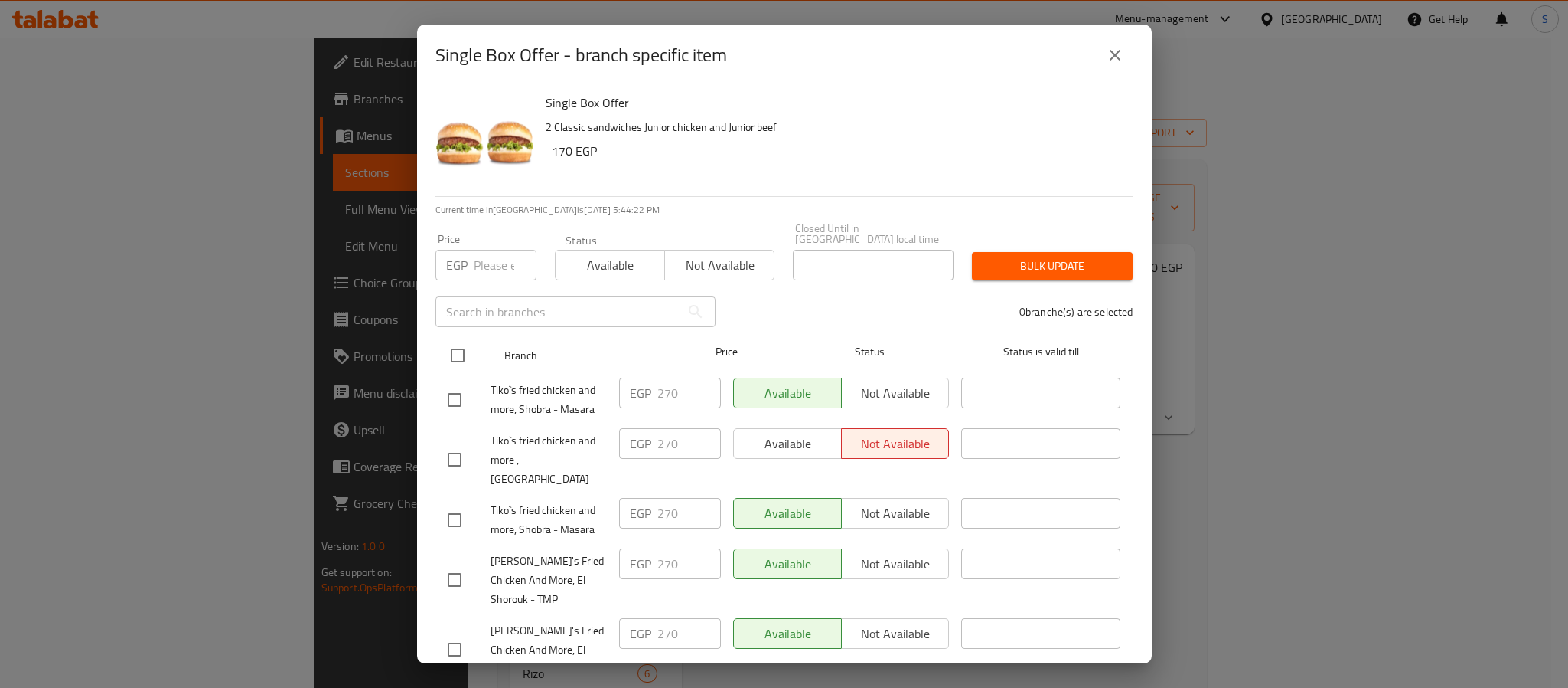
checkbox input "true"
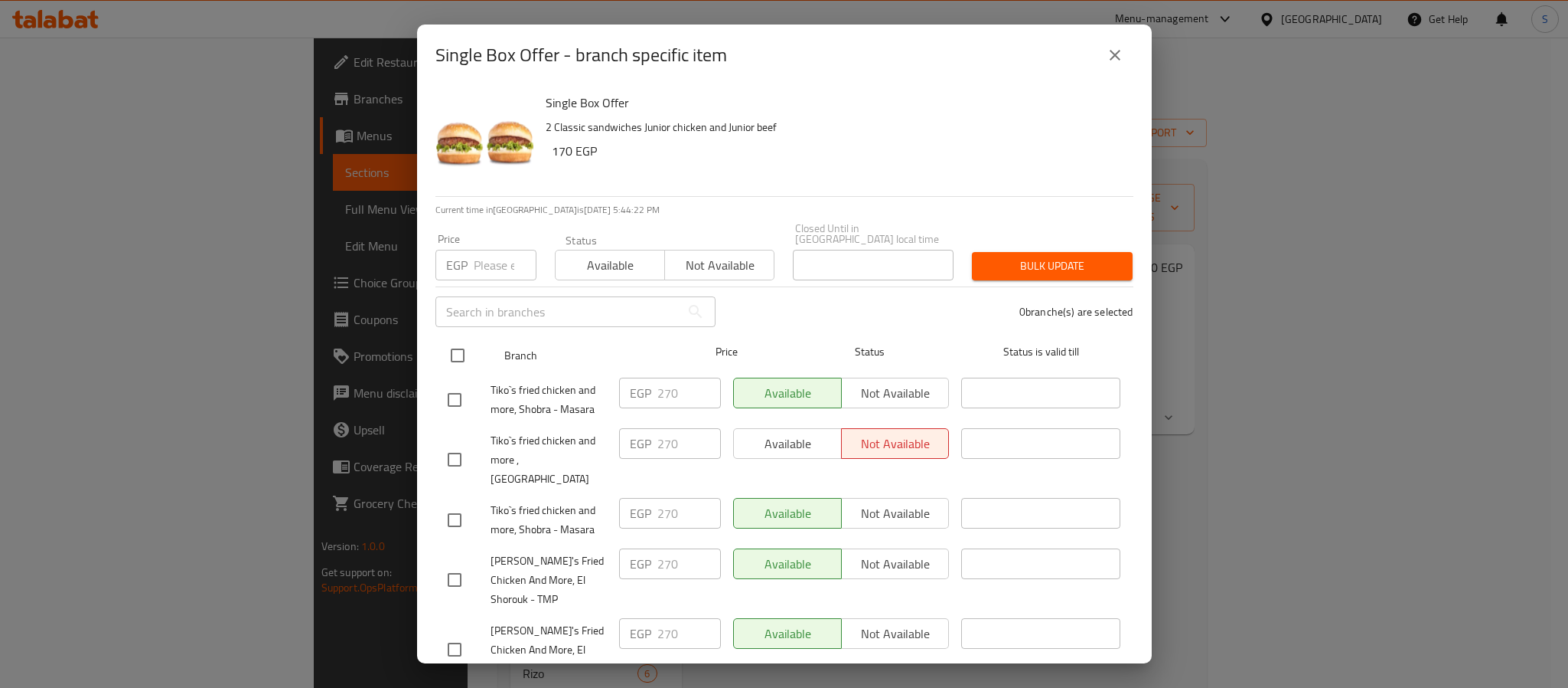
checkbox input "true"
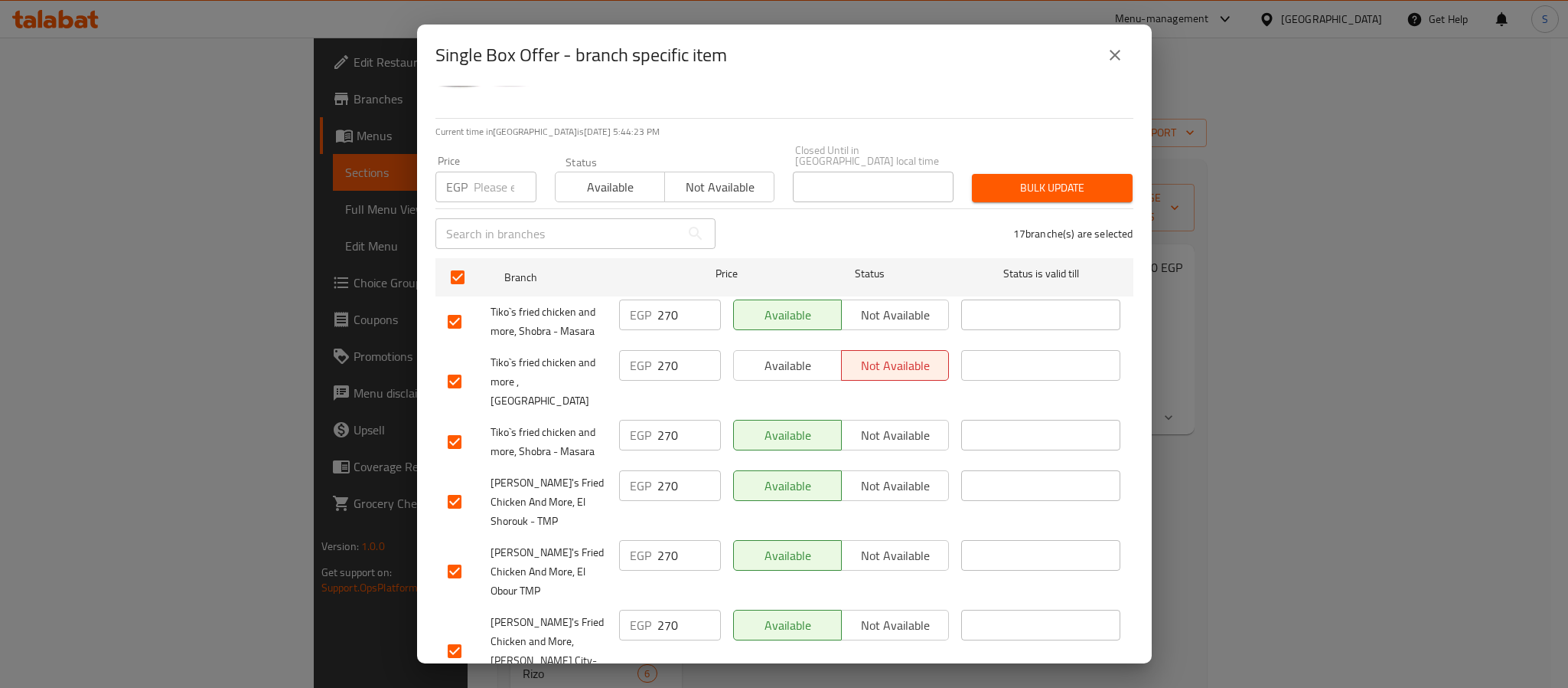
scroll to position [115, 0]
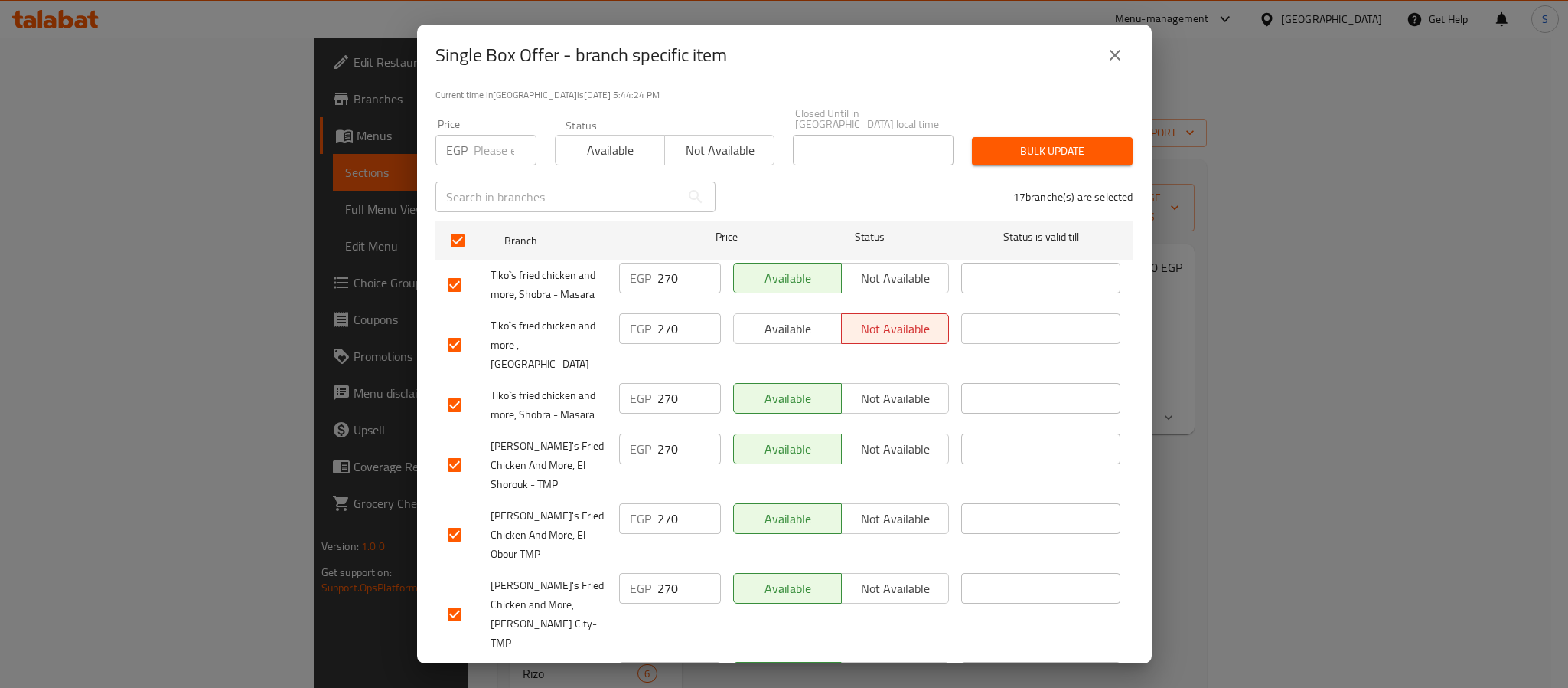
click at [880, 318] on span "Not available" at bounding box center [896, 329] width 96 height 22
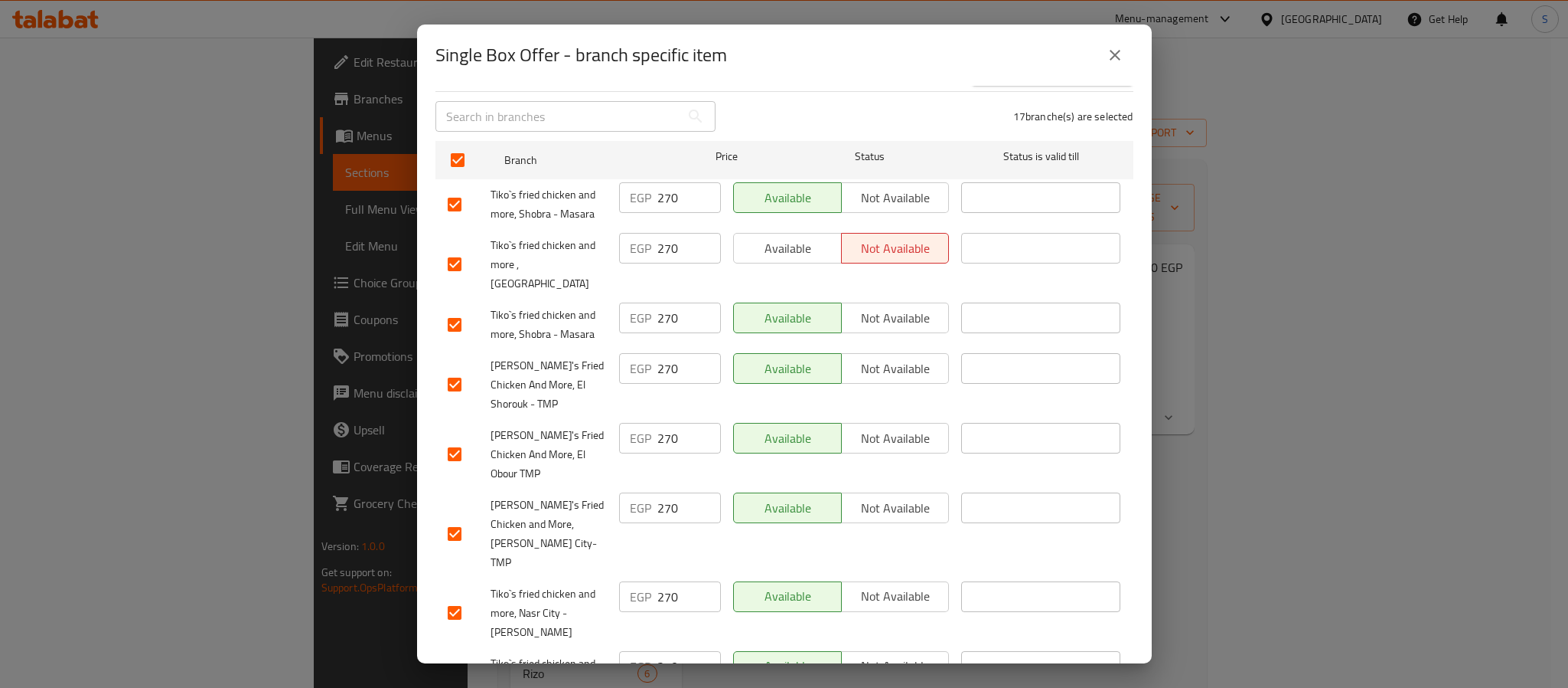
scroll to position [229, 0]
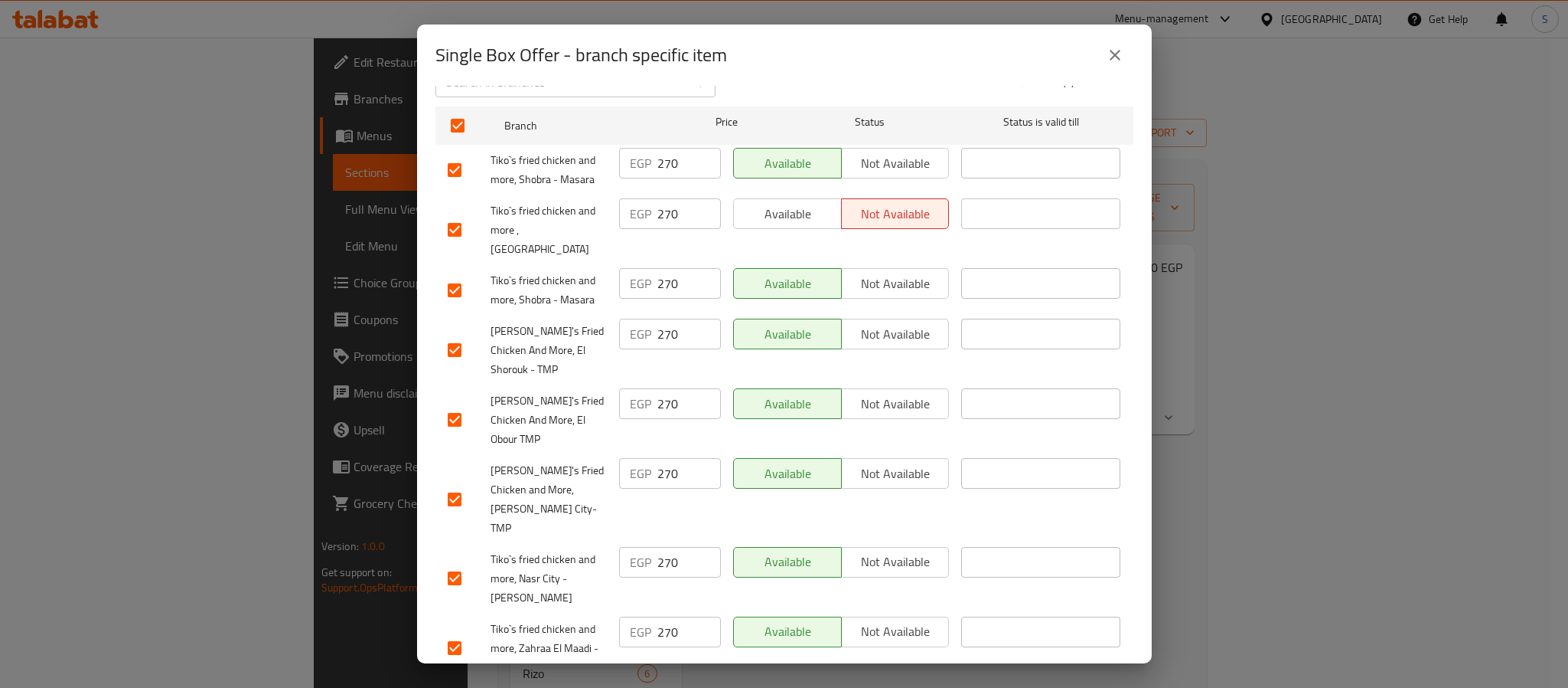
drag, startPoint x: 779, startPoint y: 178, endPoint x: 776, endPoint y: 195, distance: 17.3
click at [778, 178] on div "Available Not available" at bounding box center [842, 170] width 229 height 57
drag, startPoint x: 776, startPoint y: 195, endPoint x: 864, endPoint y: 272, distance: 116.9
click at [781, 203] on span "Available" at bounding box center [788, 214] width 96 height 22
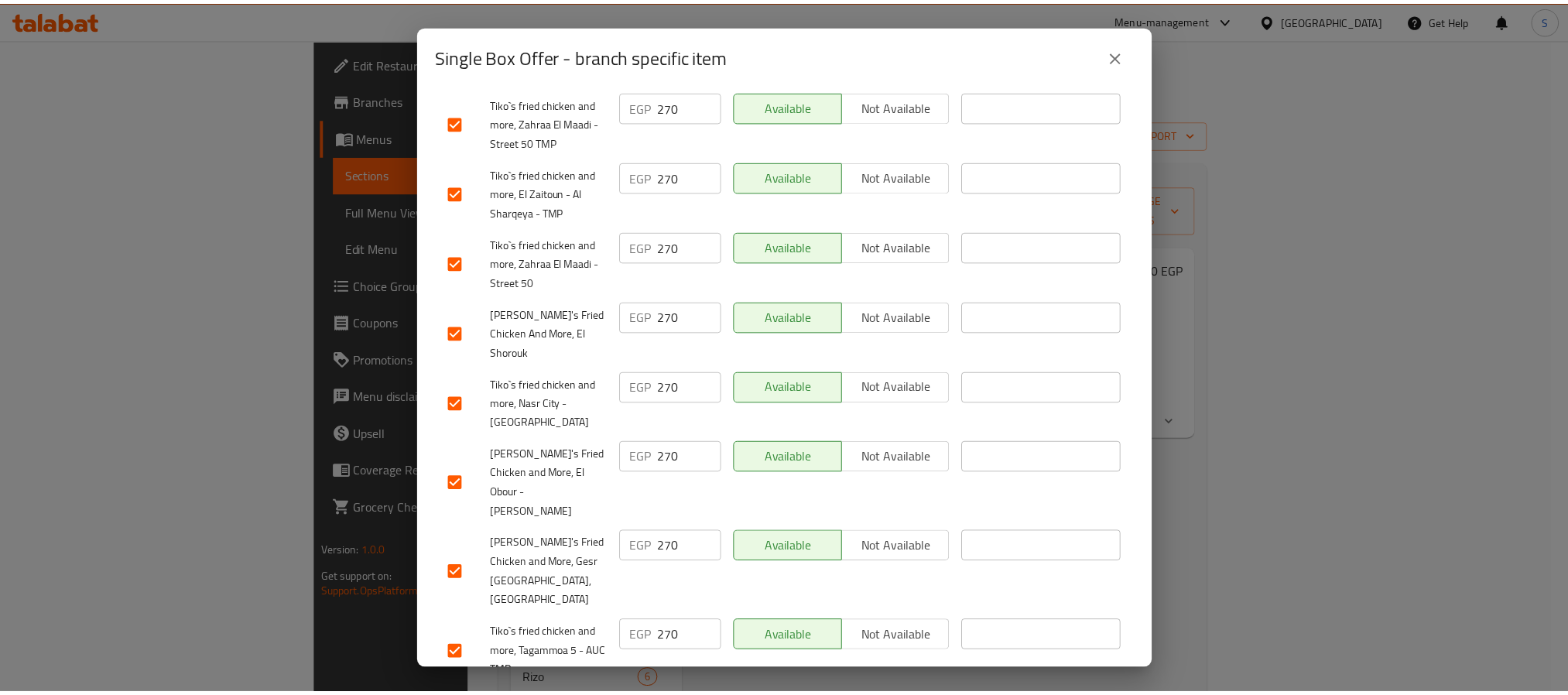
scroll to position [797, 0]
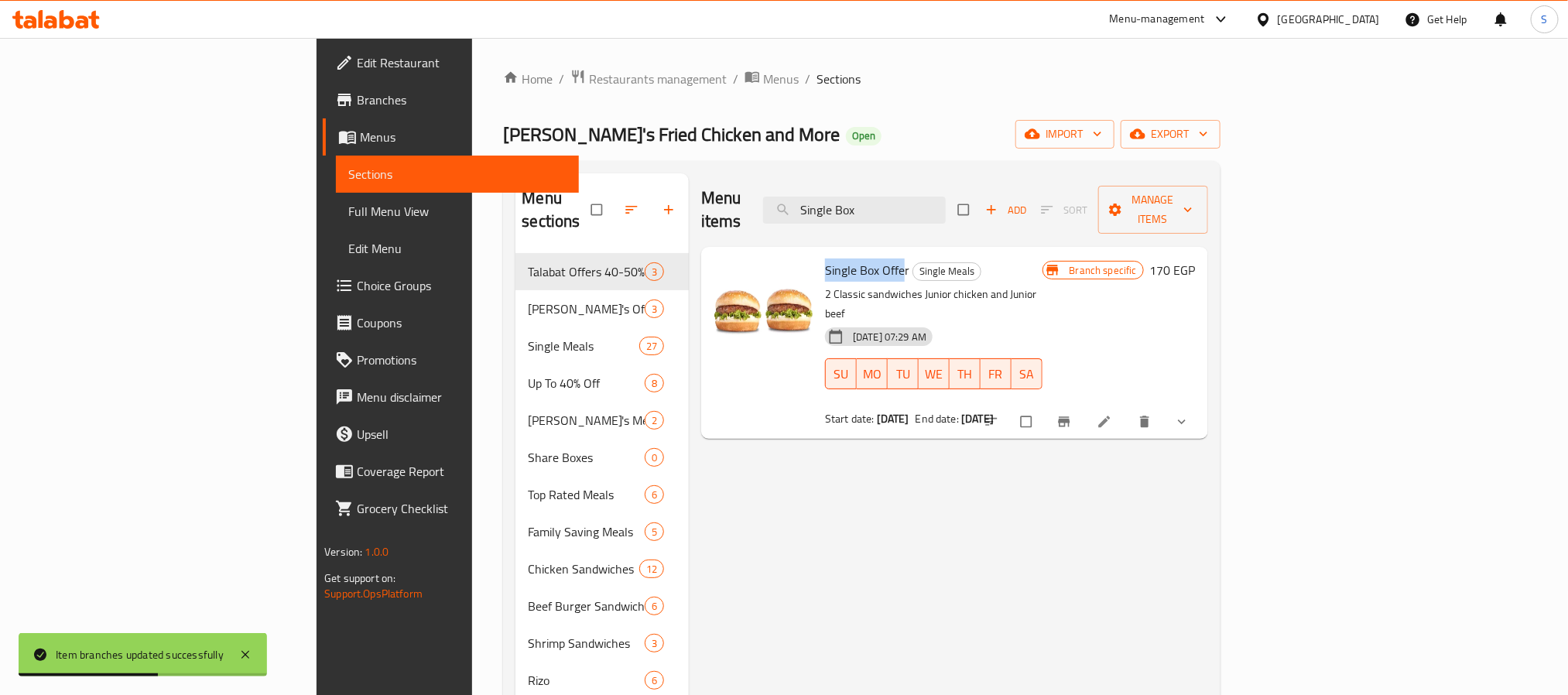
drag, startPoint x: 744, startPoint y: 249, endPoint x: 825, endPoint y: 253, distance: 81.1
click at [825, 253] on div "Single Box Offer Single Meals 2 Classic sandwiches Junior chicken and Junior be…" at bounding box center [934, 342] width 230 height 179
copy span "Single Box Offe"
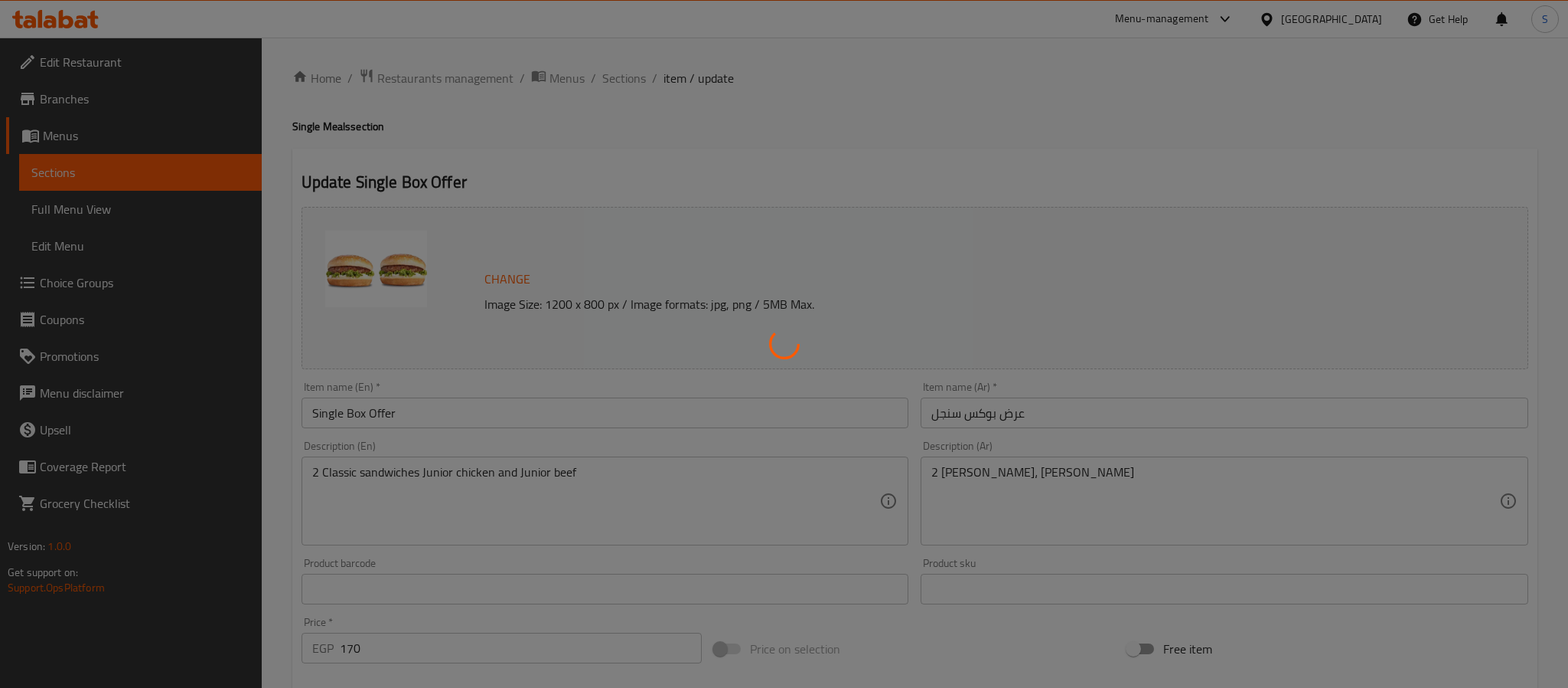
type input "اختيارك من جونيور دجاج::"
type input "1"
type input "إكستراس جونيور دجاج::"
type input "0"
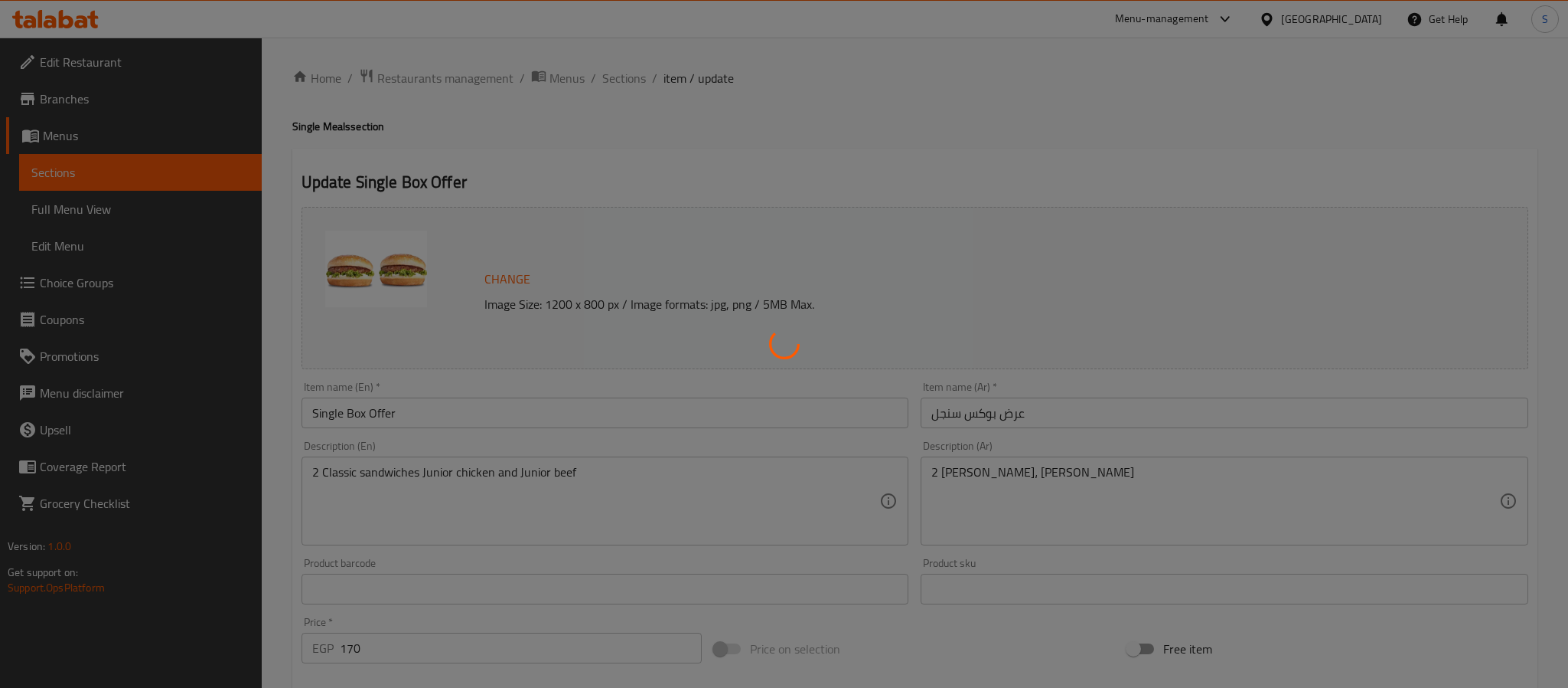
type input "8"
type input "صلصة إكسترا داخل ساندويتش جونيور دجاج::"
type input "0"
type input "9"
type input "اختيارك من جونيور لحم بقري::"
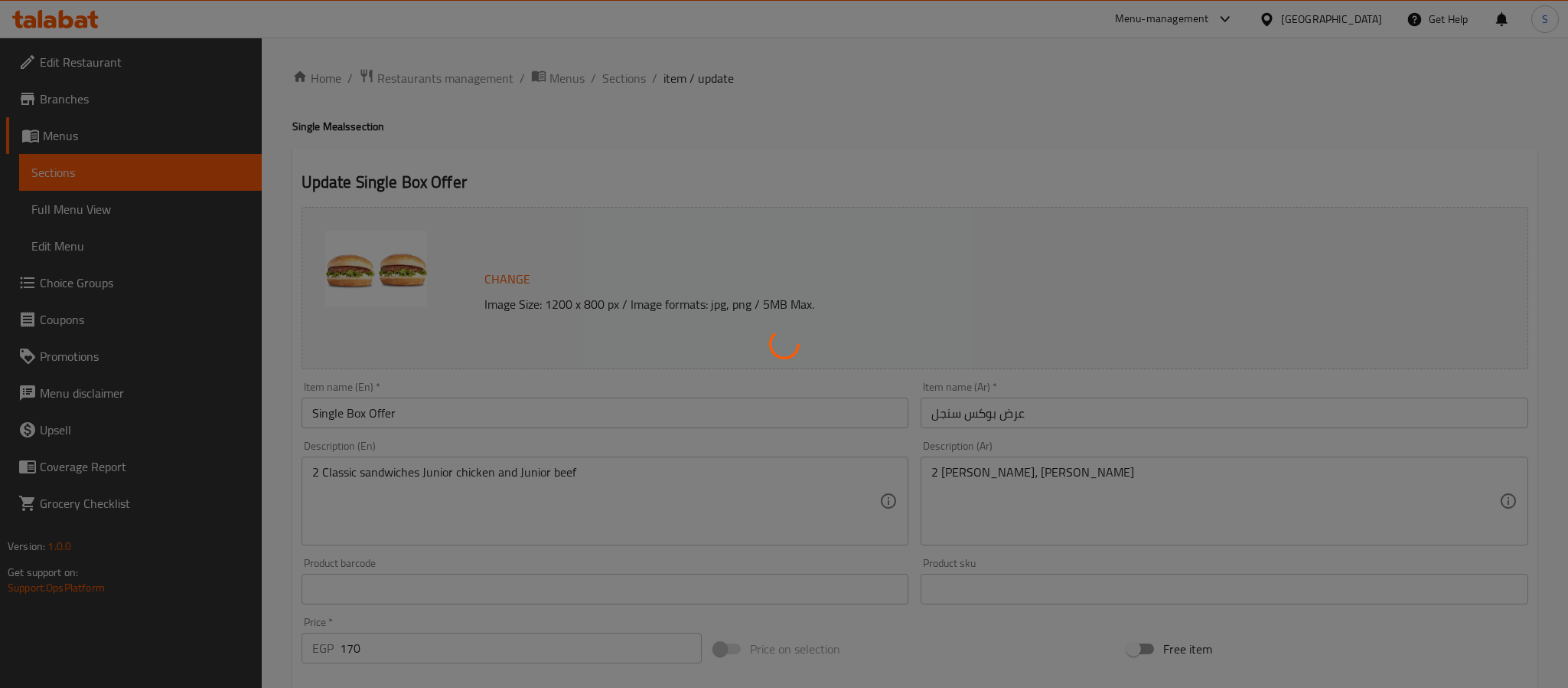
type input "1"
type input "إكستراس جونيور لحم بقري::"
type input "0"
type input "8"
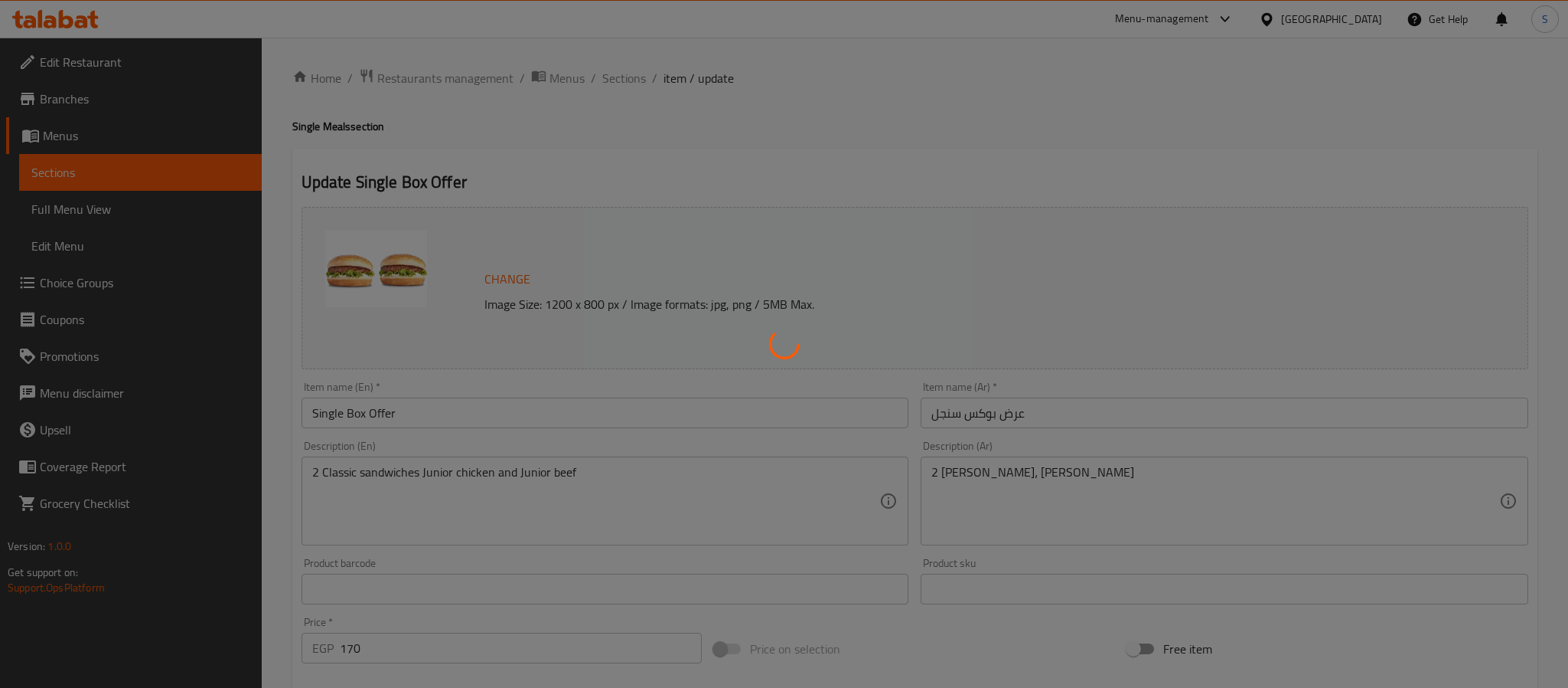
type input "صلصة إكسترا داخل ساندويتش جونيور لحم بقري::"
type input "0"
type input "9"
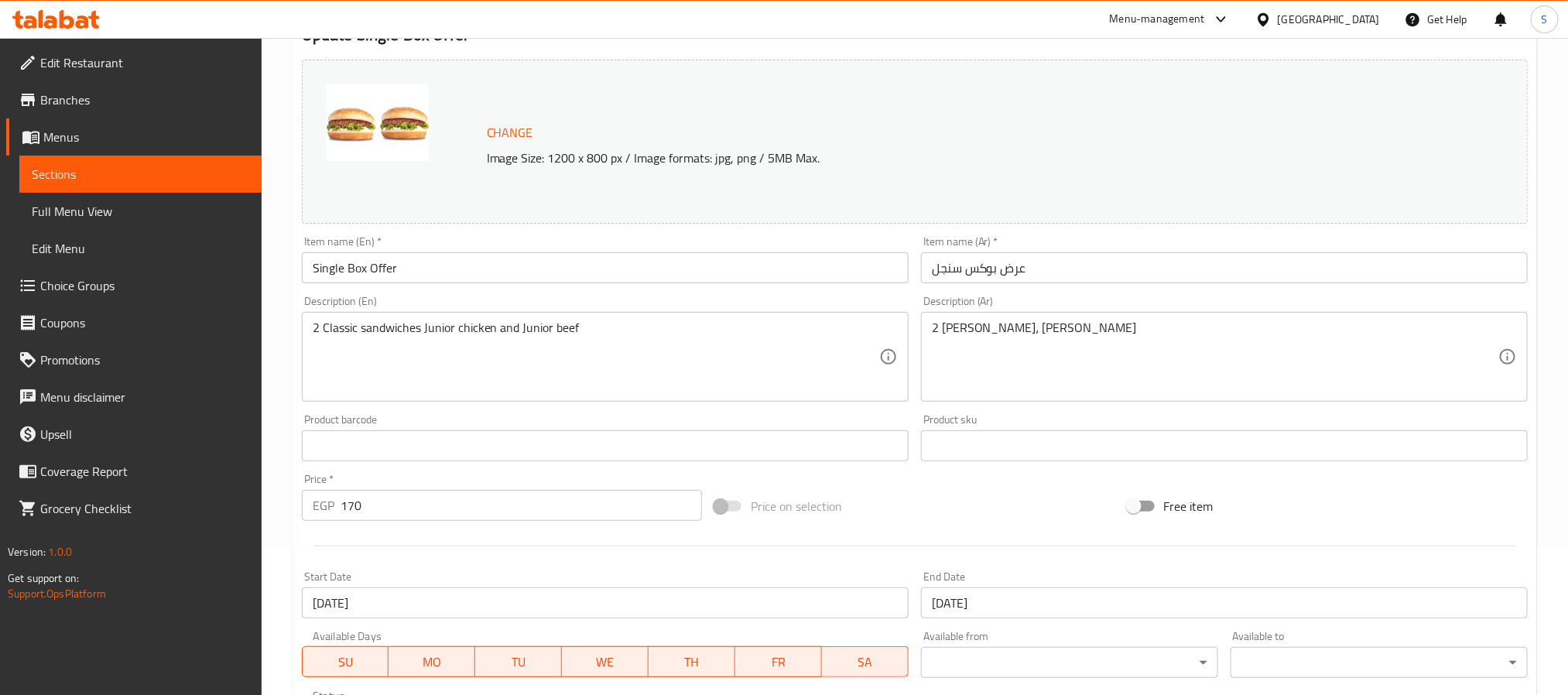
scroll to position [464, 0]
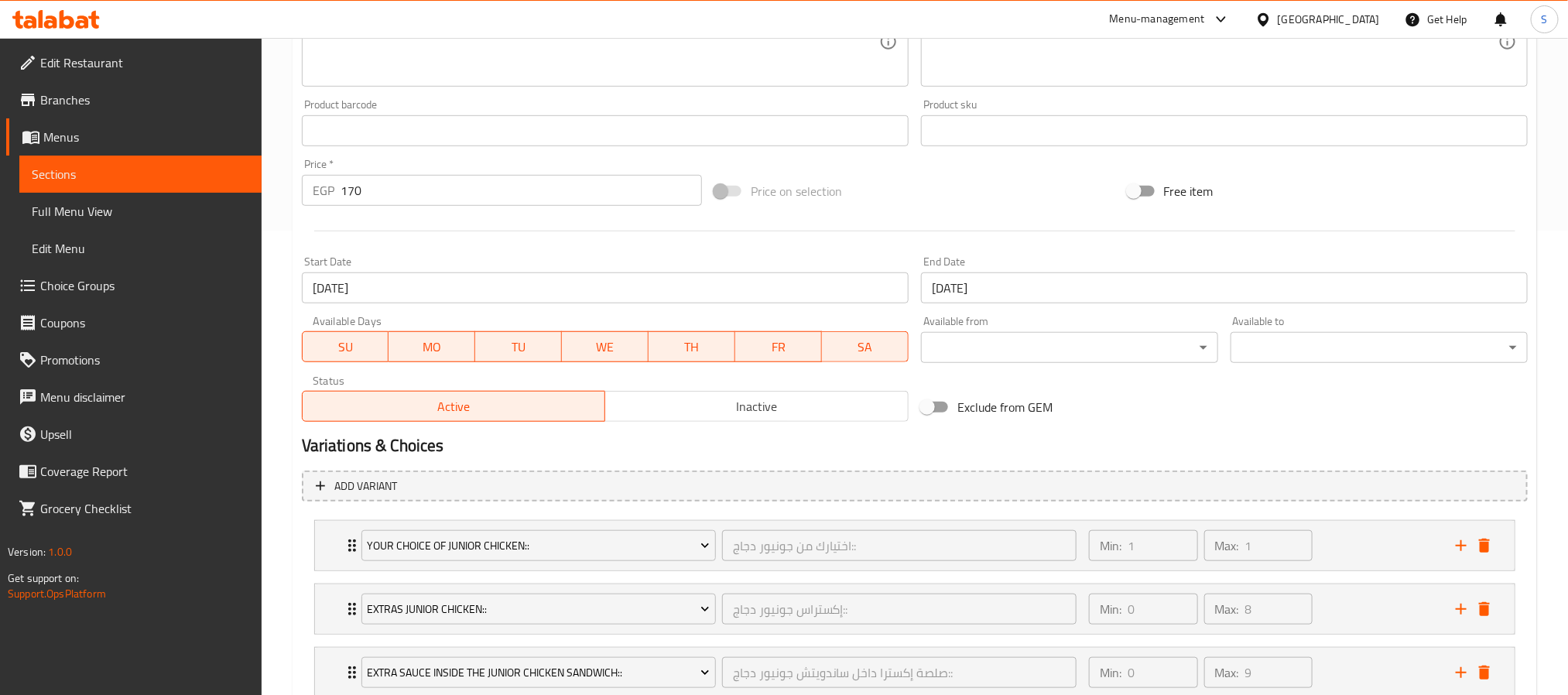
click at [1032, 294] on input "[DATE]" at bounding box center [1224, 288] width 607 height 31
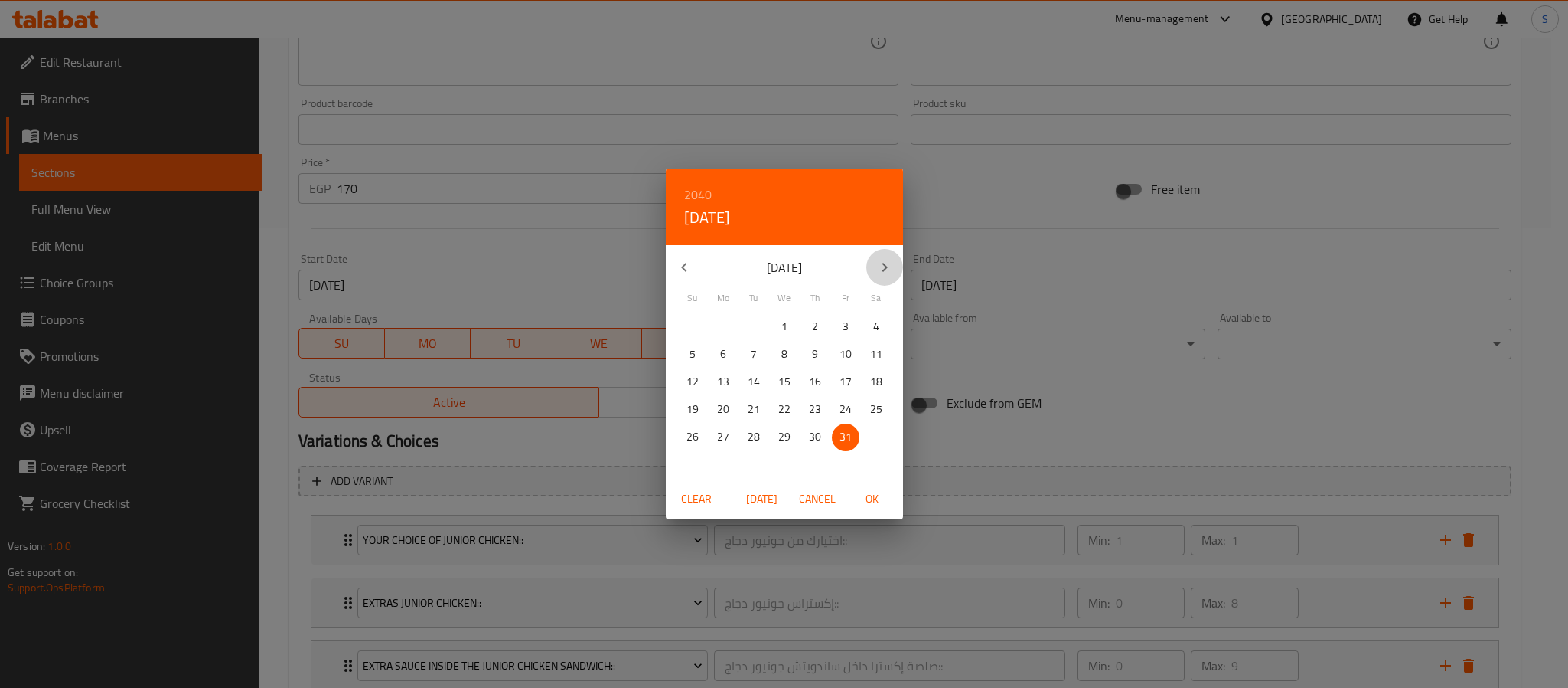
click at [873, 252] on button "button" at bounding box center [885, 268] width 37 height 37
click at [878, 264] on icon "button" at bounding box center [884, 267] width 18 height 18
drag, startPoint x: 789, startPoint y: 435, endPoint x: 868, endPoint y: 488, distance: 95.1
click at [790, 437] on span "31" at bounding box center [784, 437] width 28 height 19
drag, startPoint x: 870, startPoint y: 494, endPoint x: 804, endPoint y: 513, distance: 68.7
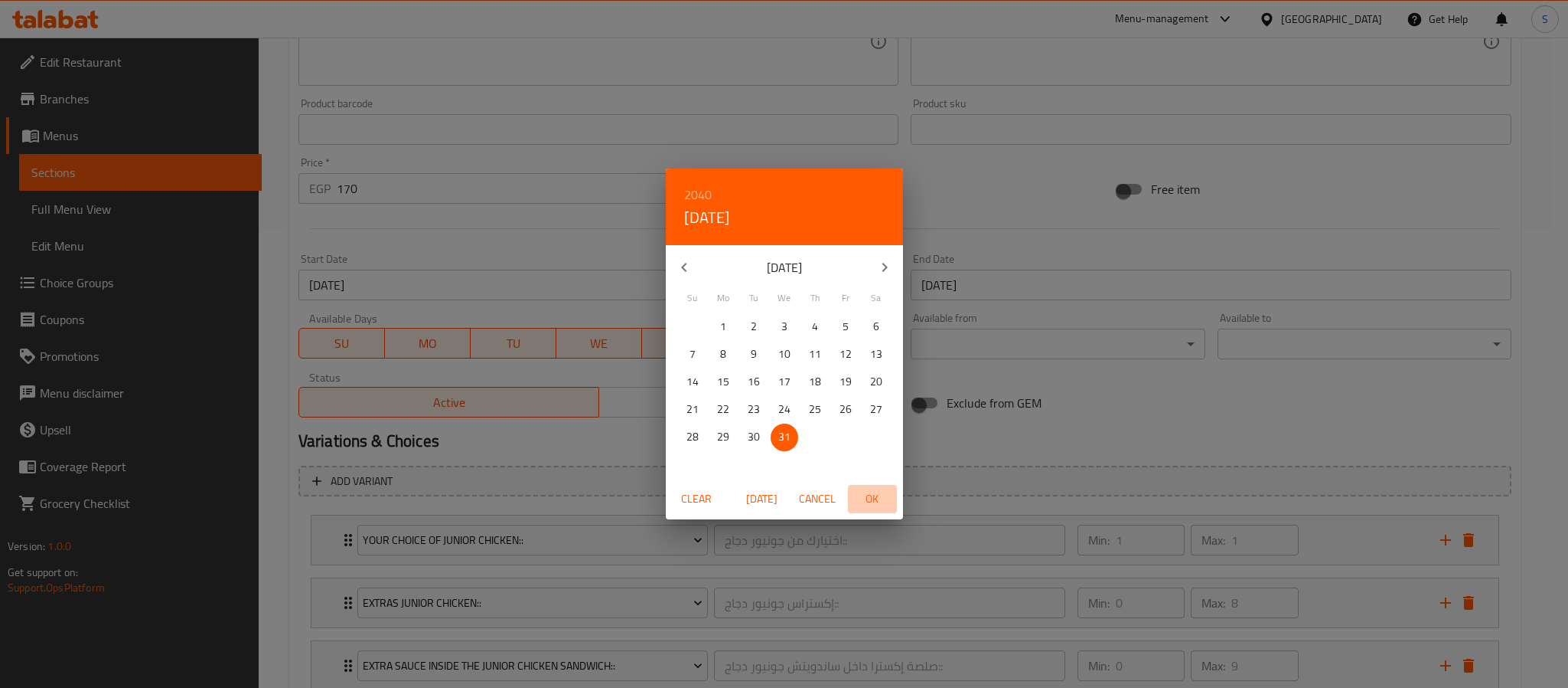
click at [876, 501] on span "OK" at bounding box center [872, 498] width 37 height 19
type input "[DATE]"
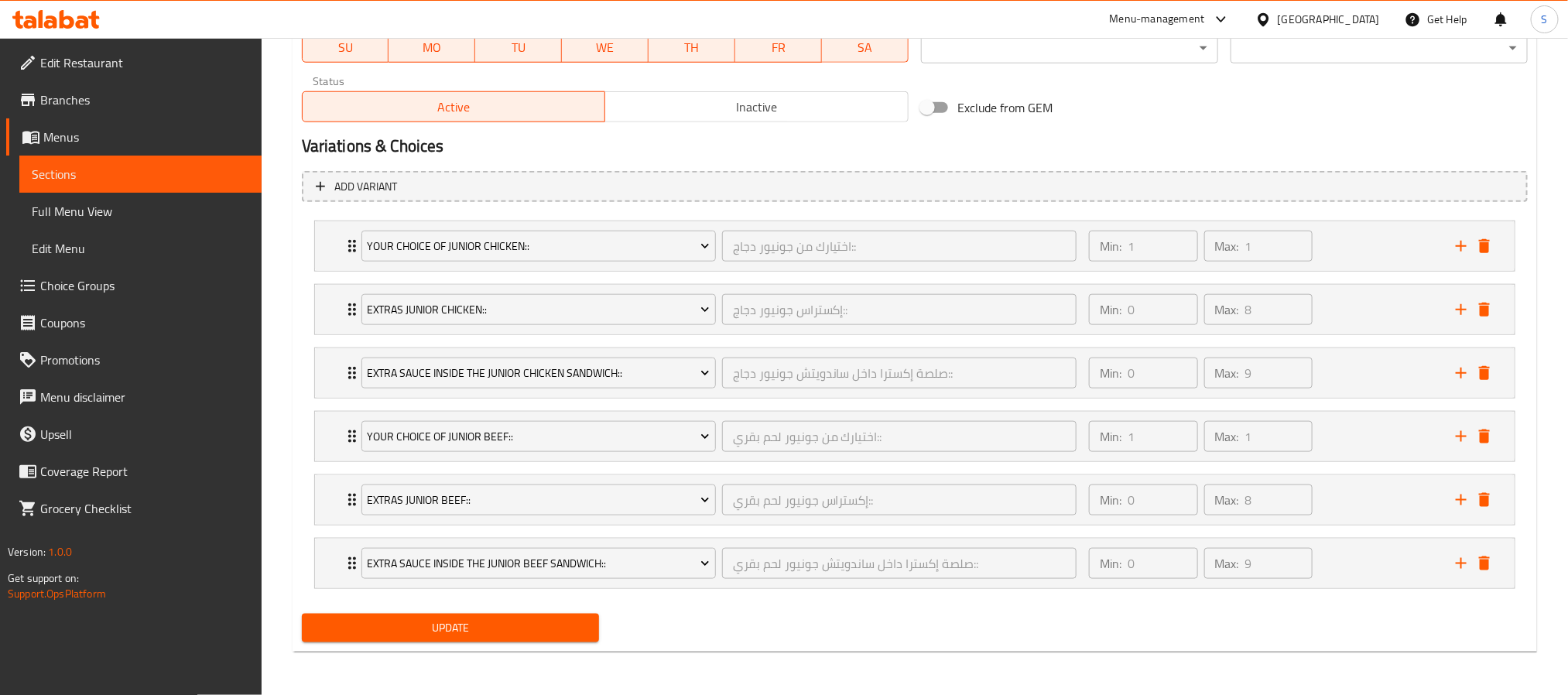
scroll to position [771, 0]
click at [491, 611] on div "Update" at bounding box center [450, 627] width 310 height 41
drag, startPoint x: 493, startPoint y: 627, endPoint x: 897, endPoint y: 14, distance: 734.2
click at [491, 631] on span "Update" at bounding box center [450, 627] width 273 height 19
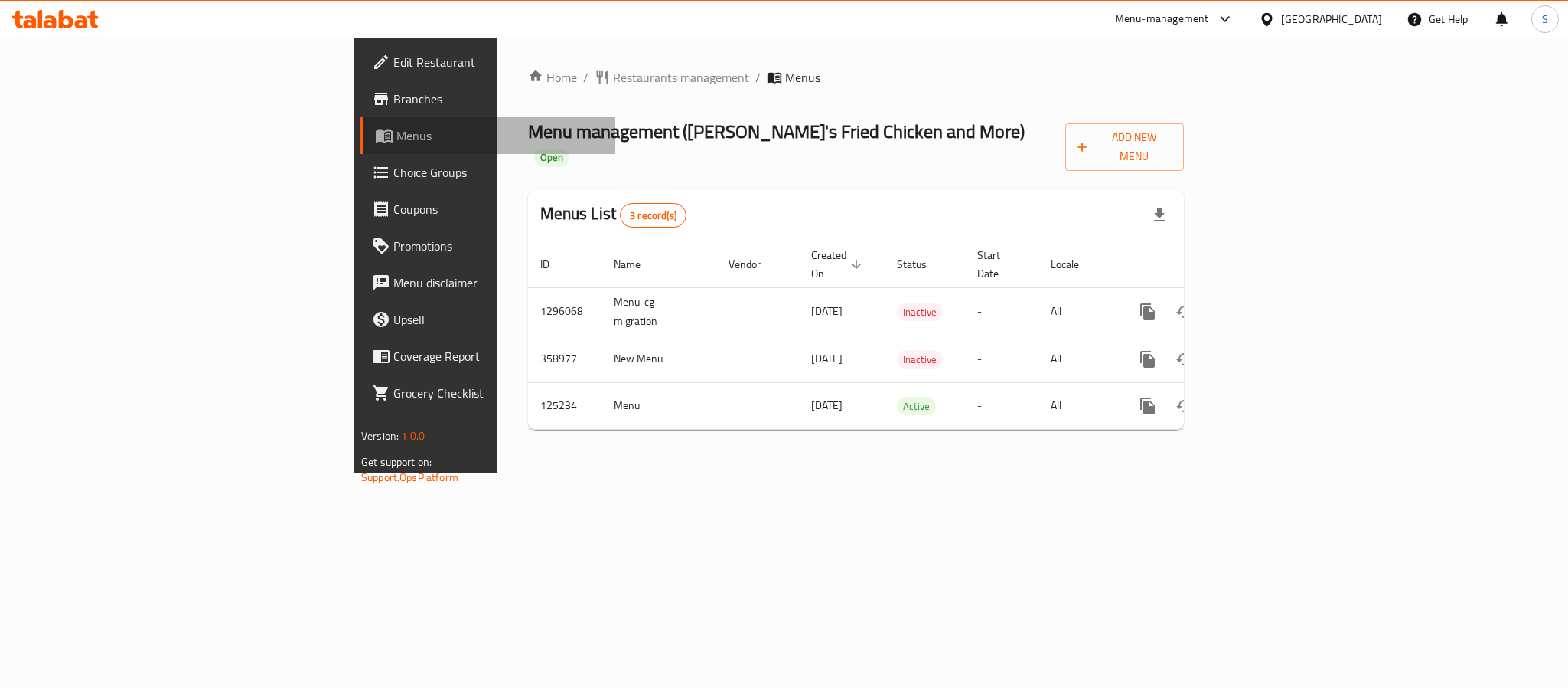
click at [396, 139] on span "Menus" at bounding box center [500, 135] width 207 height 18
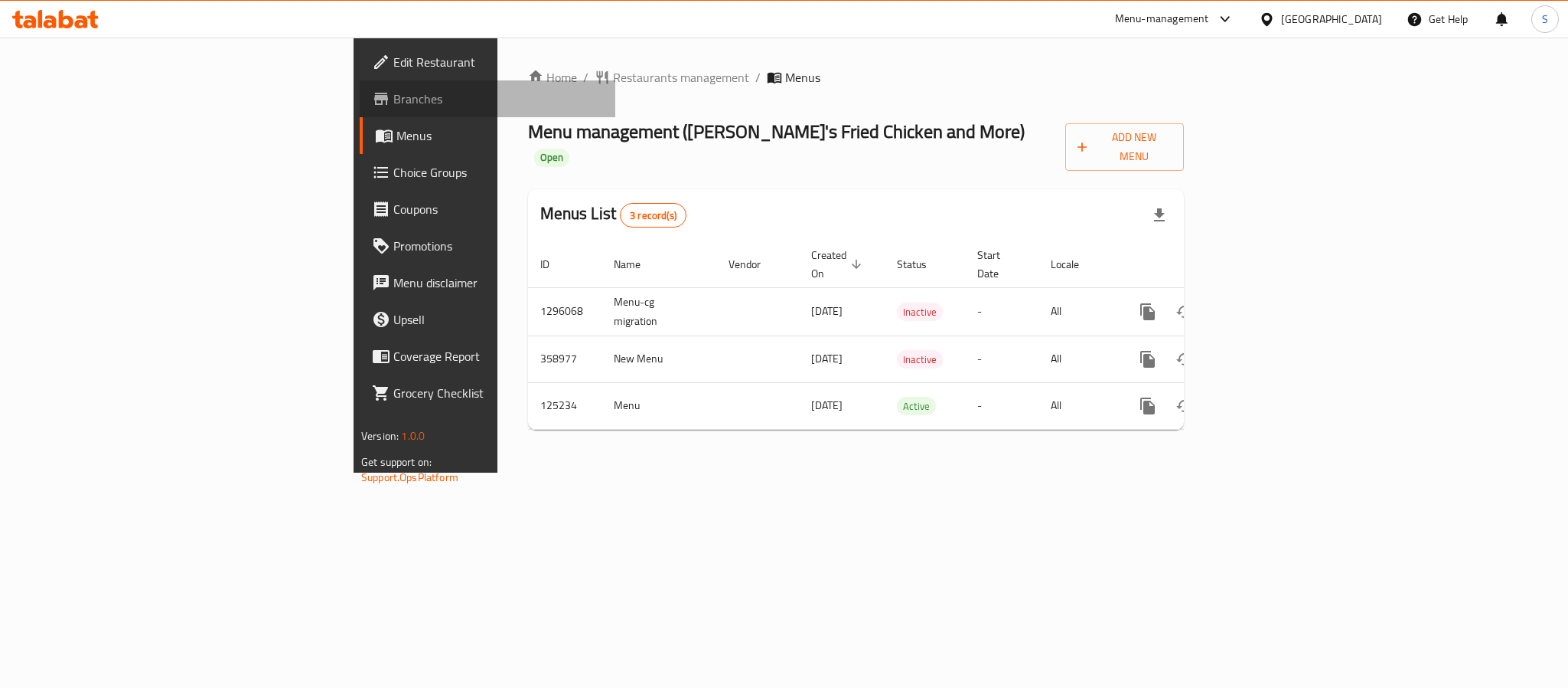
drag, startPoint x: 99, startPoint y: 101, endPoint x: 150, endPoint y: 125, distance: 56.4
click at [393, 100] on span "Branches" at bounding box center [497, 99] width 209 height 18
